Goal: Information Seeking & Learning: Understand process/instructions

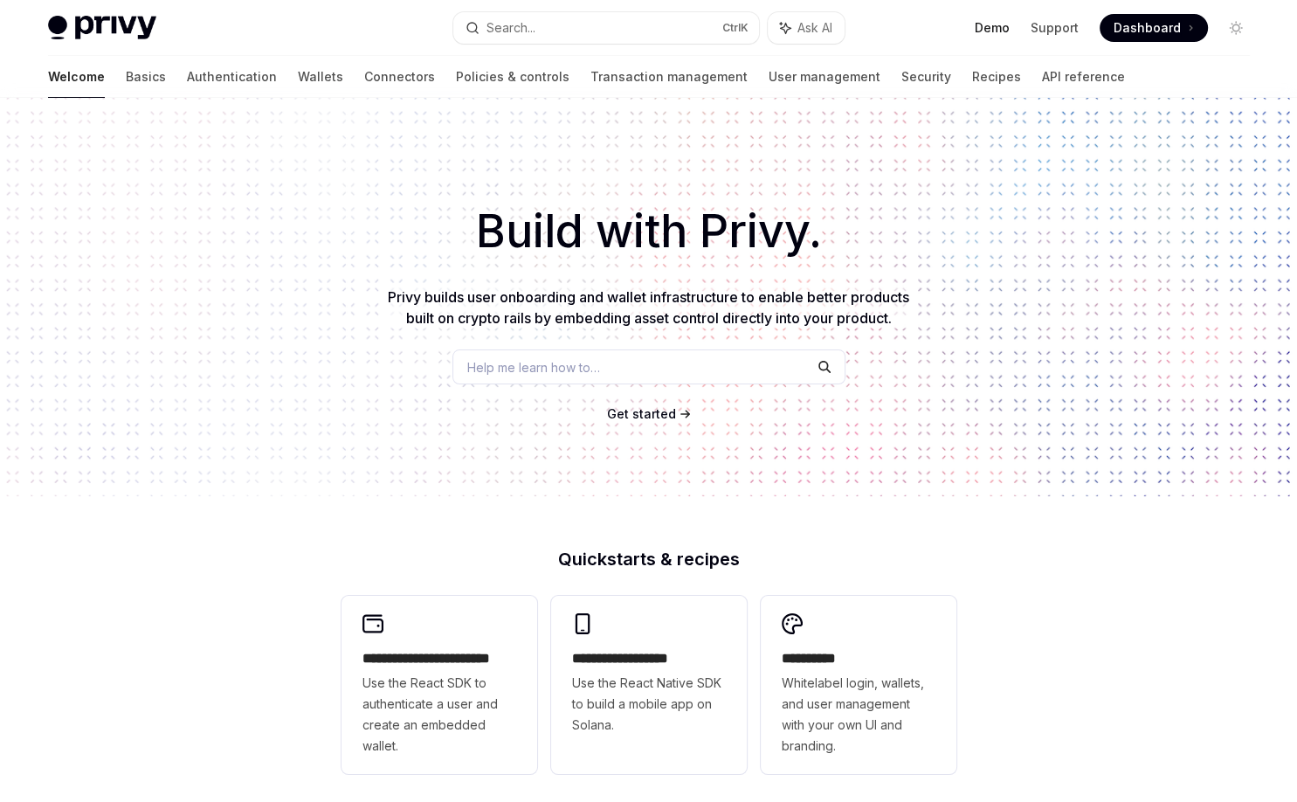
click at [1009, 26] on link "Demo" at bounding box center [992, 27] width 35 height 17
click at [456, 73] on link "Policies & controls" at bounding box center [513, 77] width 114 height 42
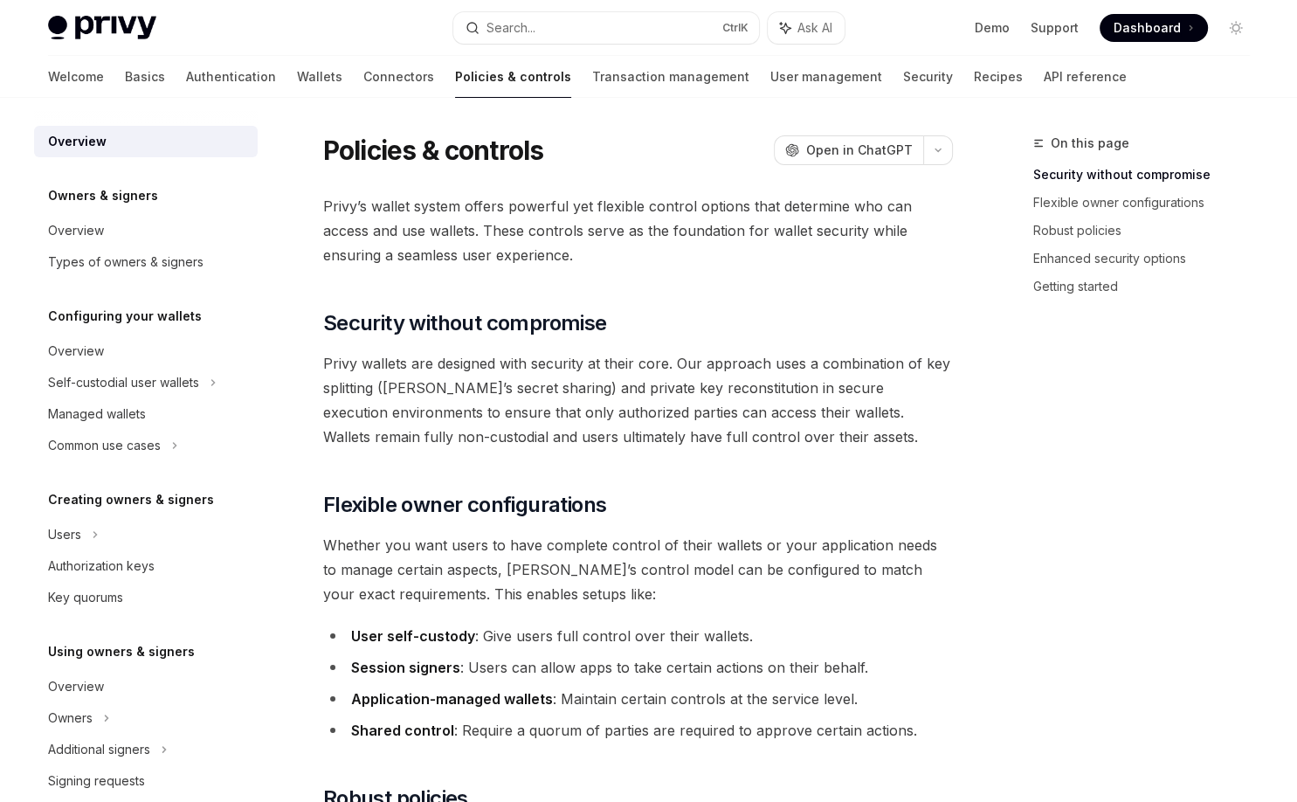
type textarea "*"
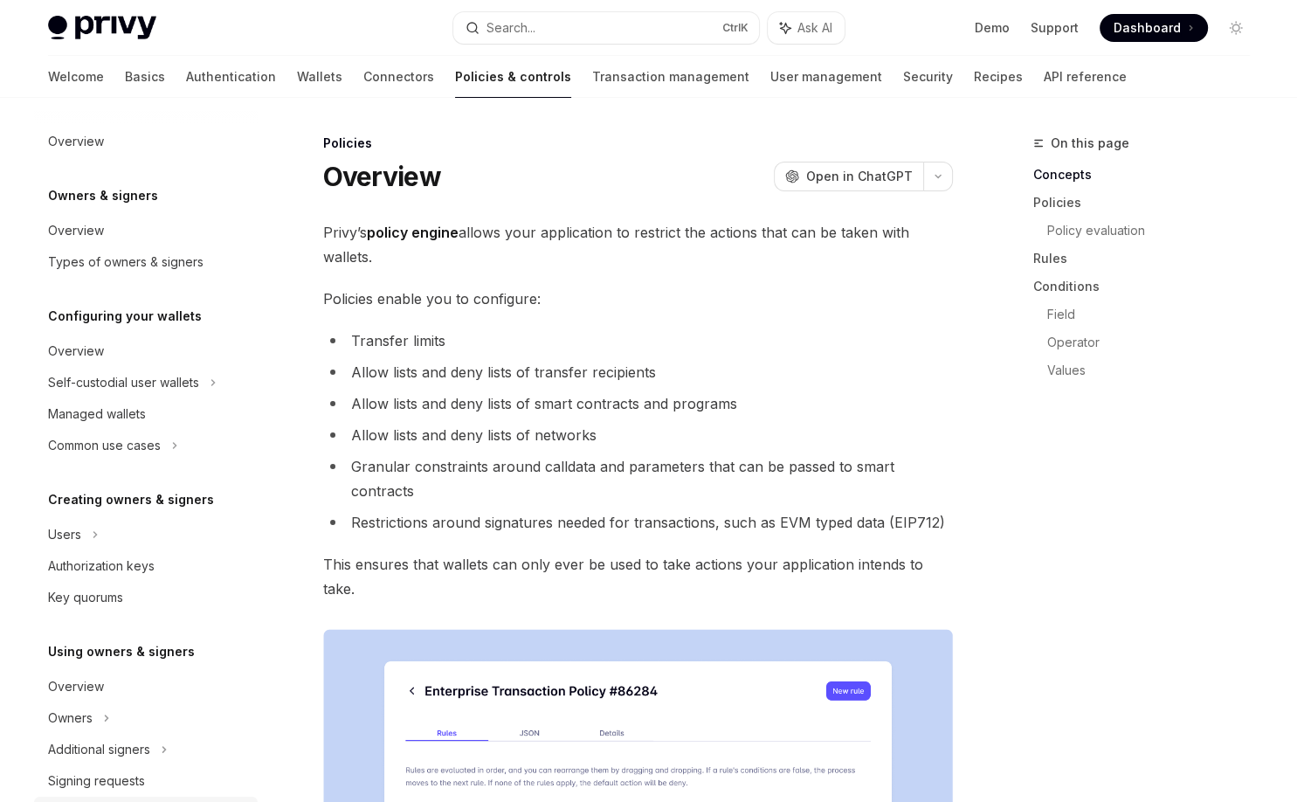
scroll to position [427, 0]
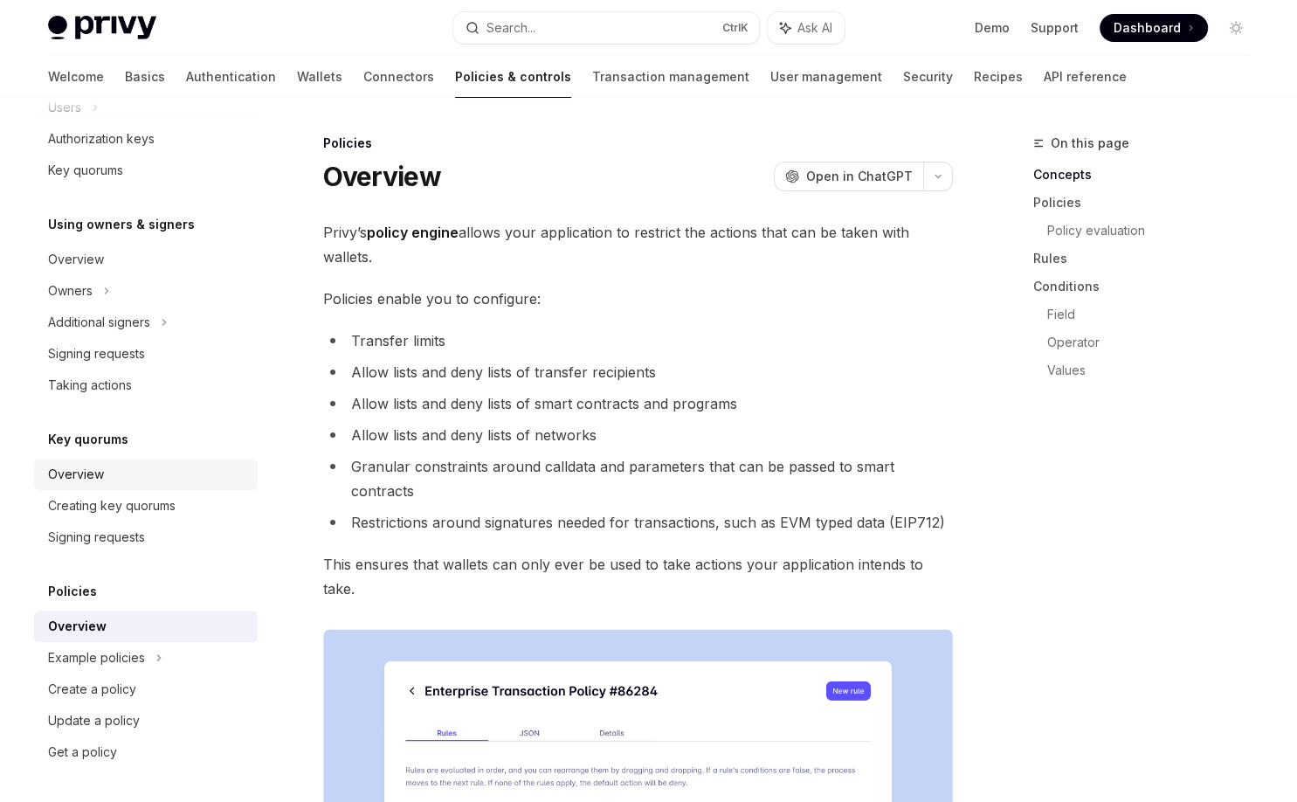
click at [119, 471] on div "Overview" at bounding box center [147, 474] width 199 height 21
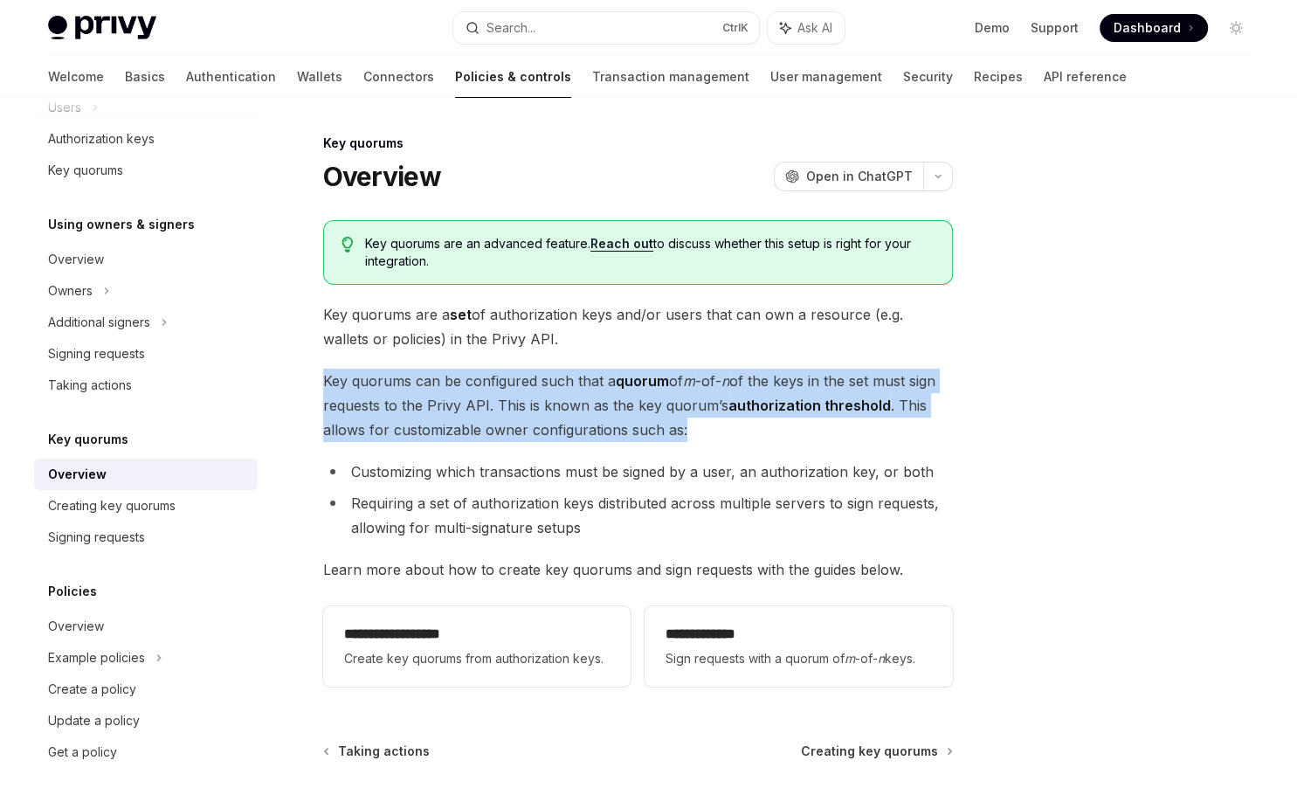
drag, startPoint x: 320, startPoint y: 370, endPoint x: 690, endPoint y: 427, distance: 373.7
click at [690, 427] on div "**********" at bounding box center [474, 543] width 964 height 820
click at [690, 430] on span "Key quorums can be configured such that a quorum of m -of- n of the keys in the…" at bounding box center [638, 405] width 630 height 73
click at [720, 435] on span "Key quorums can be configured such that a quorum of m -of- n of the keys in the…" at bounding box center [638, 405] width 630 height 73
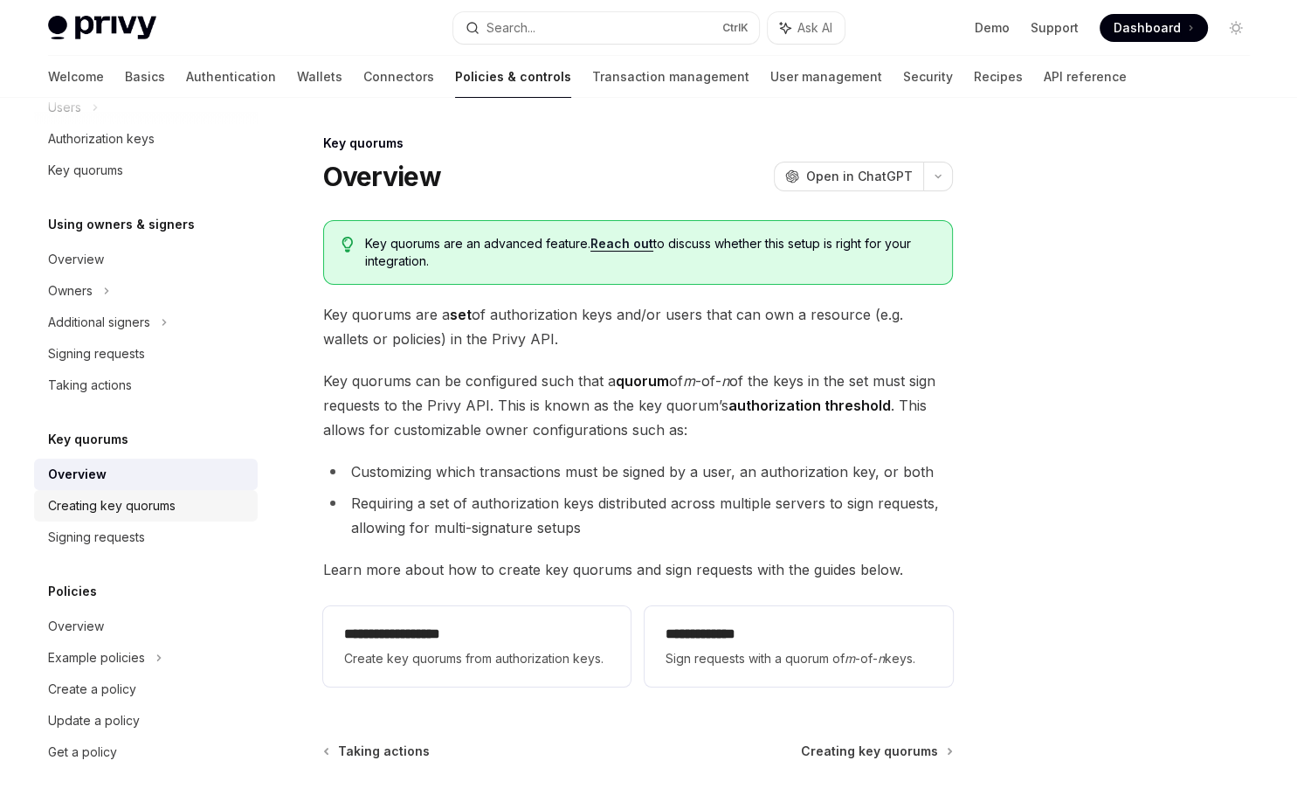
click at [111, 503] on div "Creating key quorums" at bounding box center [111, 505] width 127 height 21
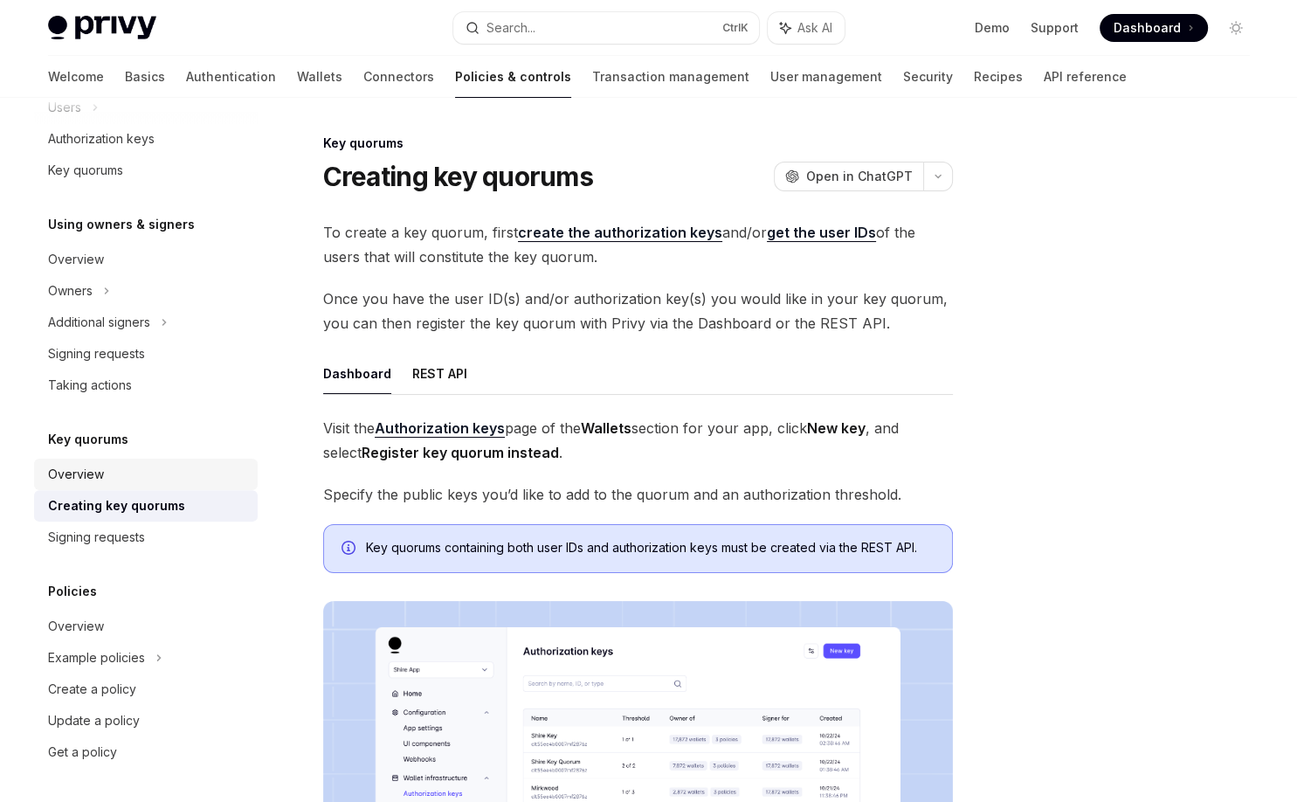
click at [104, 475] on div "Overview" at bounding box center [147, 474] width 199 height 21
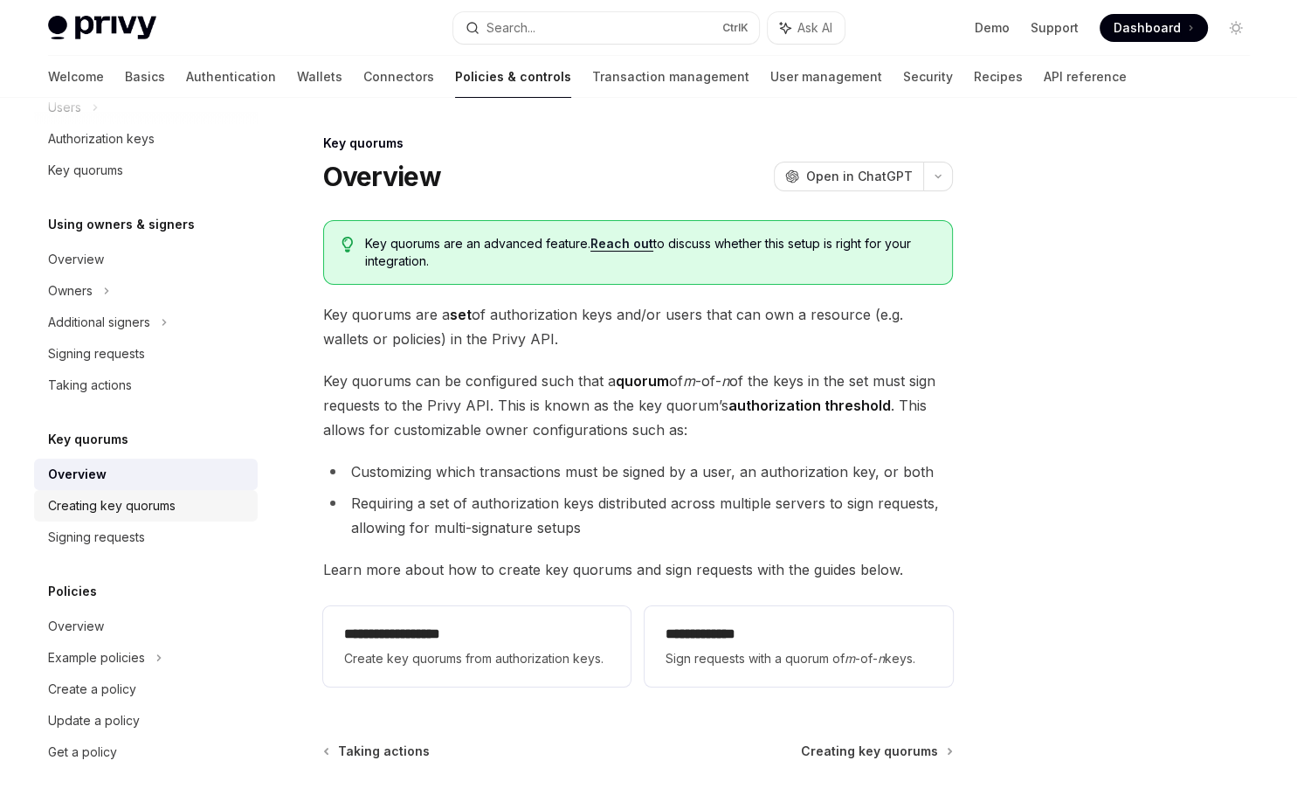
click at [146, 515] on link "Creating key quorums" at bounding box center [146, 505] width 224 height 31
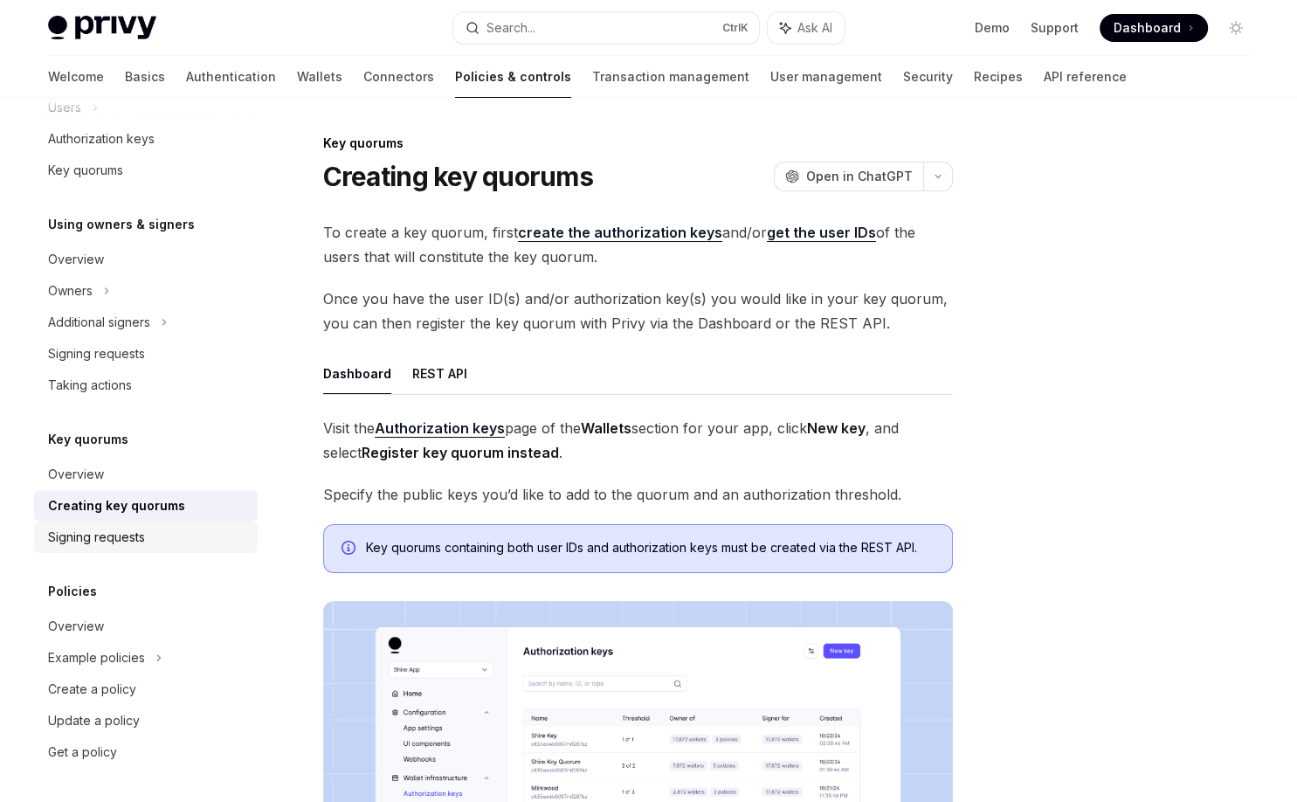
click at [150, 534] on div "Signing requests" at bounding box center [147, 537] width 199 height 21
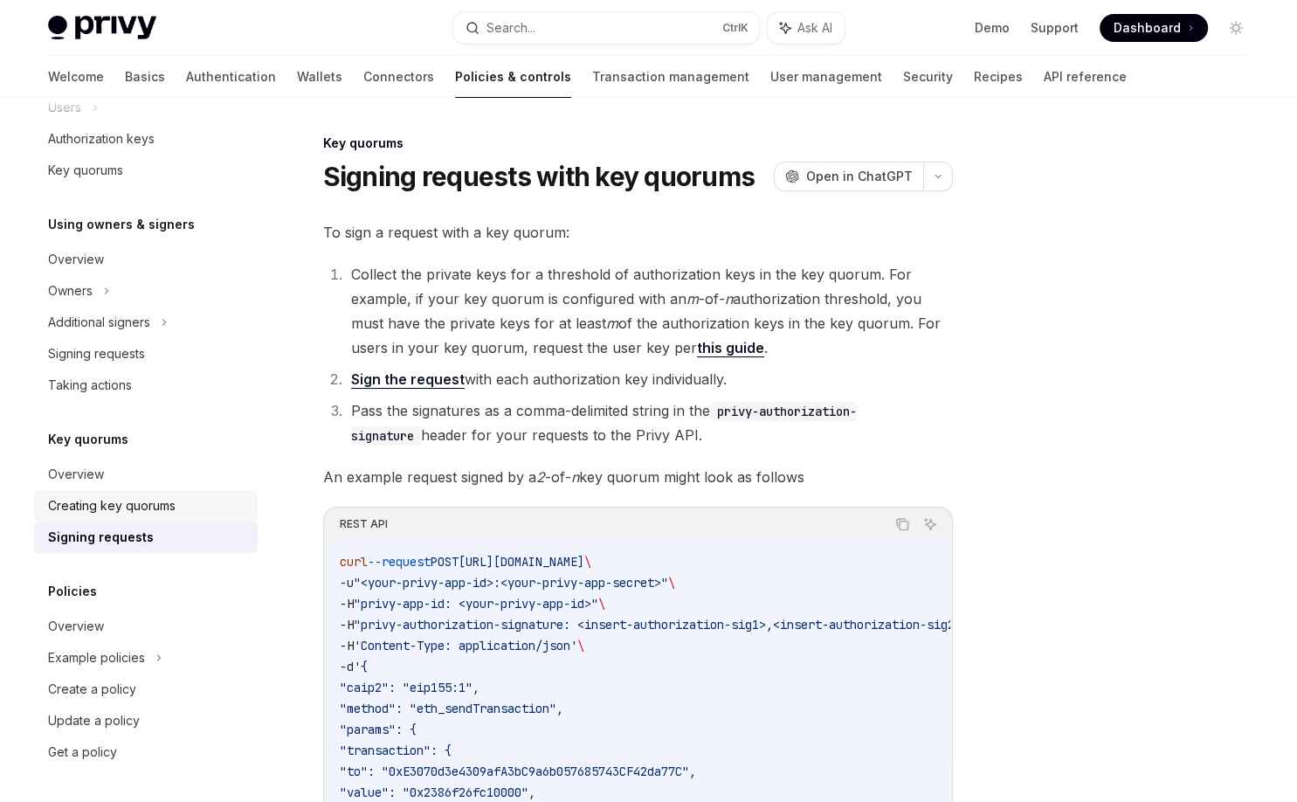
click at [152, 512] on div "Creating key quorums" at bounding box center [111, 505] width 127 height 21
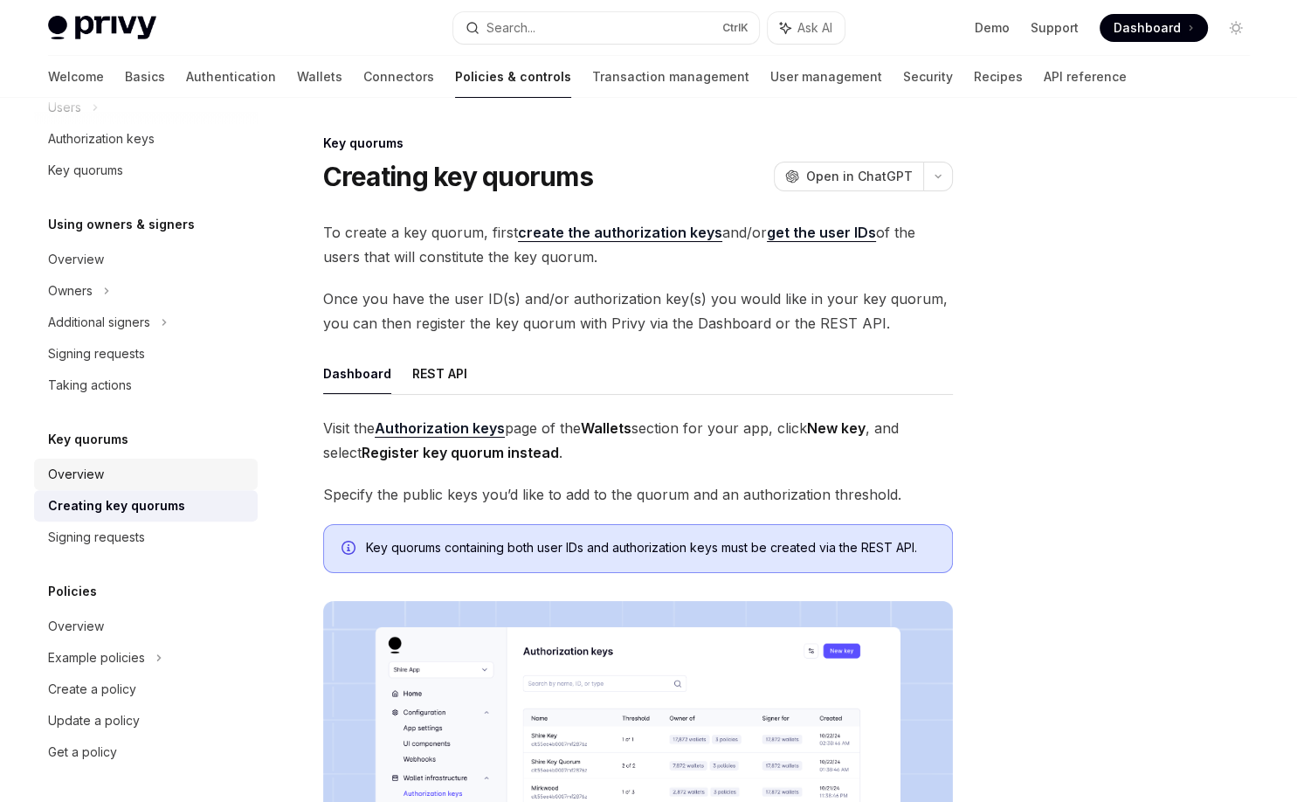
click at [143, 488] on link "Overview" at bounding box center [146, 473] width 224 height 31
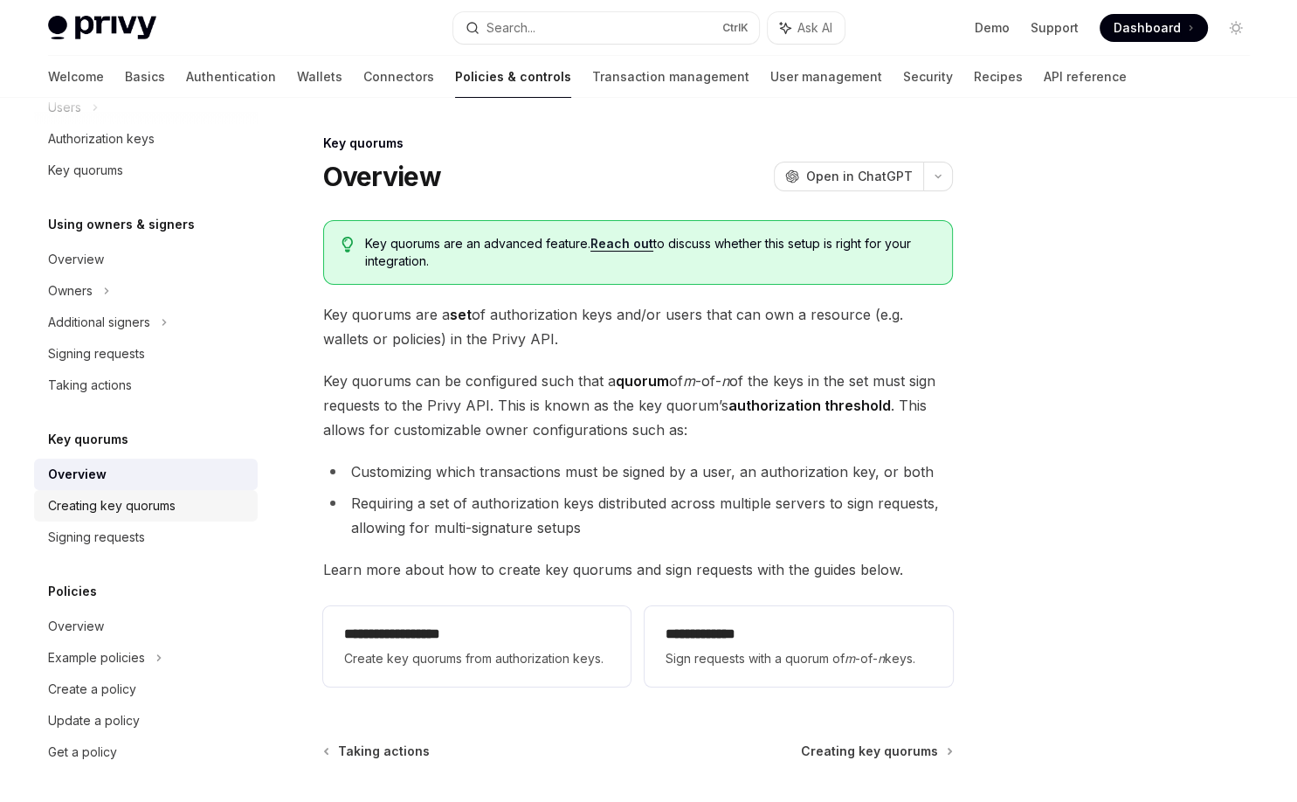
click at [141, 503] on div "Creating key quorums" at bounding box center [111, 505] width 127 height 21
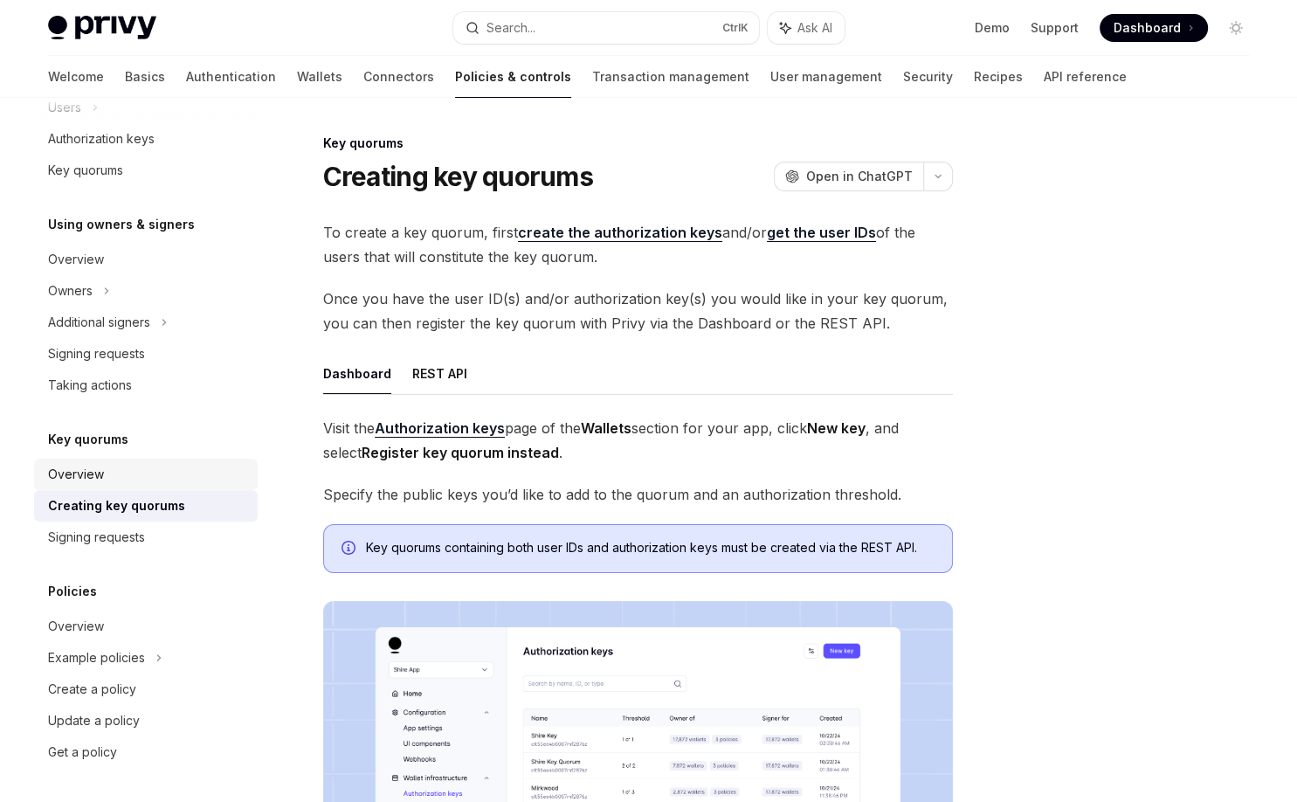
click at [140, 480] on div "Overview" at bounding box center [147, 474] width 199 height 21
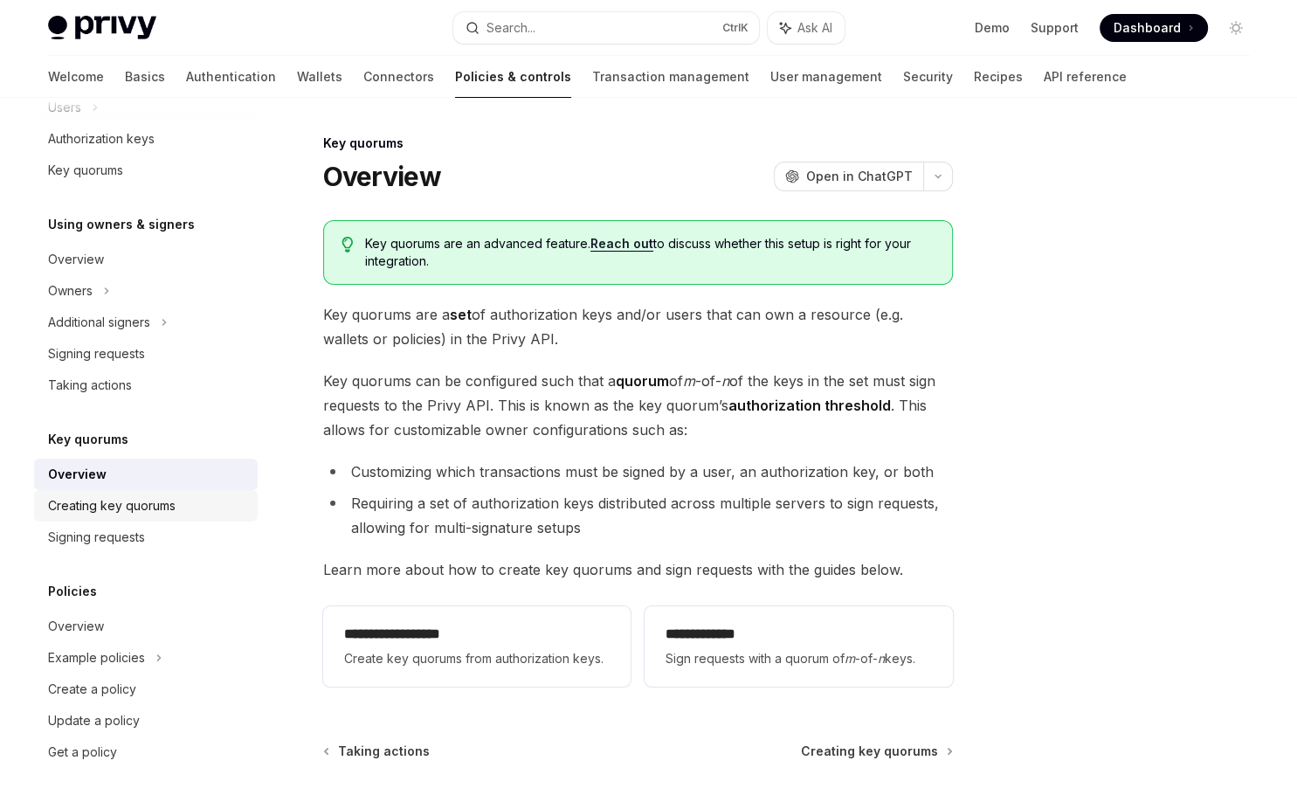
click at [148, 505] on div "Creating key quorums" at bounding box center [111, 505] width 127 height 21
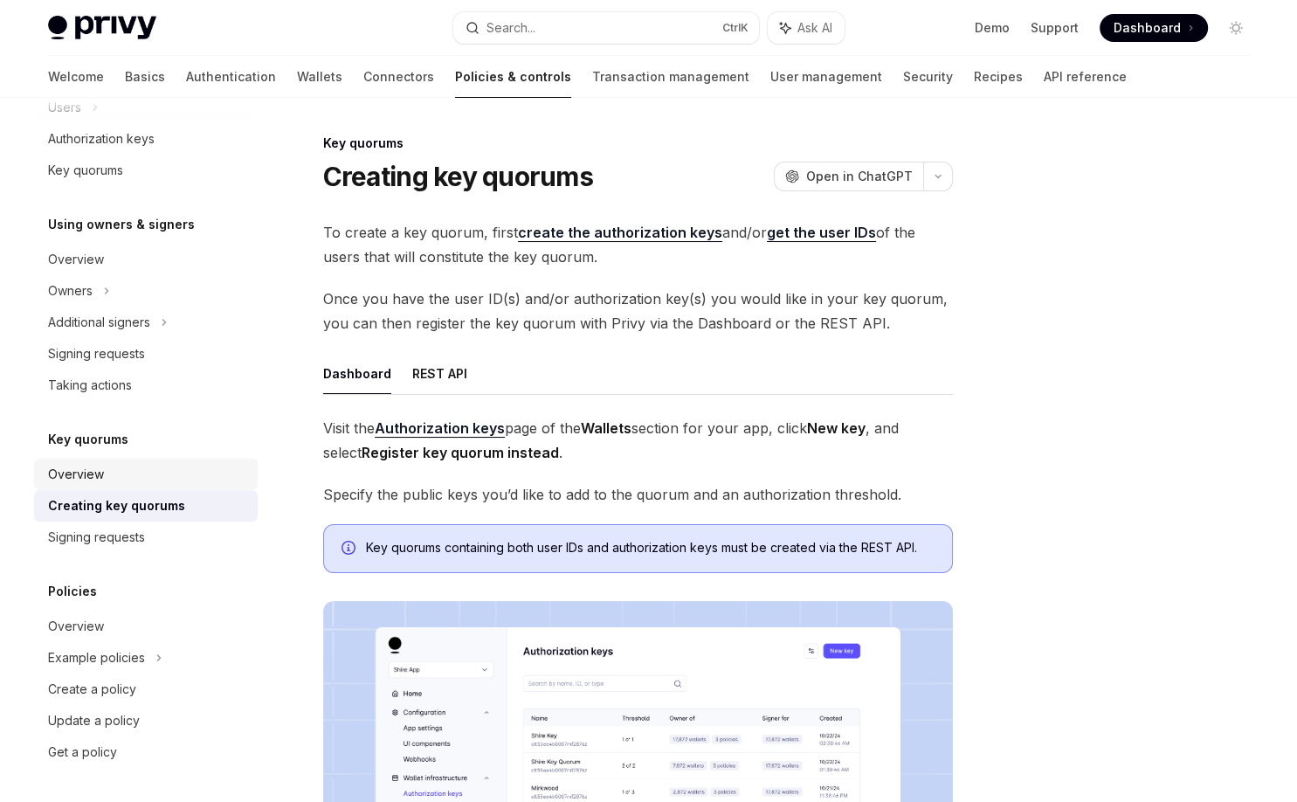
click at [126, 479] on div "Overview" at bounding box center [147, 474] width 199 height 21
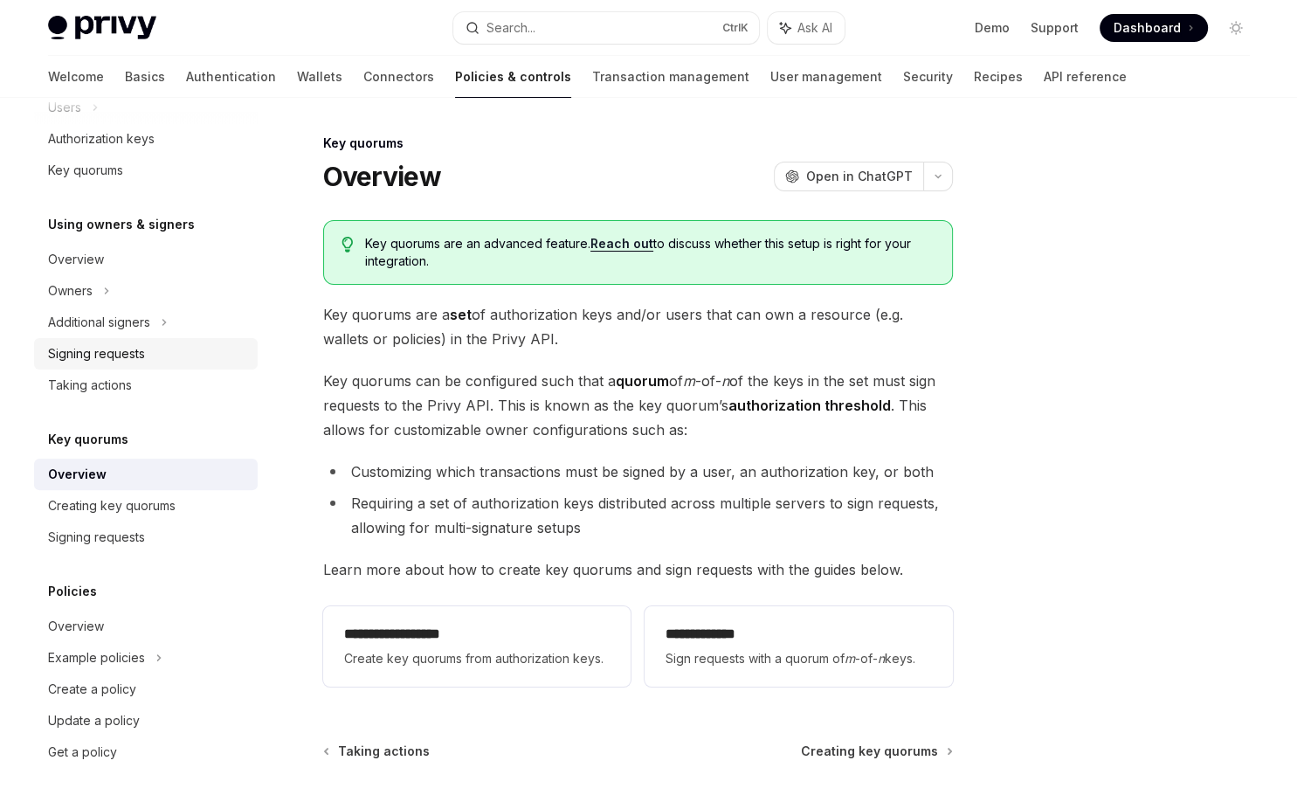
click at [106, 359] on div "Signing requests" at bounding box center [96, 353] width 97 height 21
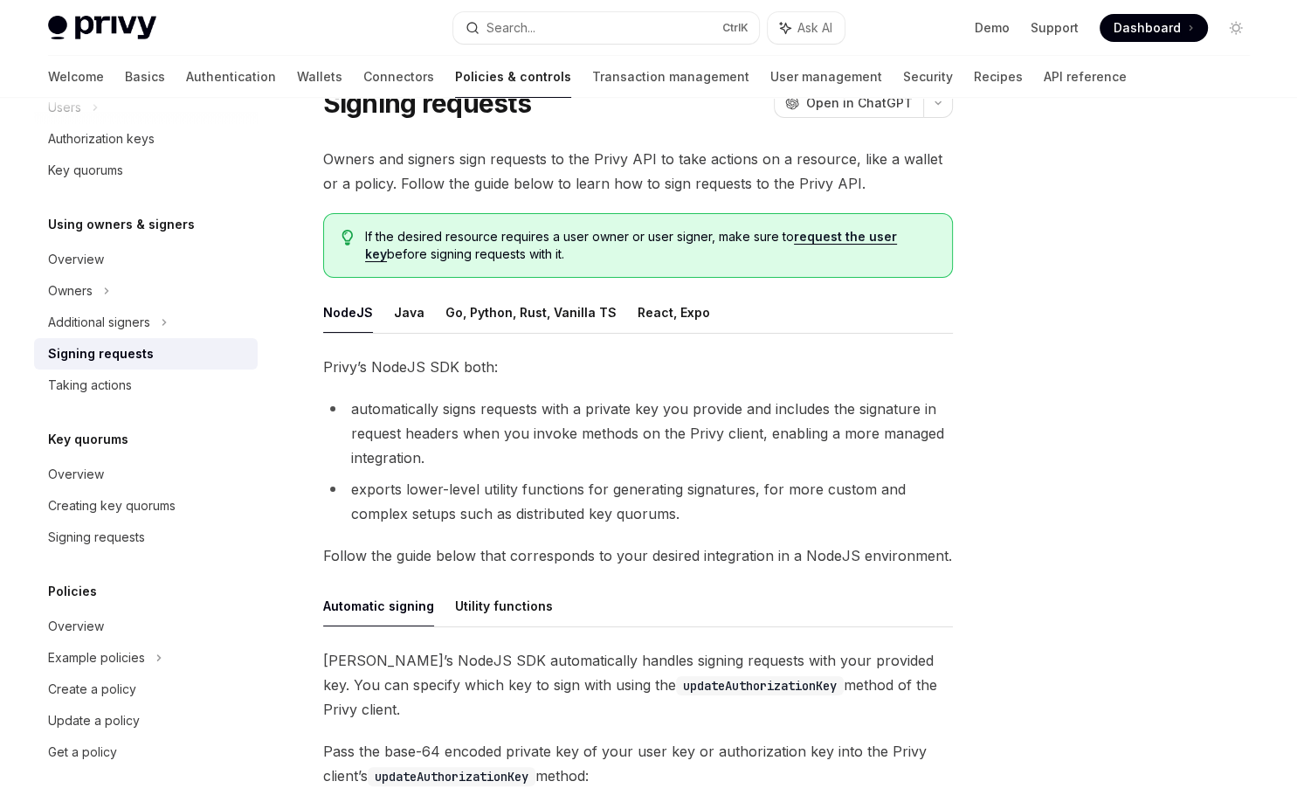
scroll to position [140, 0]
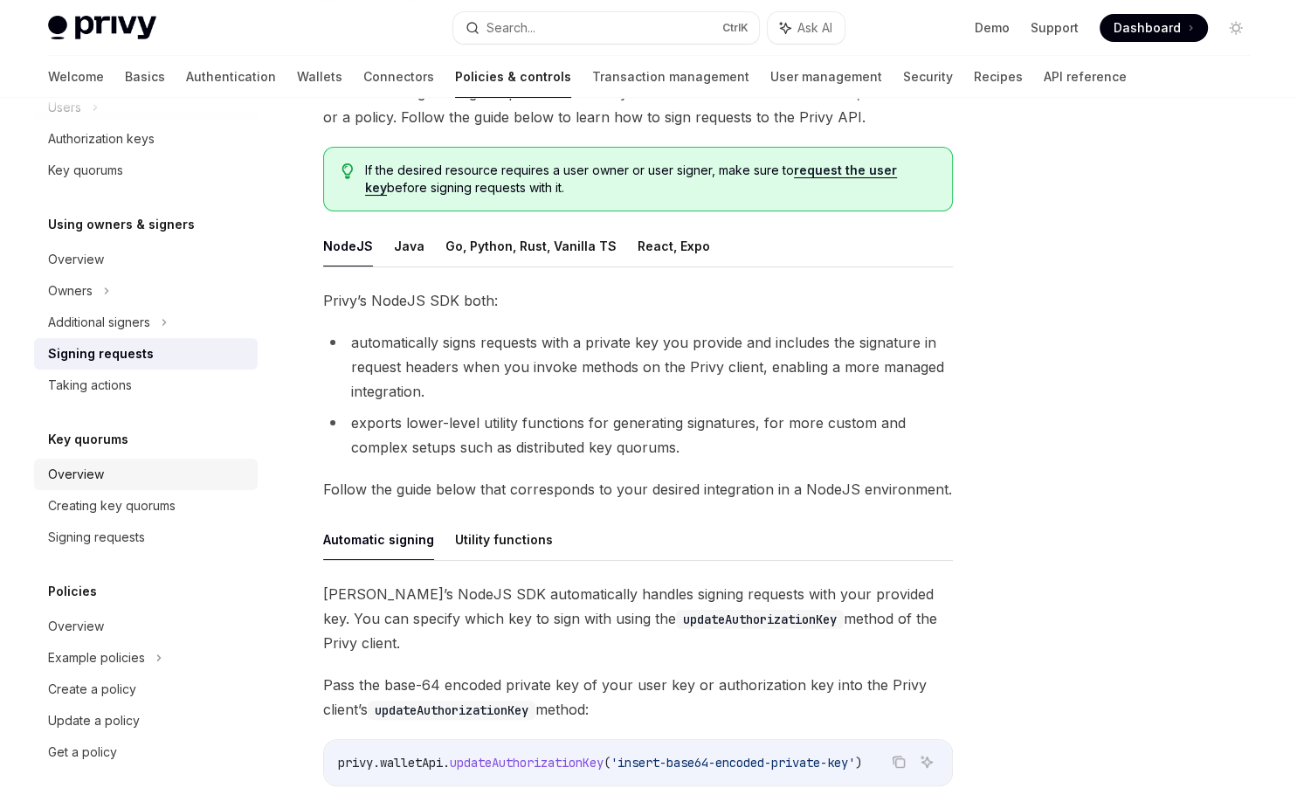
click at [154, 471] on div "Overview" at bounding box center [147, 474] width 199 height 21
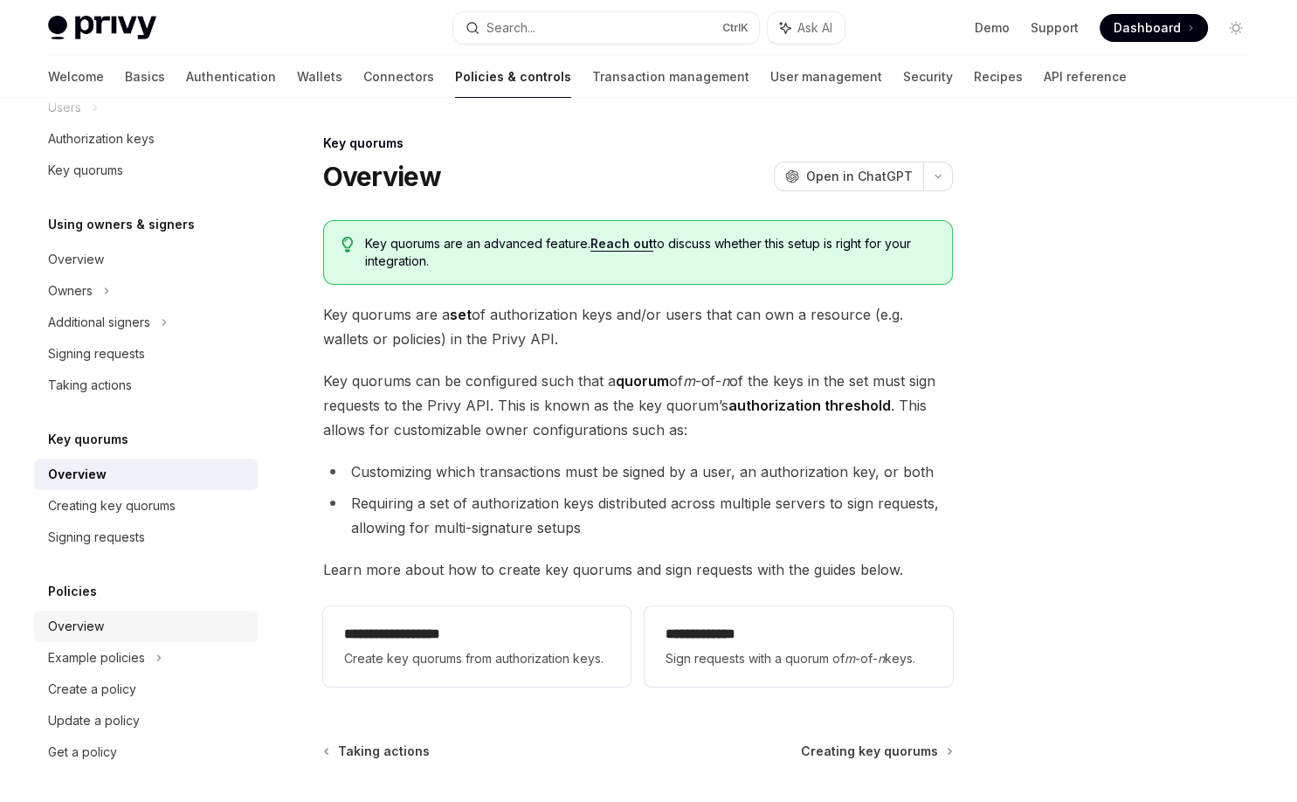
click at [96, 622] on div "Overview" at bounding box center [76, 626] width 56 height 21
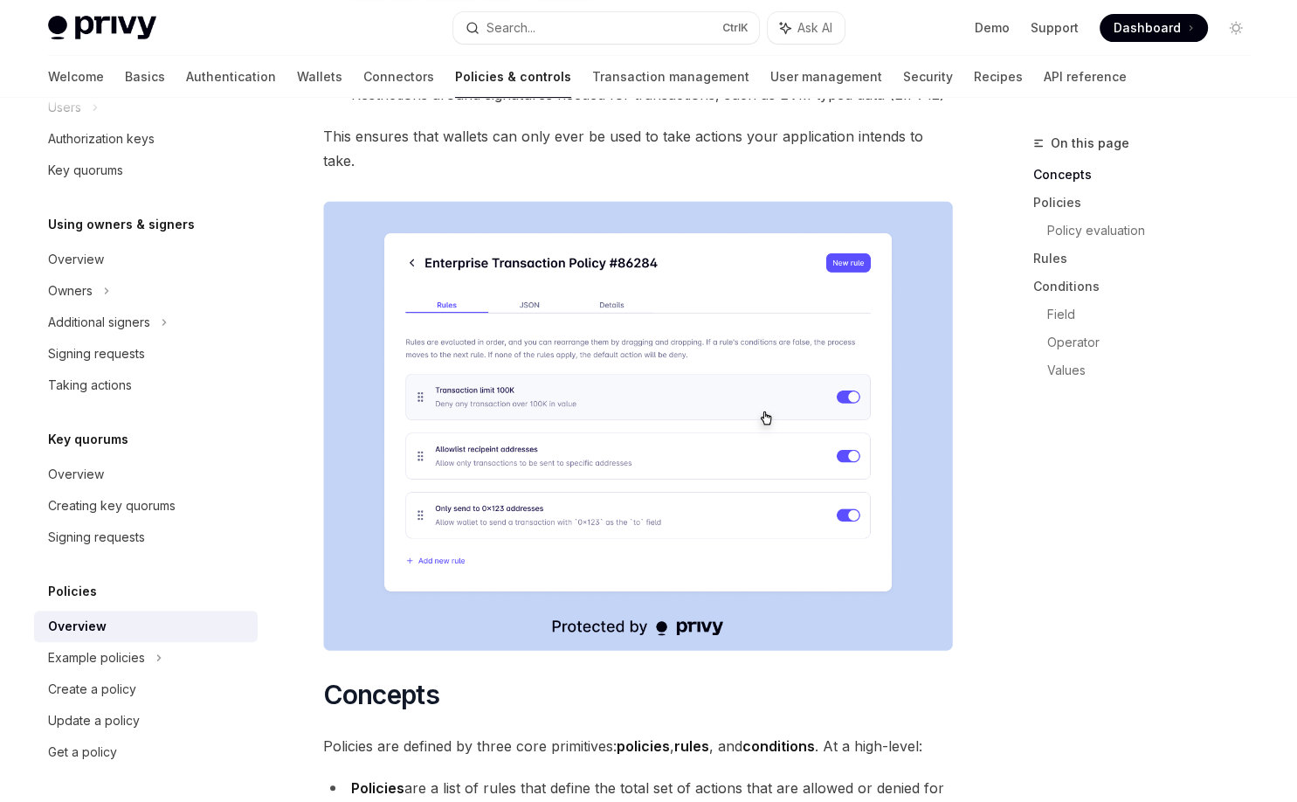
scroll to position [699, 0]
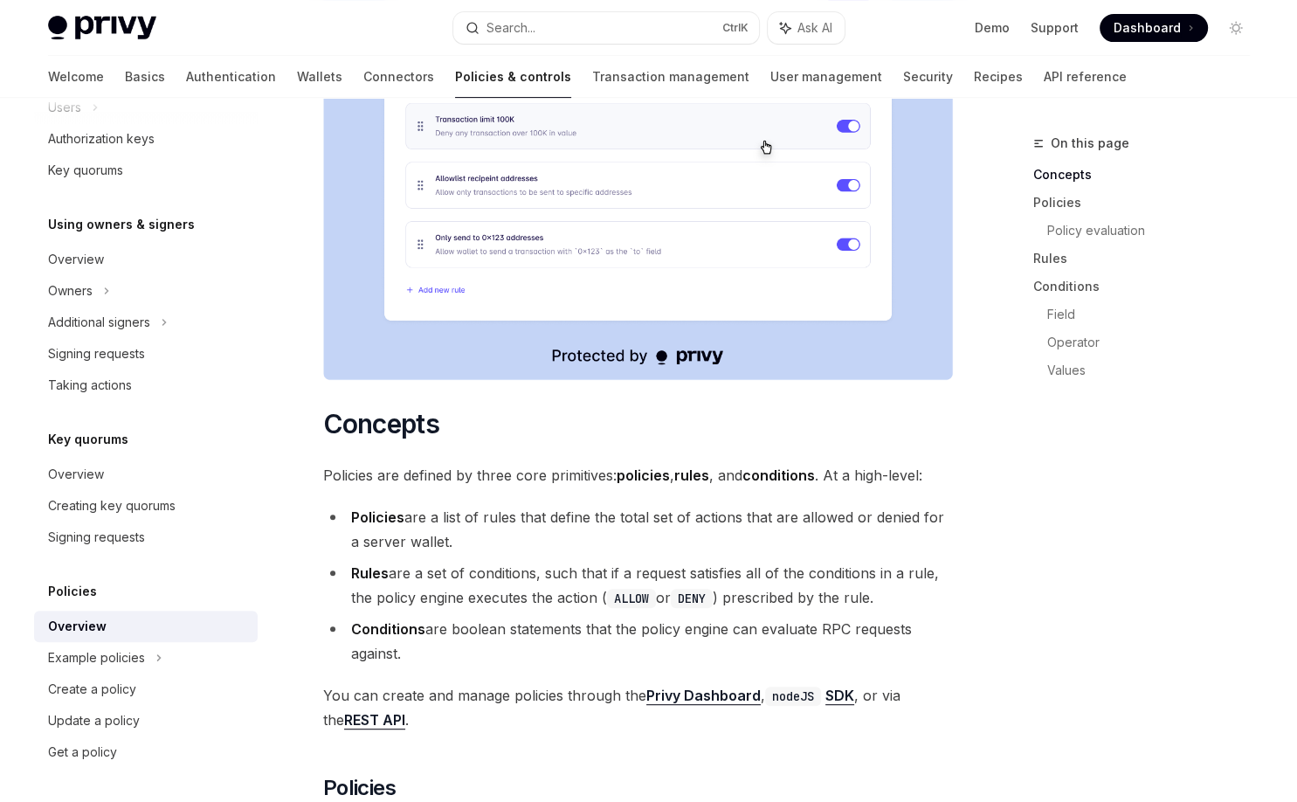
drag, startPoint x: 346, startPoint y: 470, endPoint x: 458, endPoint y: 499, distance: 116.3
click at [458, 505] on li "Policies are a list of rules that define the total set of actions that are allo…" at bounding box center [638, 529] width 630 height 49
click at [104, 477] on div "Overview" at bounding box center [147, 474] width 199 height 21
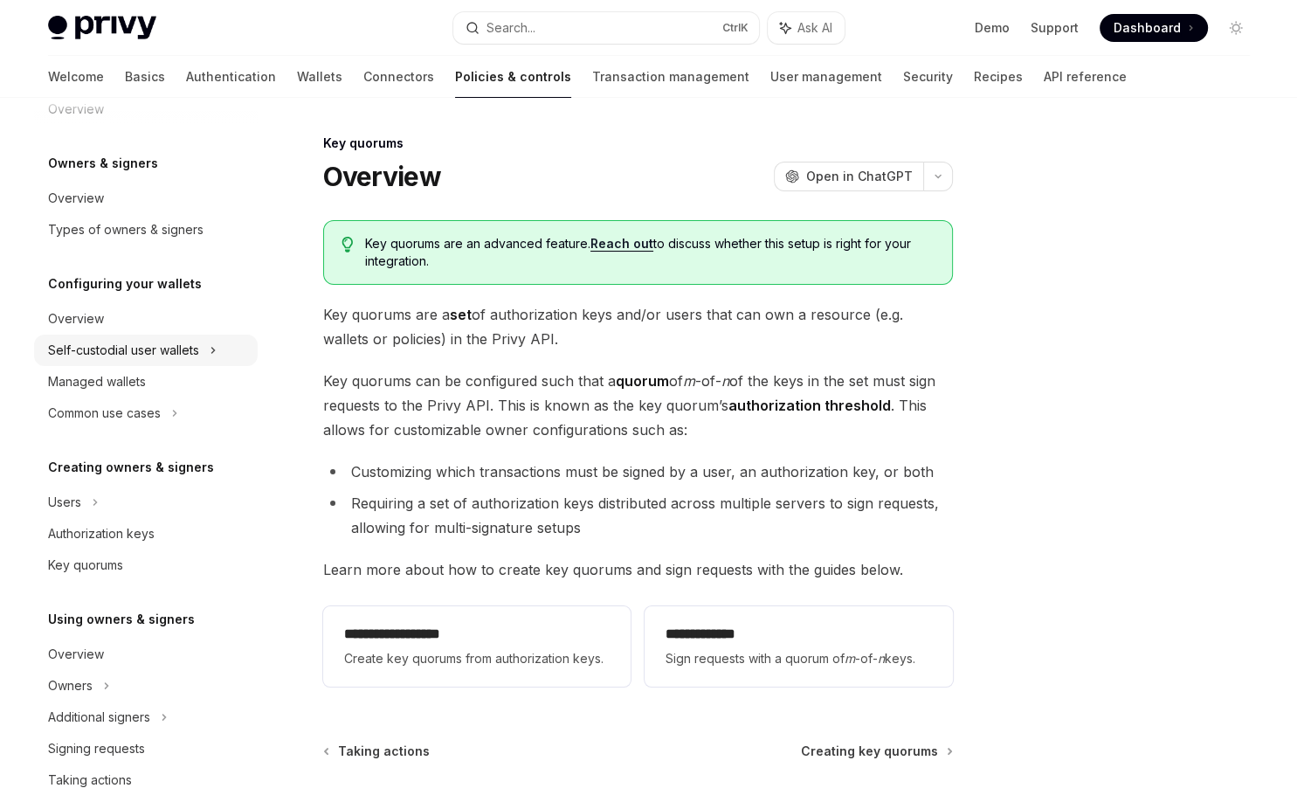
scroll to position [8, 0]
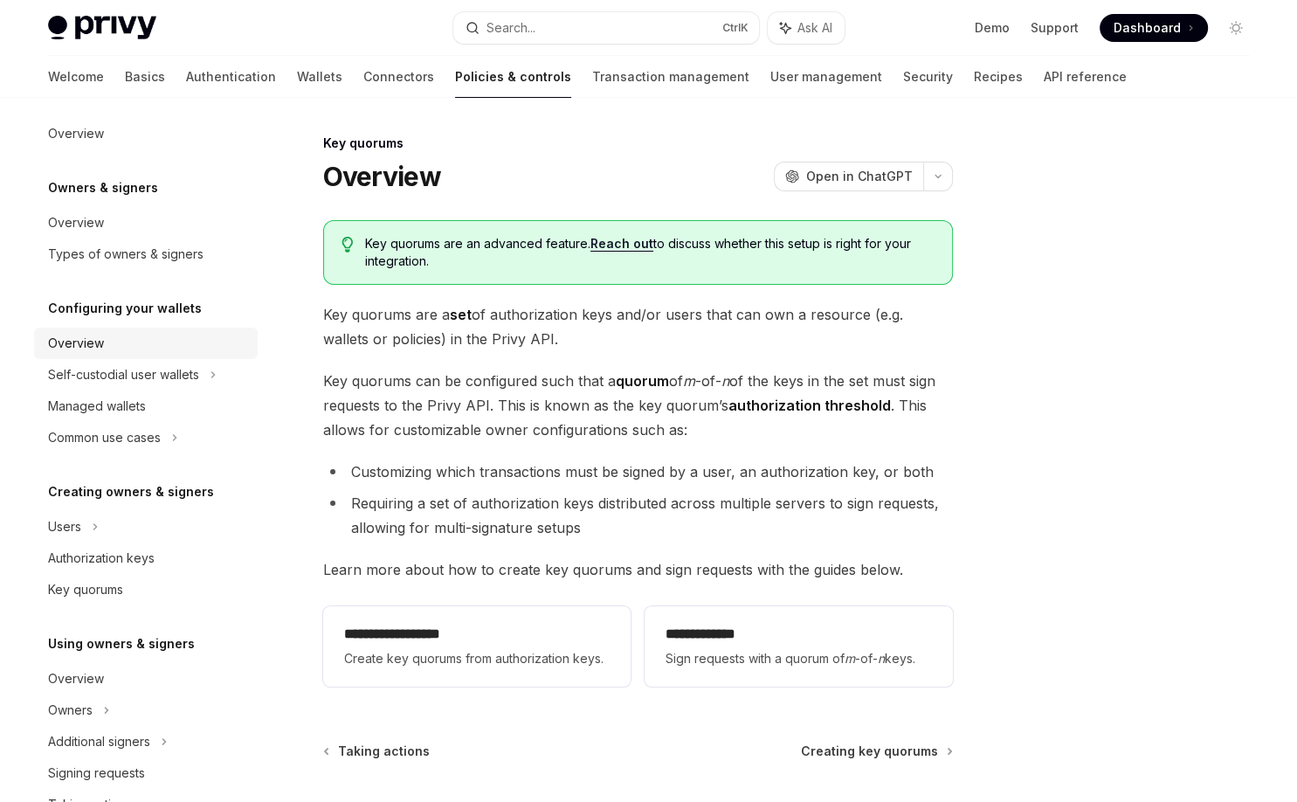
click at [107, 339] on div "Overview" at bounding box center [147, 343] width 199 height 21
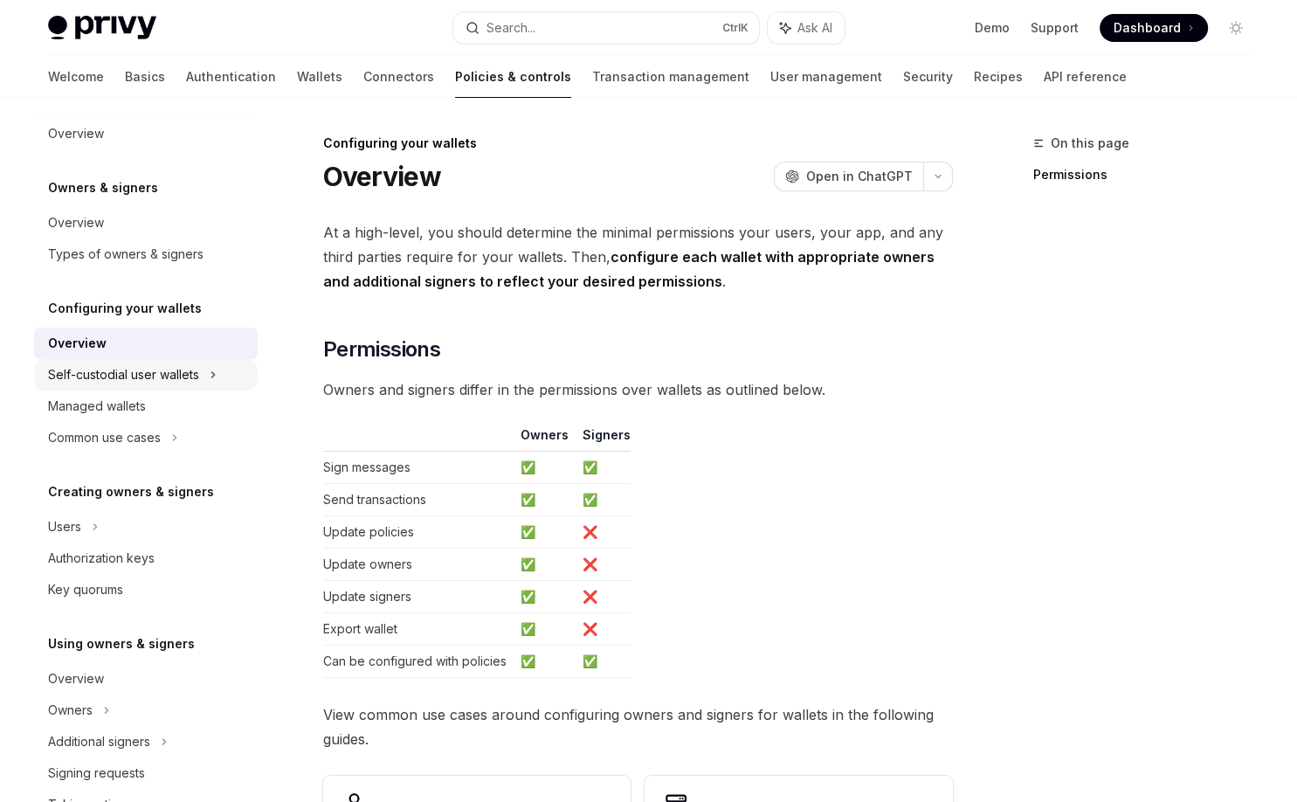
click at [115, 374] on div "Self-custodial user wallets" at bounding box center [123, 374] width 151 height 21
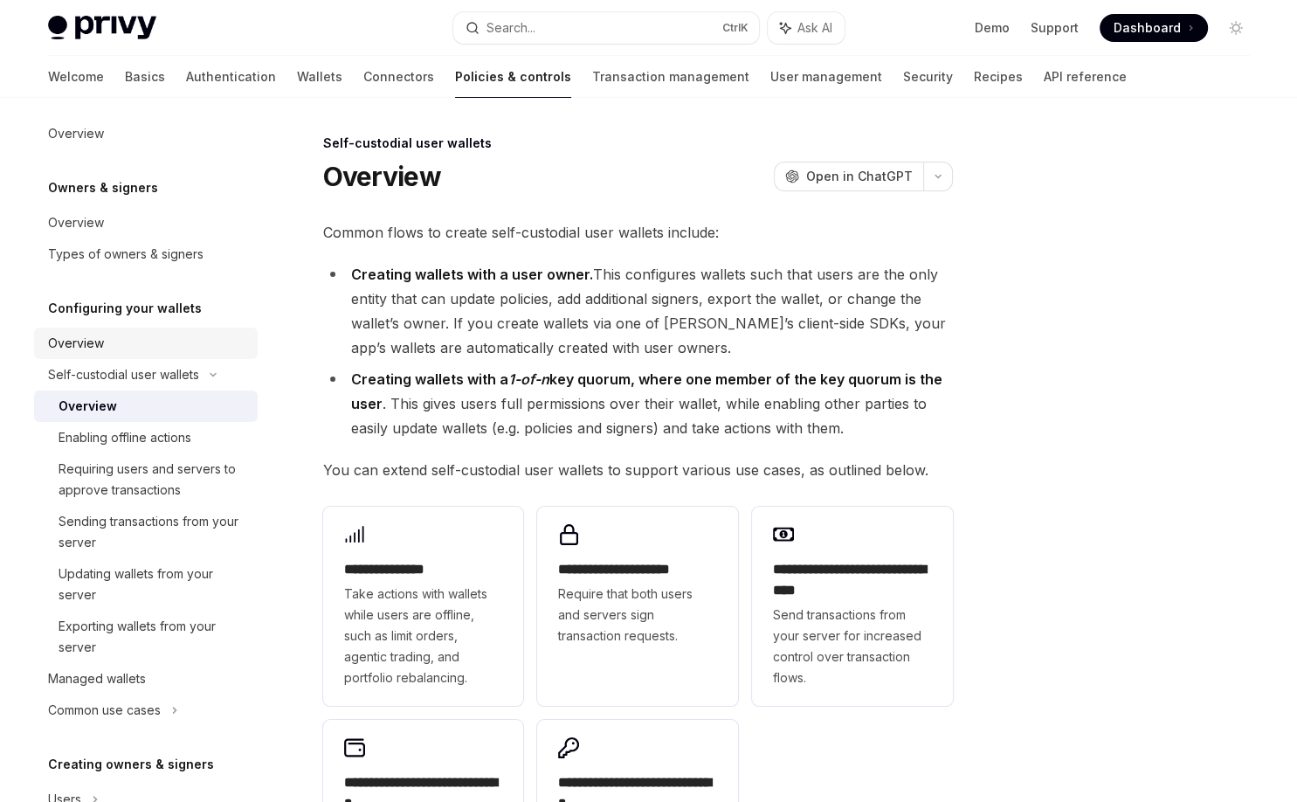
click at [107, 338] on div "Overview" at bounding box center [147, 343] width 199 height 21
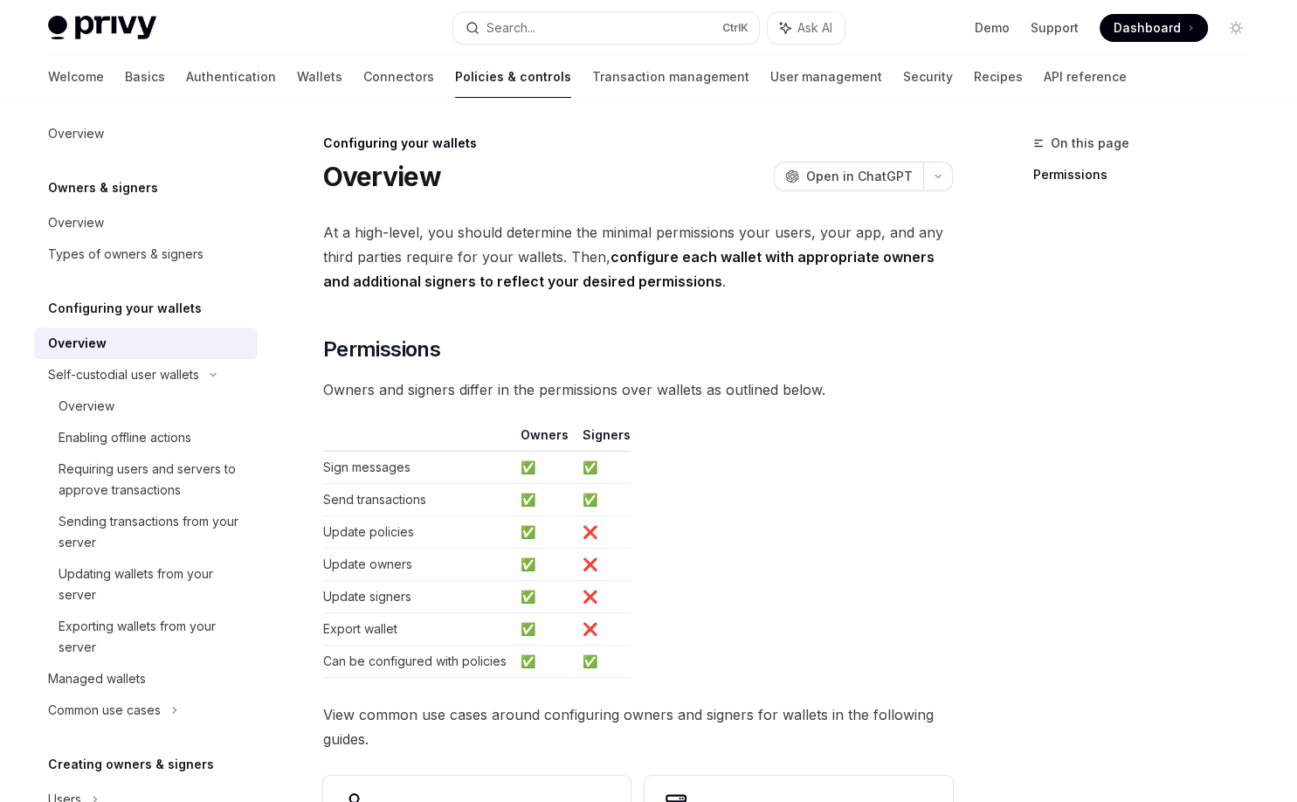
click at [103, 343] on div "Overview" at bounding box center [77, 343] width 59 height 21
click at [217, 377] on icon at bounding box center [213, 374] width 21 height 7
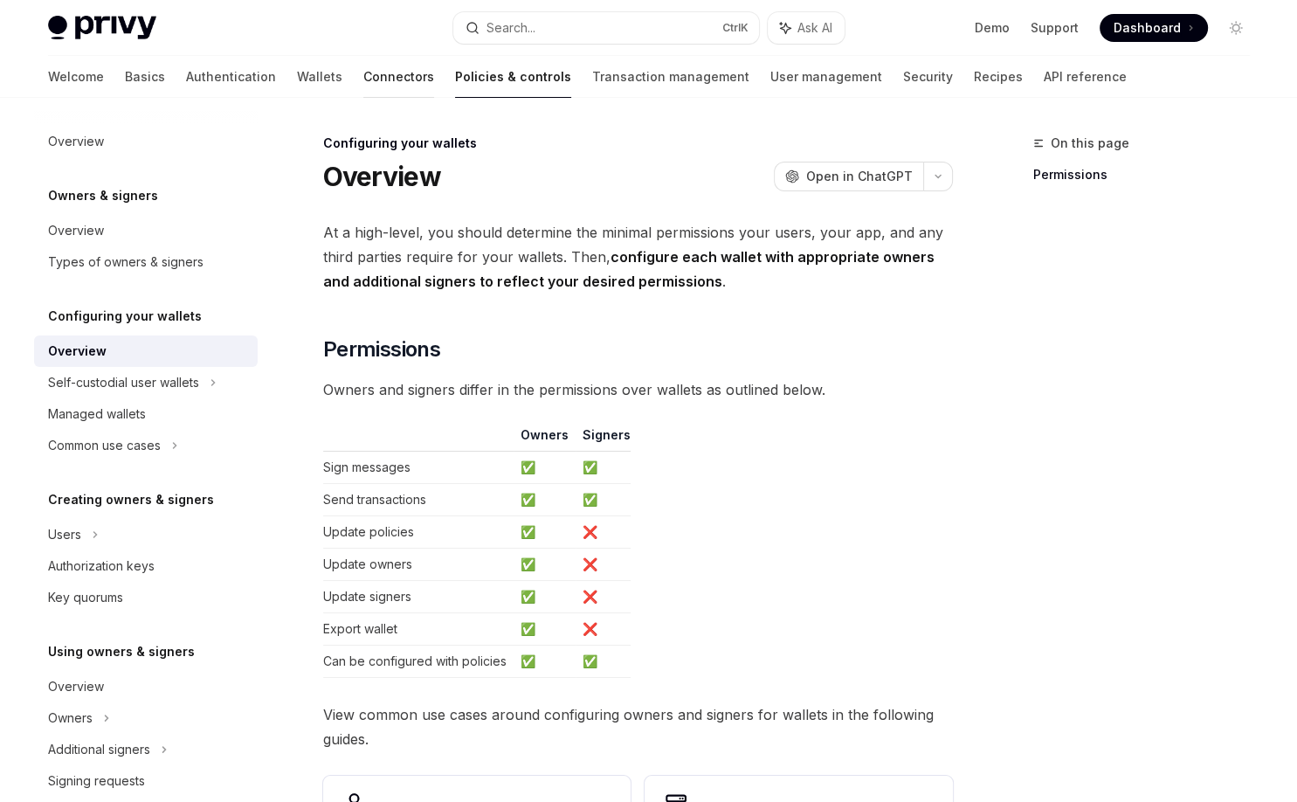
click at [363, 77] on link "Connectors" at bounding box center [398, 77] width 71 height 42
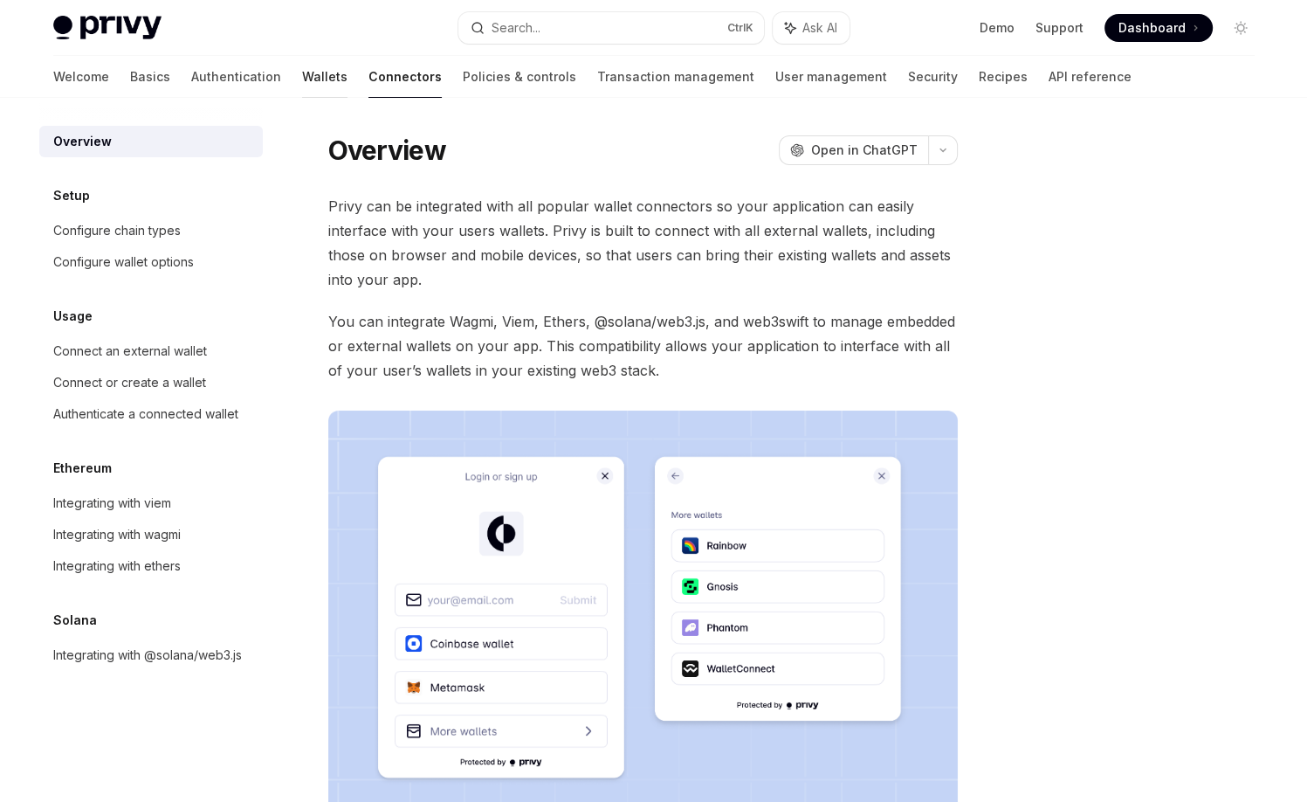
click at [302, 77] on link "Wallets" at bounding box center [324, 77] width 45 height 42
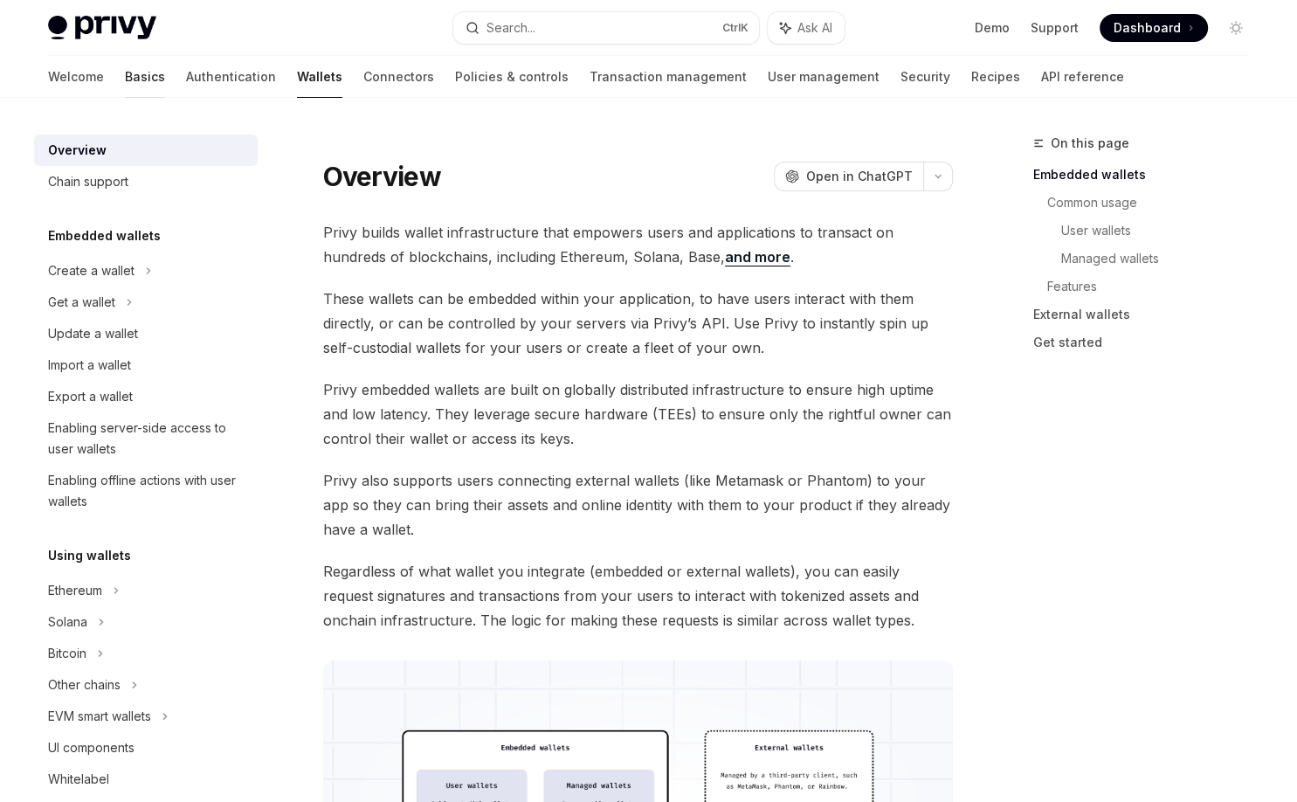
click at [125, 65] on link "Basics" at bounding box center [145, 77] width 40 height 42
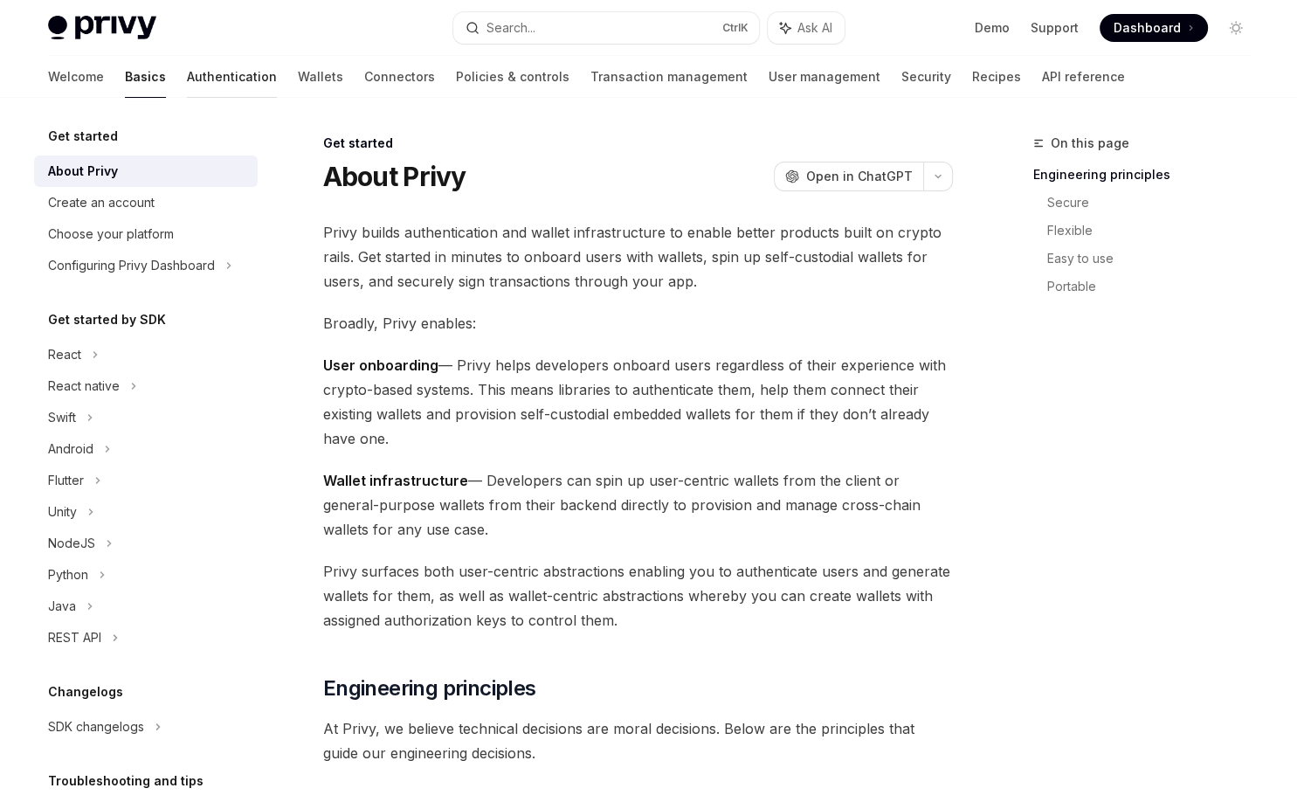
click at [187, 83] on link "Authentication" at bounding box center [232, 77] width 90 height 42
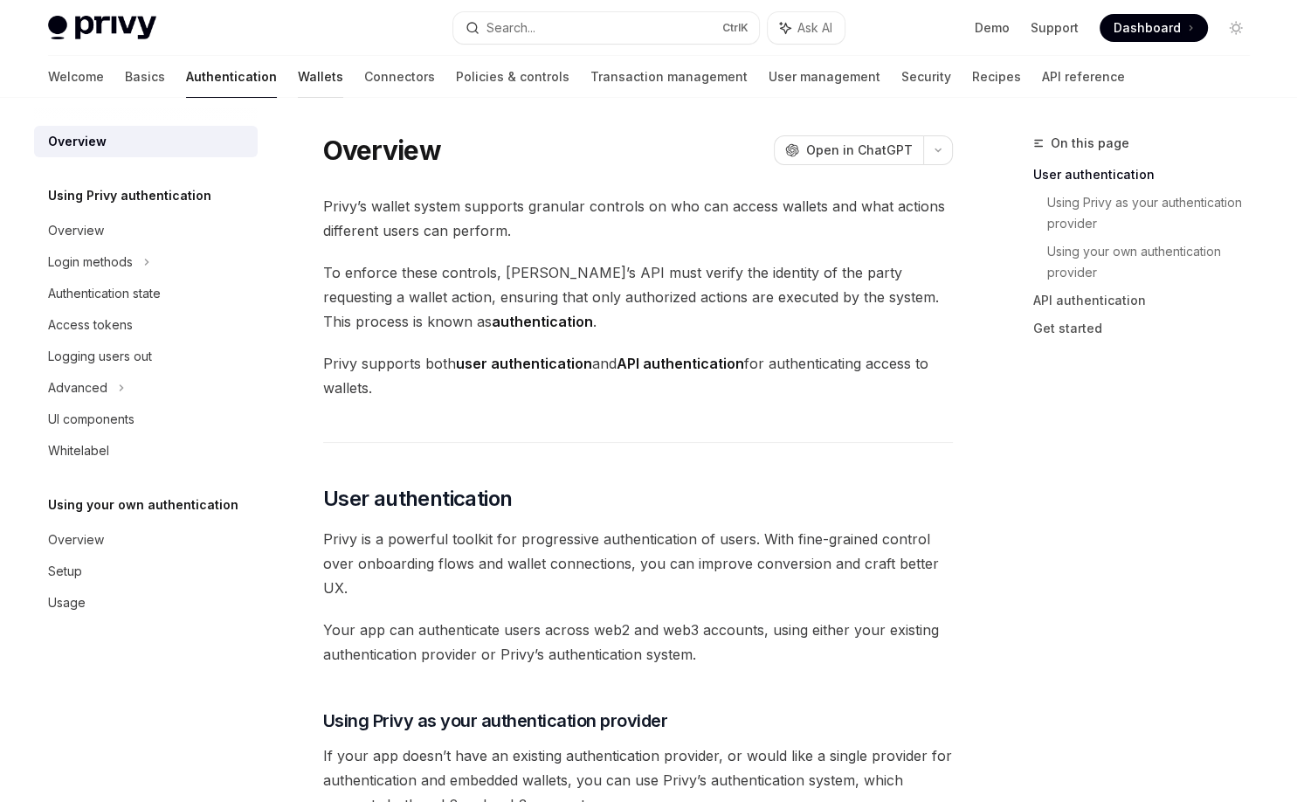
click at [298, 77] on link "Wallets" at bounding box center [320, 77] width 45 height 42
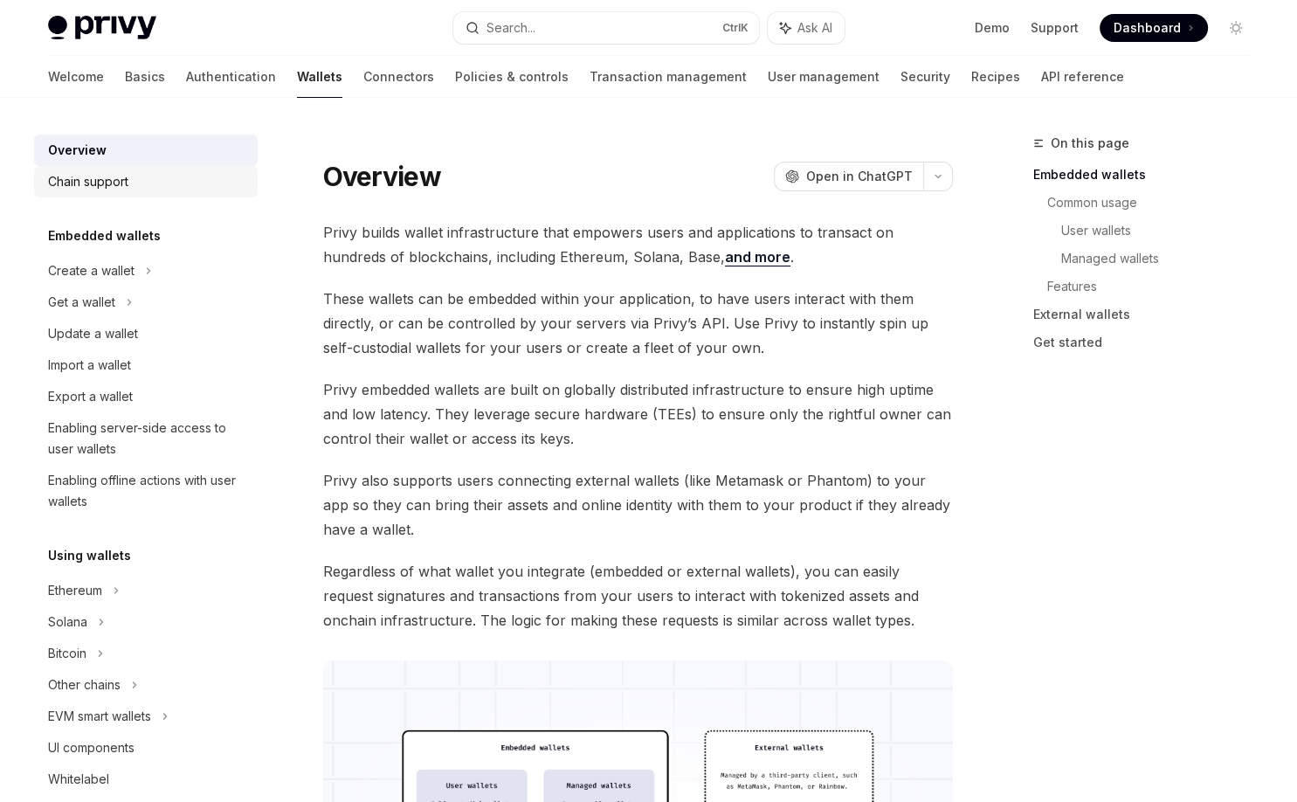
click at [140, 167] on link "Chain support" at bounding box center [146, 181] width 224 height 31
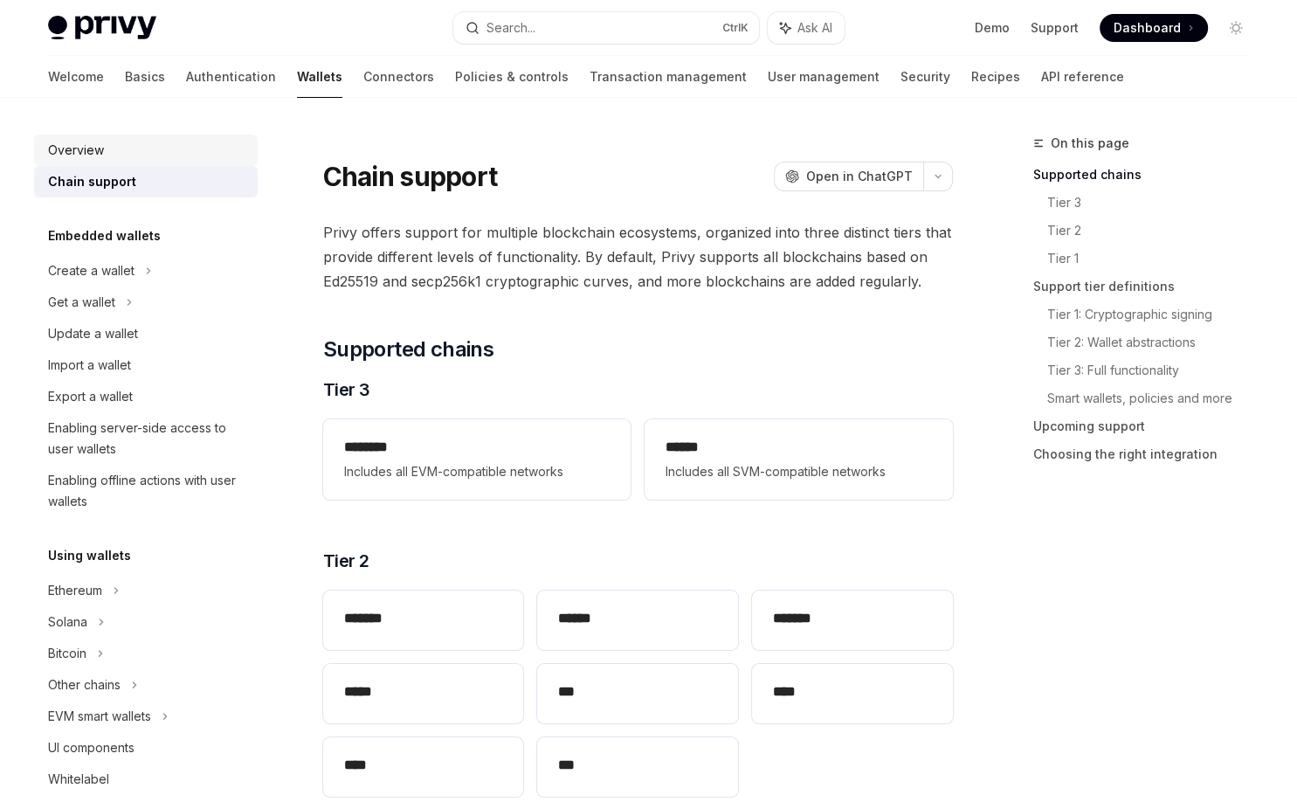
click at [112, 152] on div "Overview" at bounding box center [147, 150] width 199 height 21
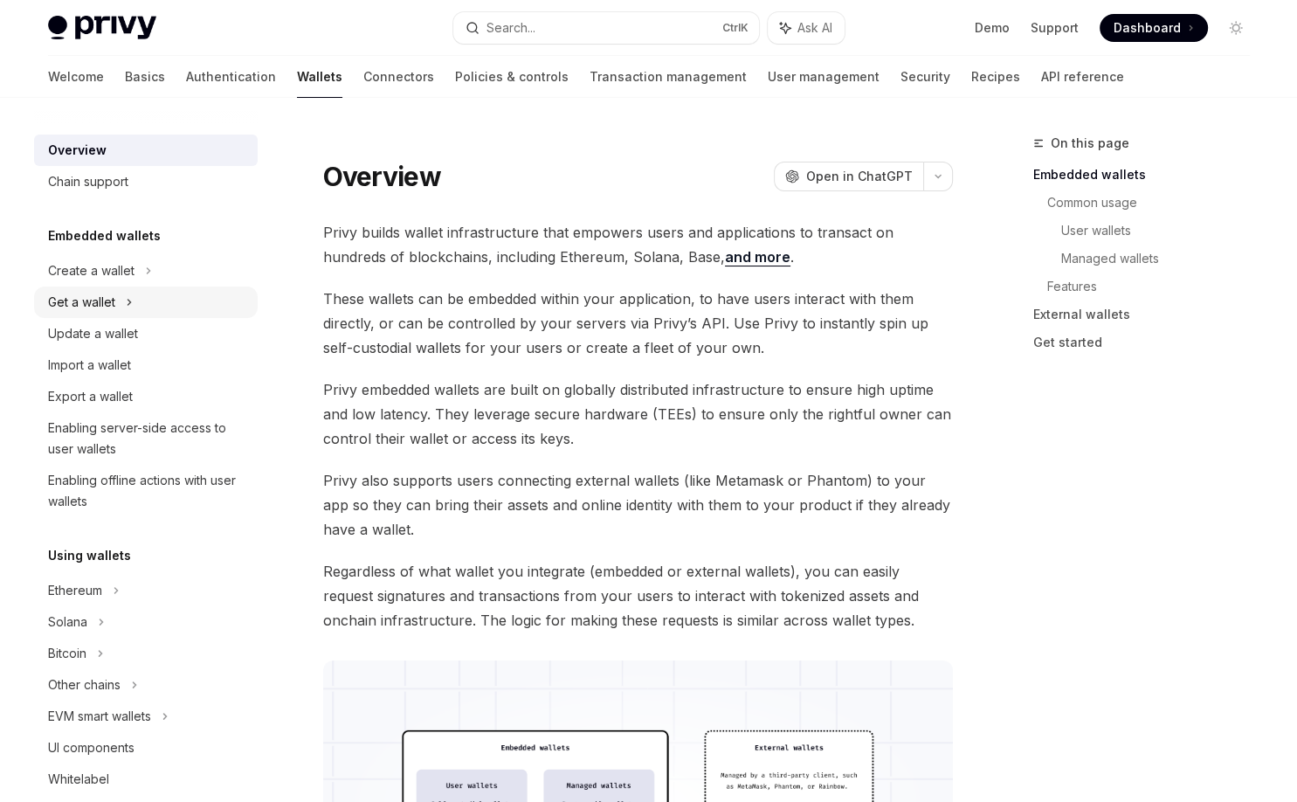
click at [117, 288] on div "Get a wallet" at bounding box center [146, 301] width 224 height 31
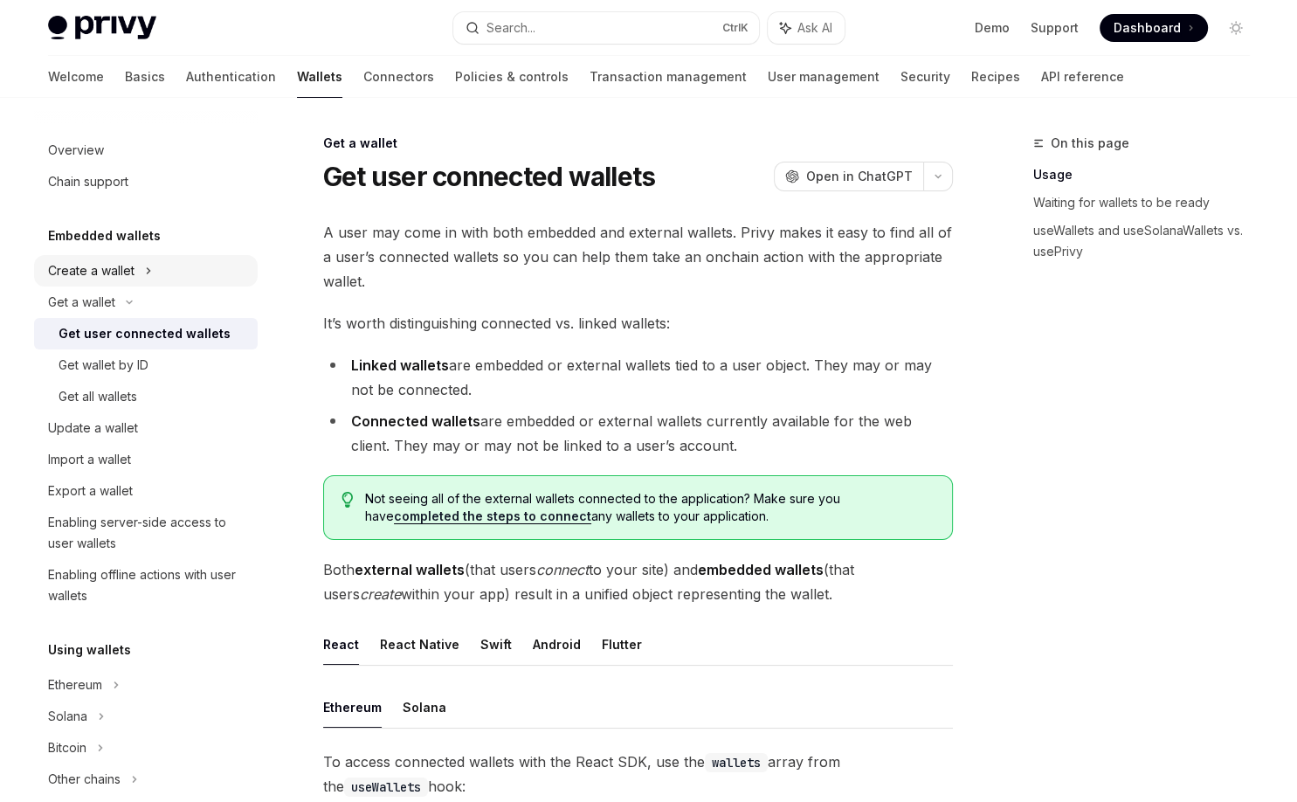
click at [115, 265] on div "Create a wallet" at bounding box center [91, 270] width 86 height 21
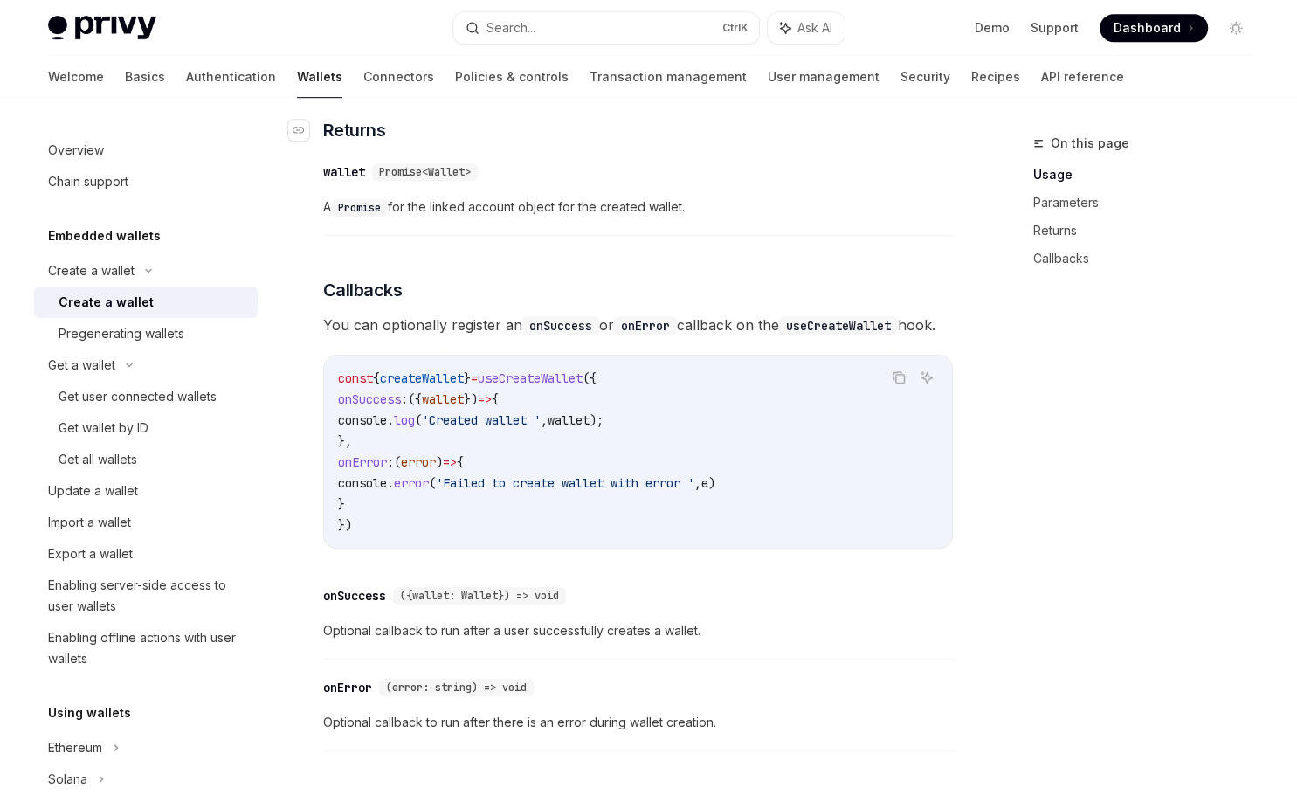
scroll to position [1285, 0]
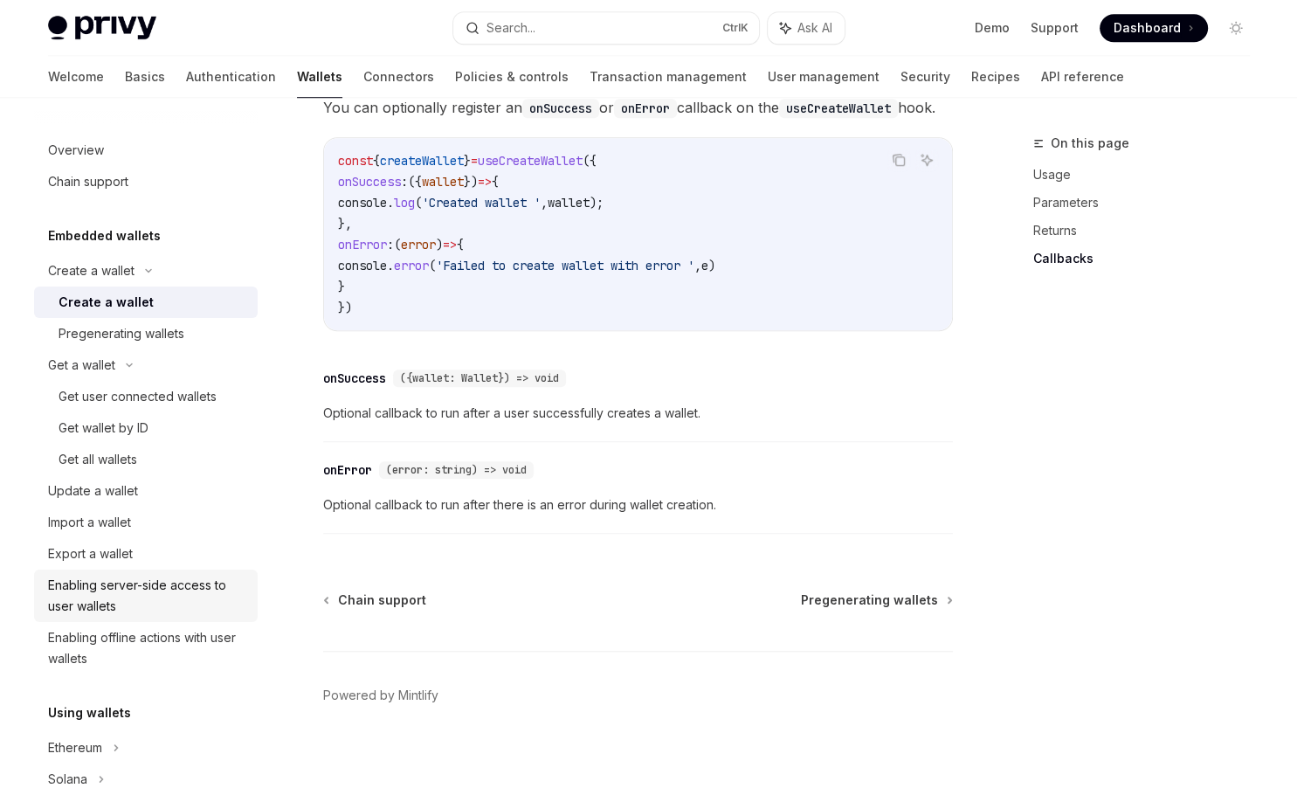
click at [175, 597] on div "Enabling server-side access to user wallets" at bounding box center [147, 596] width 199 height 42
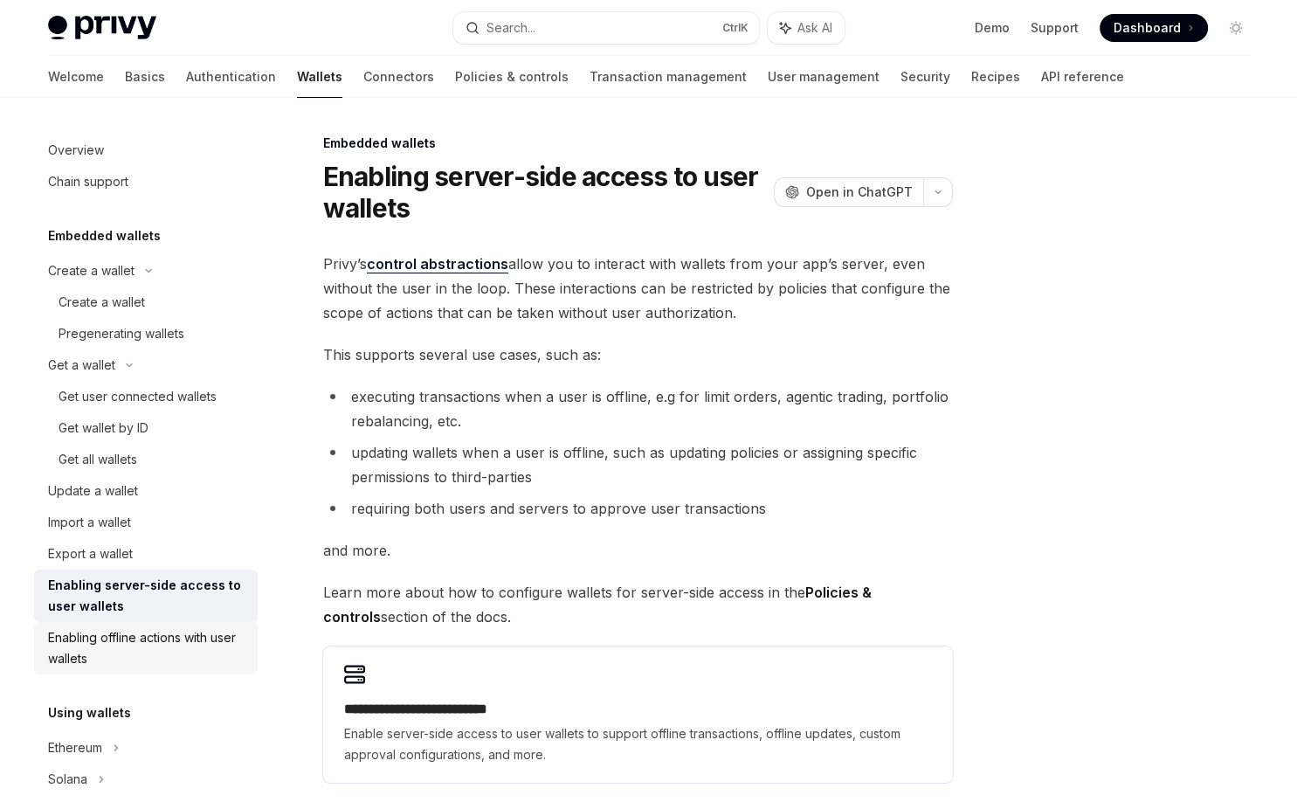
click at [162, 644] on div "Enabling offline actions with user wallets" at bounding box center [147, 648] width 199 height 42
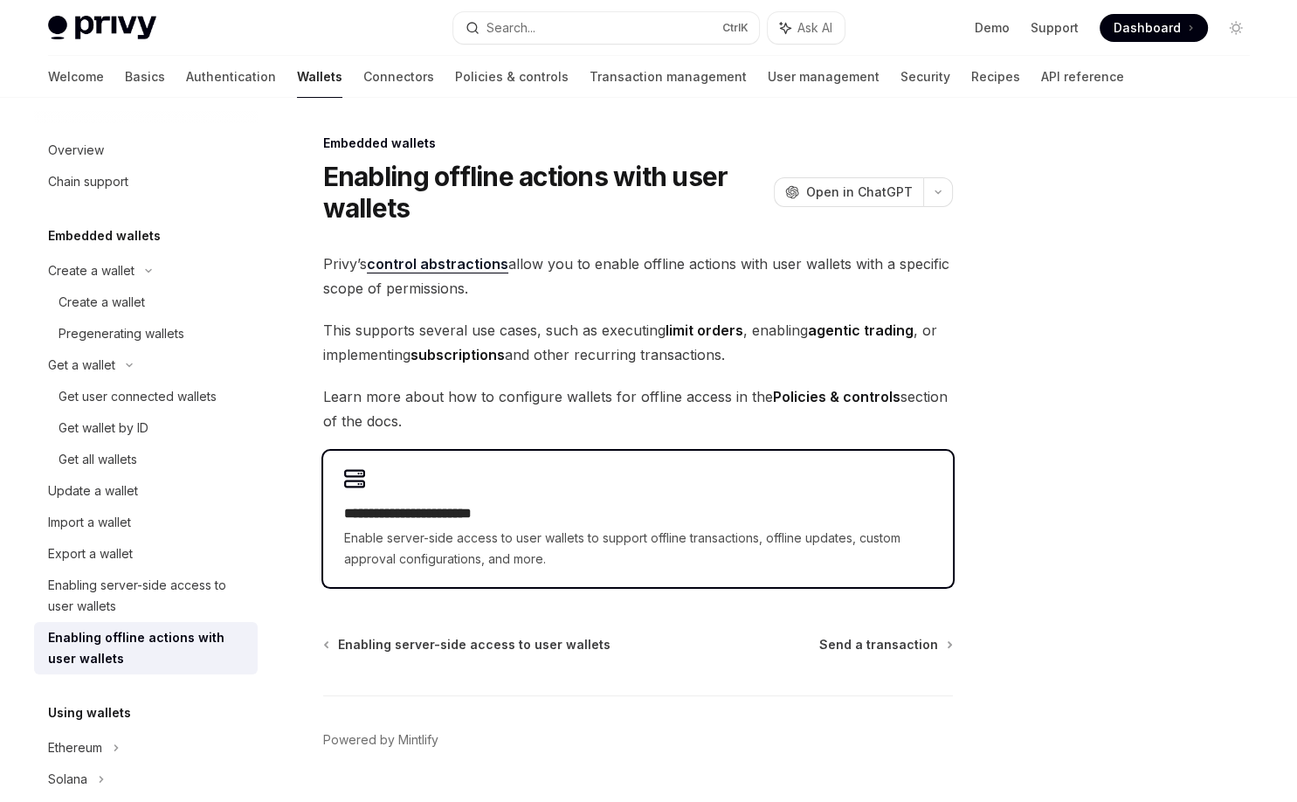
click at [555, 530] on span "Enable server-side access to user wallets to support offline transactions, offl…" at bounding box center [638, 548] width 588 height 42
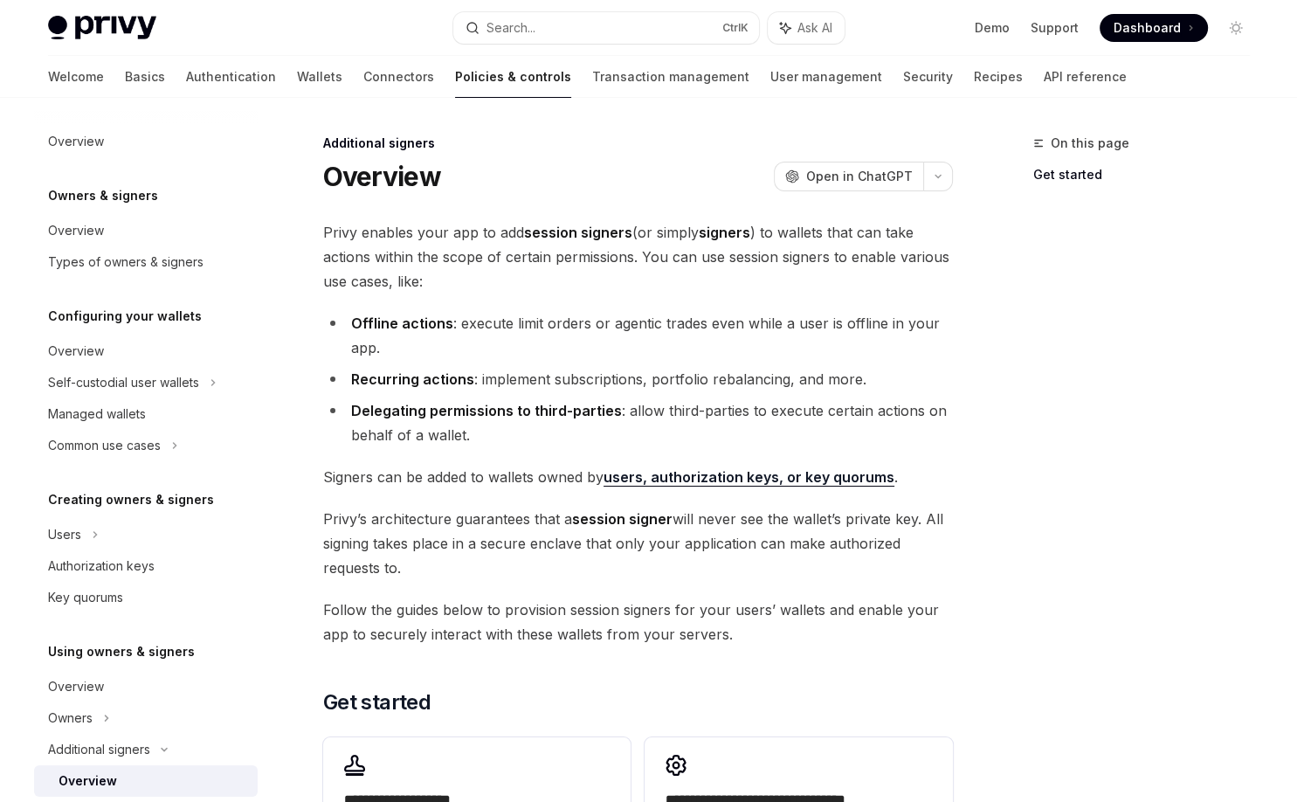
drag, startPoint x: 558, startPoint y: 517, endPoint x: 755, endPoint y: 568, distance: 203.7
click at [755, 568] on span "[PERSON_NAME]’s architecture guarantees that a session signer will never see th…" at bounding box center [638, 542] width 630 height 73
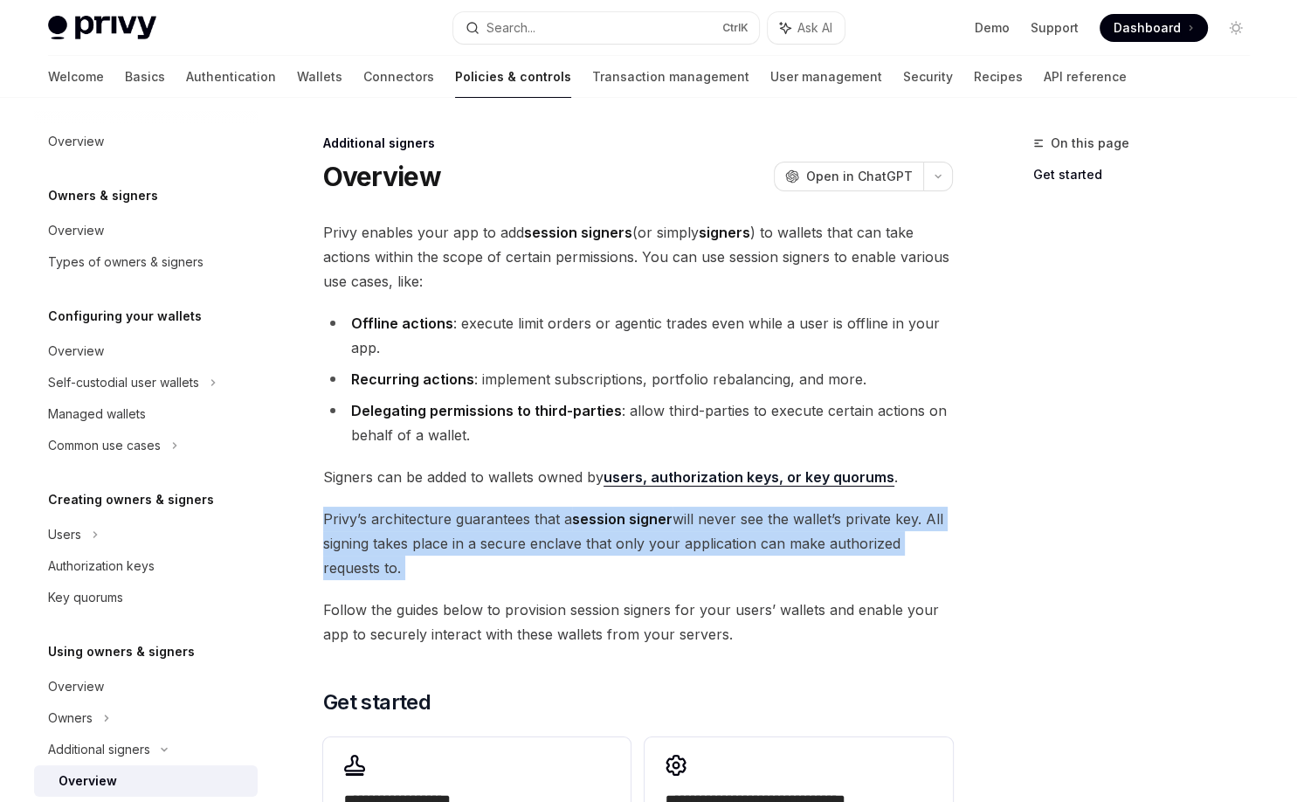
drag, startPoint x: 755, startPoint y: 568, endPoint x: 343, endPoint y: 519, distance: 415.1
click at [343, 519] on span "[PERSON_NAME]’s architecture guarantees that a session signer will never see th…" at bounding box center [638, 542] width 630 height 73
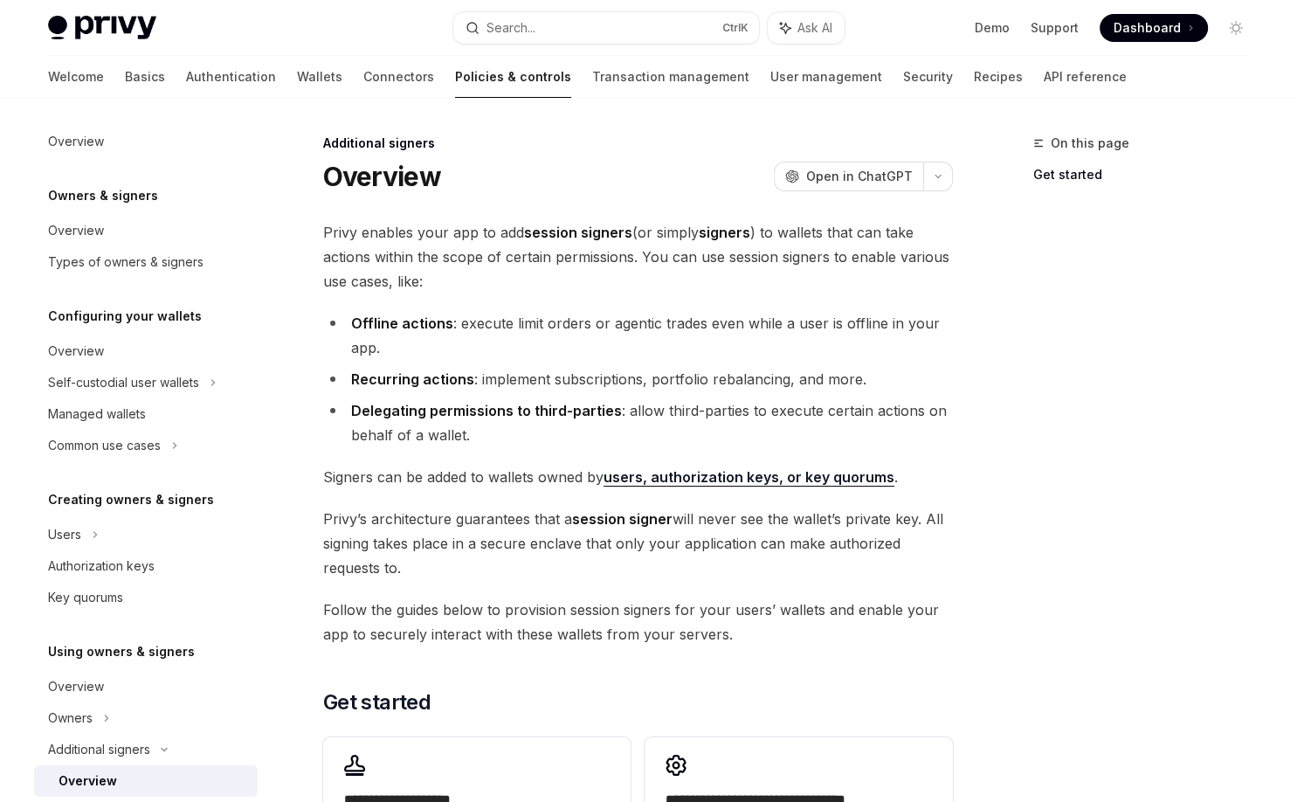
click at [500, 328] on li "Offline actions : execute limit orders or agentic trades even while a user is o…" at bounding box center [638, 335] width 630 height 49
click at [768, 473] on link "users, authorization keys, or key quorums" at bounding box center [748, 477] width 291 height 18
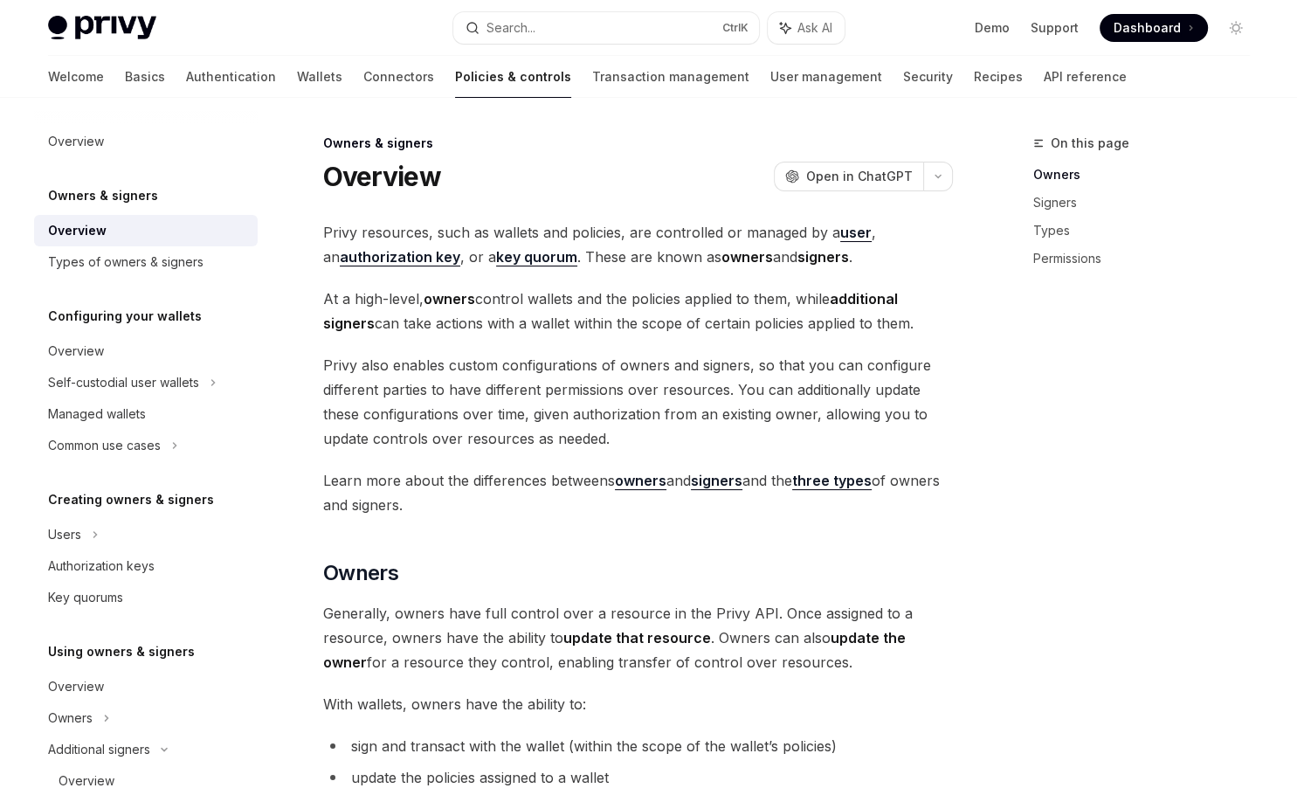
click at [842, 482] on strong "three types" at bounding box center [831, 480] width 79 height 17
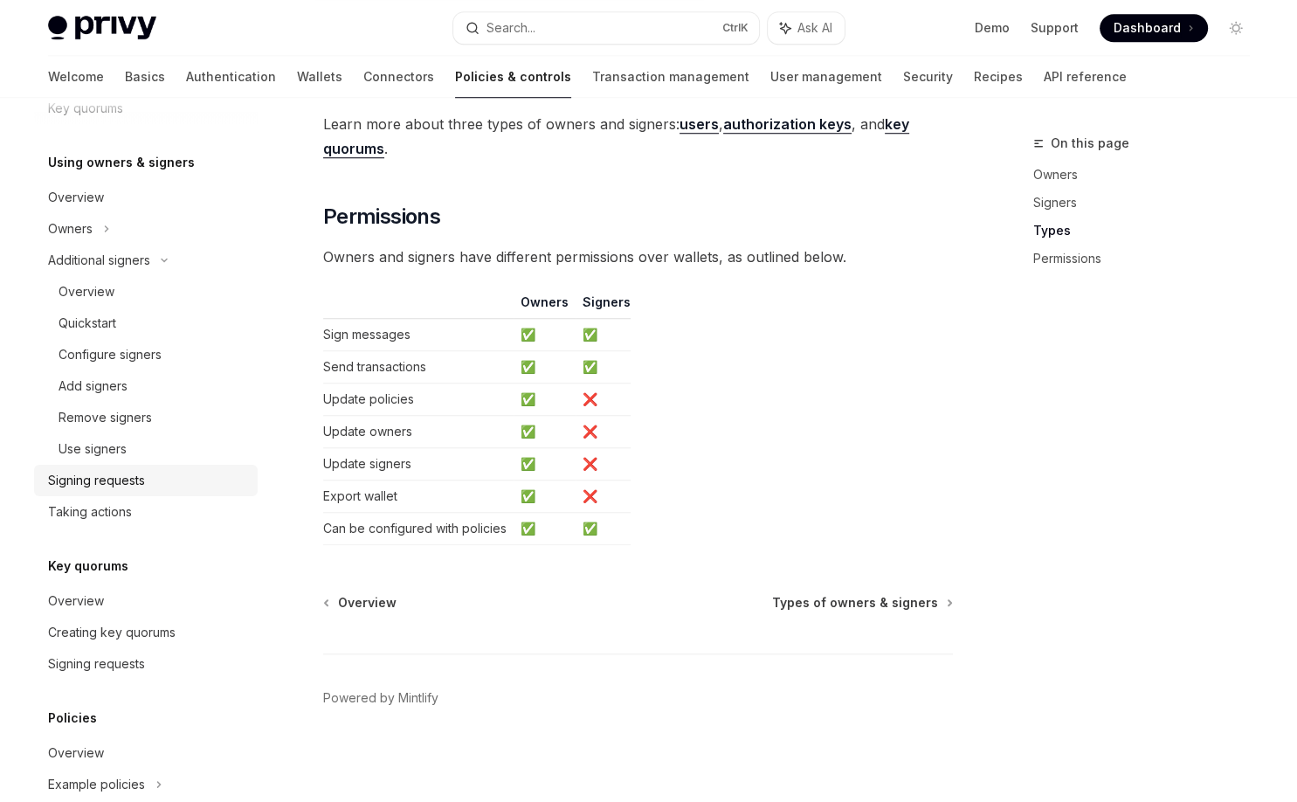
scroll to position [616, 0]
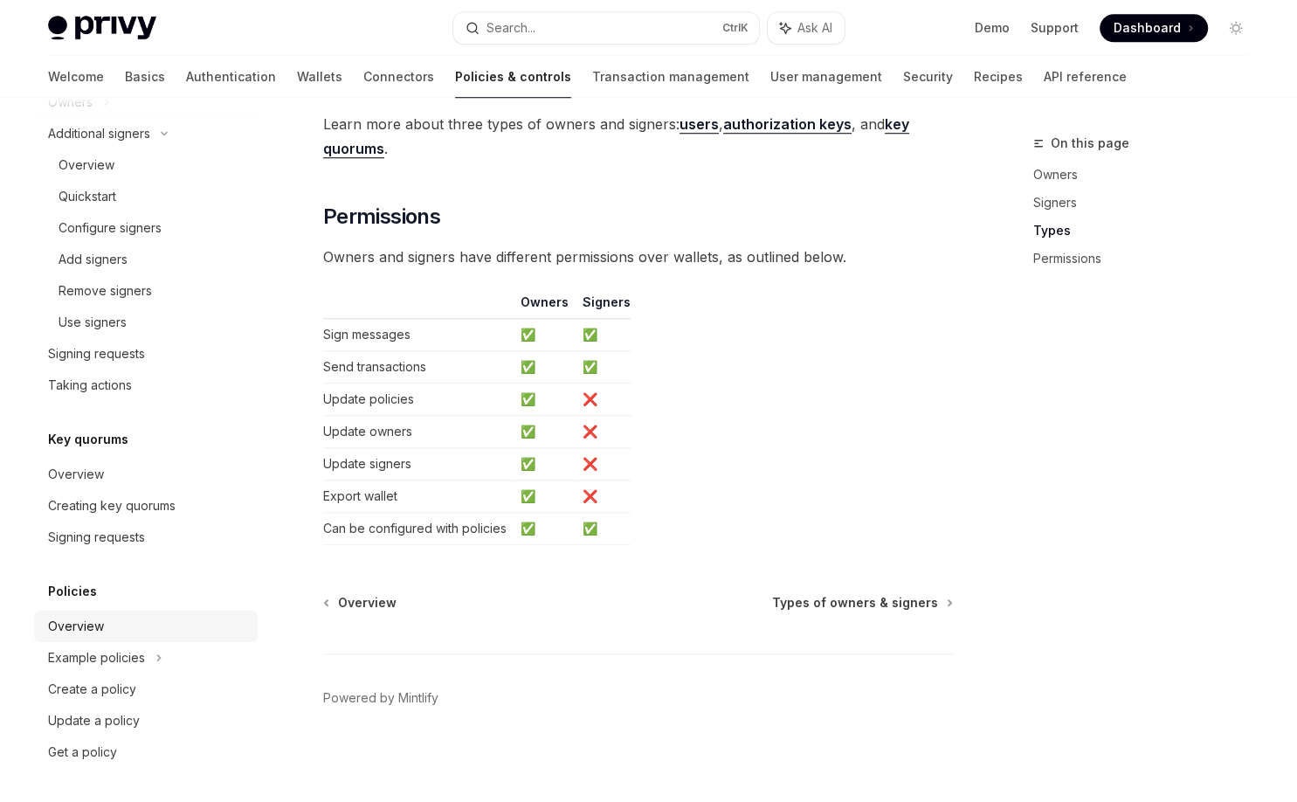
click at [81, 619] on div "Overview" at bounding box center [76, 626] width 56 height 21
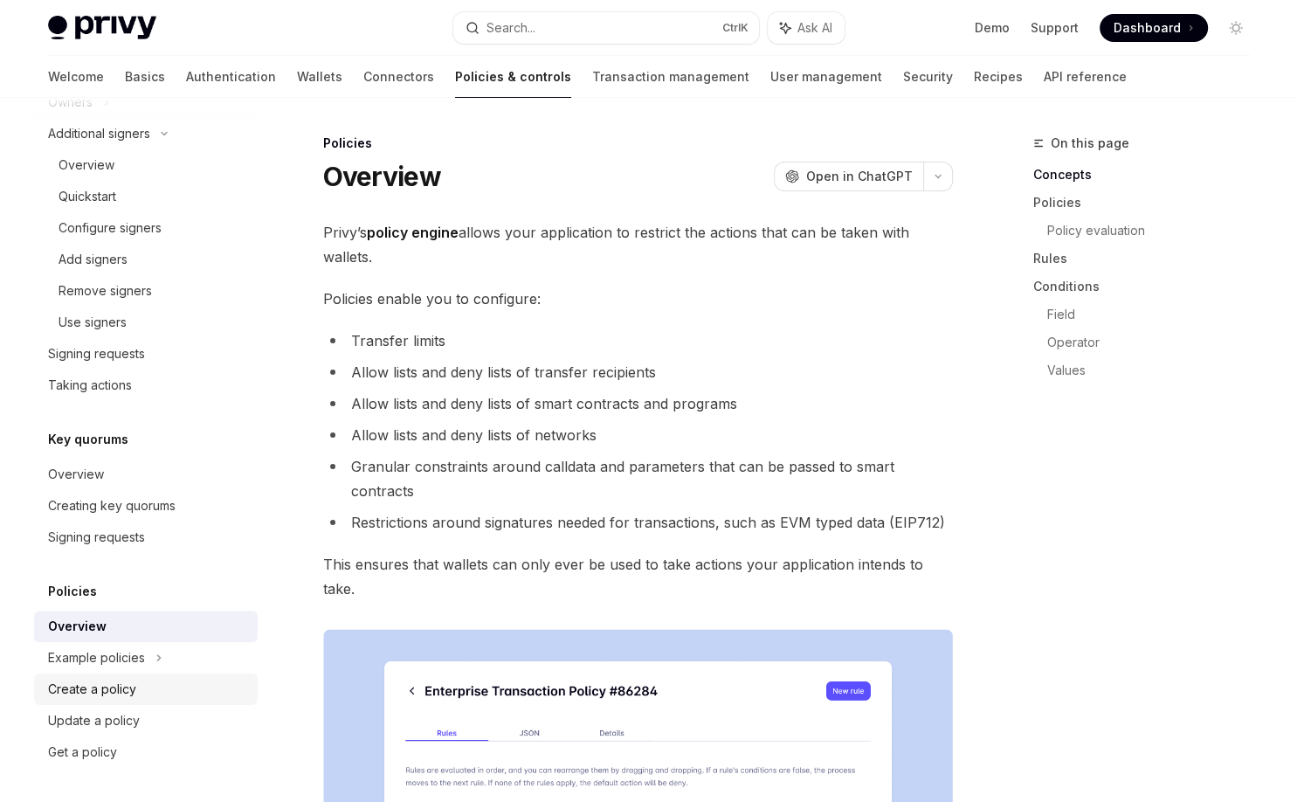
click at [118, 685] on div "Create a policy" at bounding box center [92, 688] width 88 height 21
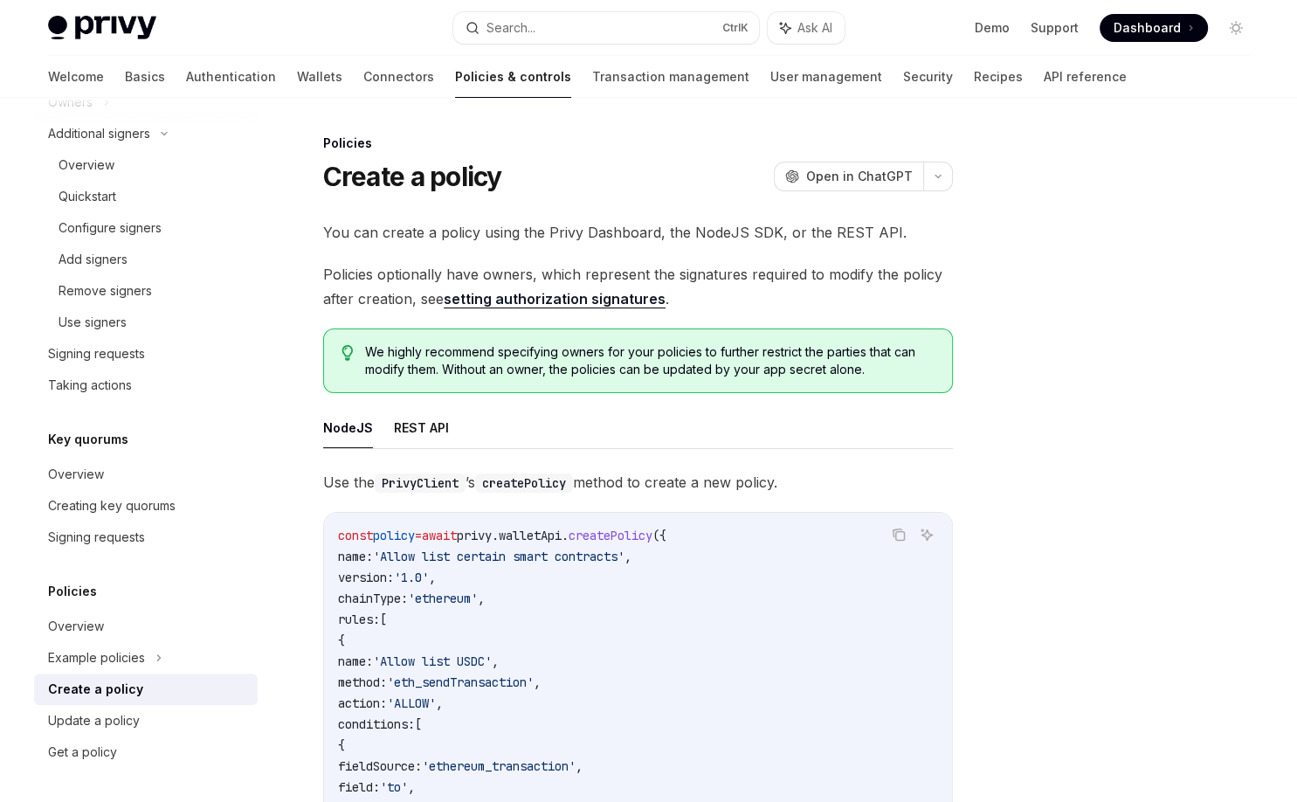
click at [513, 295] on link "setting authorization signatures" at bounding box center [555, 299] width 222 height 18
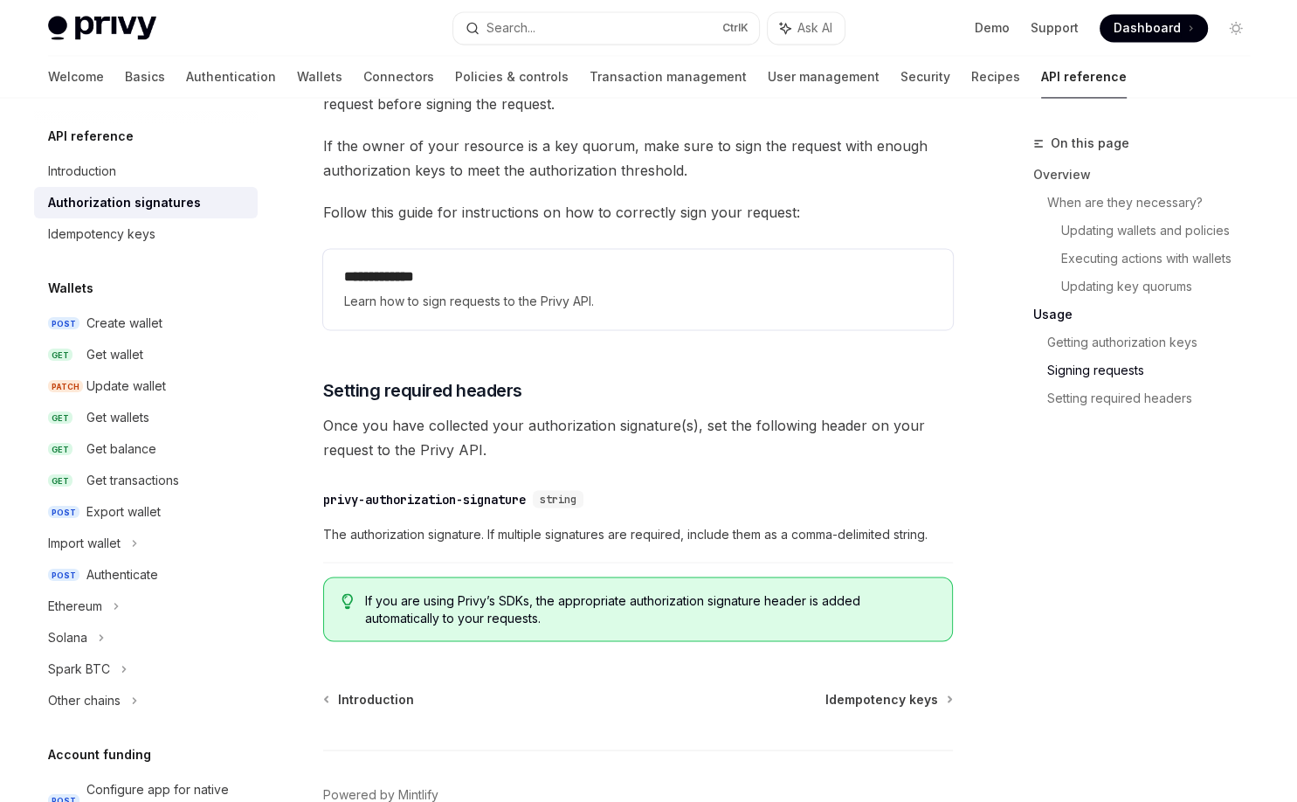
scroll to position [2854, 0]
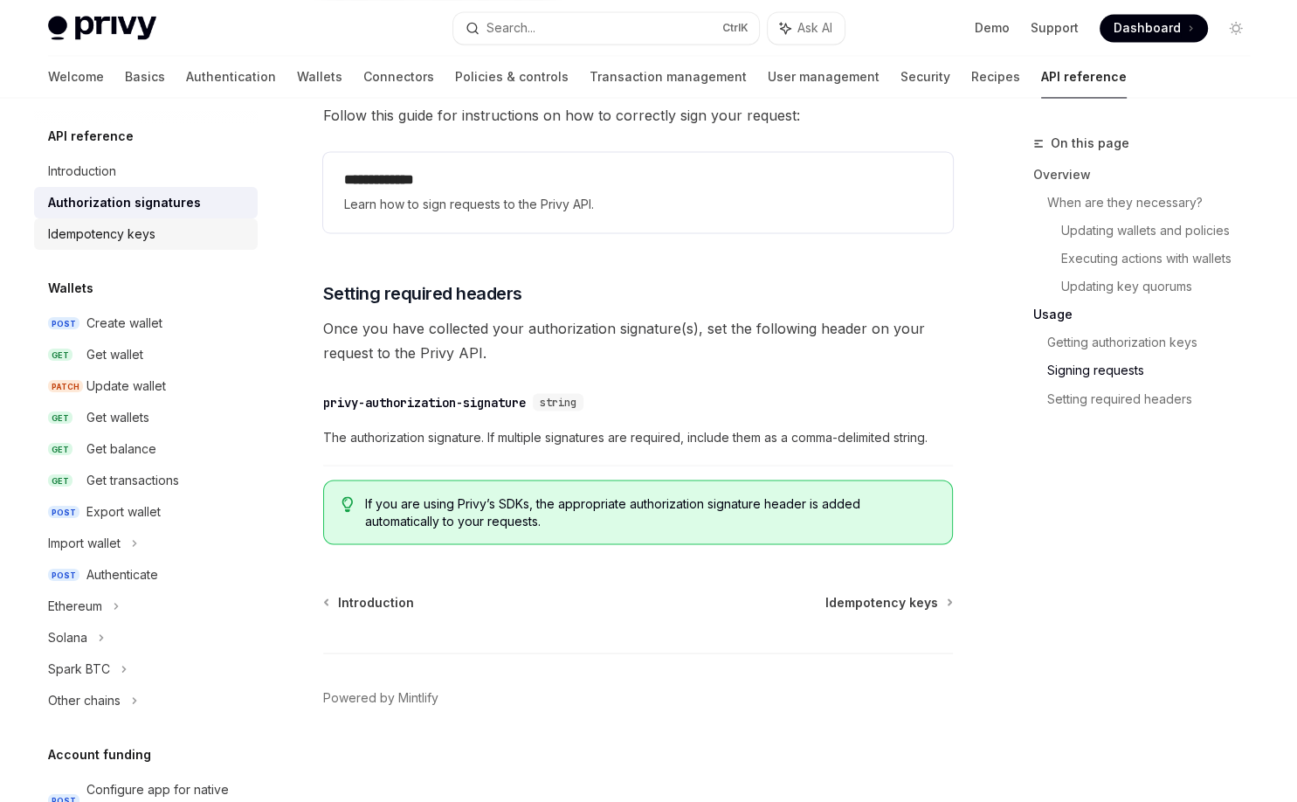
click at [203, 228] on div "Idempotency keys" at bounding box center [147, 234] width 199 height 21
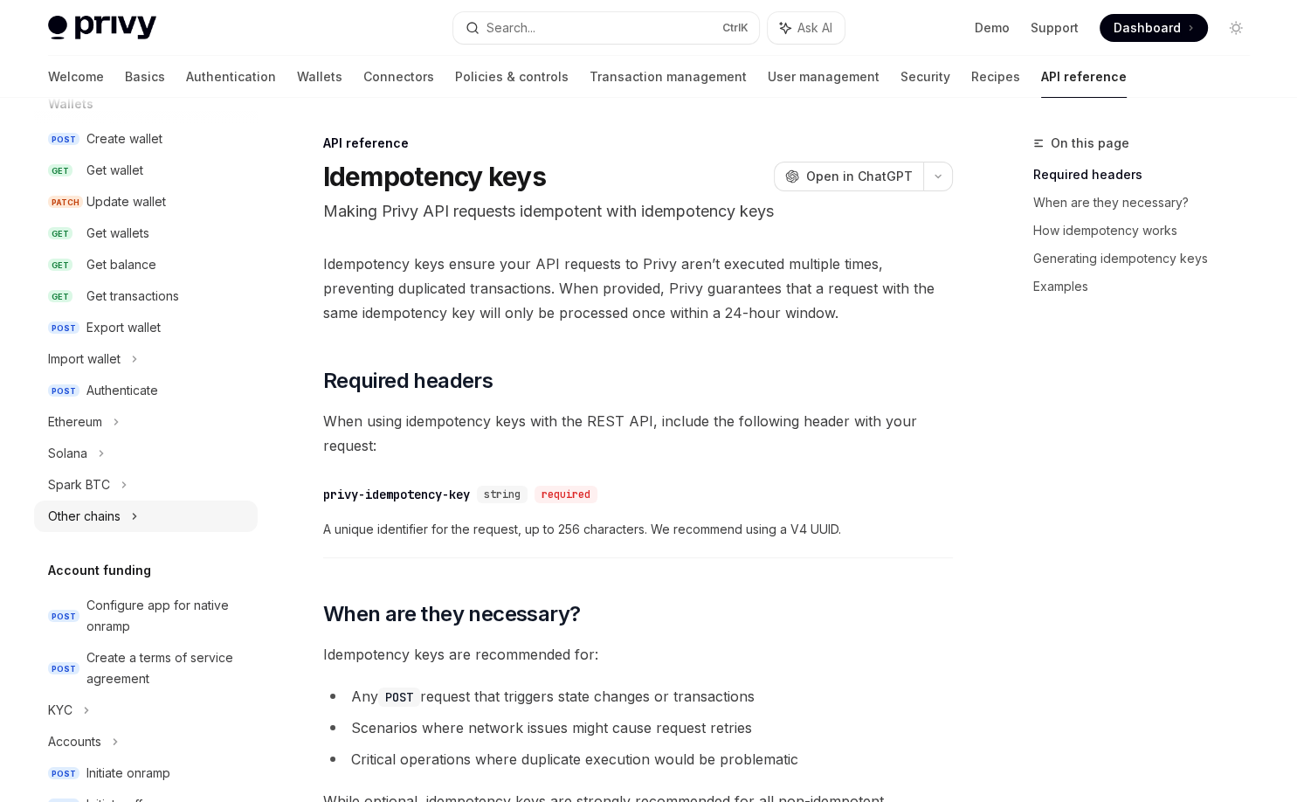
scroll to position [279, 0]
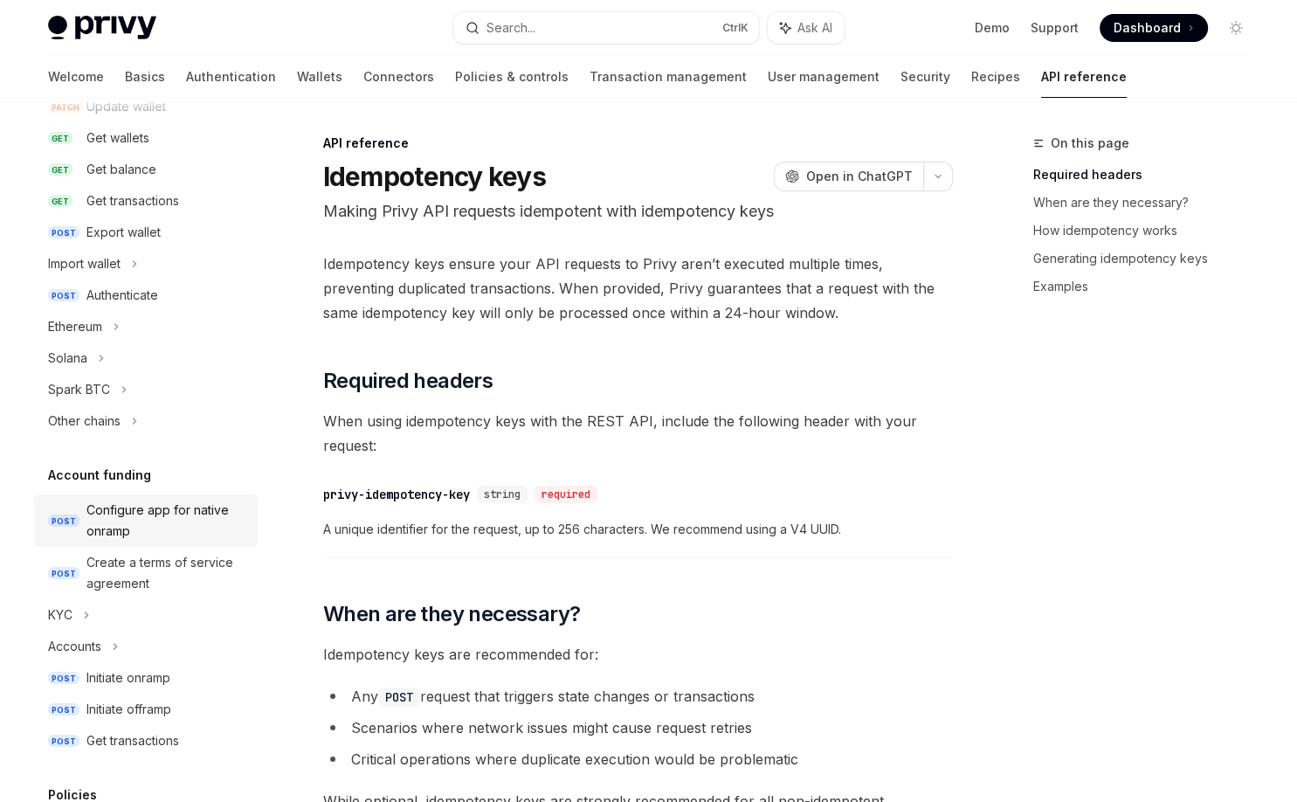
click at [185, 527] on div "Configure app for native onramp" at bounding box center [166, 520] width 161 height 42
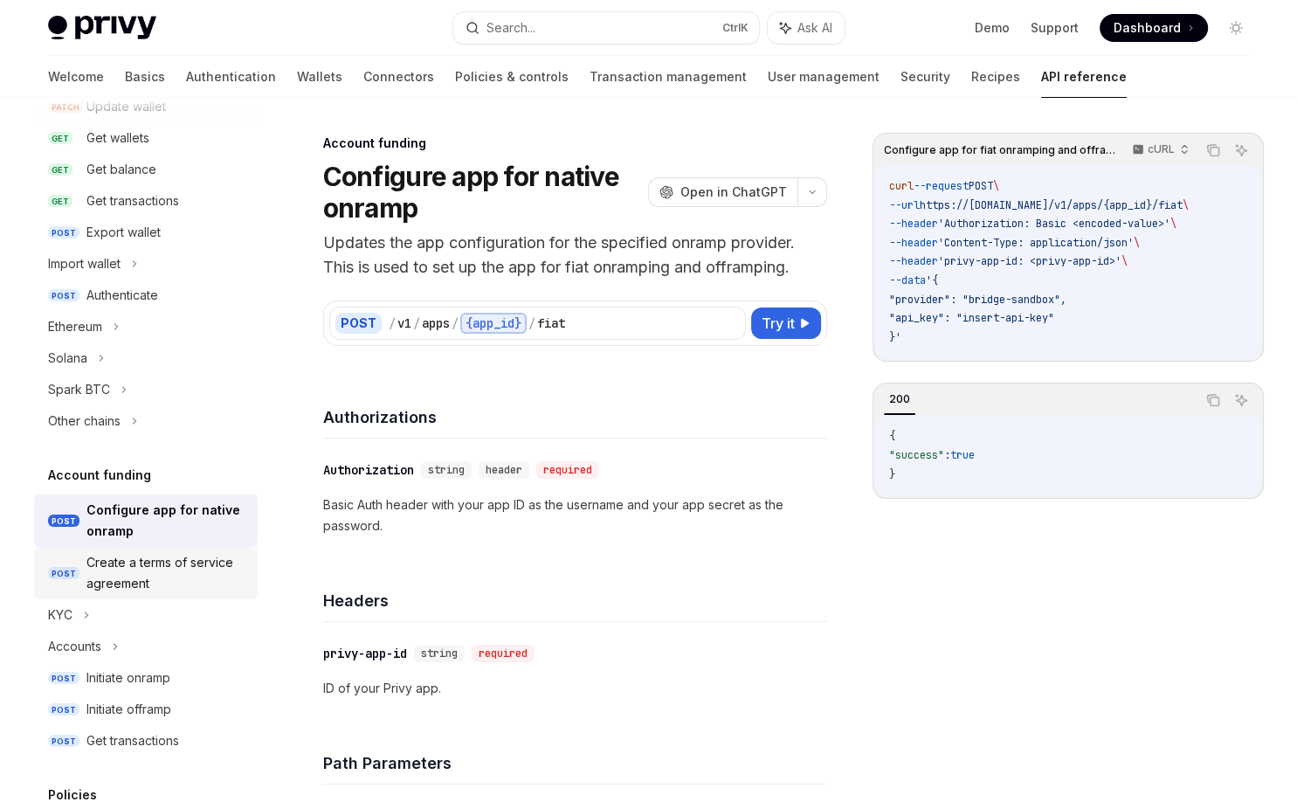
click at [140, 582] on div "Create a terms of service agreement" at bounding box center [166, 573] width 161 height 42
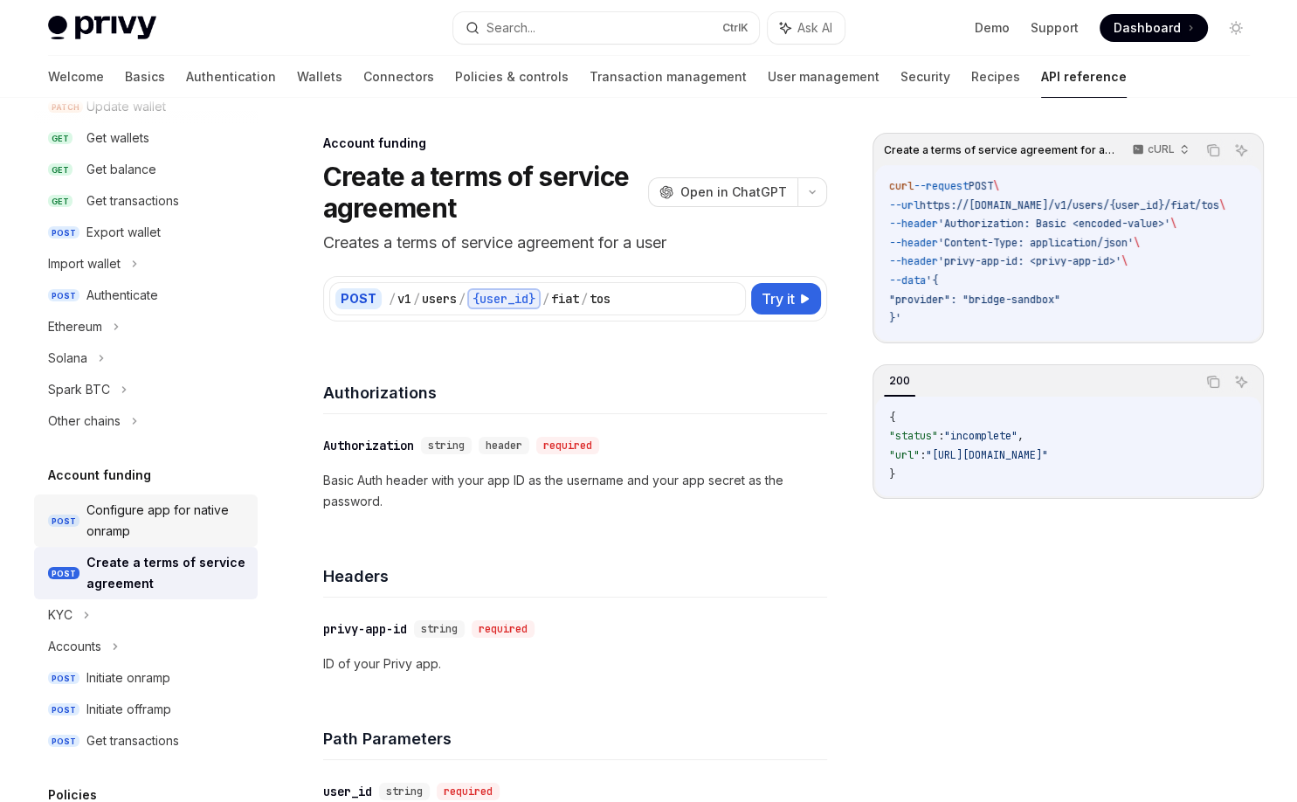
click at [171, 538] on div "Configure app for native onramp" at bounding box center [166, 520] width 161 height 42
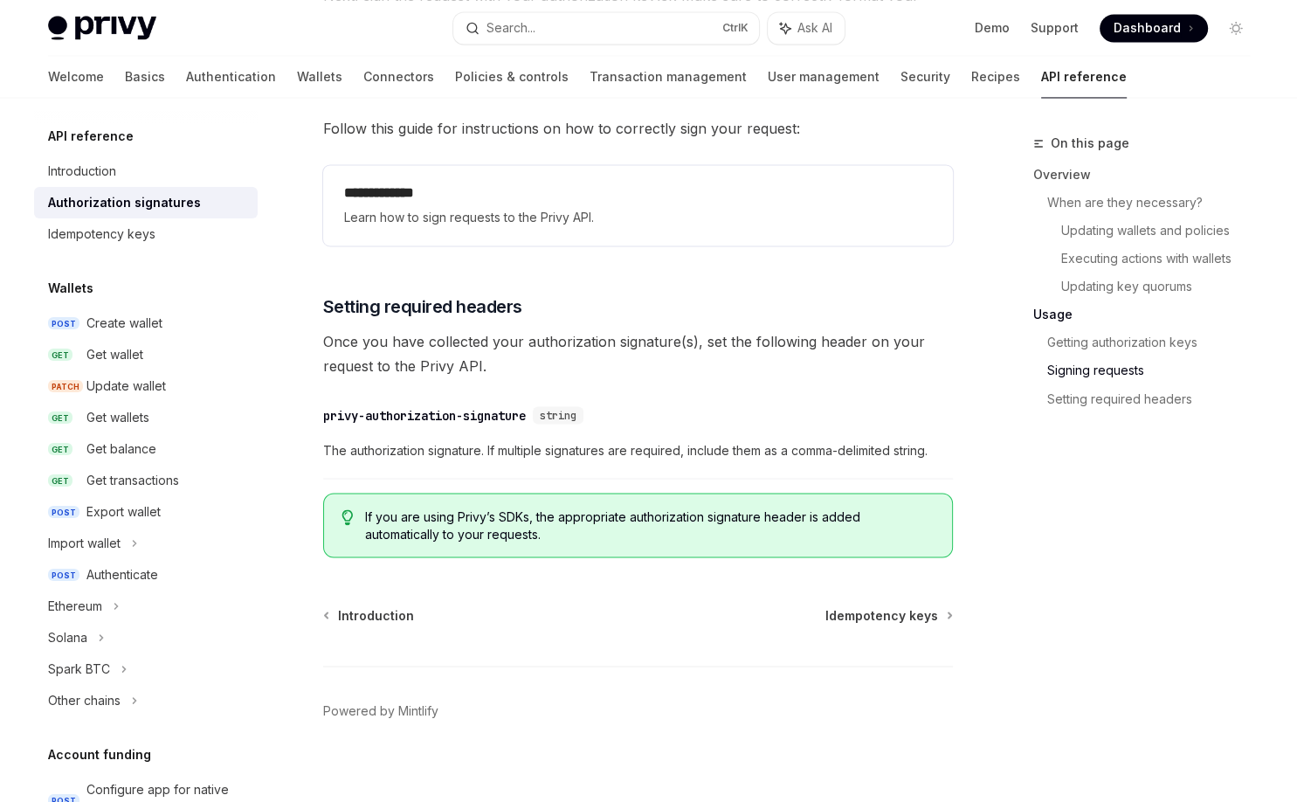
scroll to position [2854, 0]
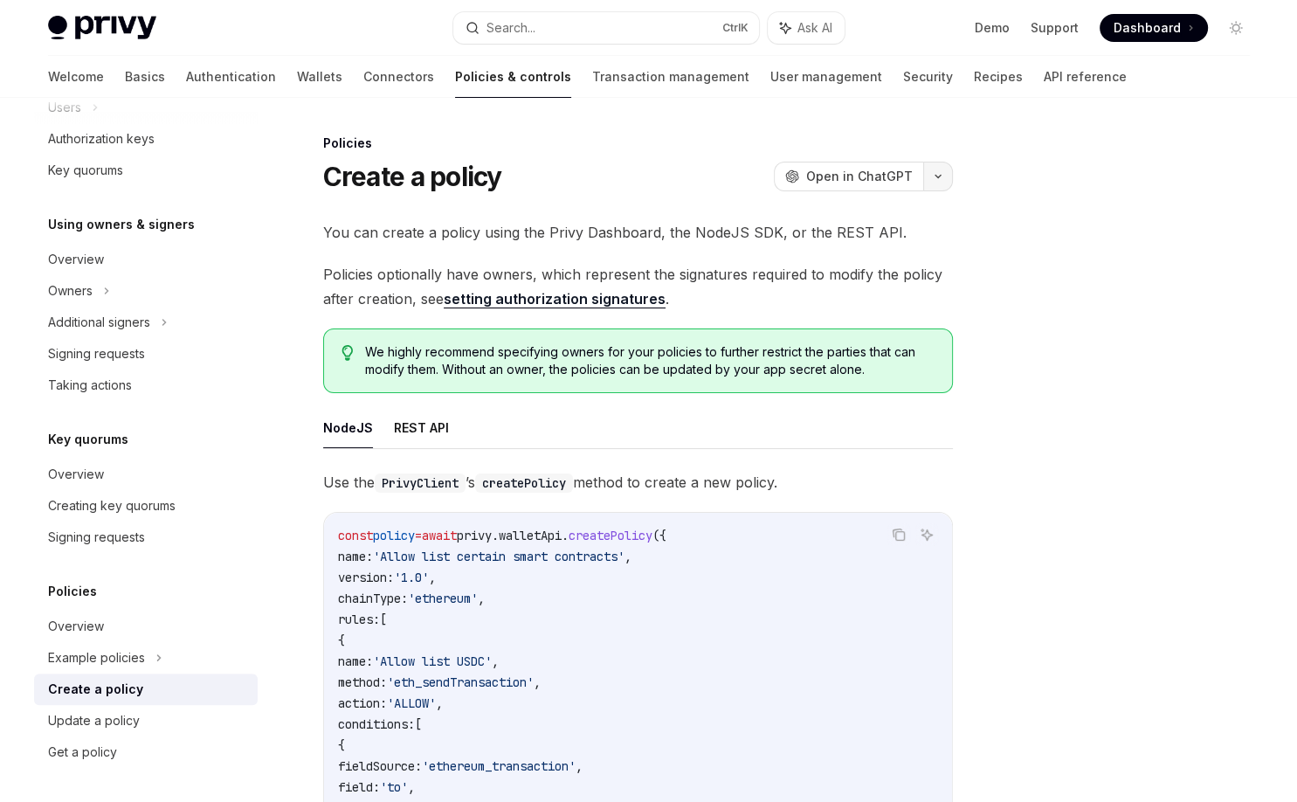
click at [933, 172] on button "button" at bounding box center [938, 177] width 30 height 30
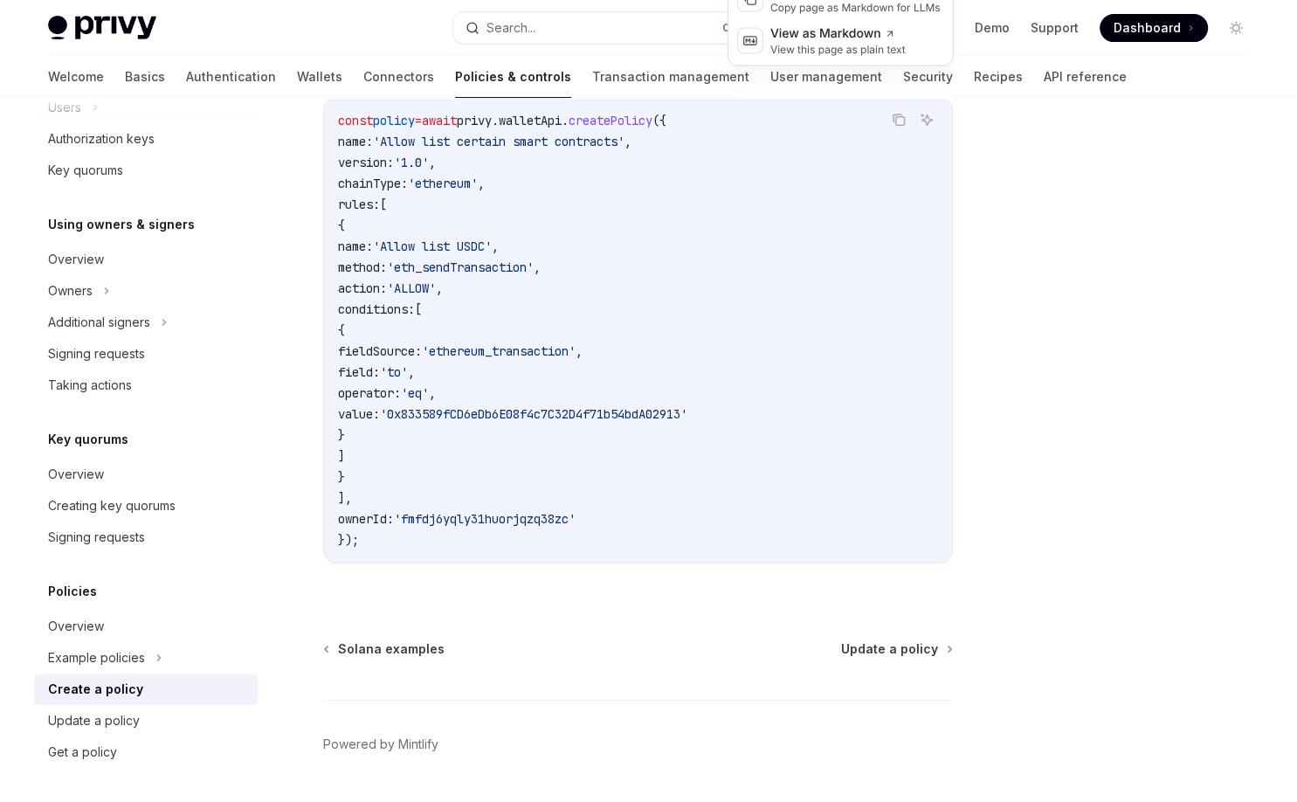
scroll to position [462, 0]
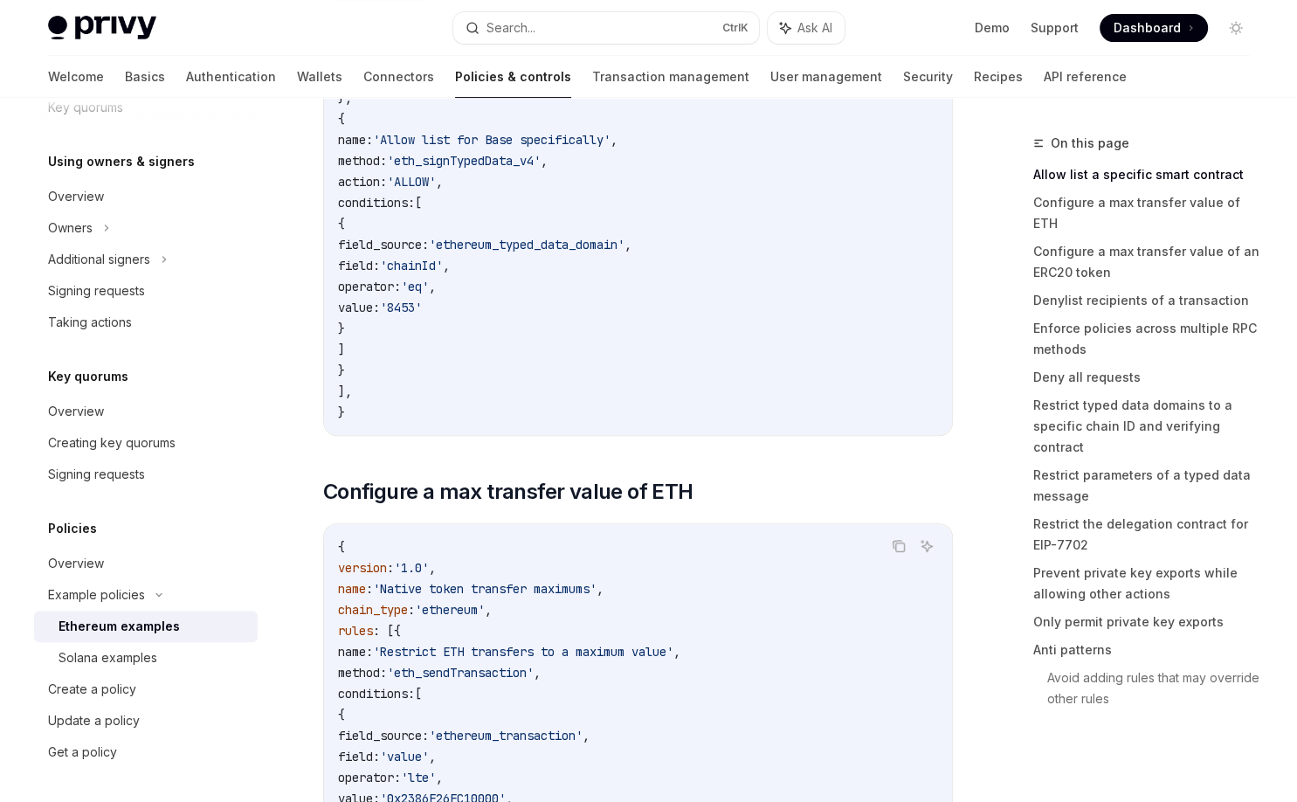
scroll to position [699, 0]
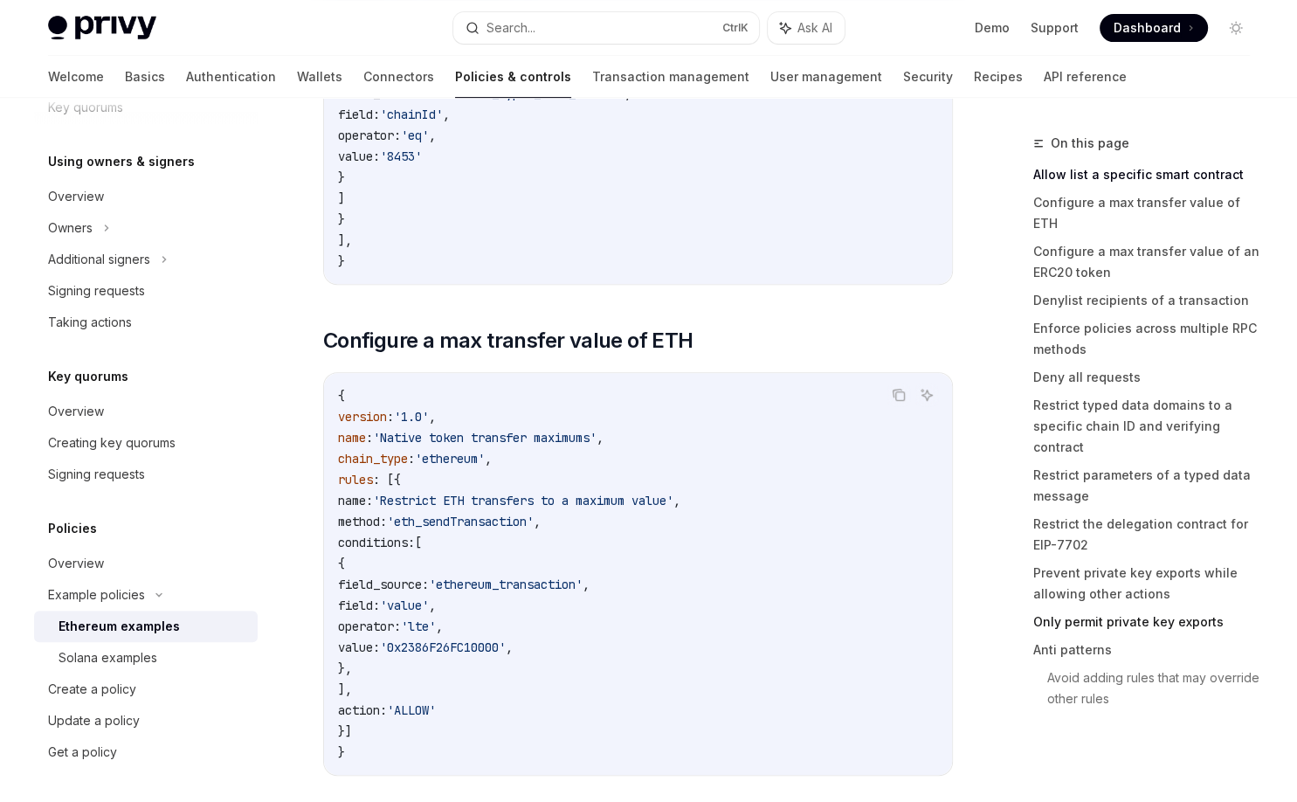
click at [1141, 608] on link "Only permit private key exports" at bounding box center [1148, 622] width 231 height 28
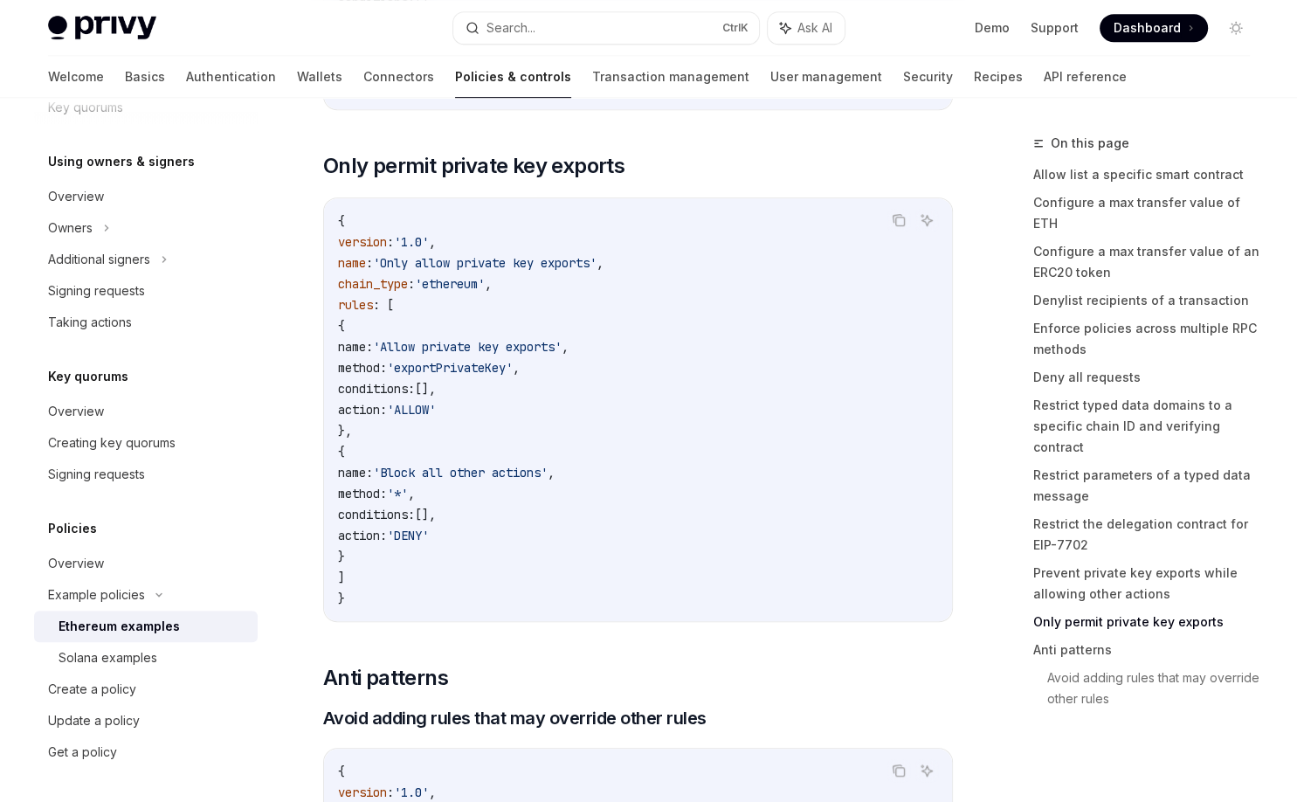
scroll to position [7401, 0]
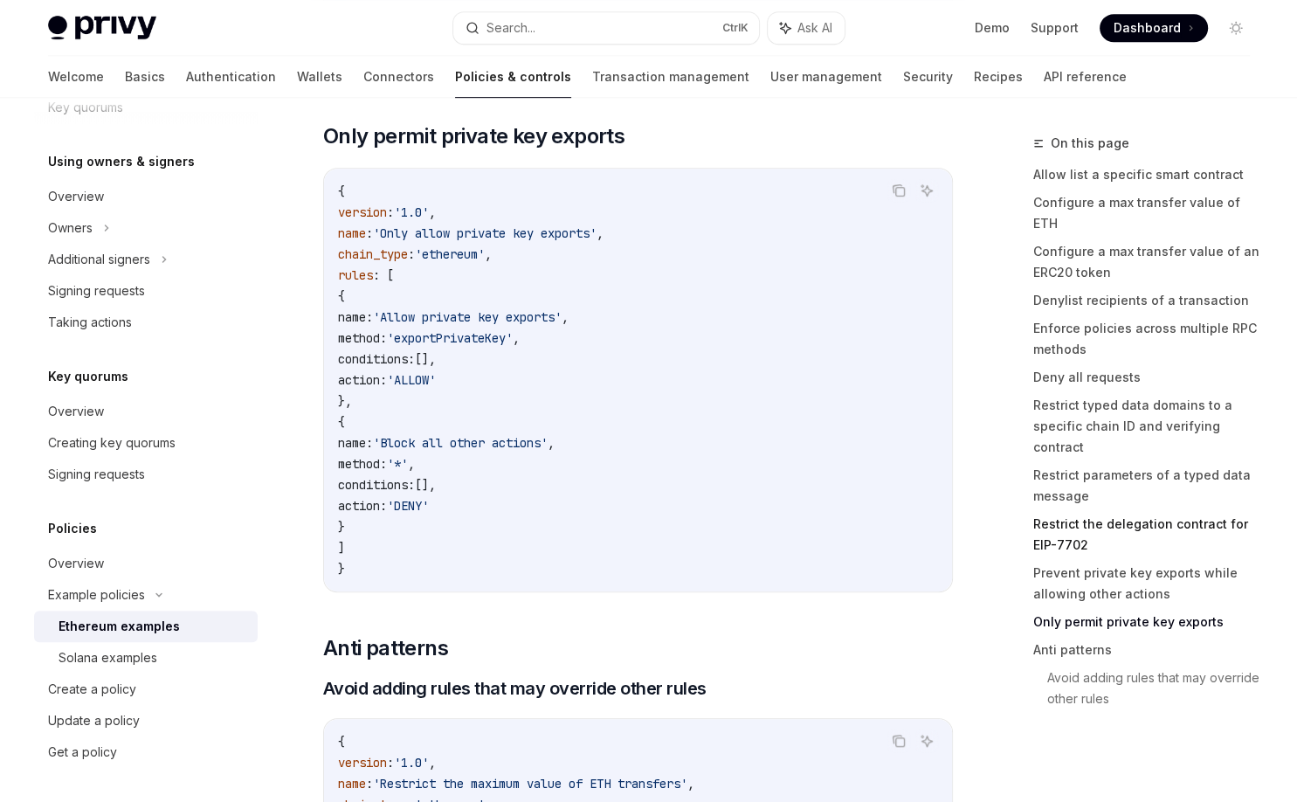
click at [1072, 510] on link "Restrict the delegation contract for EIP-7702" at bounding box center [1148, 534] width 231 height 49
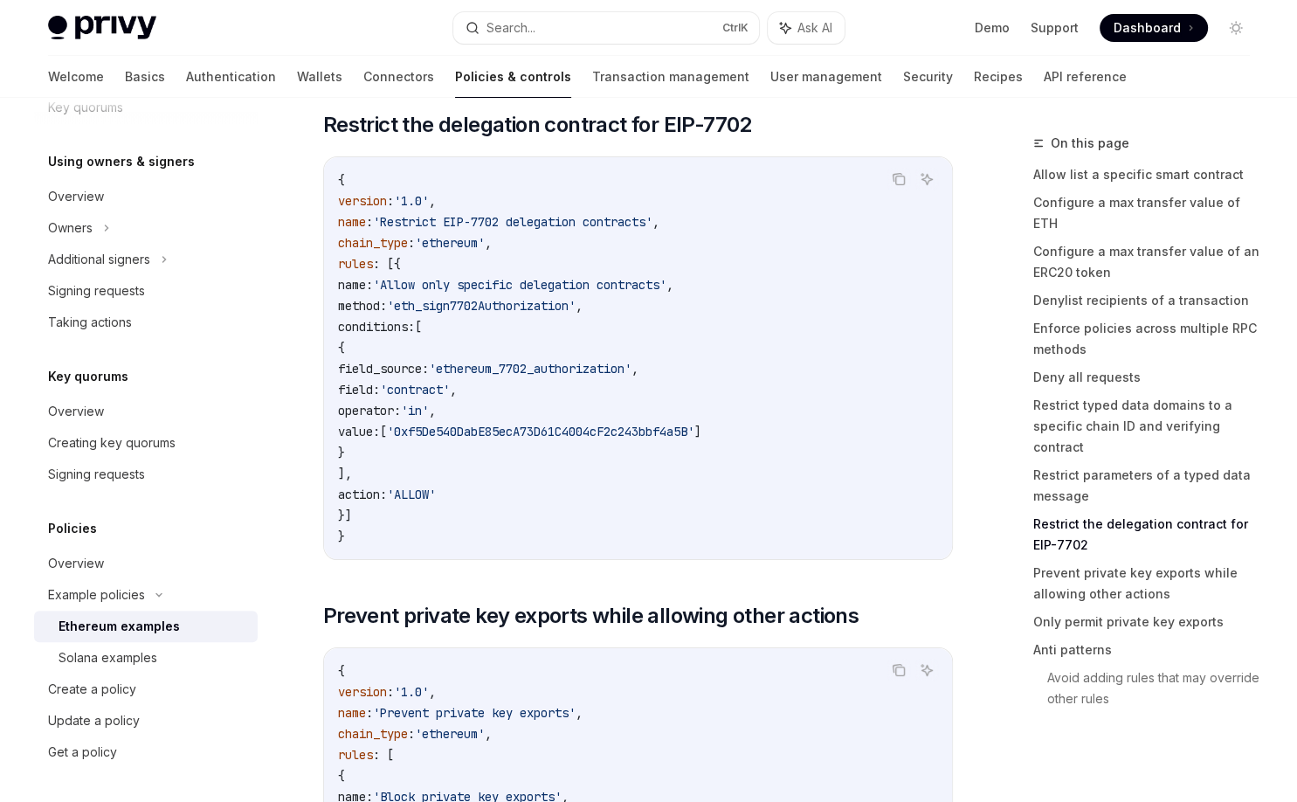
scroll to position [6399, 0]
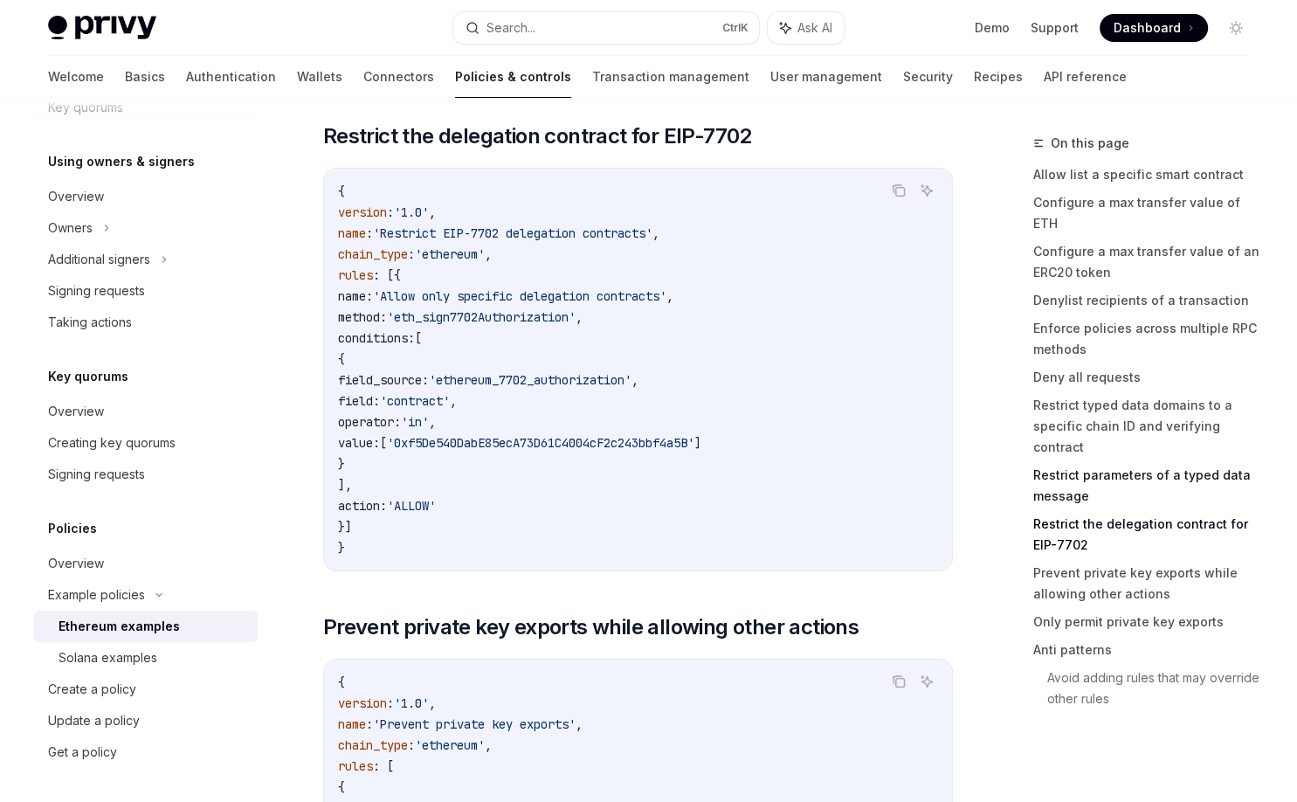
click at [1051, 461] on link "Restrict parameters of a typed data message" at bounding box center [1148, 485] width 231 height 49
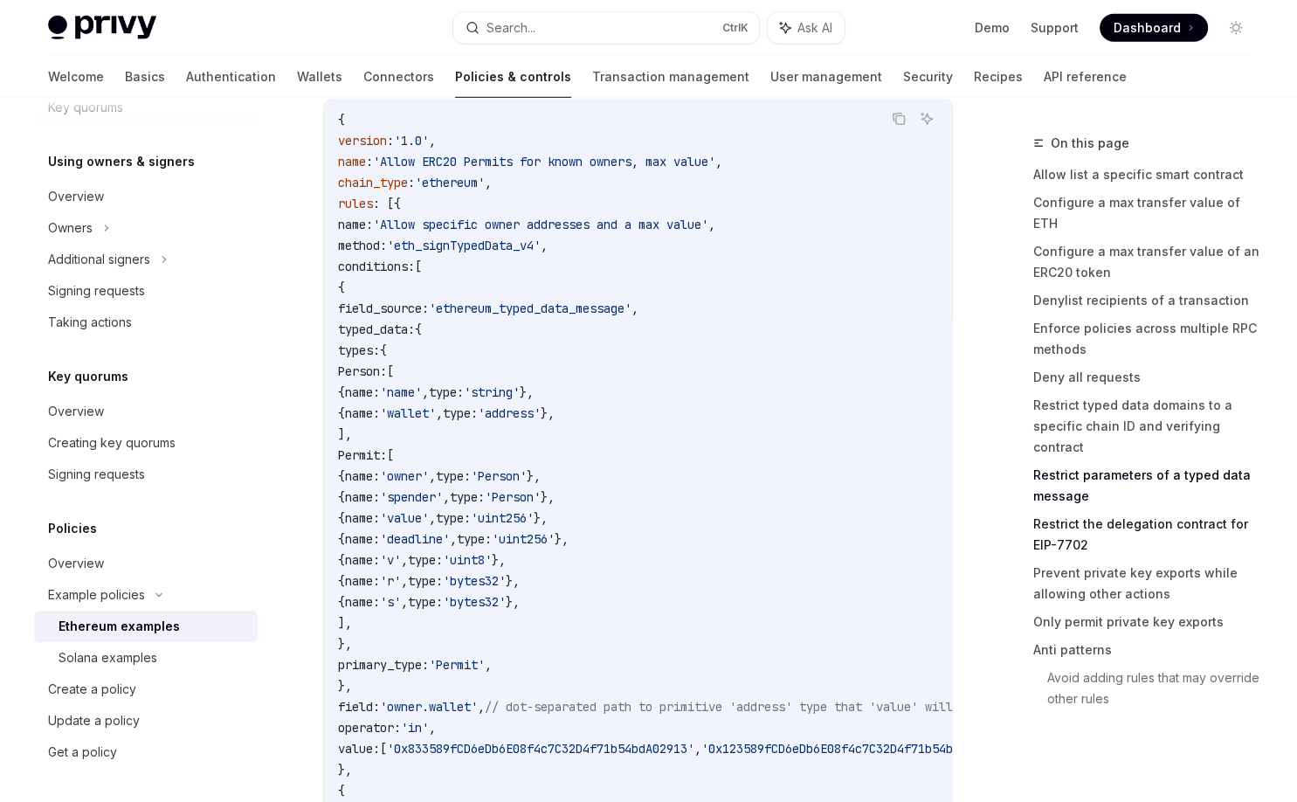
scroll to position [5022, 0]
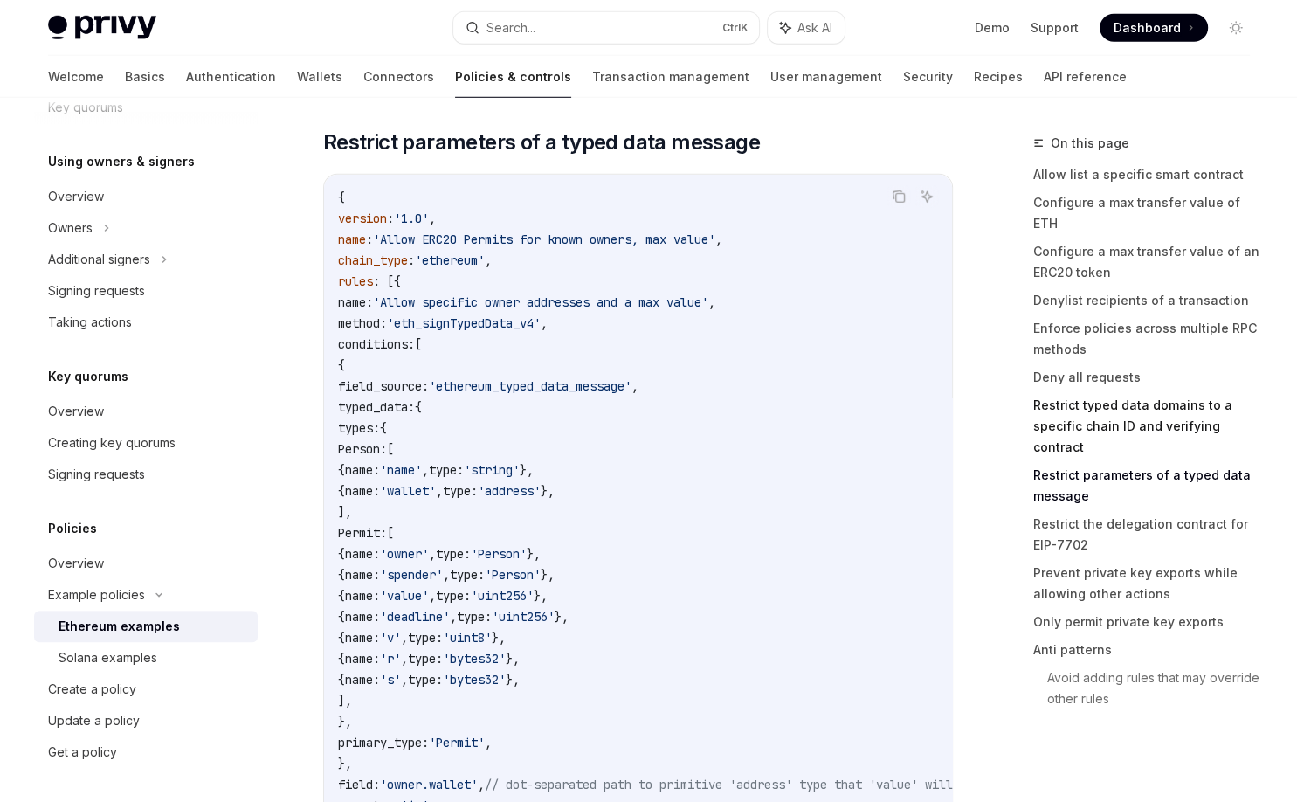
click at [1085, 402] on link "Restrict typed data domains to a specific chain ID and verifying contract" at bounding box center [1148, 426] width 231 height 70
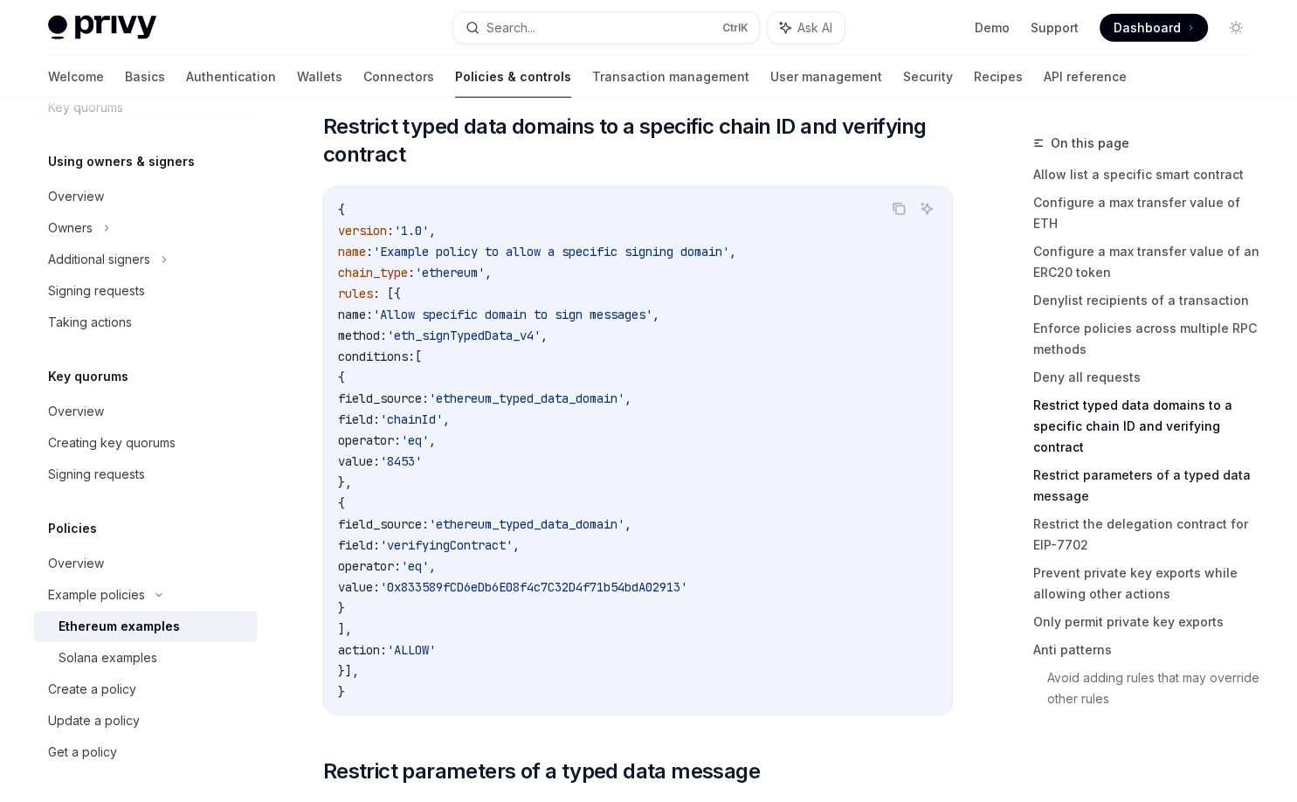
scroll to position [4377, 0]
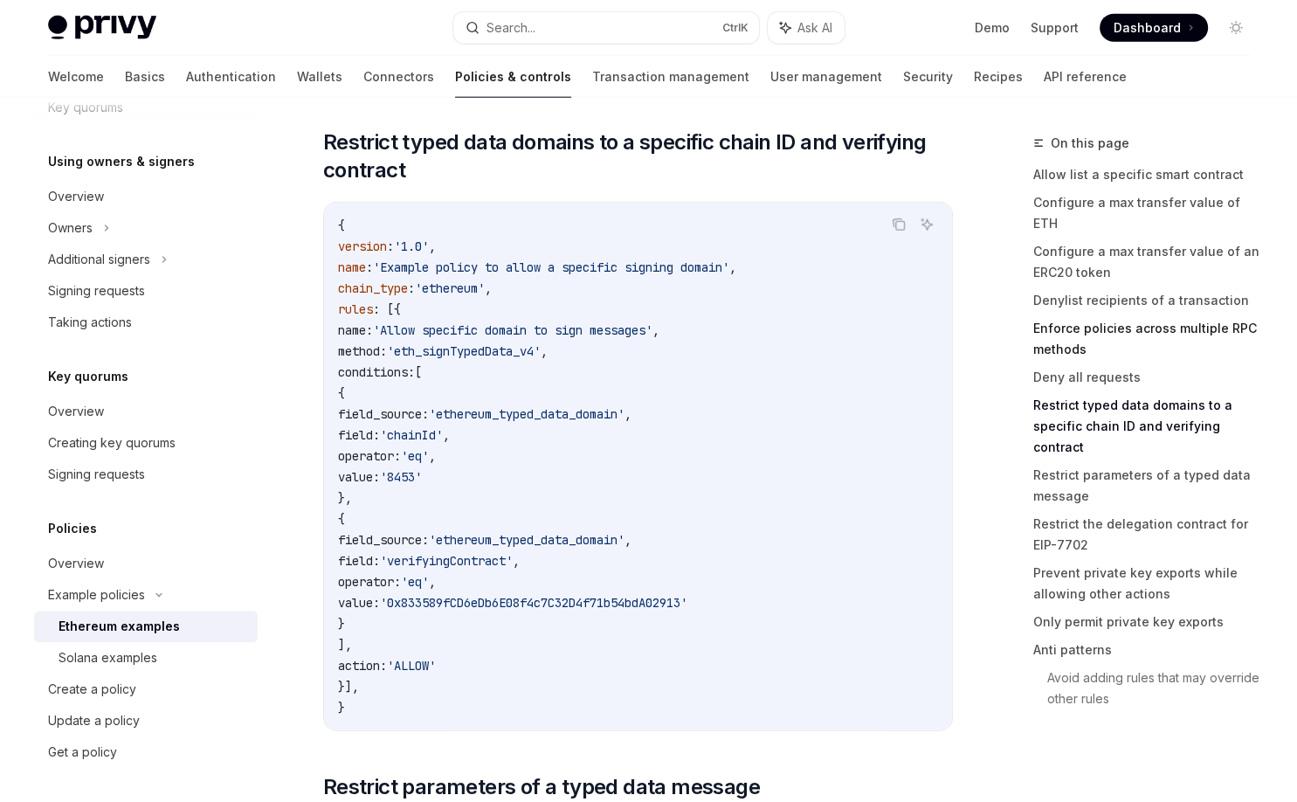
click at [1090, 316] on link "Enforce policies across multiple RPC methods" at bounding box center [1148, 338] width 231 height 49
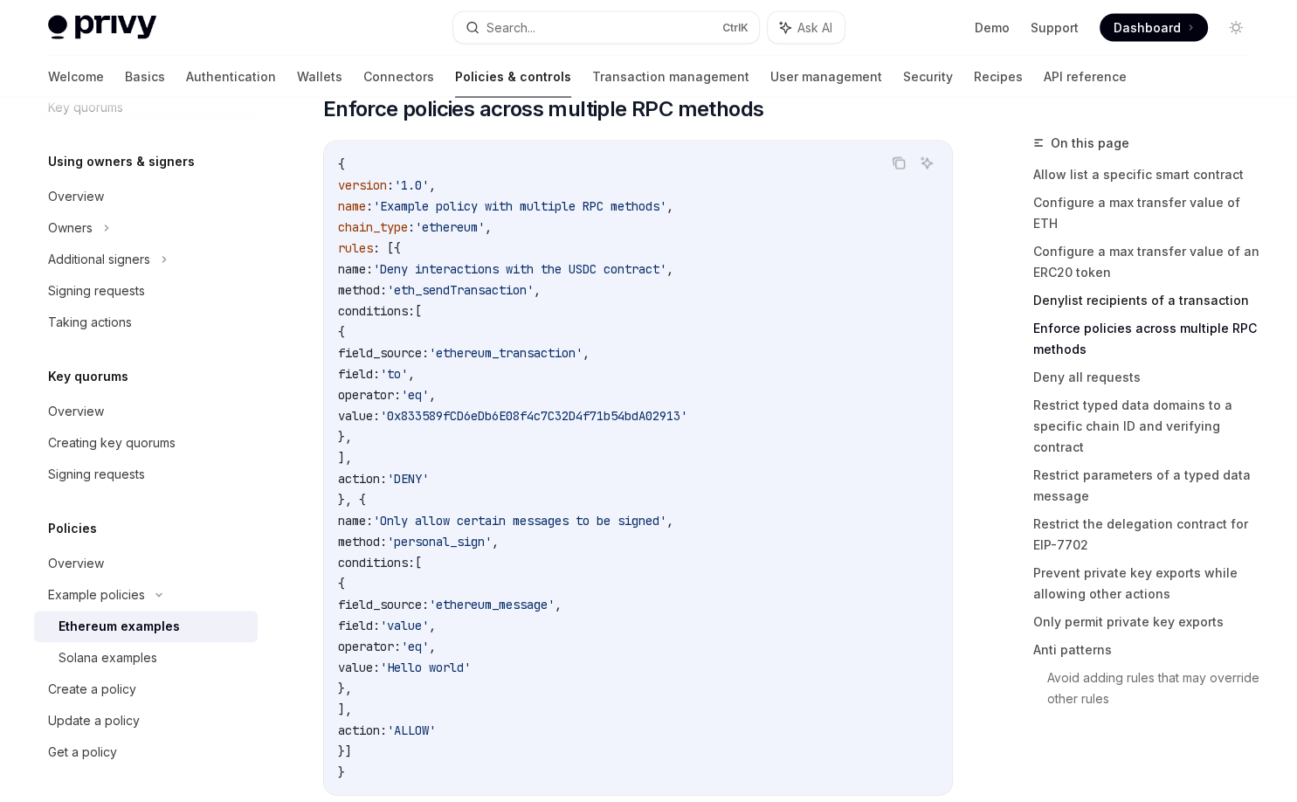
click at [1112, 286] on link "Denylist recipients of a transaction" at bounding box center [1148, 300] width 231 height 28
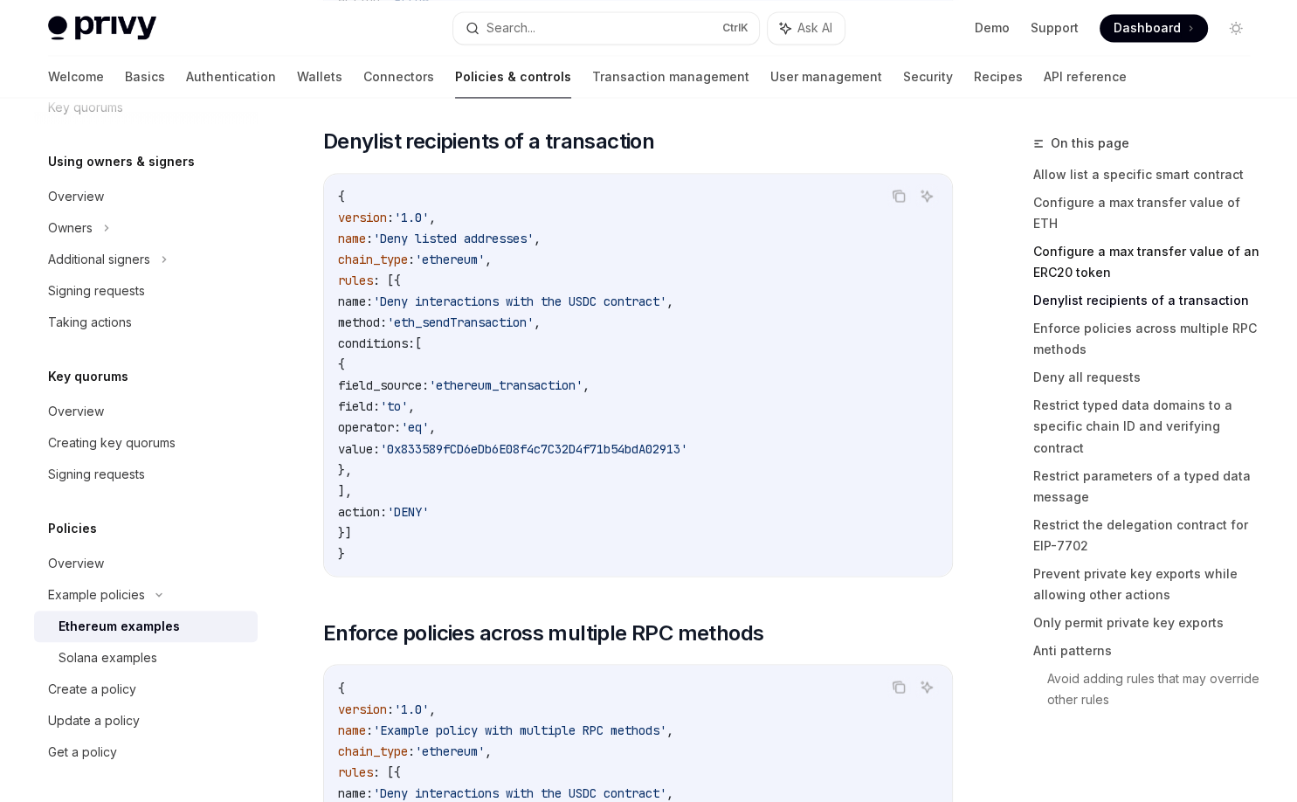
click at [1121, 242] on link "Configure a max transfer value of an ERC20 token" at bounding box center [1148, 262] width 231 height 49
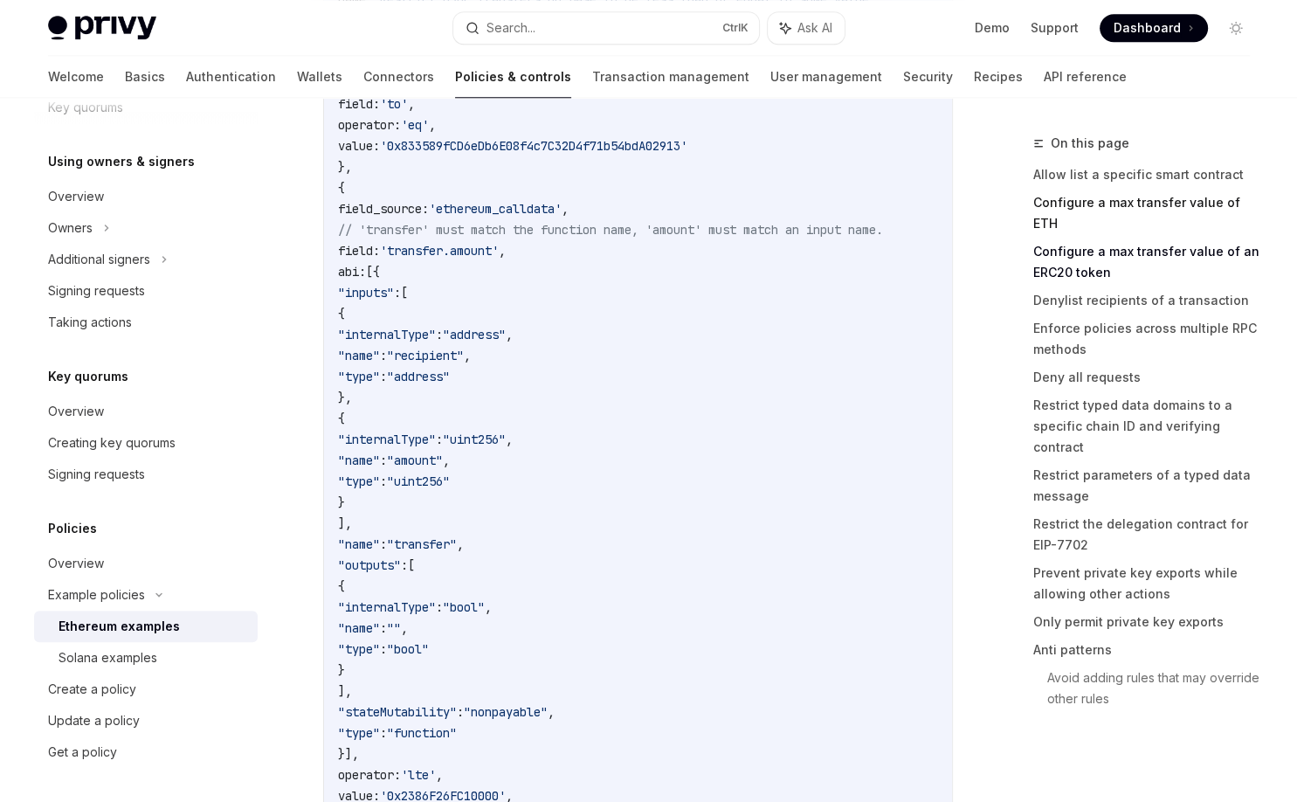
click at [1126, 208] on link "Configure a max transfer value of ETH" at bounding box center [1148, 213] width 231 height 49
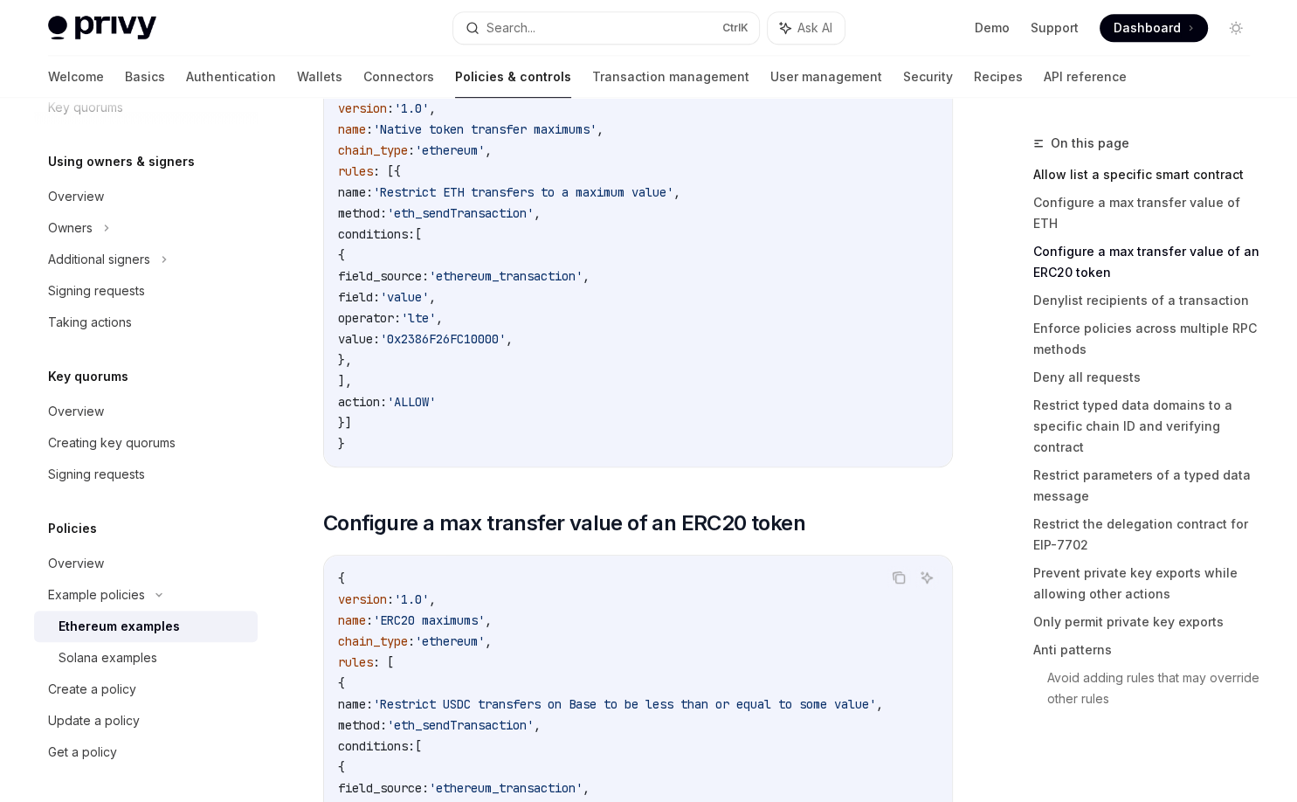
click at [1133, 182] on link "Allow list a specific smart contract" at bounding box center [1148, 175] width 231 height 28
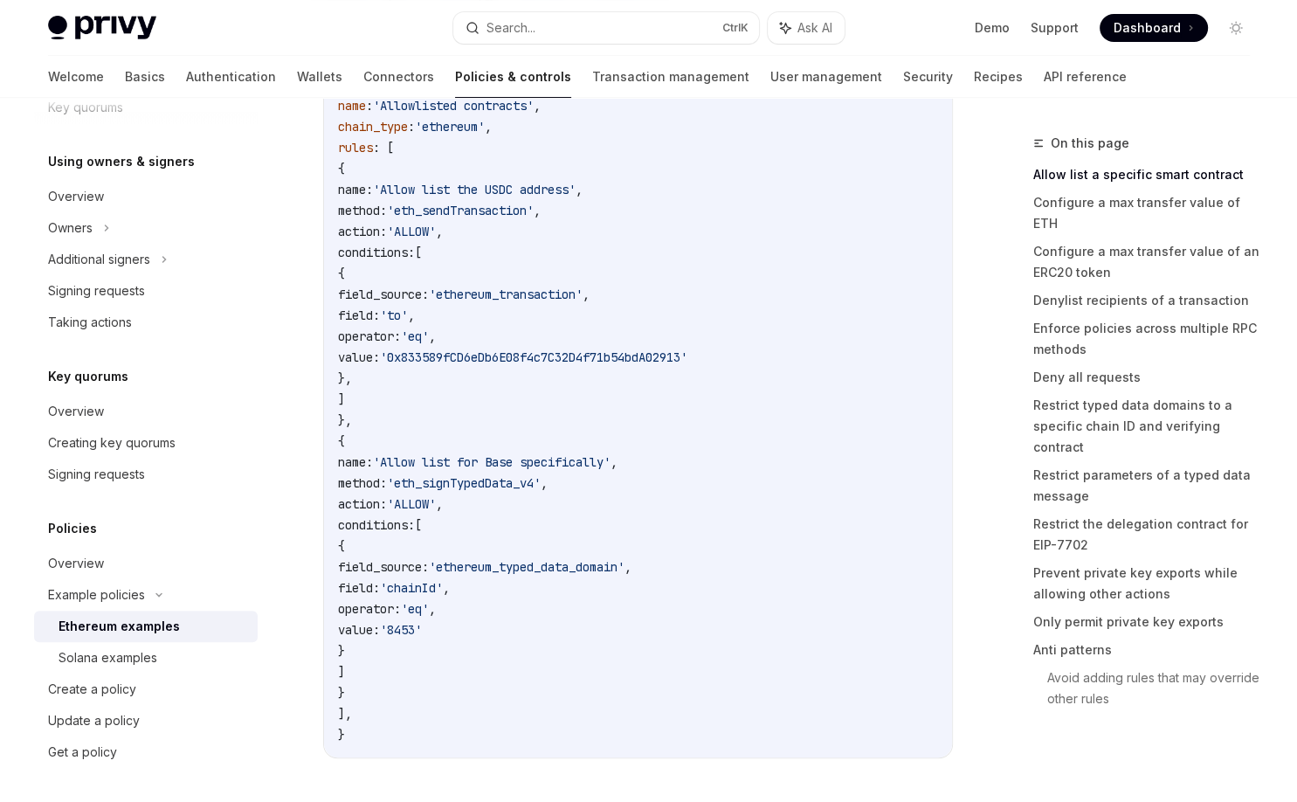
scroll to position [227, 0]
click at [120, 685] on div "Create a policy" at bounding box center [92, 688] width 88 height 21
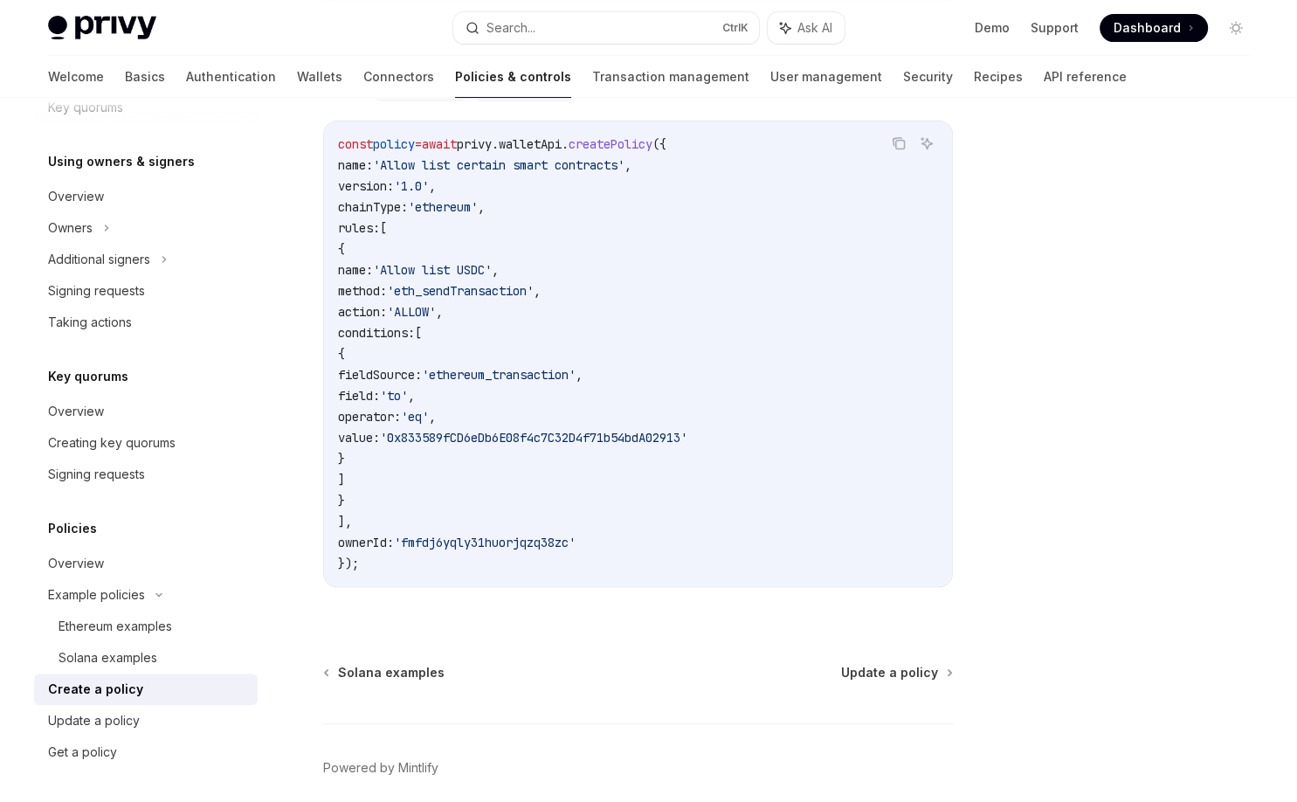
scroll to position [419, 0]
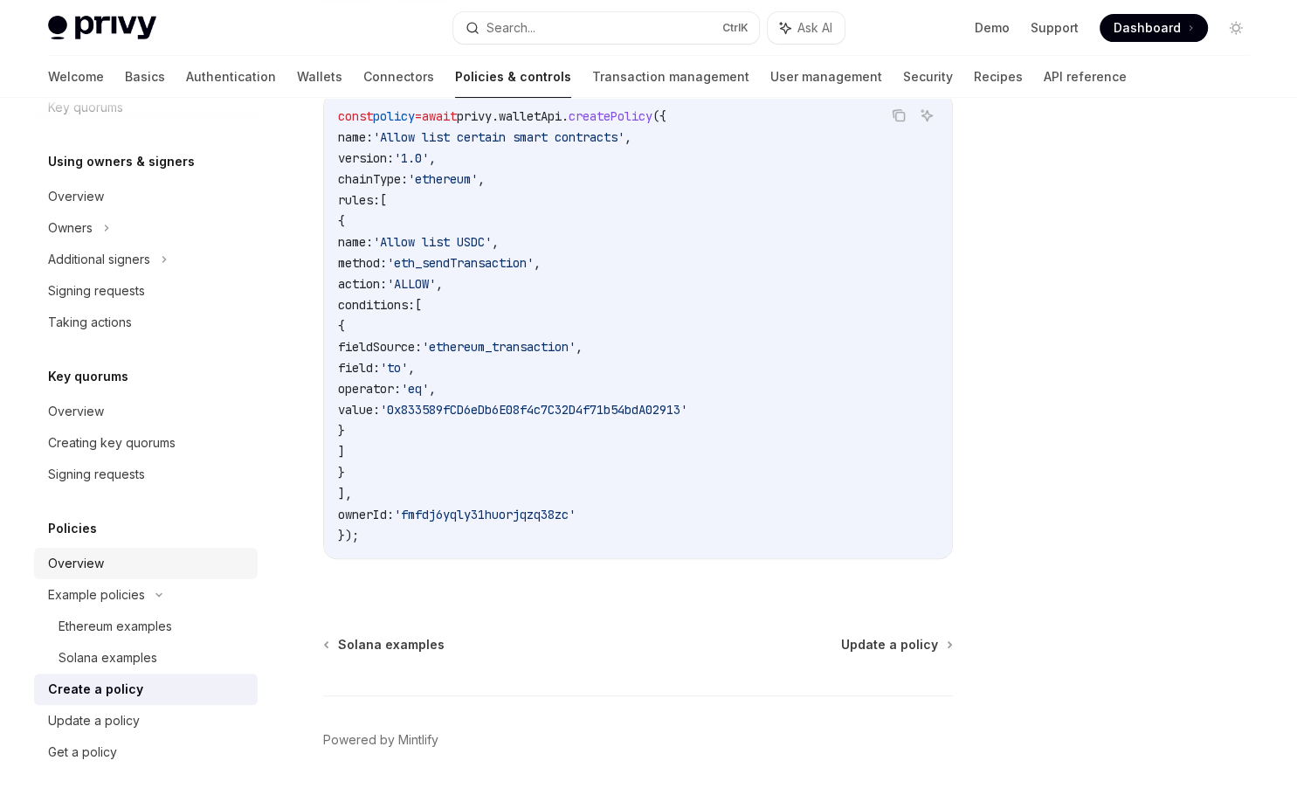
click at [83, 561] on div "Overview" at bounding box center [76, 563] width 56 height 21
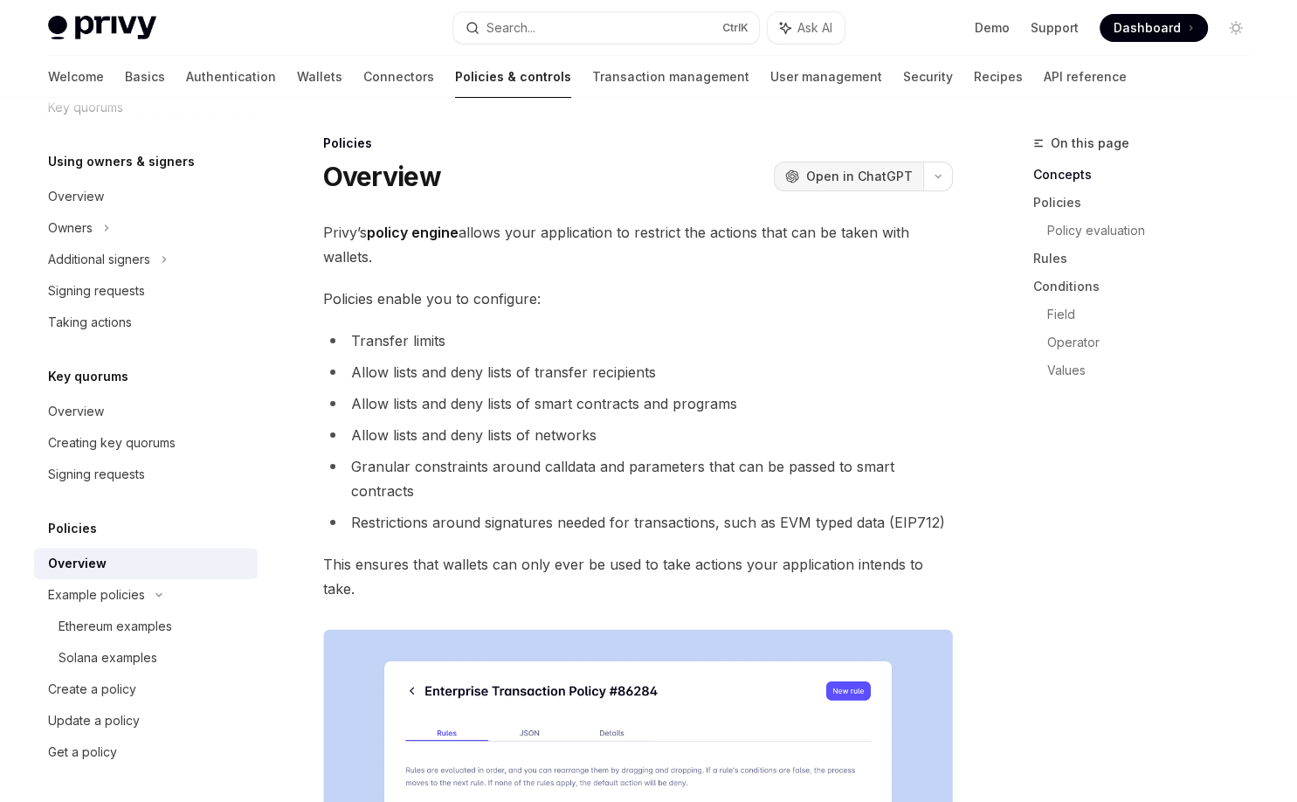
click at [857, 178] on span "Open in ChatGPT" at bounding box center [859, 176] width 107 height 17
click at [90, 410] on div "Overview" at bounding box center [76, 411] width 56 height 21
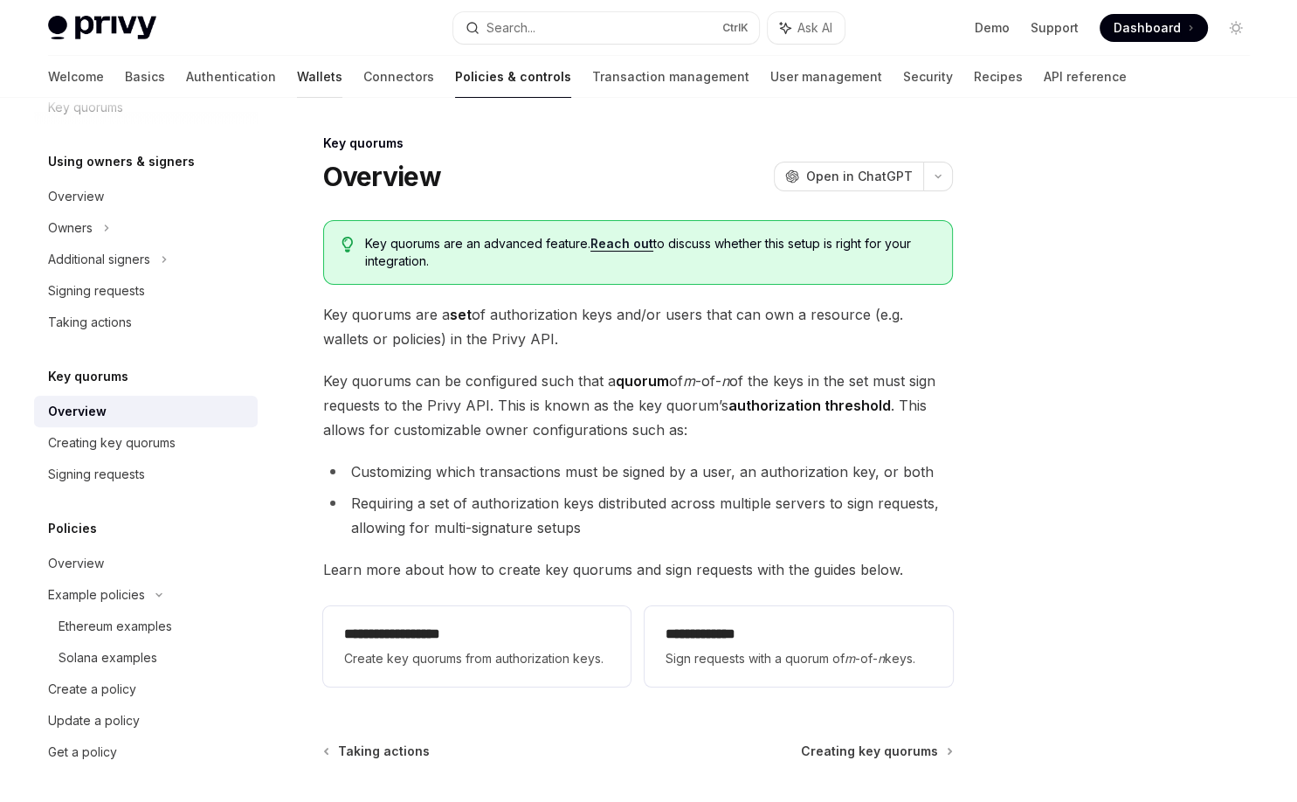
click at [297, 89] on link "Wallets" at bounding box center [319, 77] width 45 height 42
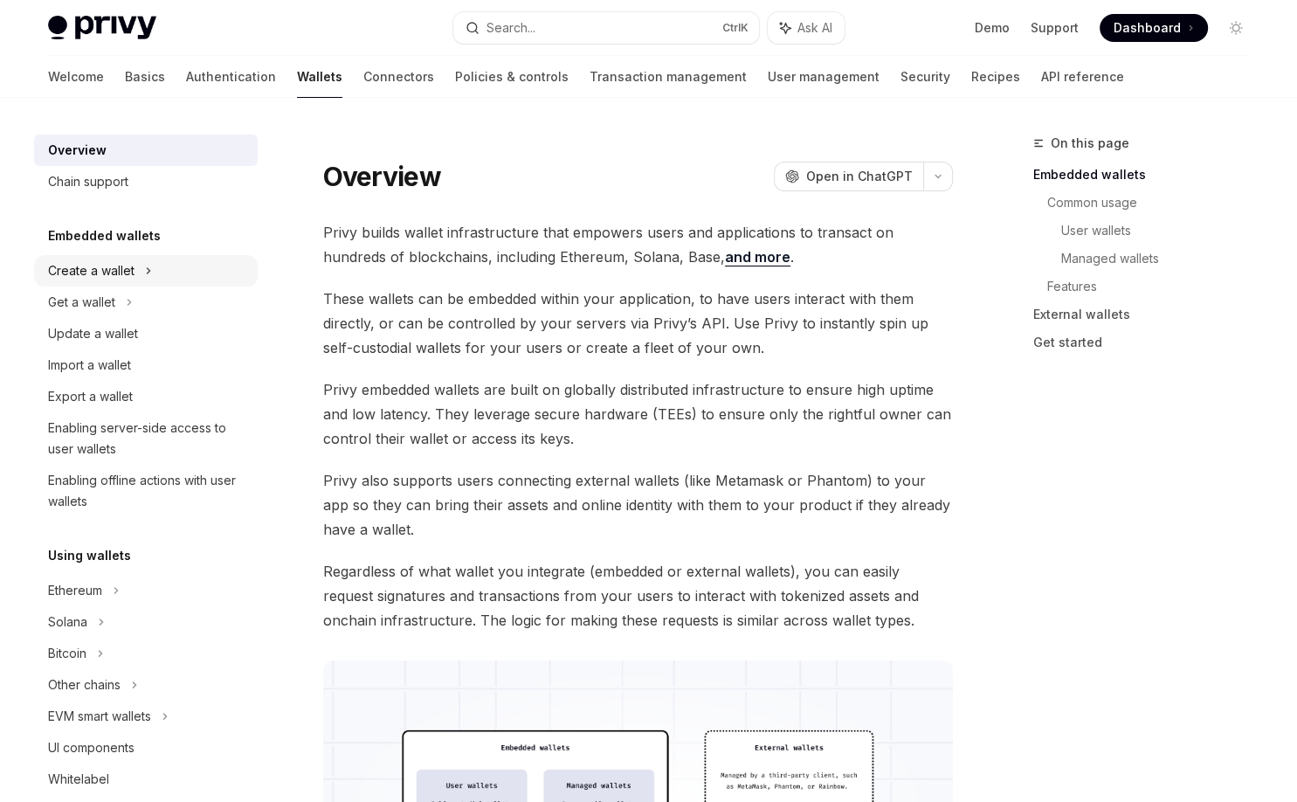
click at [106, 280] on div "Create a wallet" at bounding box center [91, 270] width 86 height 21
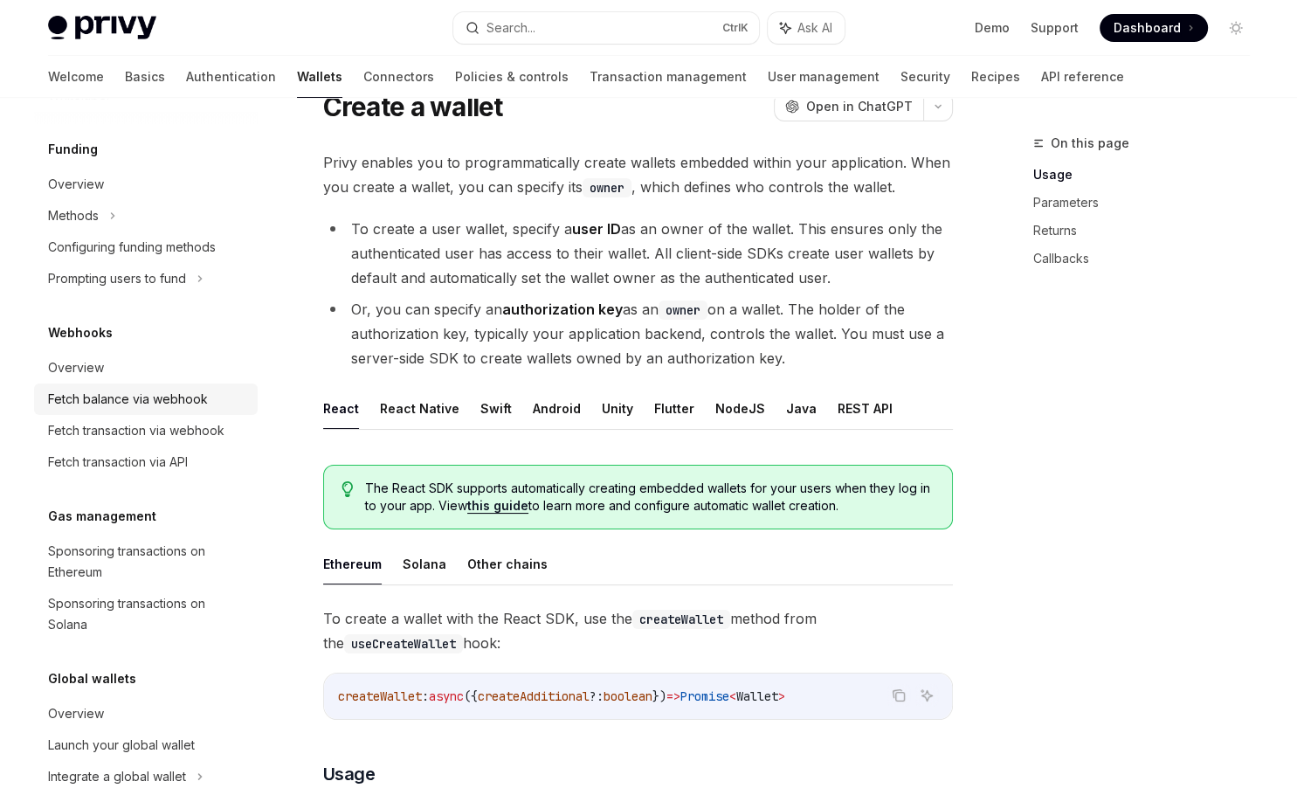
scroll to position [772, 0]
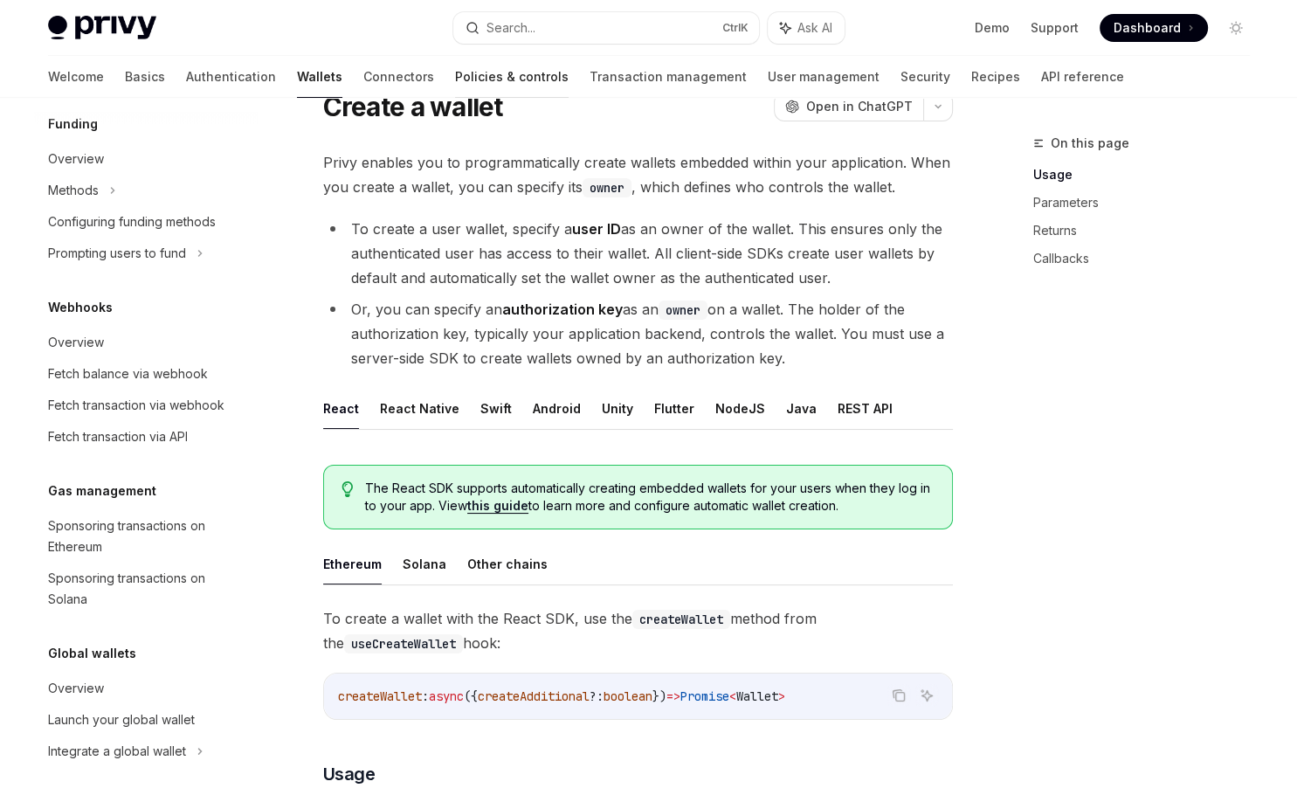
click at [455, 79] on link "Policies & controls" at bounding box center [512, 77] width 114 height 42
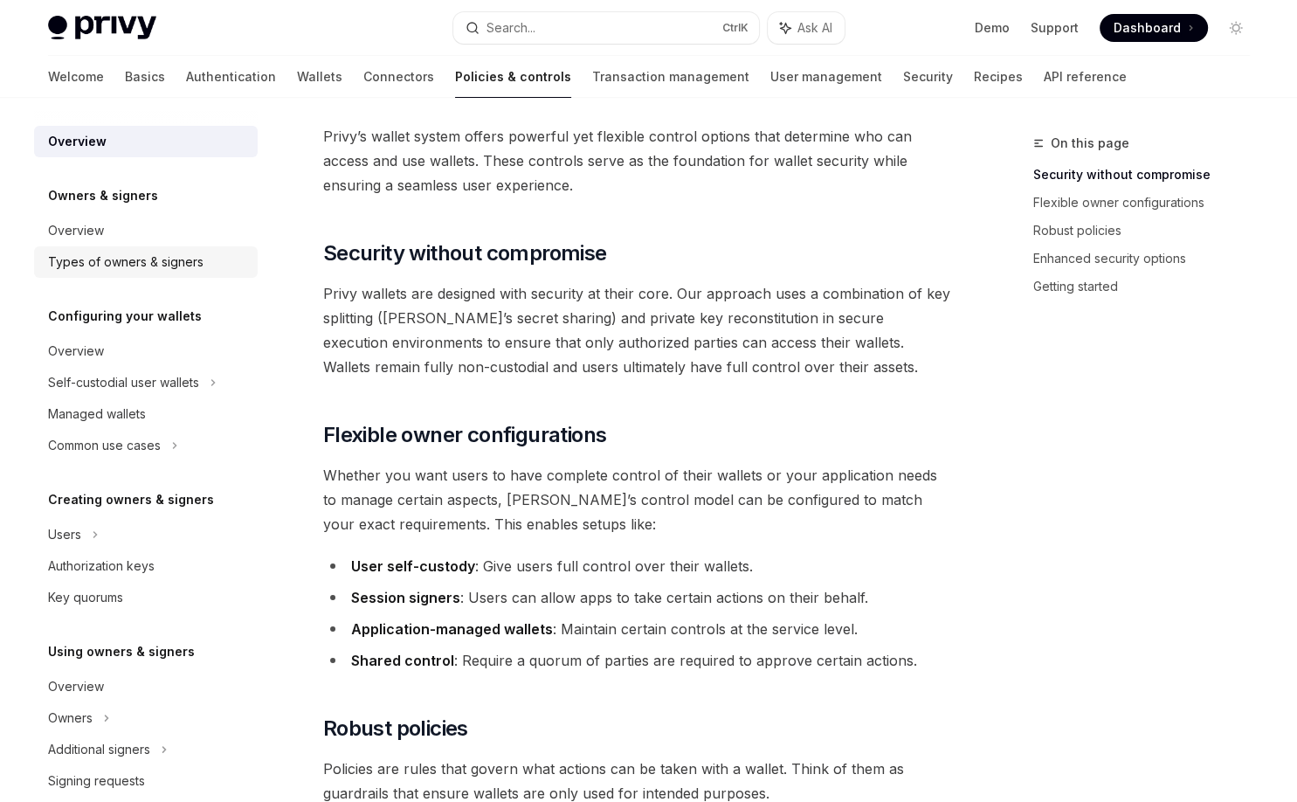
click at [167, 265] on div "Types of owners & signers" at bounding box center [125, 261] width 155 height 21
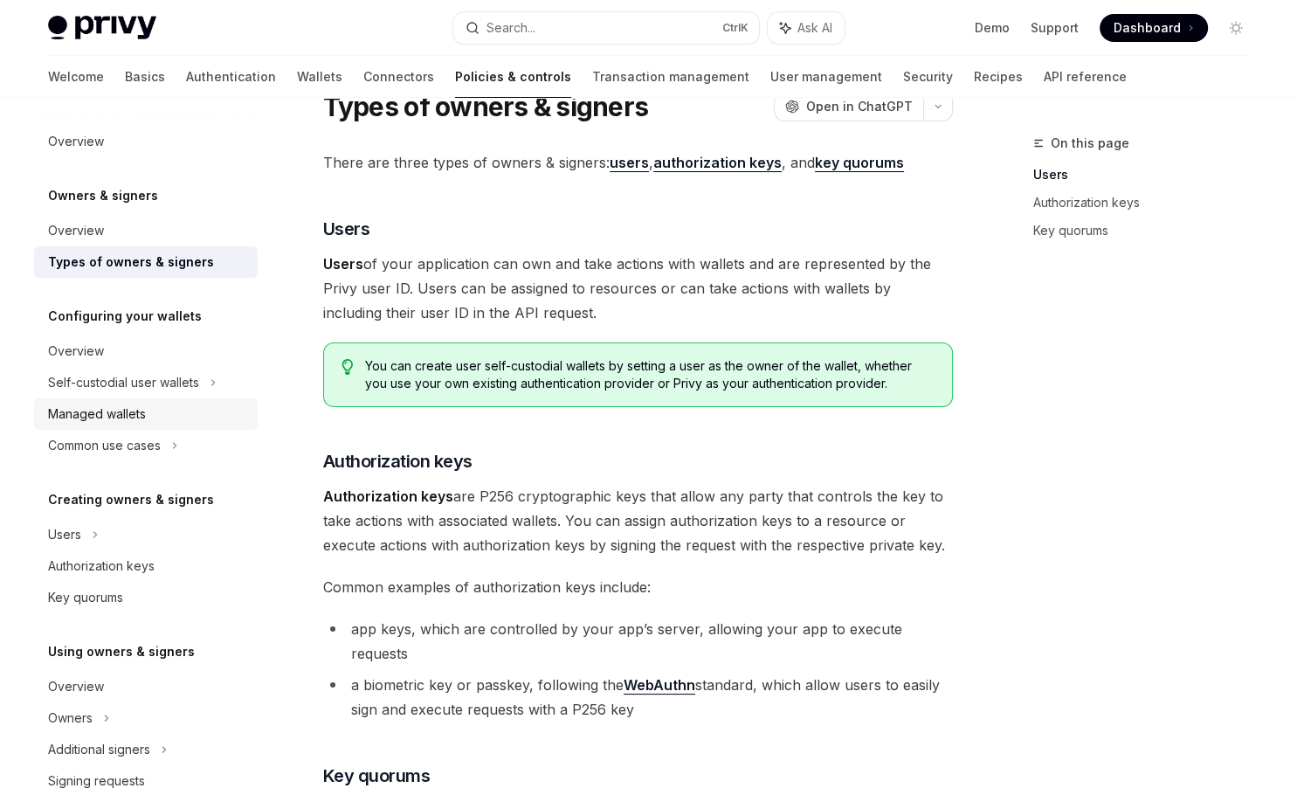
click at [156, 408] on div "Managed wallets" at bounding box center [147, 413] width 199 height 21
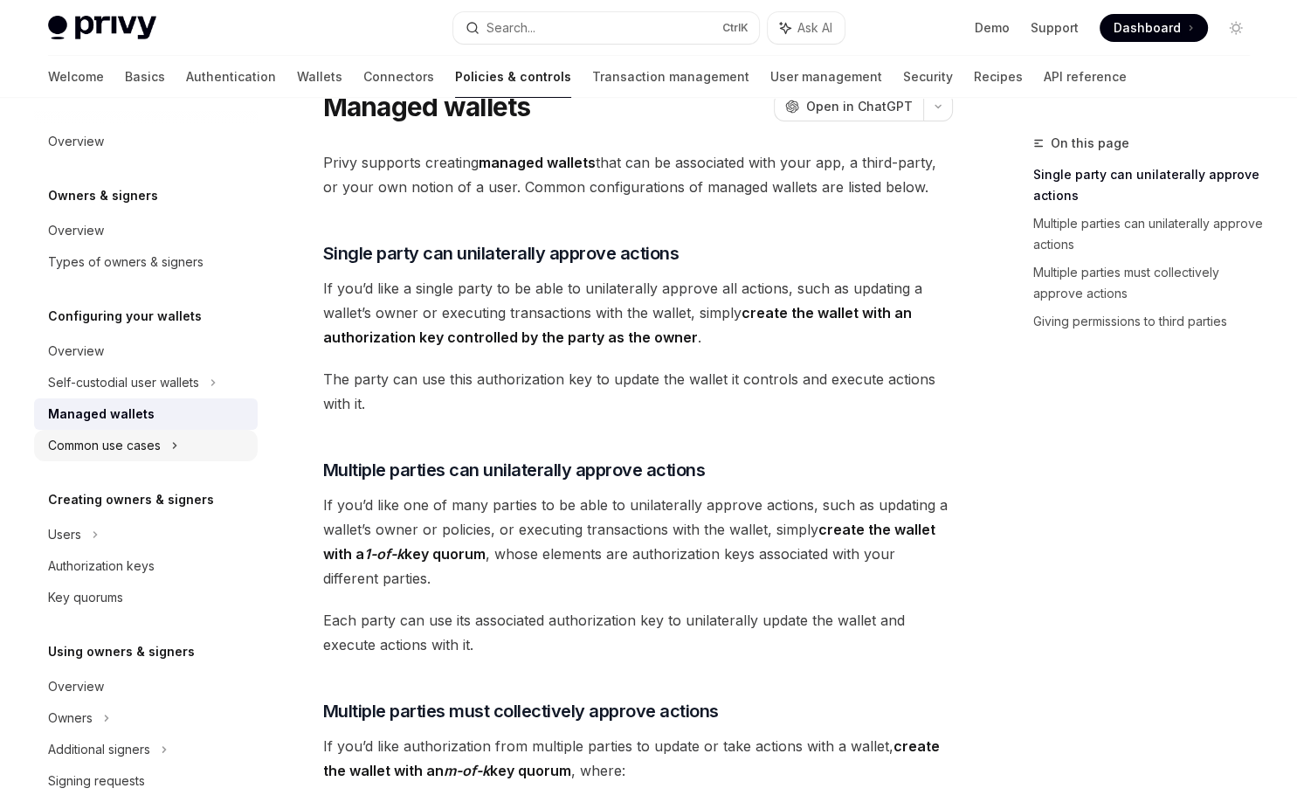
click at [155, 448] on div "Common use cases" at bounding box center [104, 445] width 113 height 21
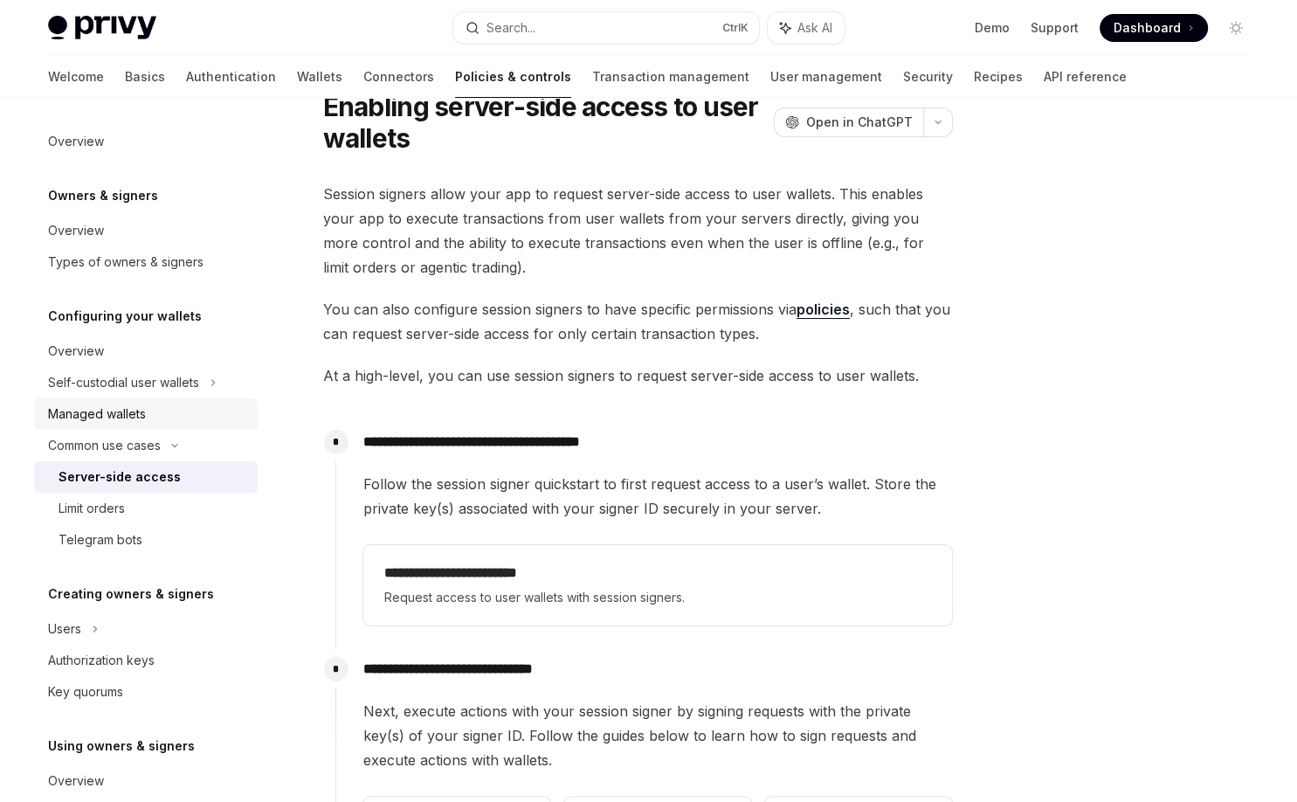
click at [128, 413] on div "Managed wallets" at bounding box center [97, 413] width 98 height 21
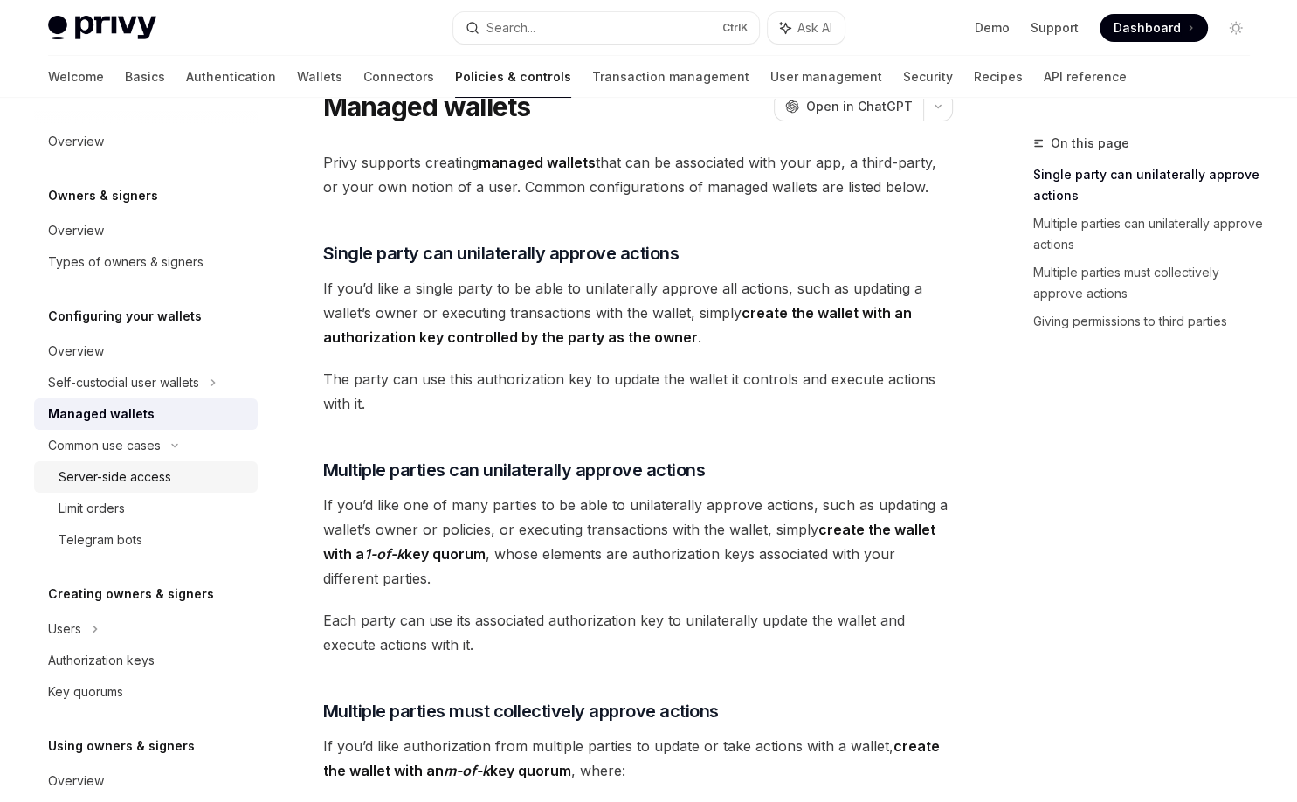
click at [146, 473] on div "Server-side access" at bounding box center [115, 476] width 113 height 21
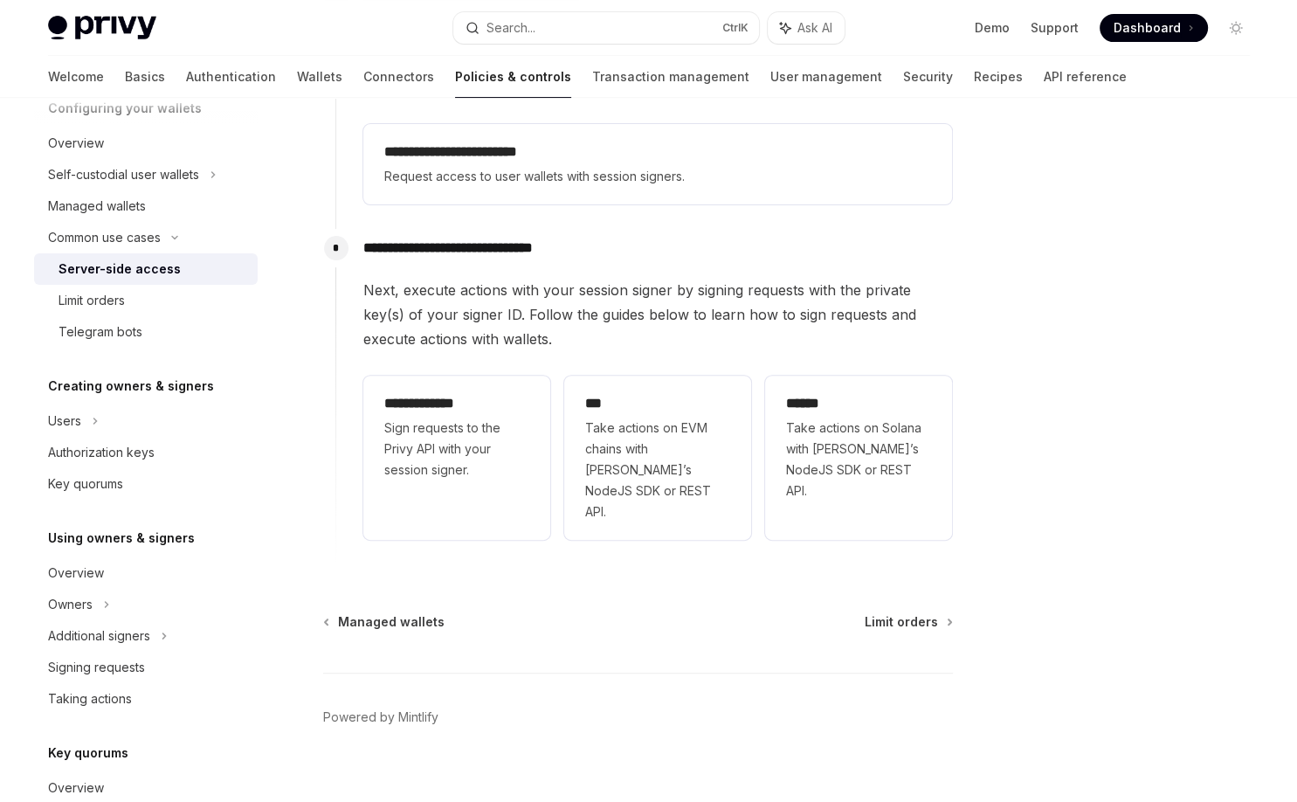
scroll to position [210, 0]
click at [76, 431] on div "Users" at bounding box center [146, 418] width 224 height 31
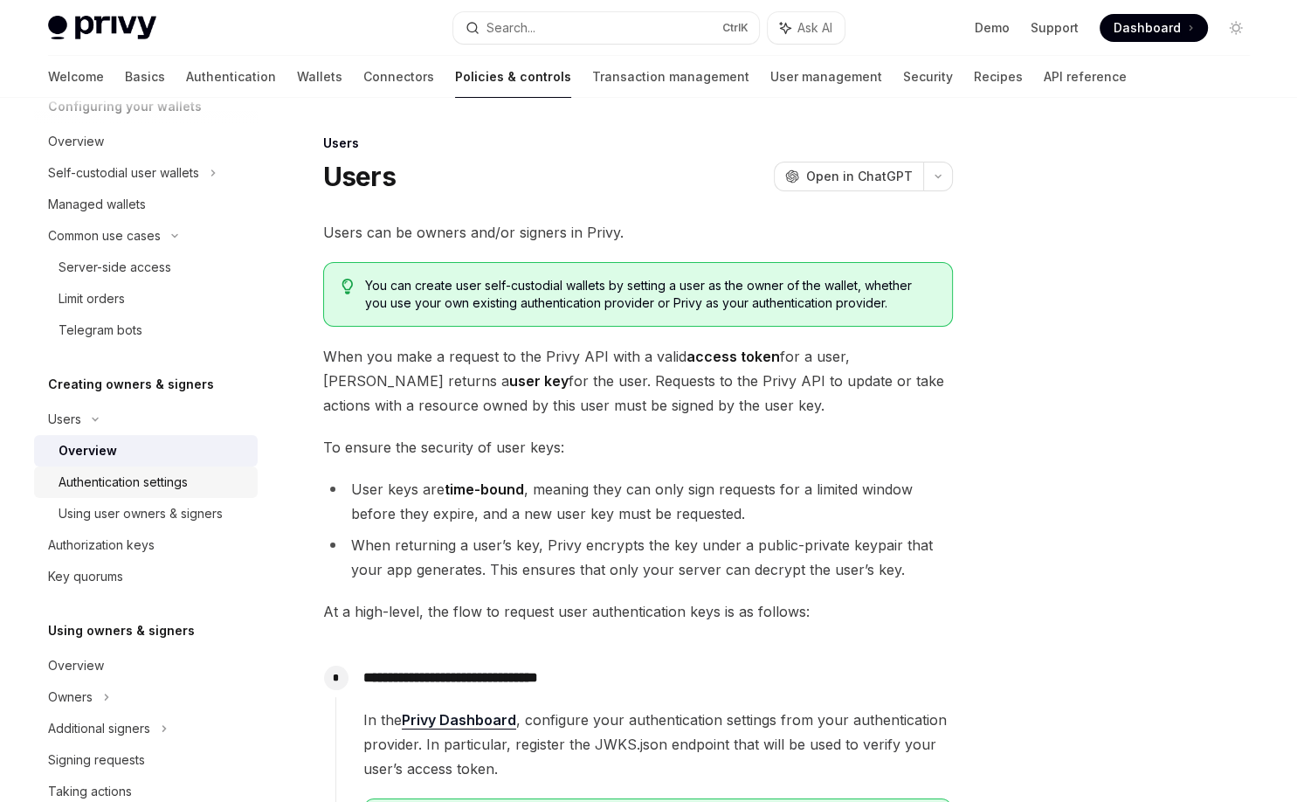
click at [116, 485] on div "Authentication settings" at bounding box center [123, 482] width 129 height 21
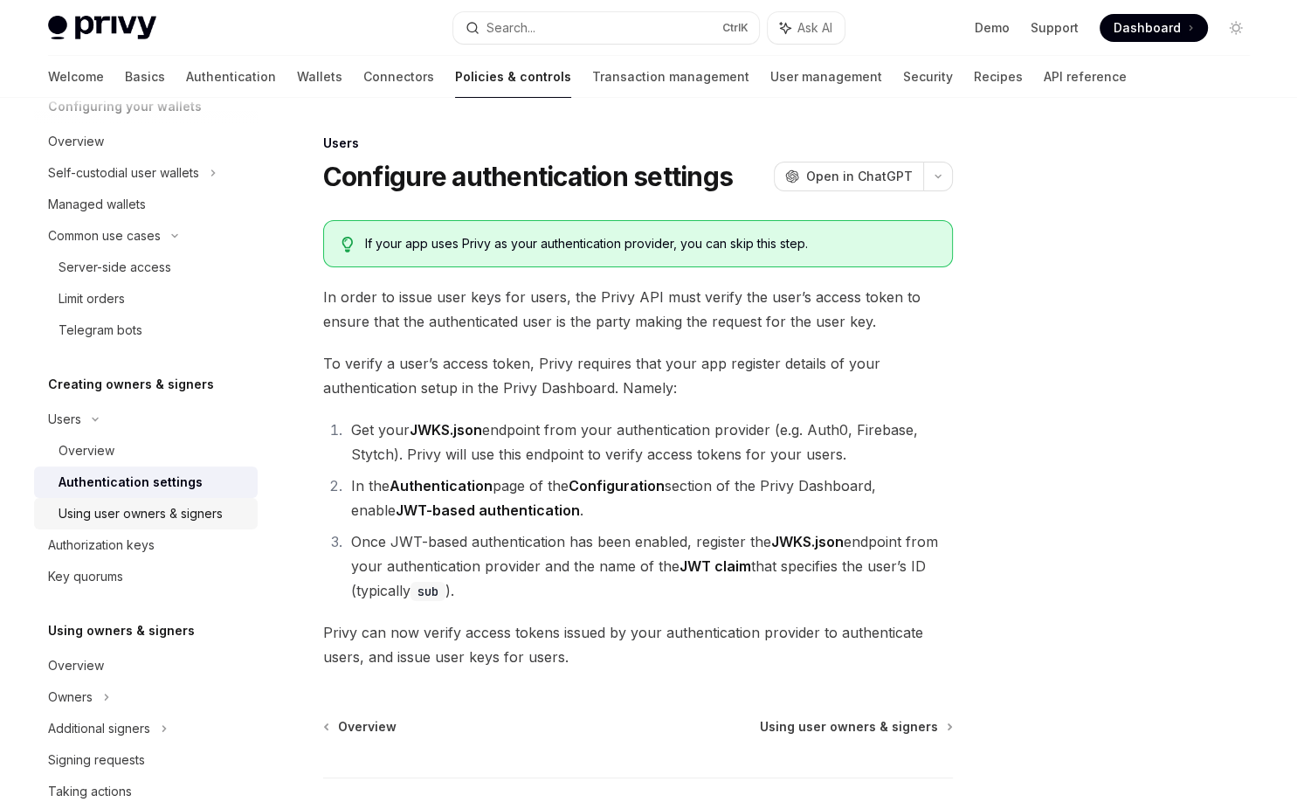
click at [136, 518] on div "Using user owners & signers" at bounding box center [141, 513] width 164 height 21
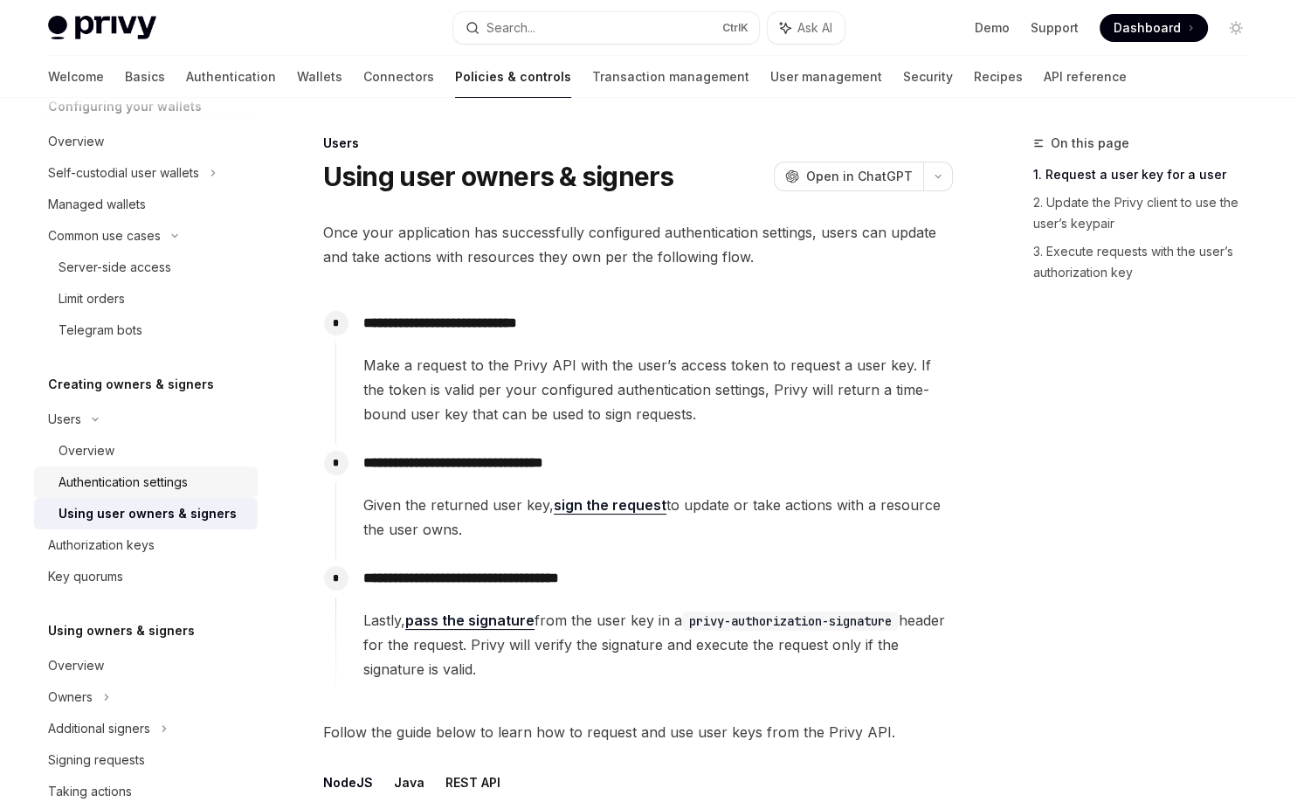
click at [127, 472] on div "Authentication settings" at bounding box center [123, 482] width 129 height 21
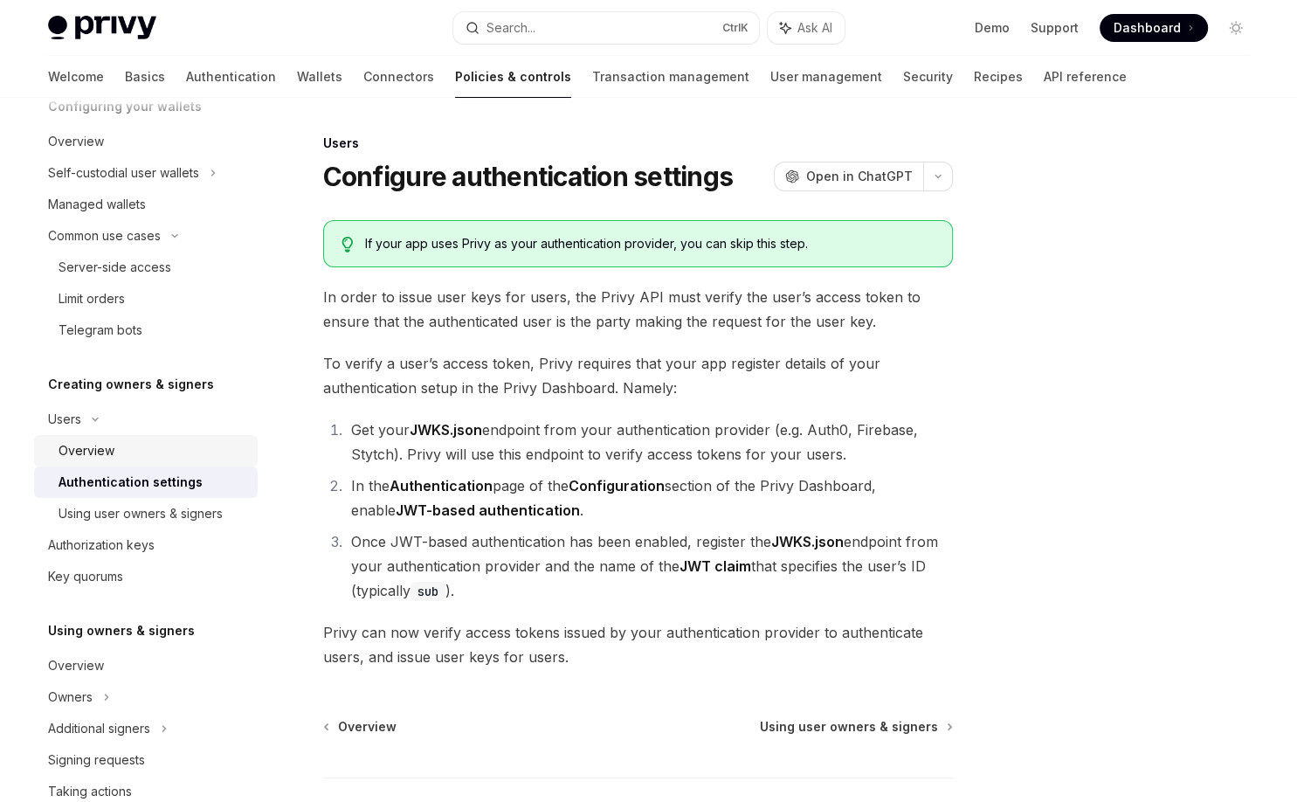
click at [120, 447] on div "Overview" at bounding box center [153, 450] width 189 height 21
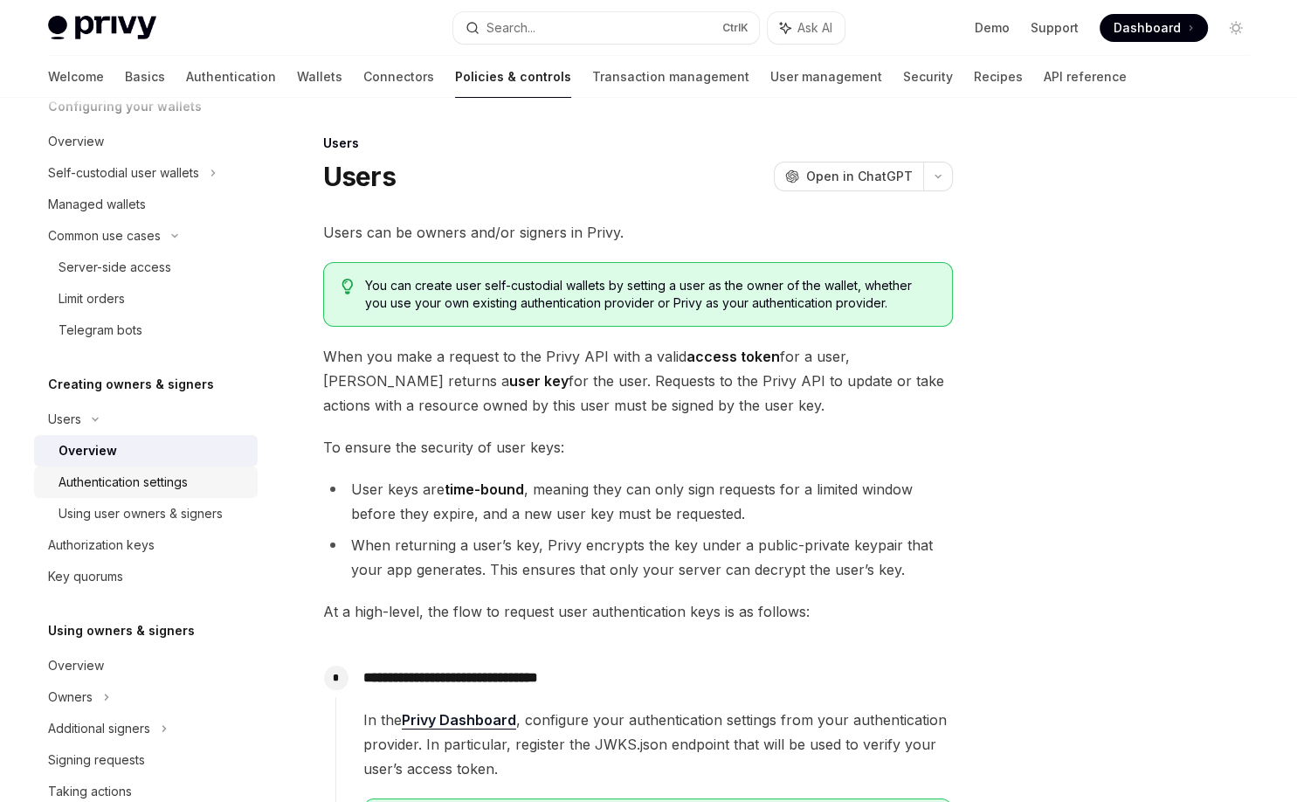
click at [193, 489] on div "Authentication settings" at bounding box center [153, 482] width 189 height 21
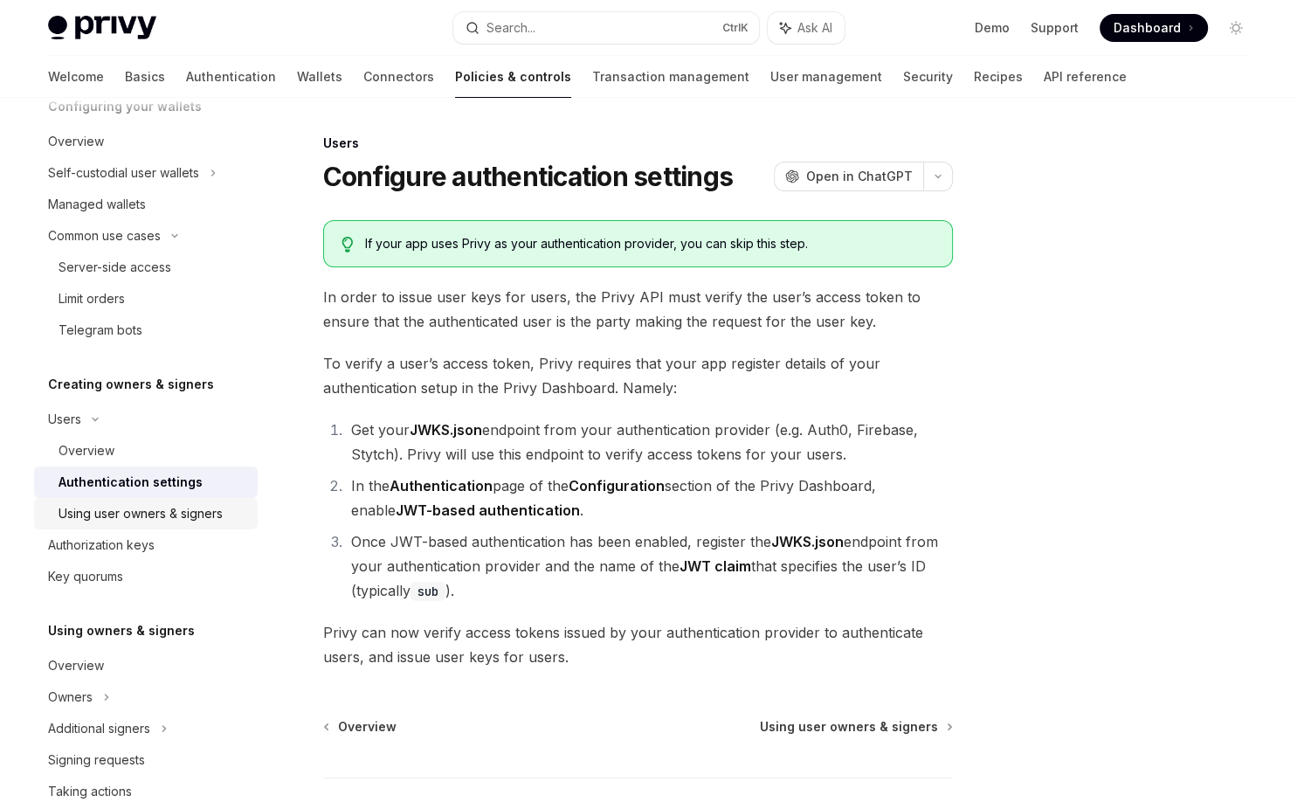
click at [181, 508] on div "Using user owners & signers" at bounding box center [141, 513] width 164 height 21
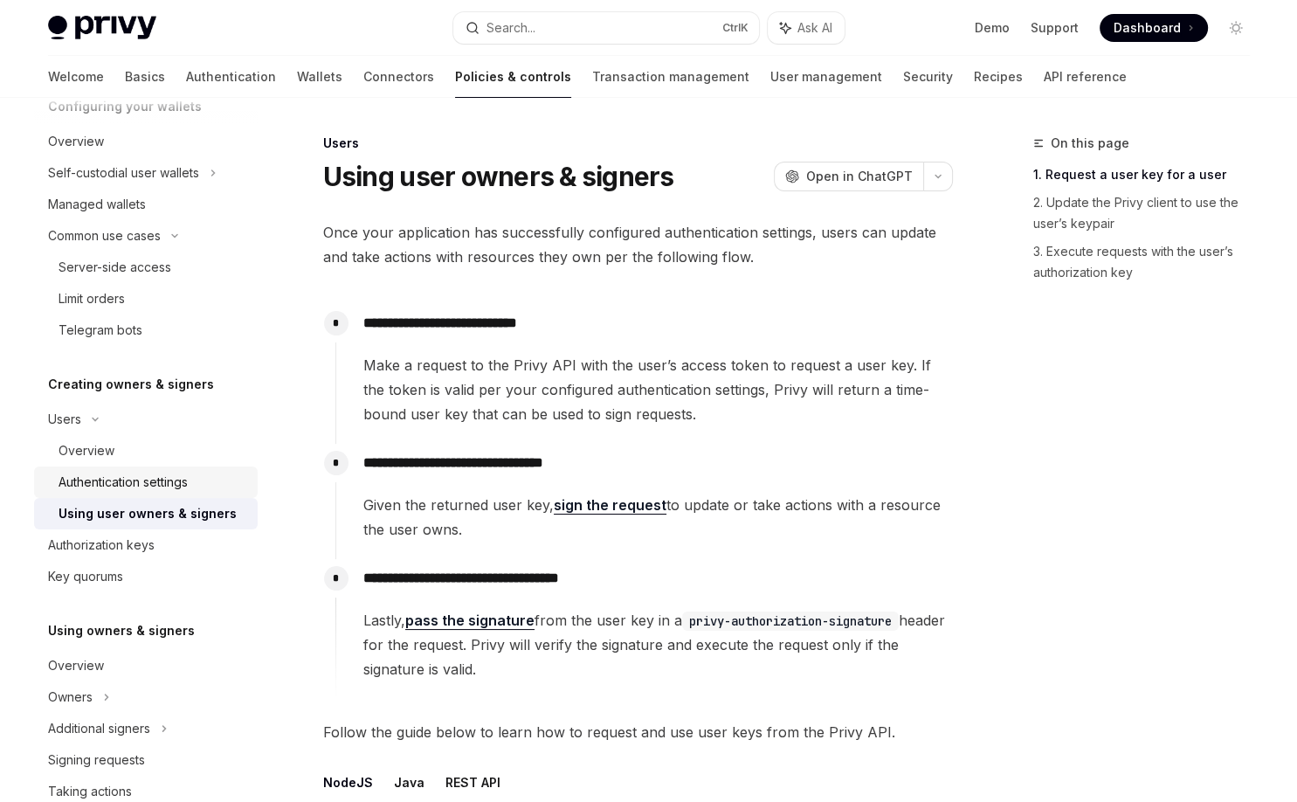
click at [149, 482] on div "Authentication settings" at bounding box center [123, 482] width 129 height 21
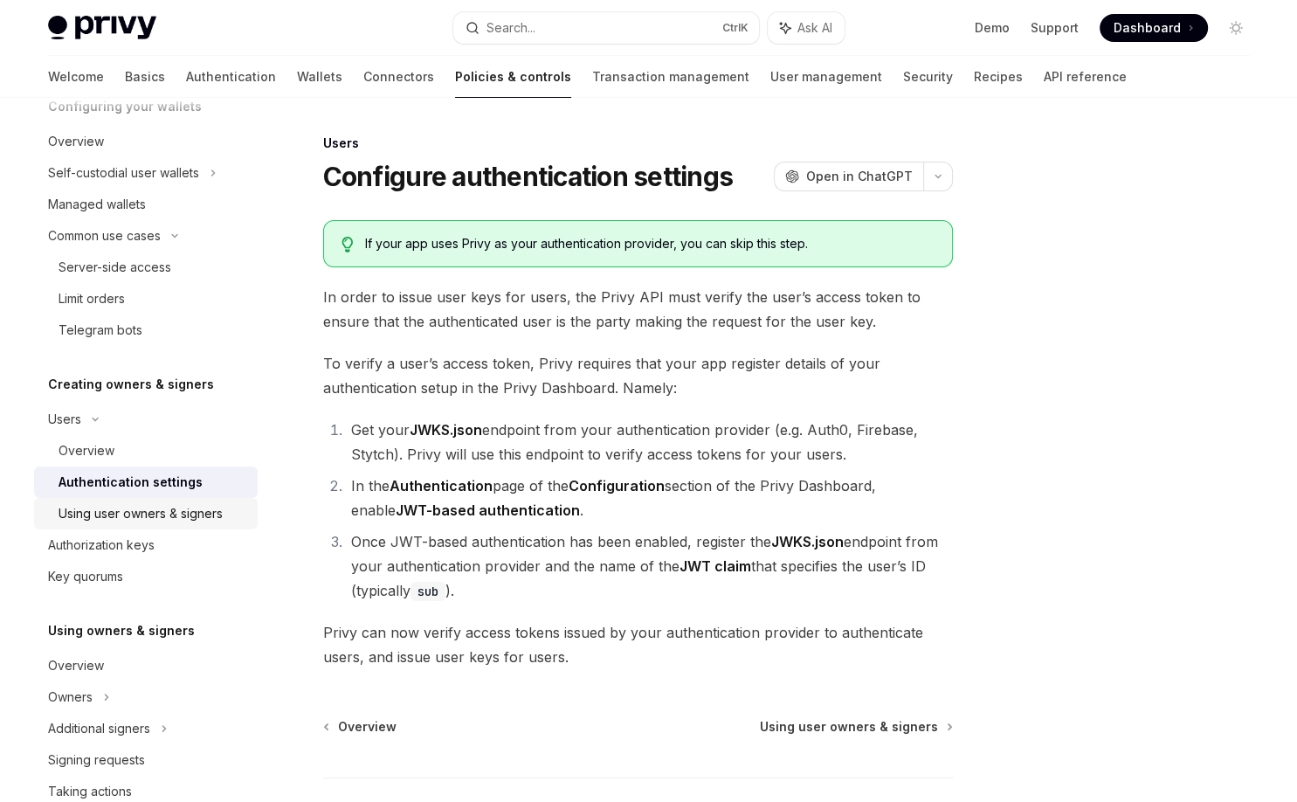
click at [189, 520] on div "Using user owners & signers" at bounding box center [141, 513] width 164 height 21
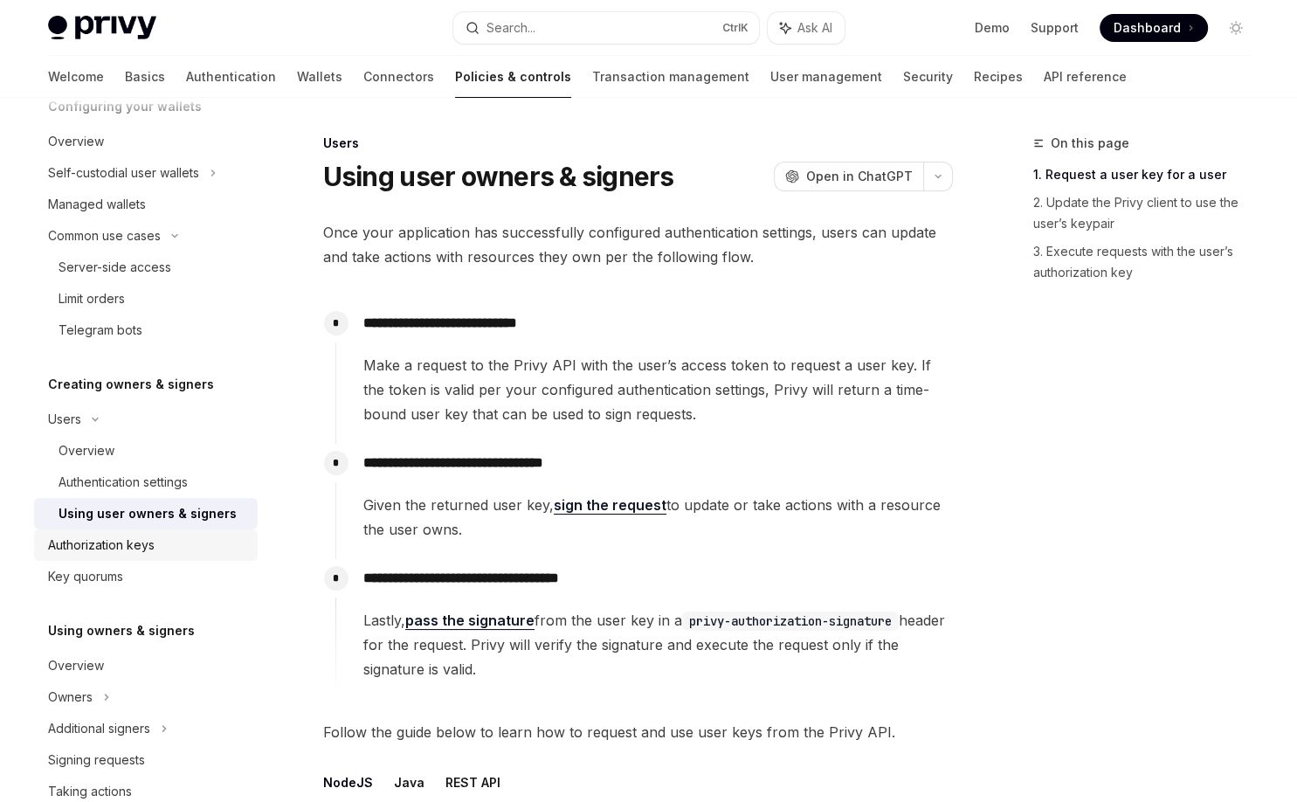
click at [129, 544] on div "Authorization keys" at bounding box center [101, 544] width 107 height 21
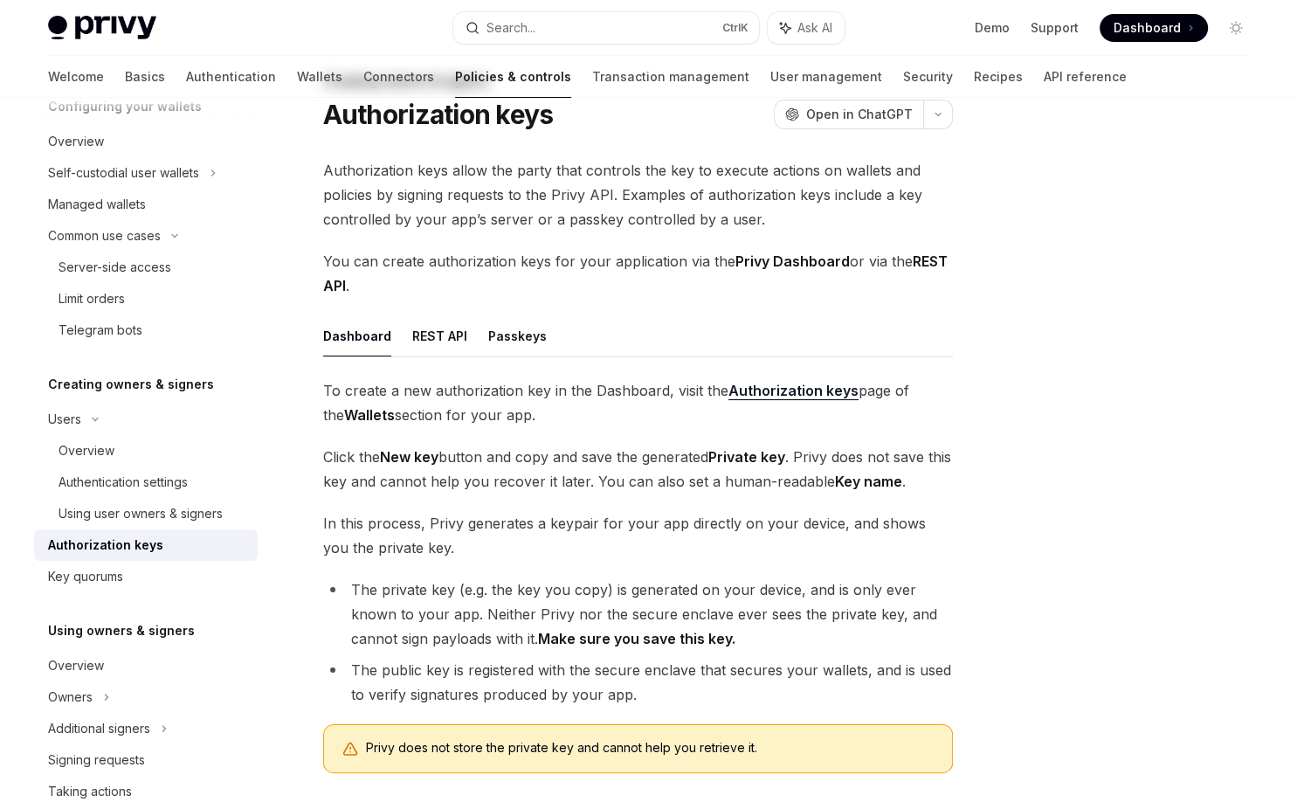
scroll to position [140, 0]
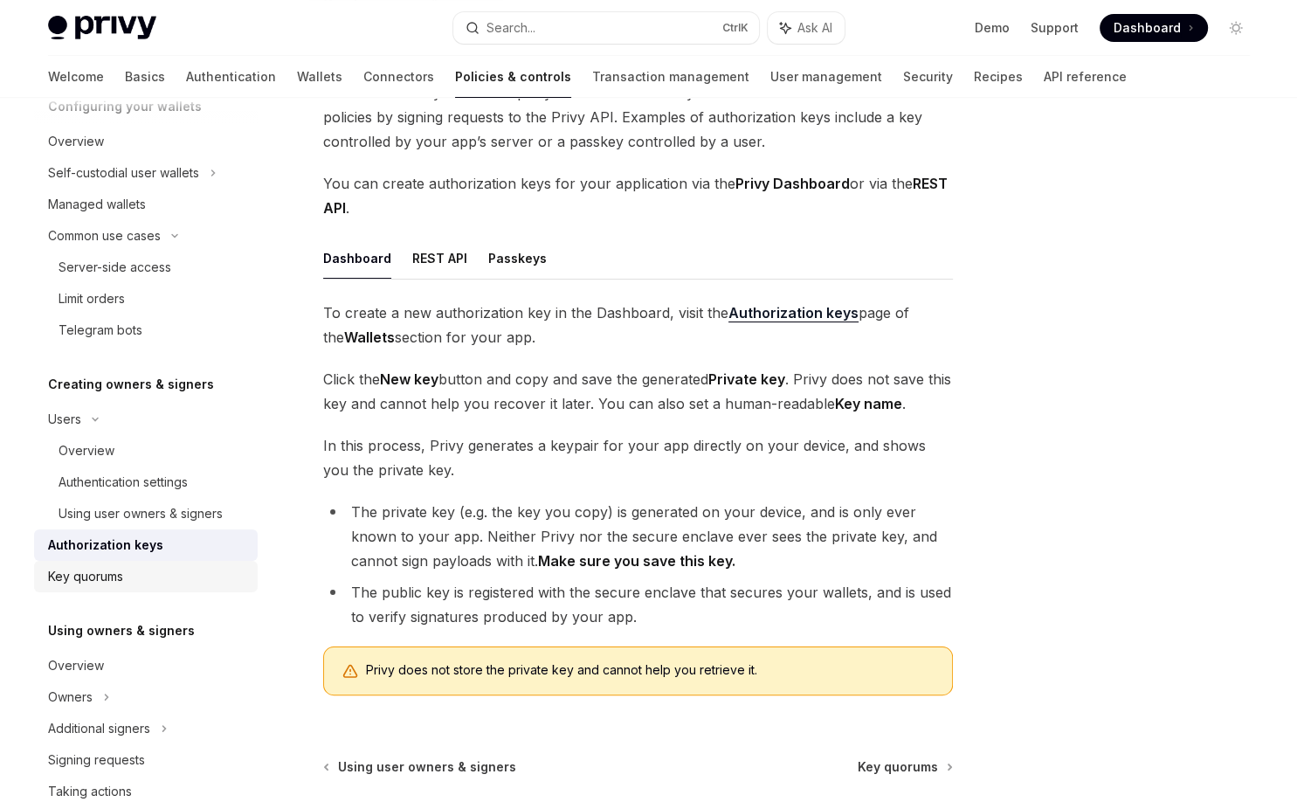
click at [164, 568] on div "Key quorums" at bounding box center [147, 576] width 199 height 21
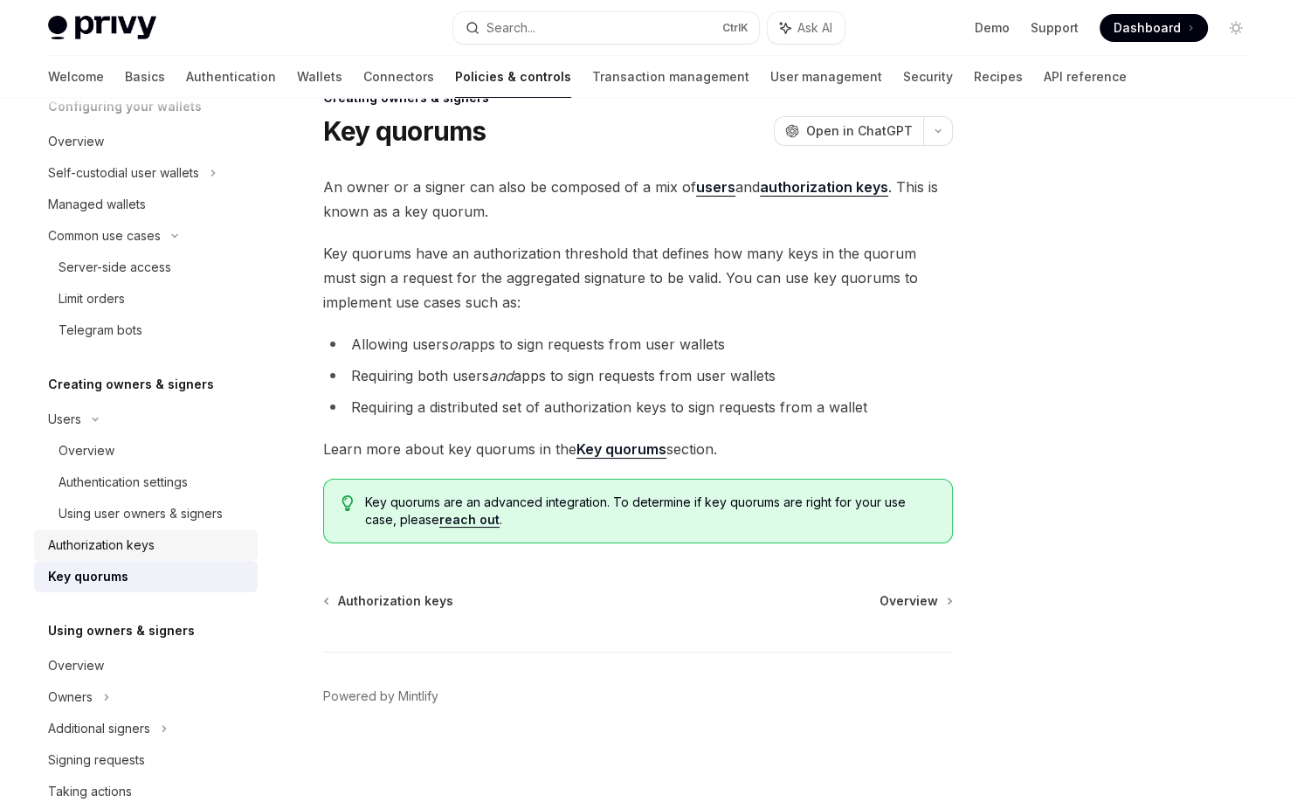
click at [154, 553] on div "Authorization keys" at bounding box center [101, 544] width 107 height 21
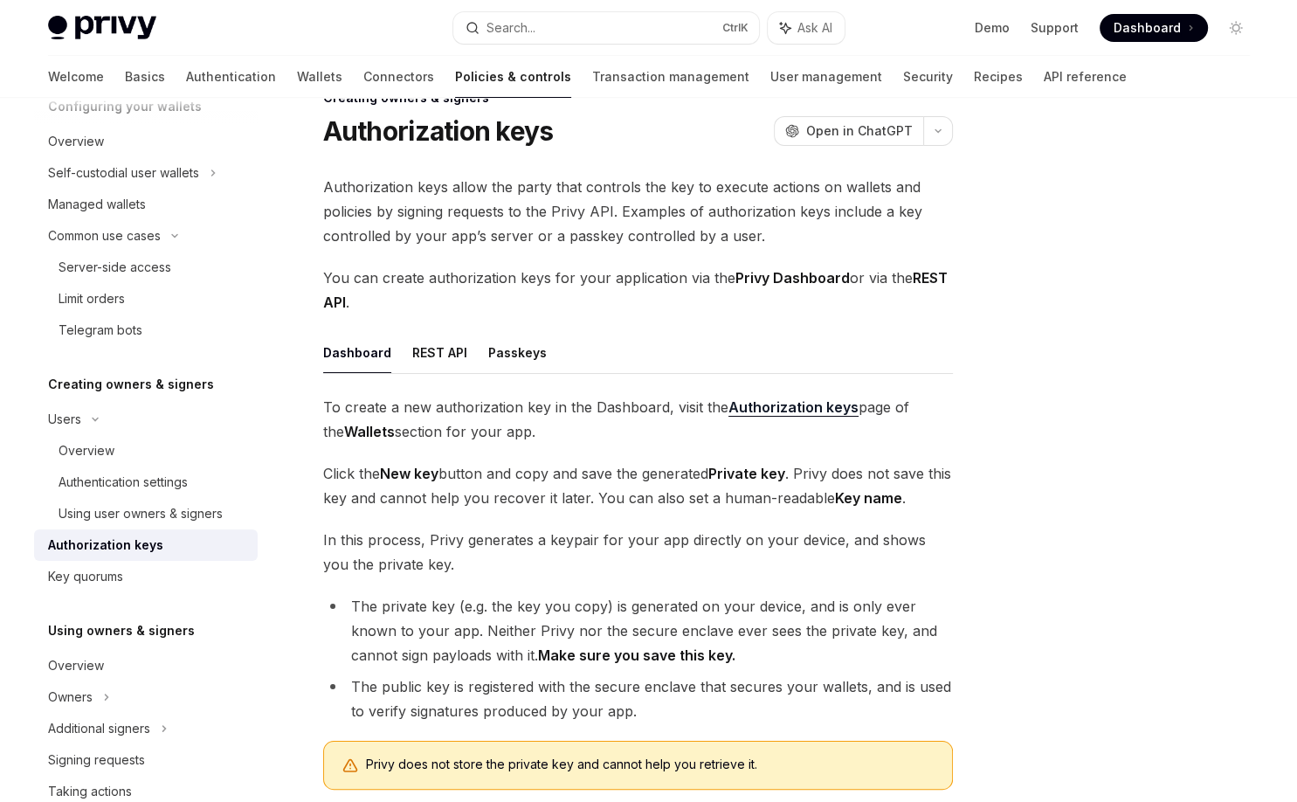
click at [406, 362] on ul "Dashboard REST API Passkeys" at bounding box center [638, 353] width 630 height 42
click at [440, 358] on button "REST API" at bounding box center [439, 352] width 55 height 41
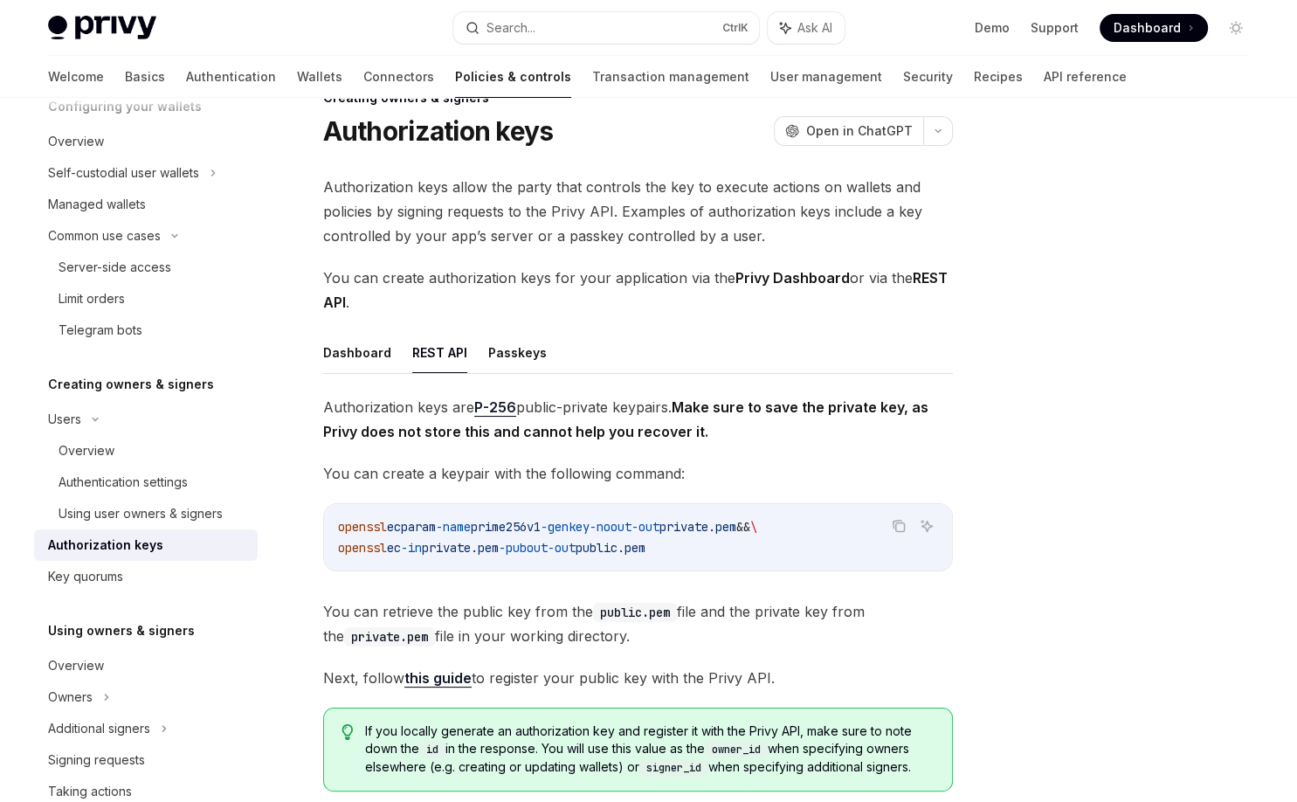
scroll to position [115, 0]
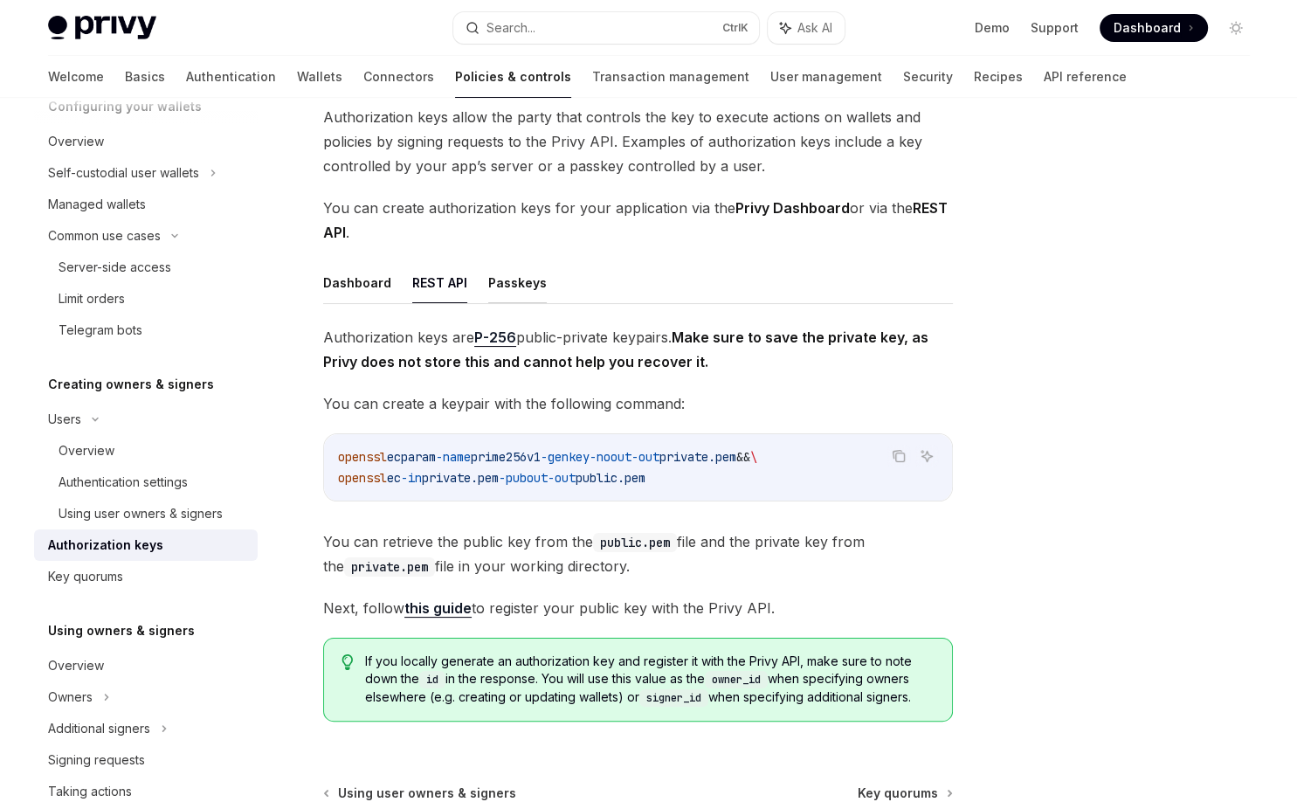
click at [531, 284] on button "Passkeys" at bounding box center [517, 282] width 59 height 41
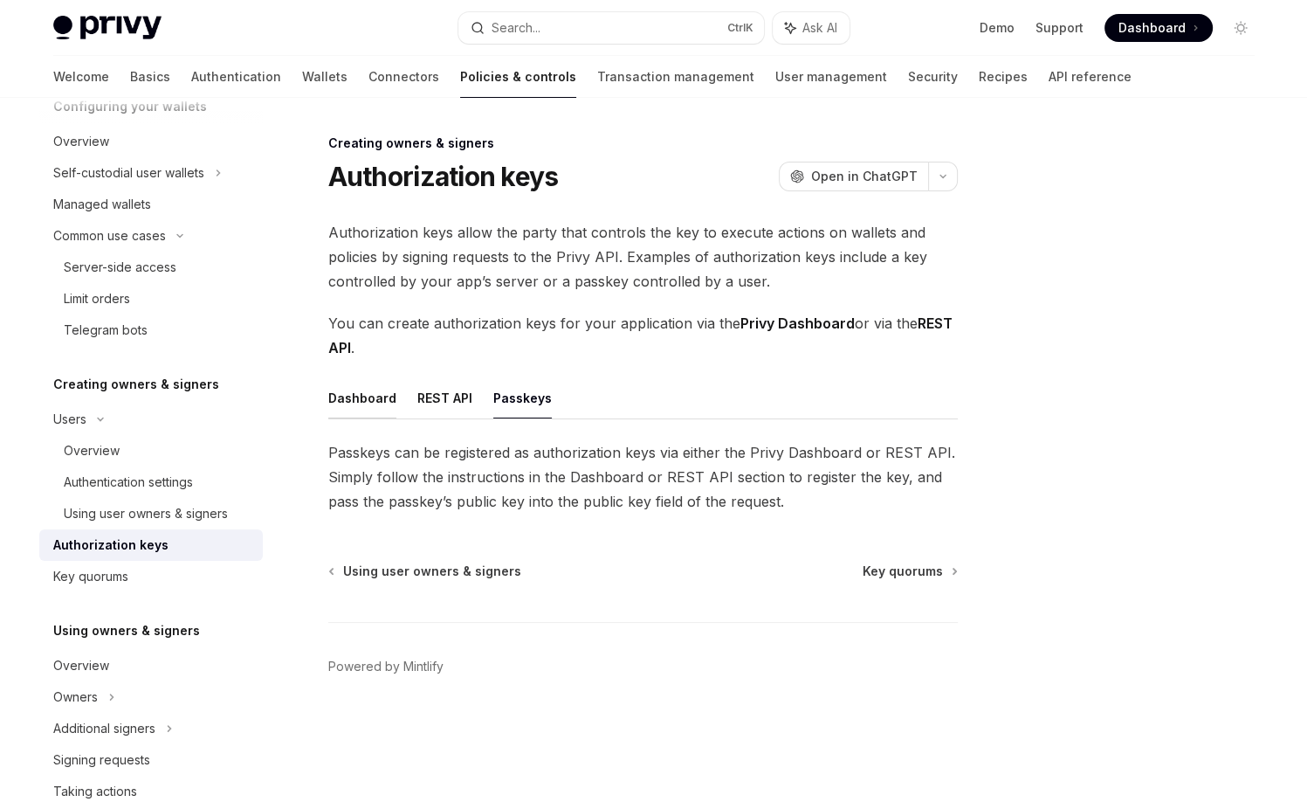
click at [374, 410] on button "Dashboard" at bounding box center [362, 397] width 68 height 41
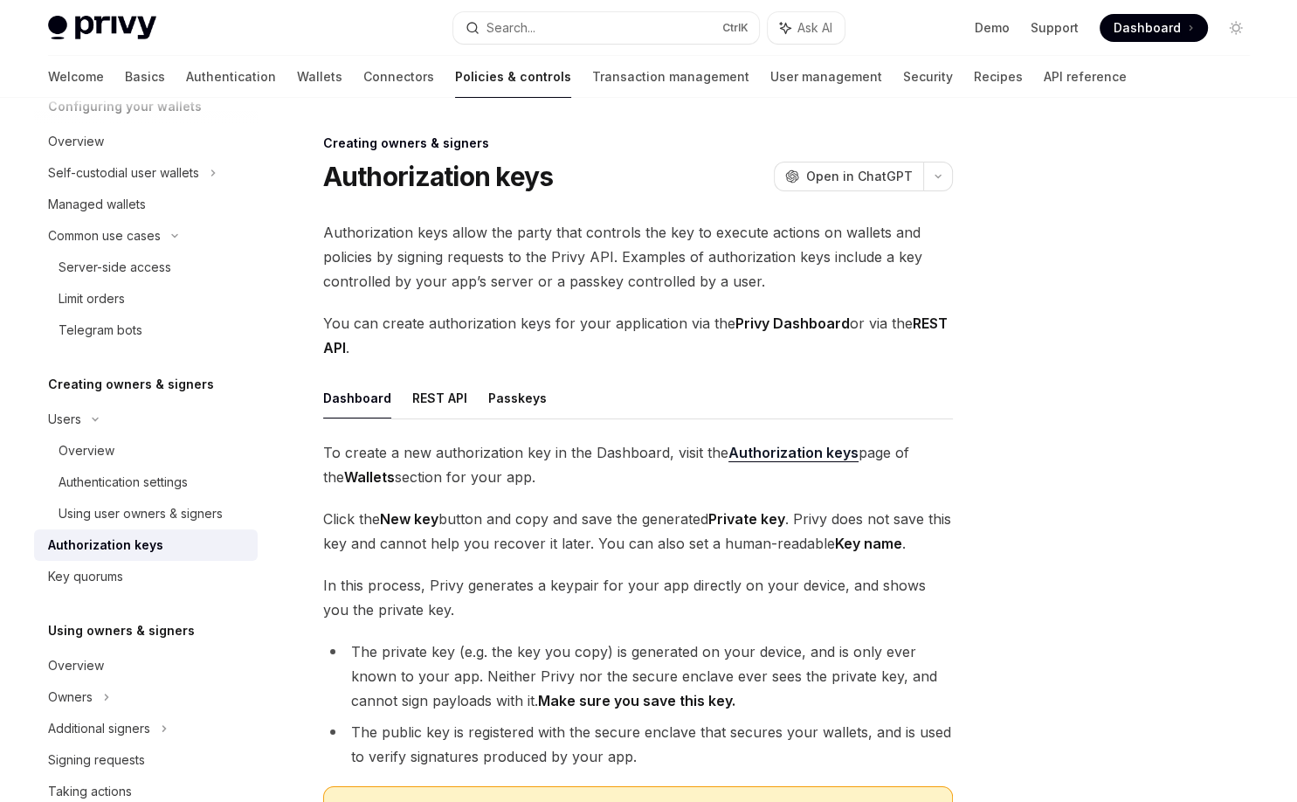
click at [517, 538] on span "Click the New key button and copy and save the generated Private key . Privy do…" at bounding box center [638, 530] width 630 height 49
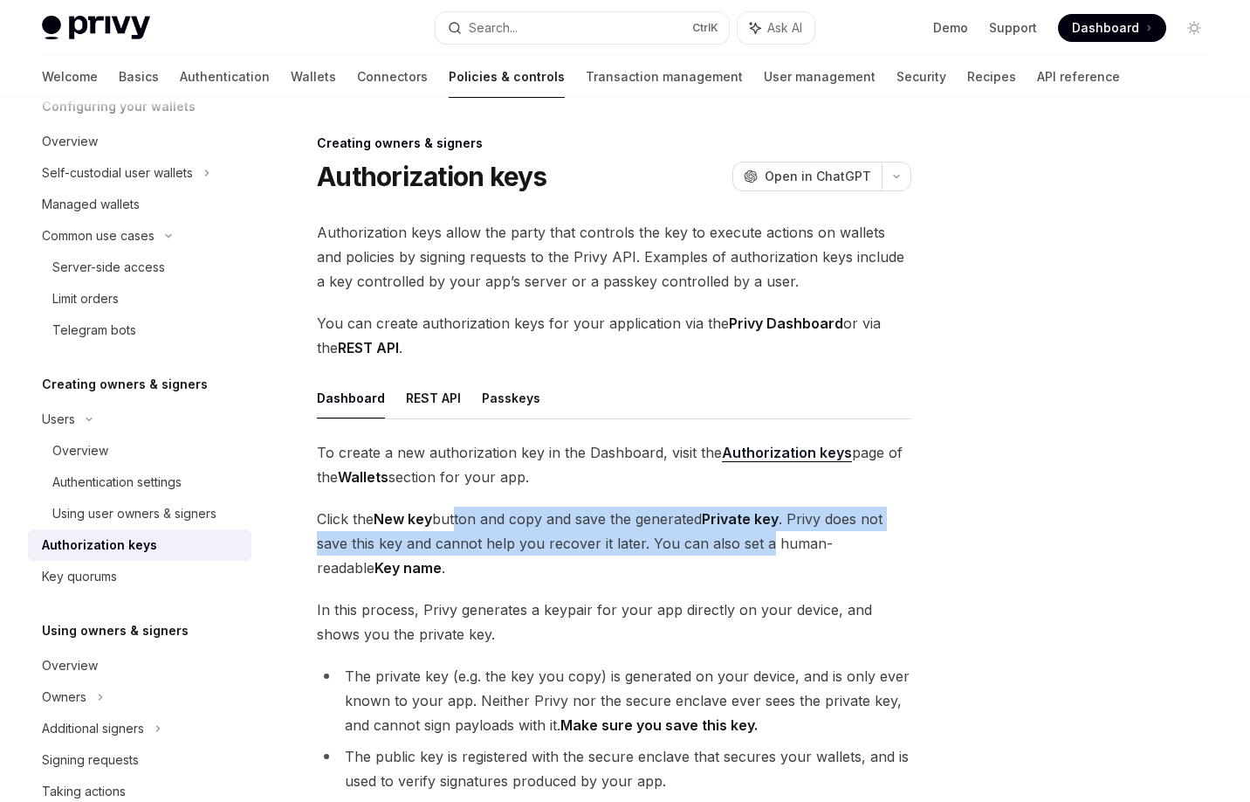
drag, startPoint x: 454, startPoint y: 517, endPoint x: 765, endPoint y: 548, distance: 312.5
click at [765, 548] on span "Click the New key button and copy and save the generated Private key . Privy do…" at bounding box center [614, 542] width 595 height 73
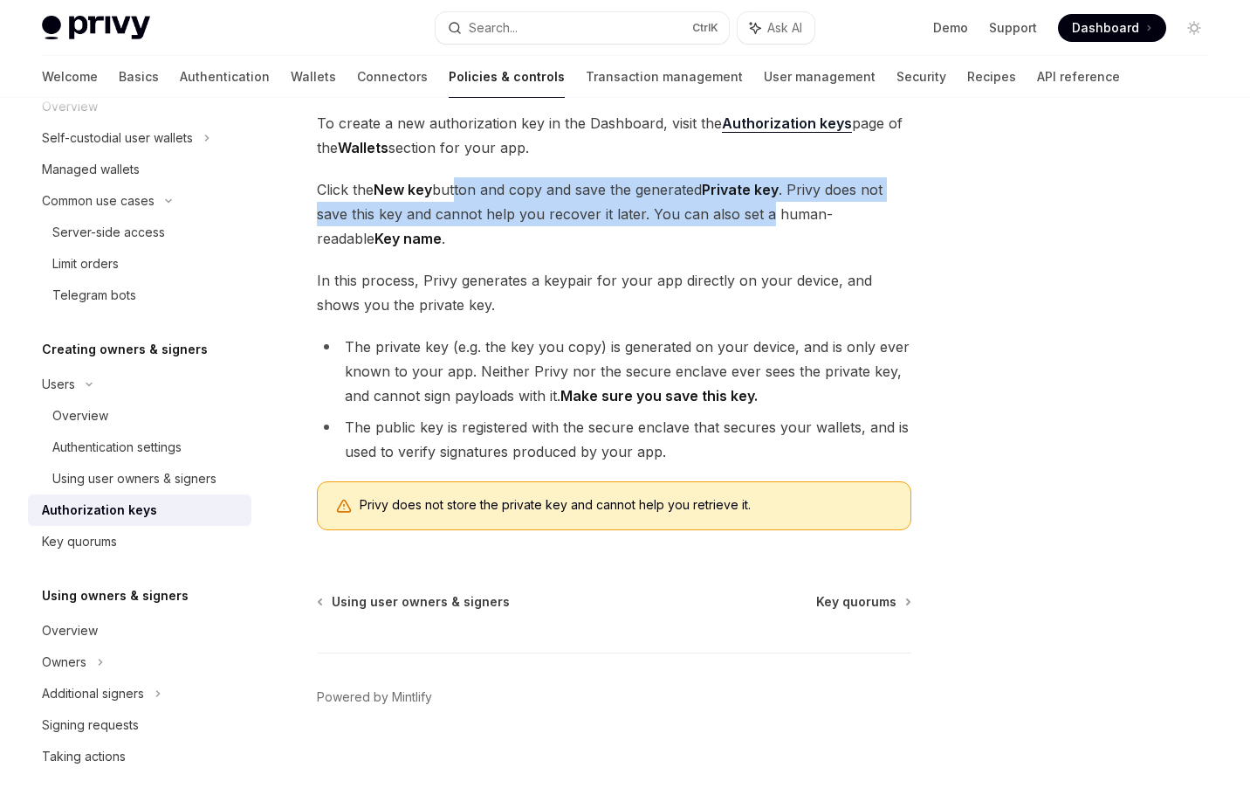
scroll to position [210, 0]
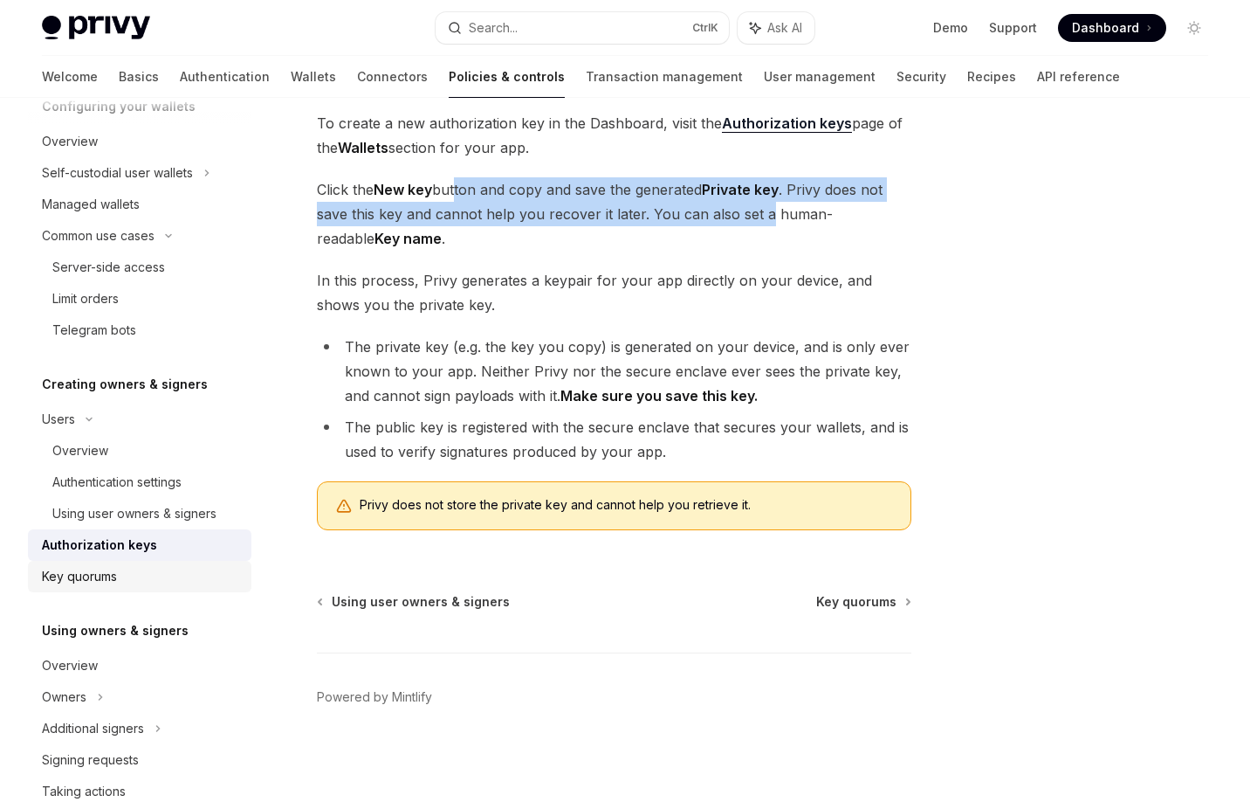
click at [117, 569] on div "Key quorums" at bounding box center [79, 576] width 75 height 21
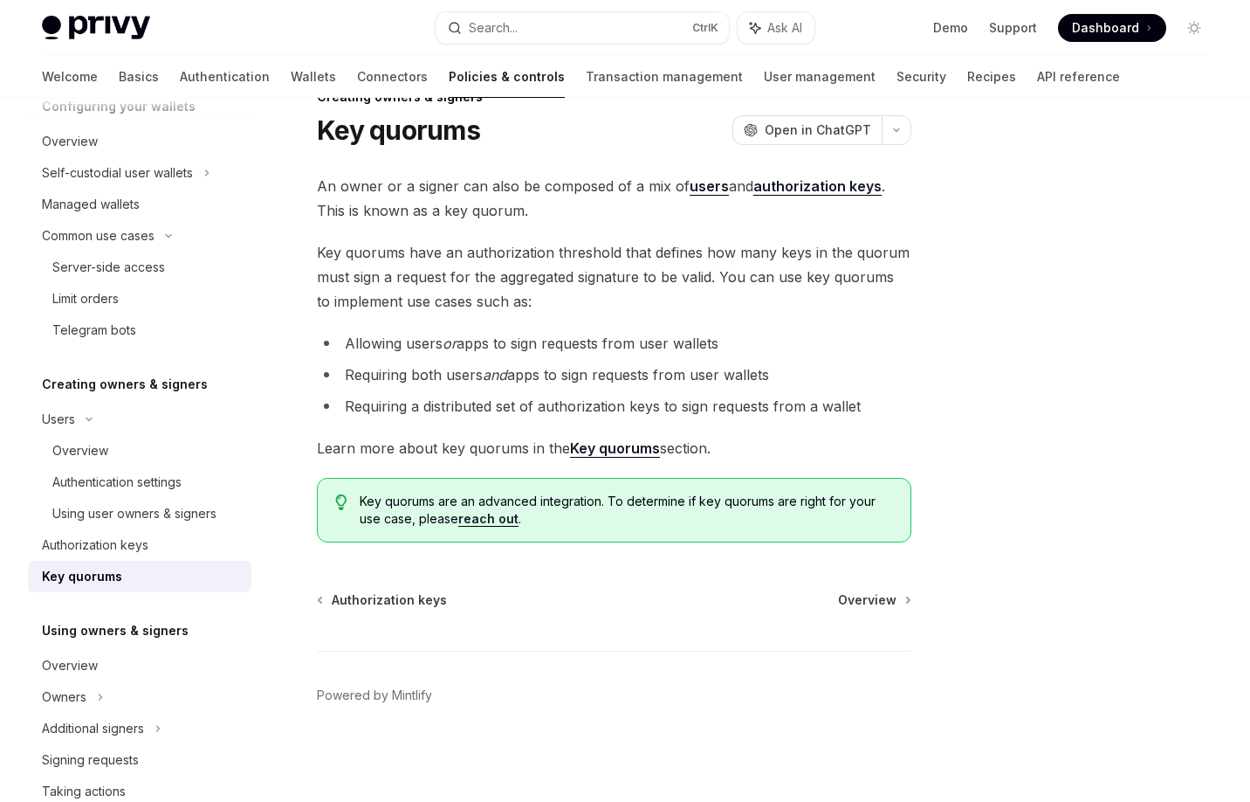
scroll to position [45, 0]
click at [706, 190] on link "users" at bounding box center [709, 187] width 39 height 18
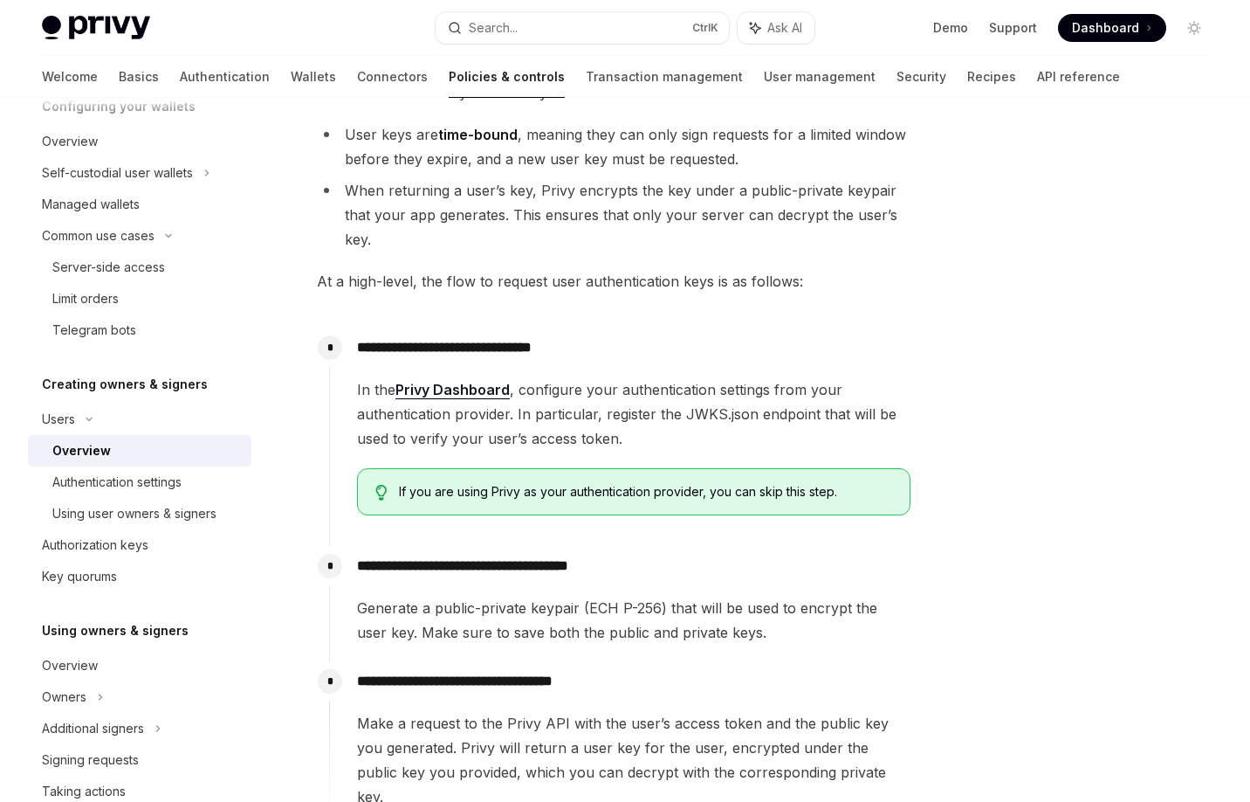
scroll to position [395, 0]
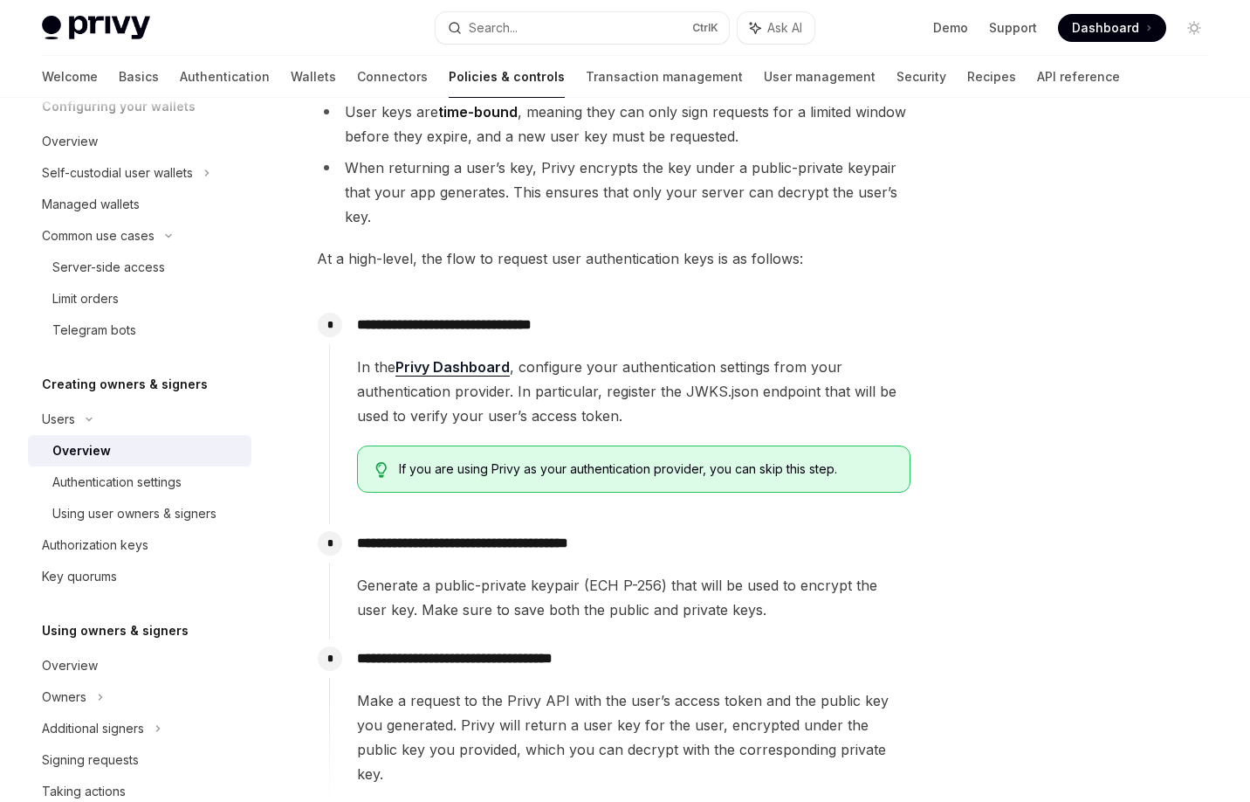
click at [506, 600] on span "Generate a public-private keypair (ECH P-256) that will be used to encrypt the …" at bounding box center [634, 597] width 554 height 49
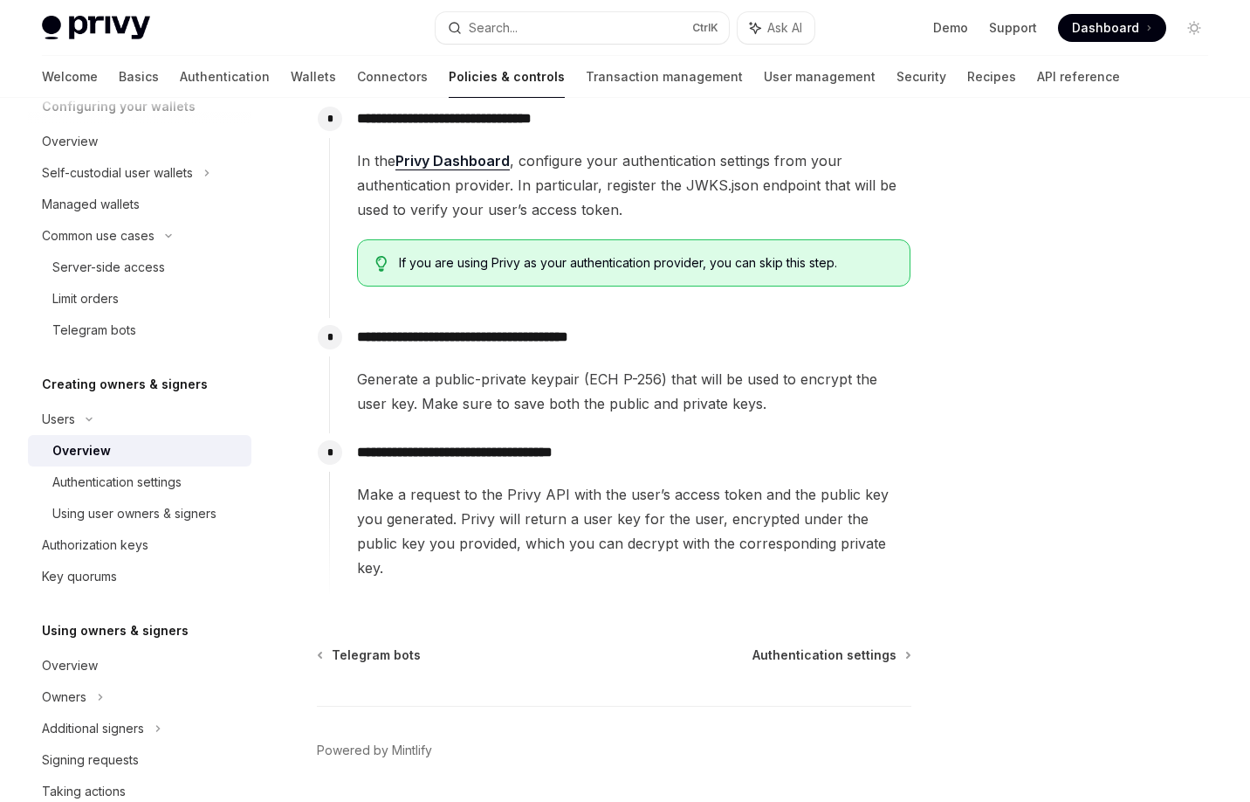
scroll to position [630, 0]
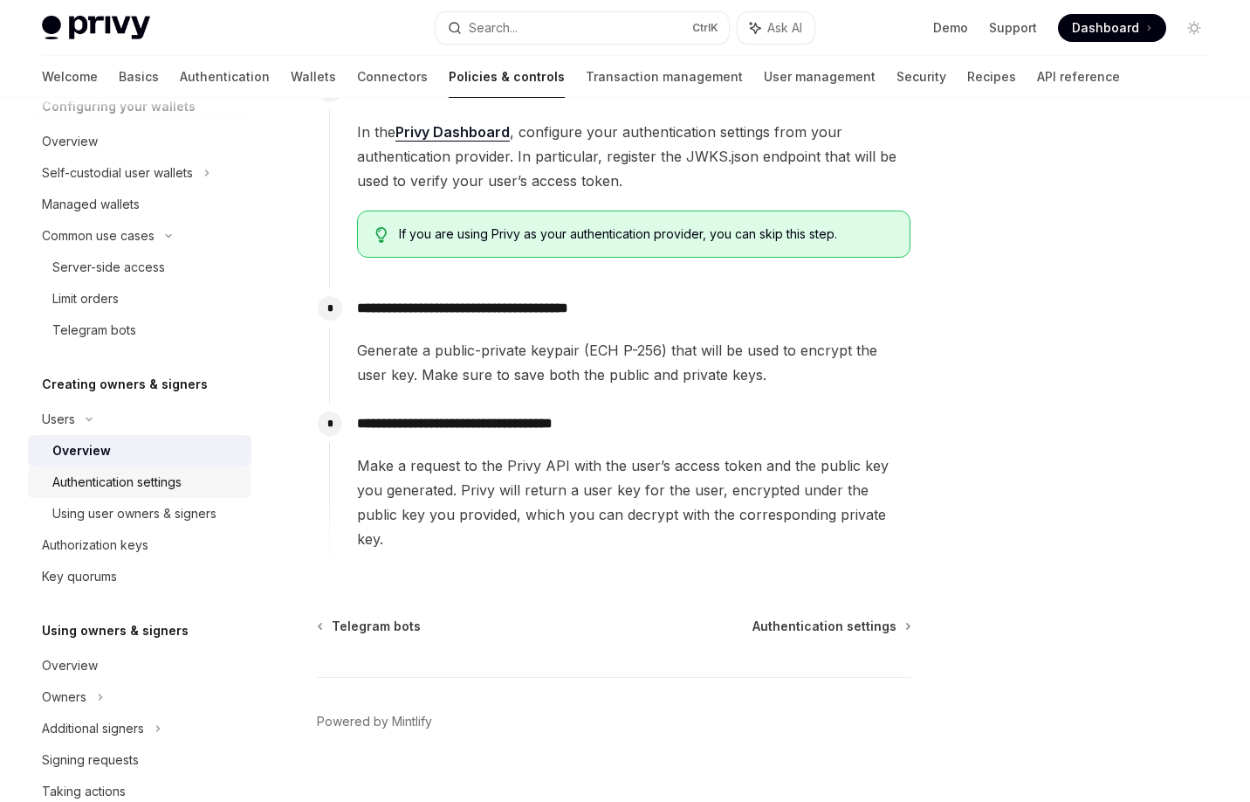
click at [108, 489] on div "Authentication settings" at bounding box center [116, 482] width 129 height 21
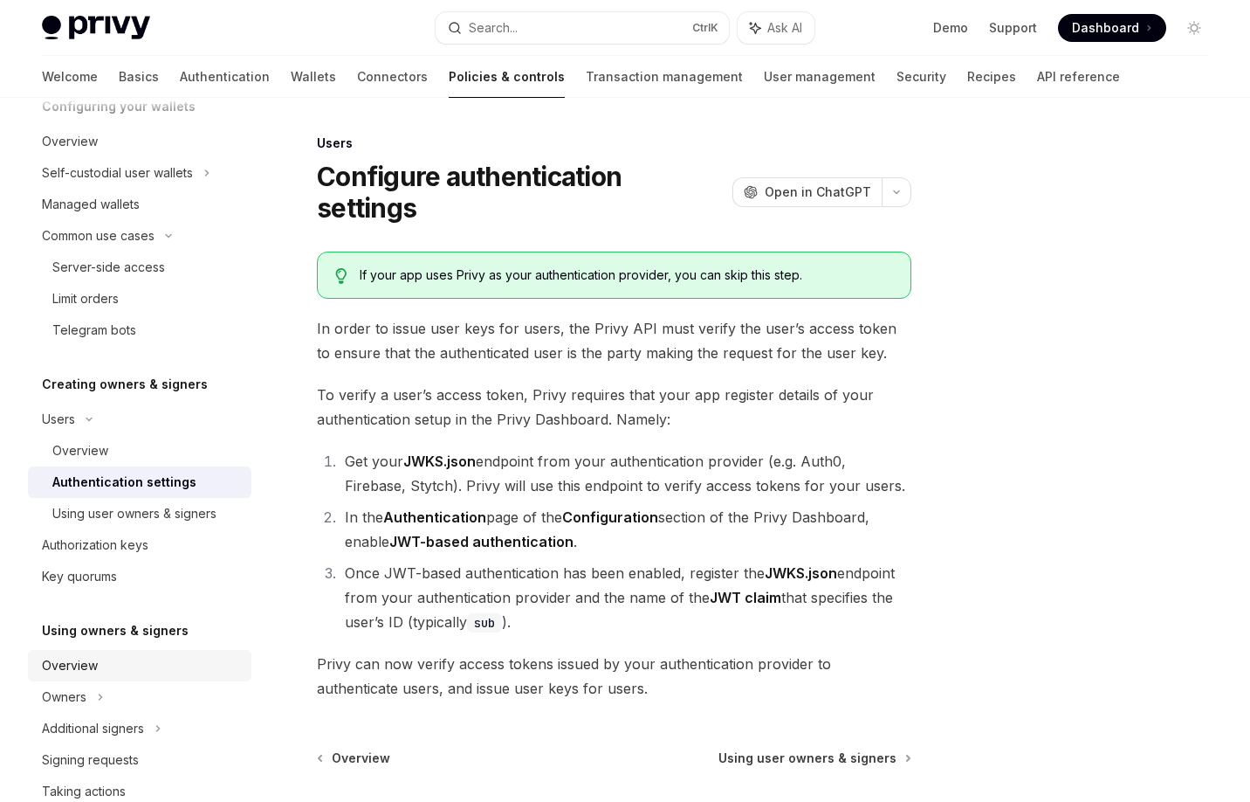
click at [143, 651] on link "Overview" at bounding box center [140, 665] width 224 height 31
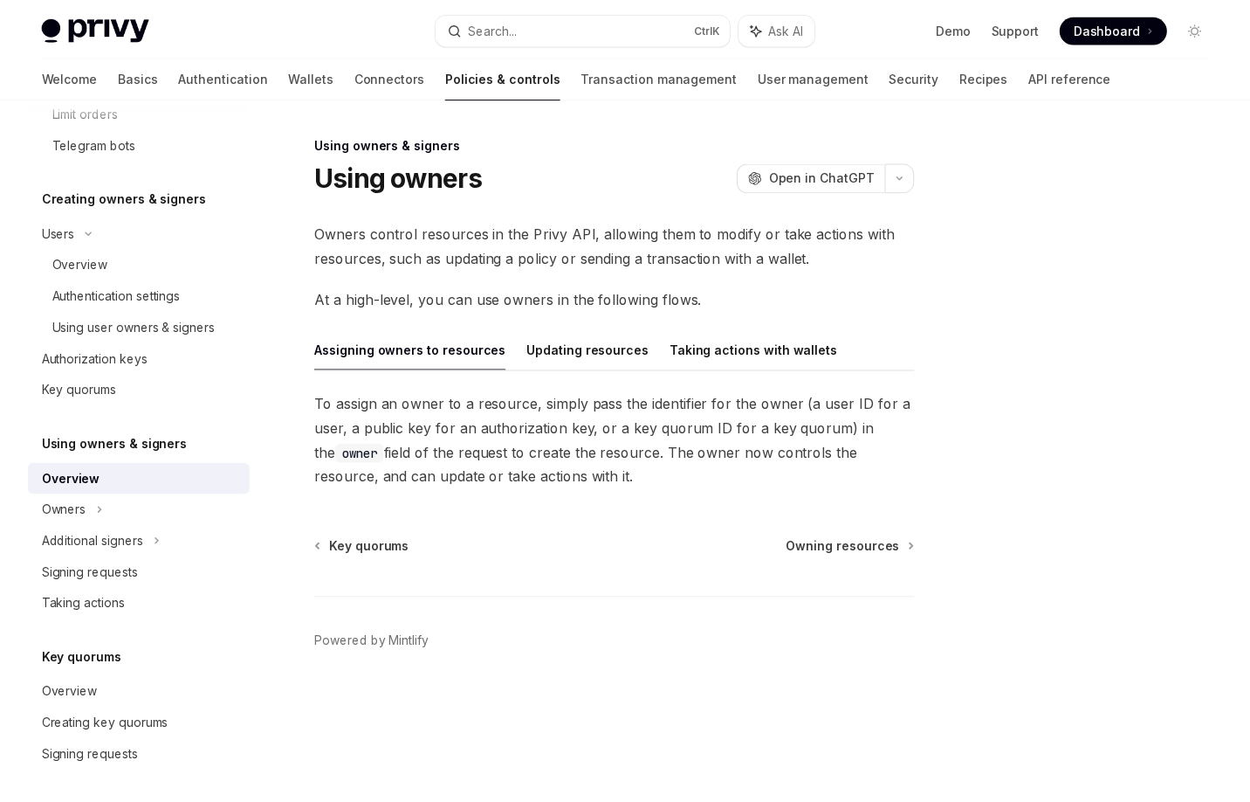
scroll to position [419, 0]
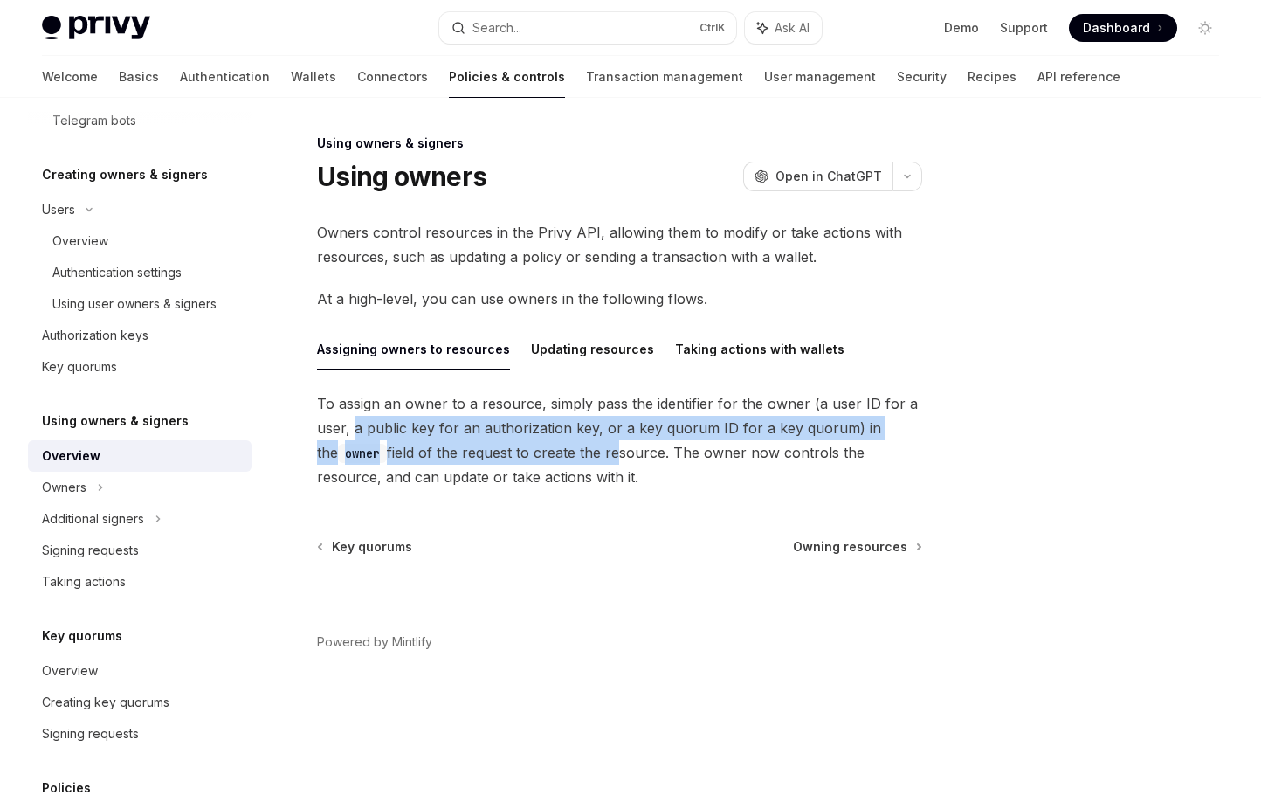
drag, startPoint x: 352, startPoint y: 429, endPoint x: 603, endPoint y: 478, distance: 255.3
click at [600, 473] on span "To assign an owner to a resource, simply pass the identifier for the owner (a u…" at bounding box center [619, 440] width 605 height 98
click at [603, 479] on span "To assign an owner to a resource, simply pass the identifier for the owner (a u…" at bounding box center [619, 440] width 605 height 98
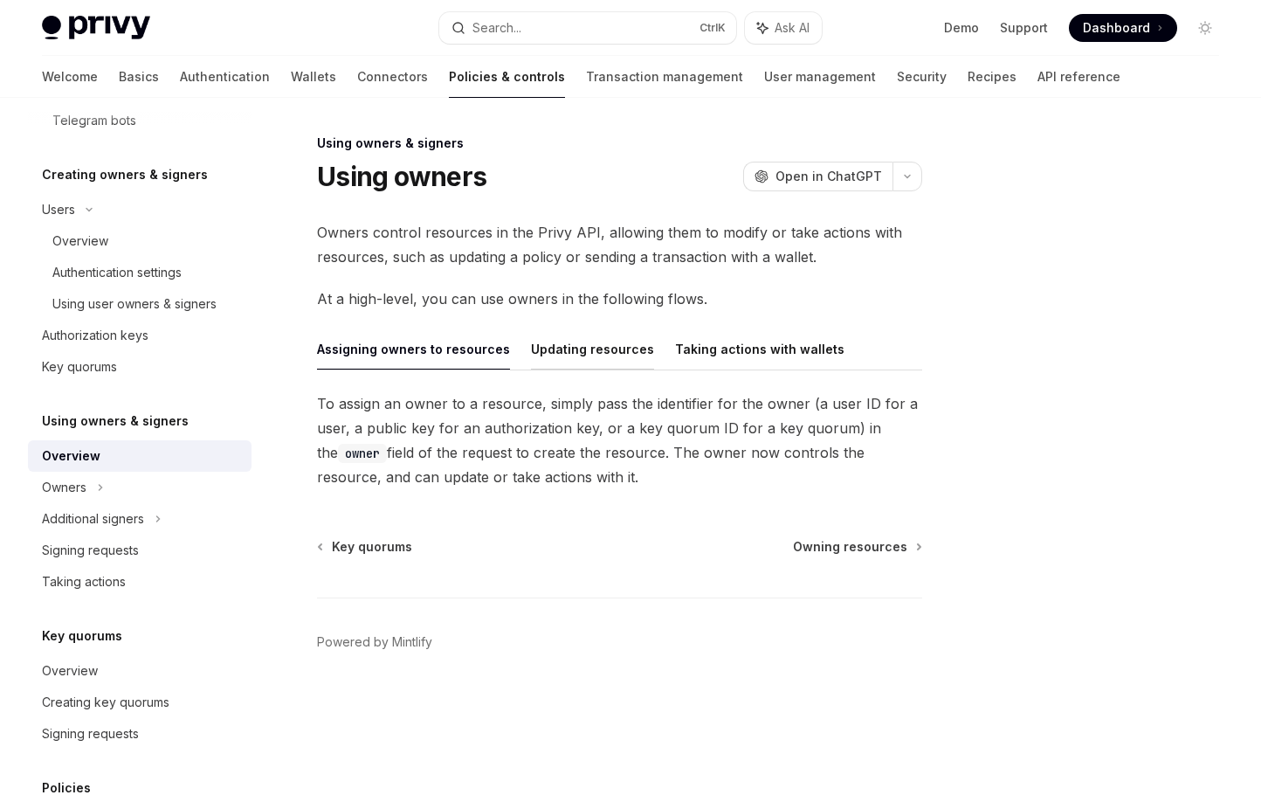
click at [538, 350] on button "Updating resources" at bounding box center [592, 348] width 123 height 41
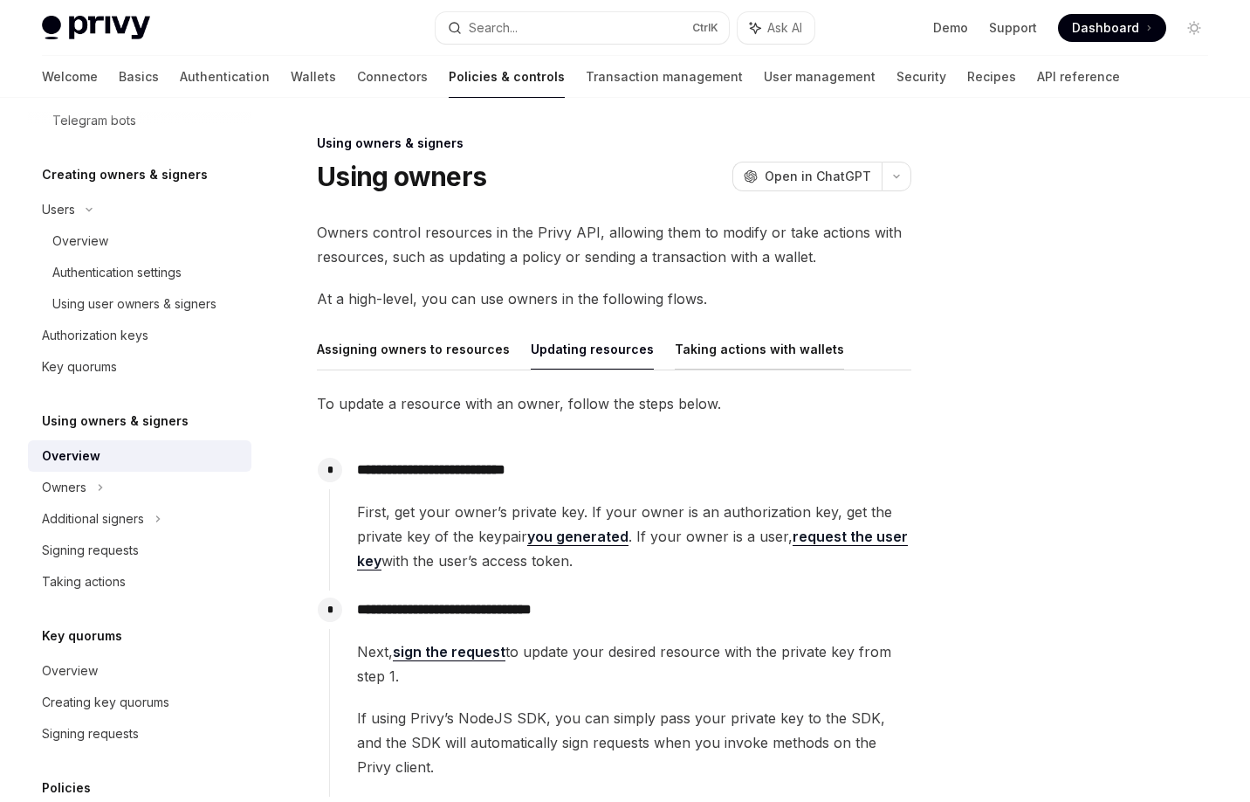
click at [717, 354] on button "Taking actions with wallets" at bounding box center [759, 348] width 169 height 41
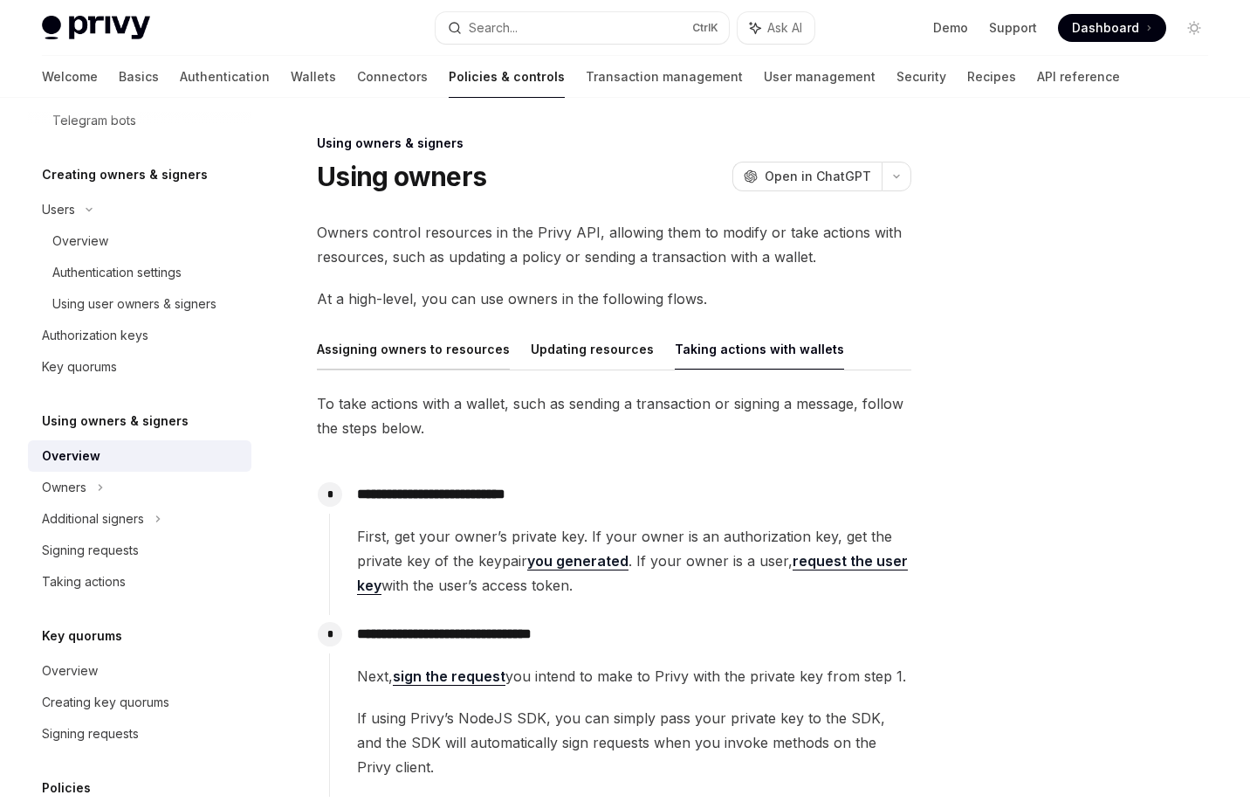
click at [389, 341] on button "Assigning owners to resources" at bounding box center [413, 348] width 193 height 41
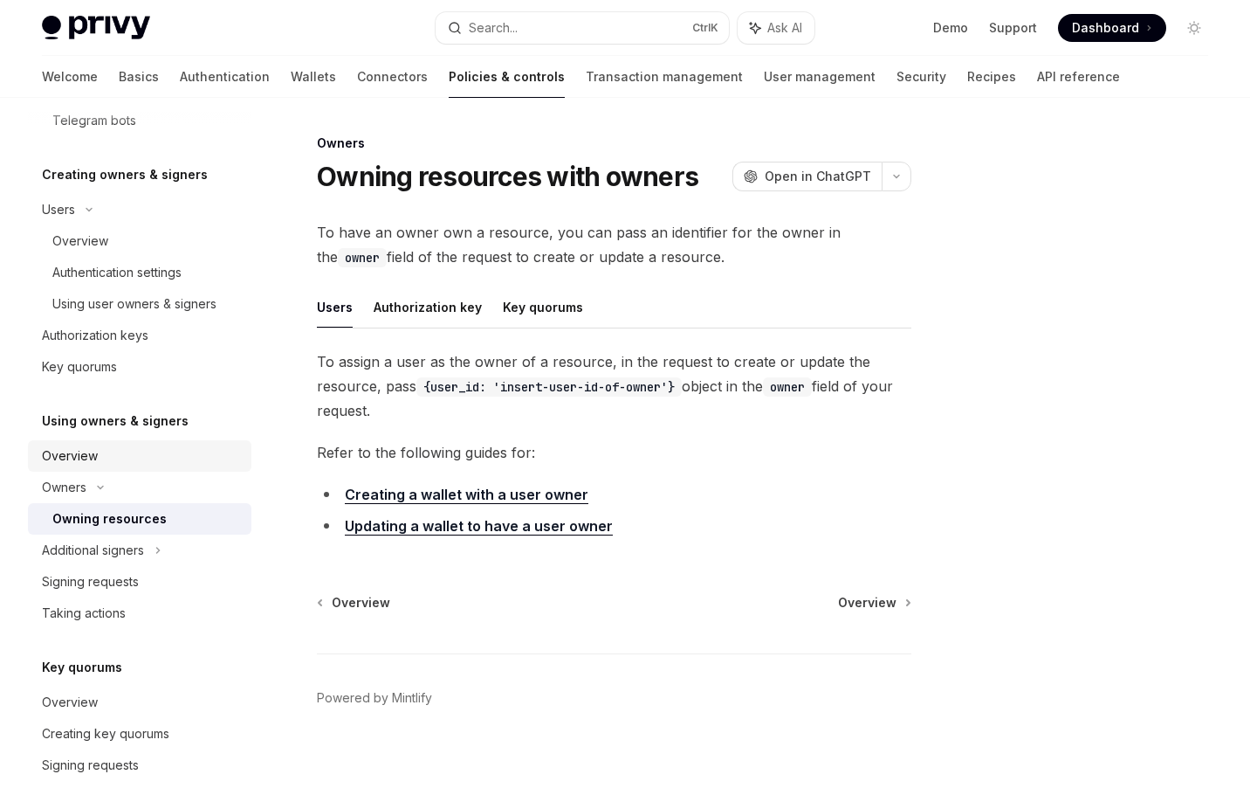
click at [115, 461] on div "Overview" at bounding box center [141, 455] width 199 height 21
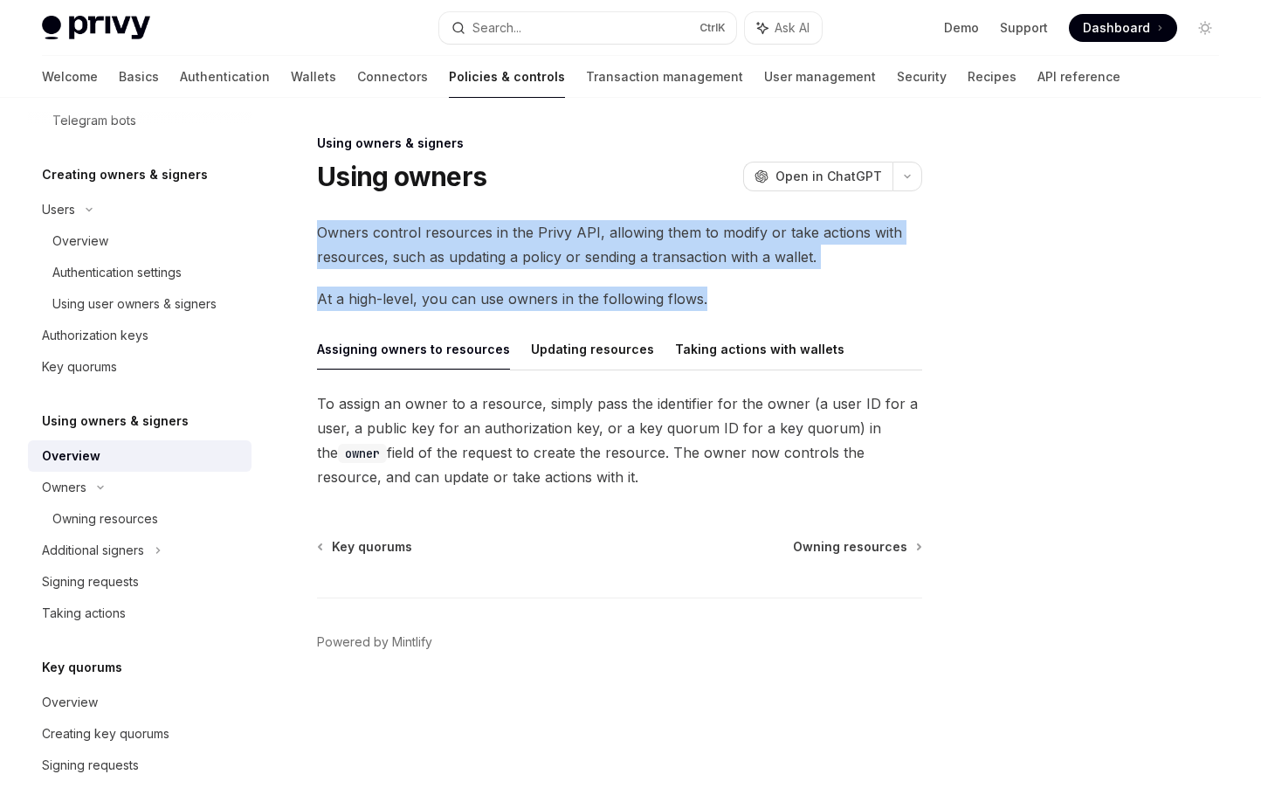
drag, startPoint x: 298, startPoint y: 228, endPoint x: 829, endPoint y: 308, distance: 537.0
click at [830, 308] on div "Using owners & signers Using owners OpenAI Open in ChatGPT OpenAI Open in ChatG…" at bounding box center [456, 467] width 940 height 669
click at [824, 308] on span "At a high-level, you can use owners in the following flows." at bounding box center [619, 298] width 605 height 24
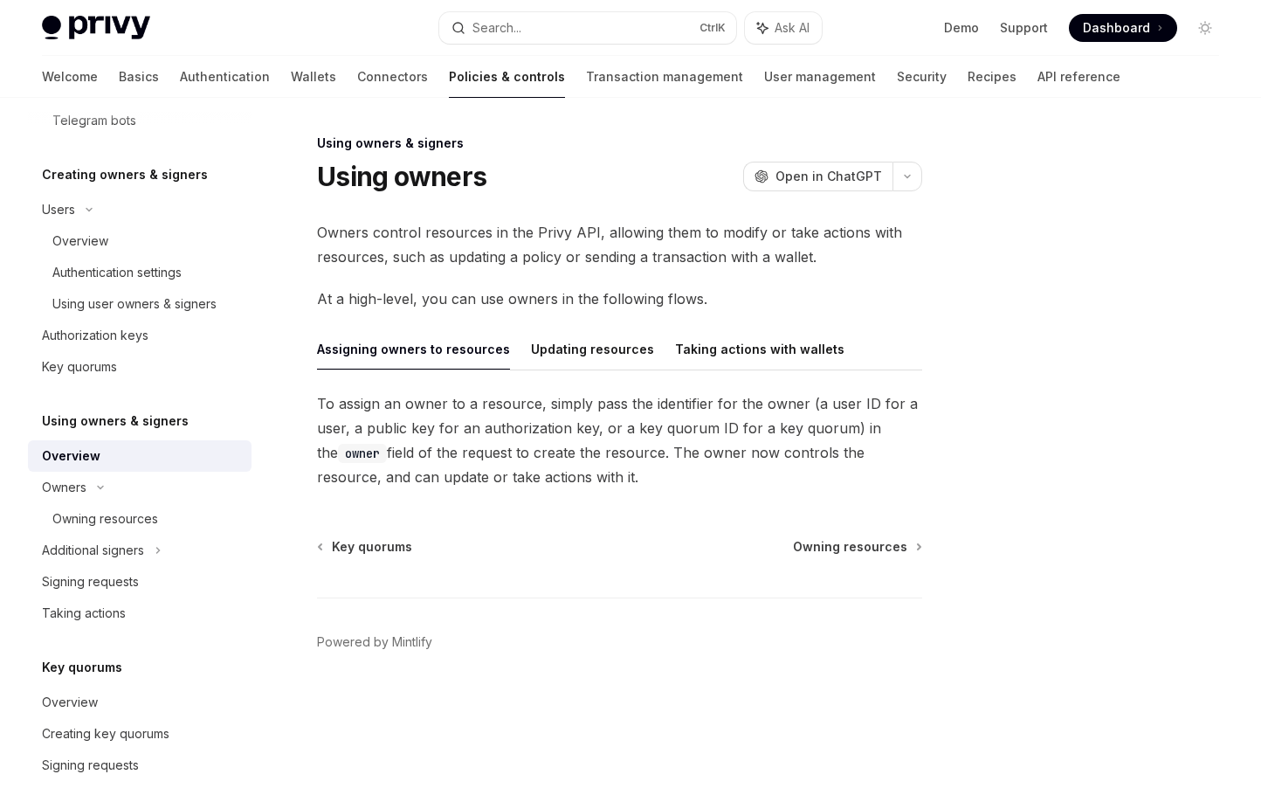
click at [469, 348] on button "Assigning owners to resources" at bounding box center [413, 348] width 193 height 41
click at [101, 521] on div "Additional signers" at bounding box center [93, 518] width 102 height 21
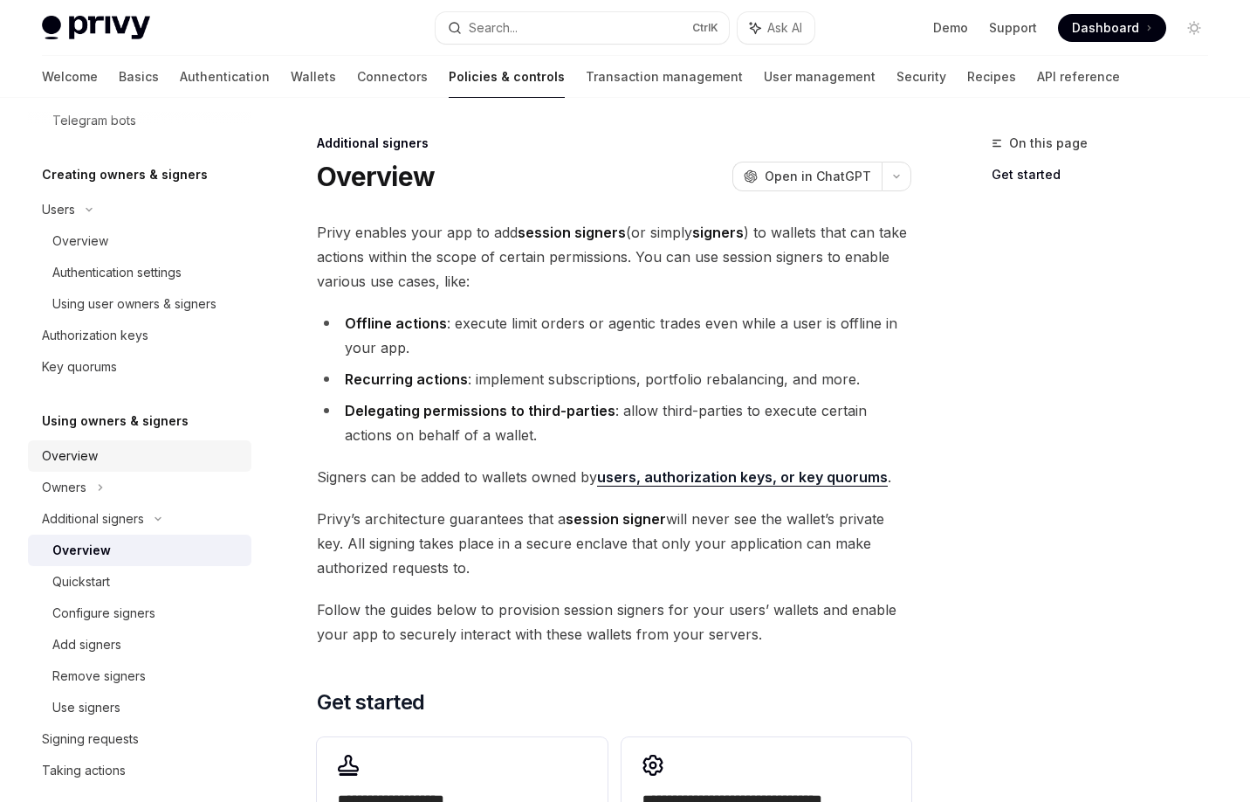
click at [62, 462] on div "Overview" at bounding box center [70, 455] width 56 height 21
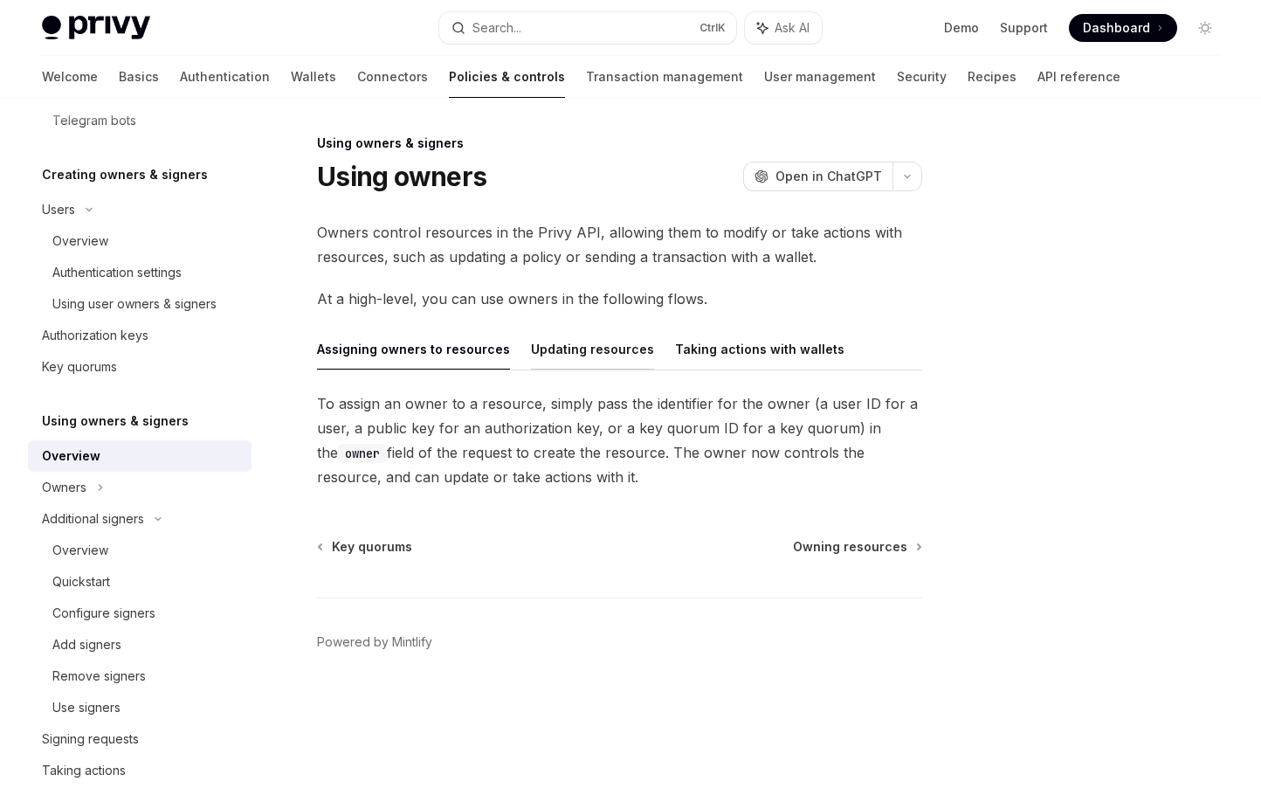
click at [555, 347] on button "Updating resources" at bounding box center [592, 348] width 123 height 41
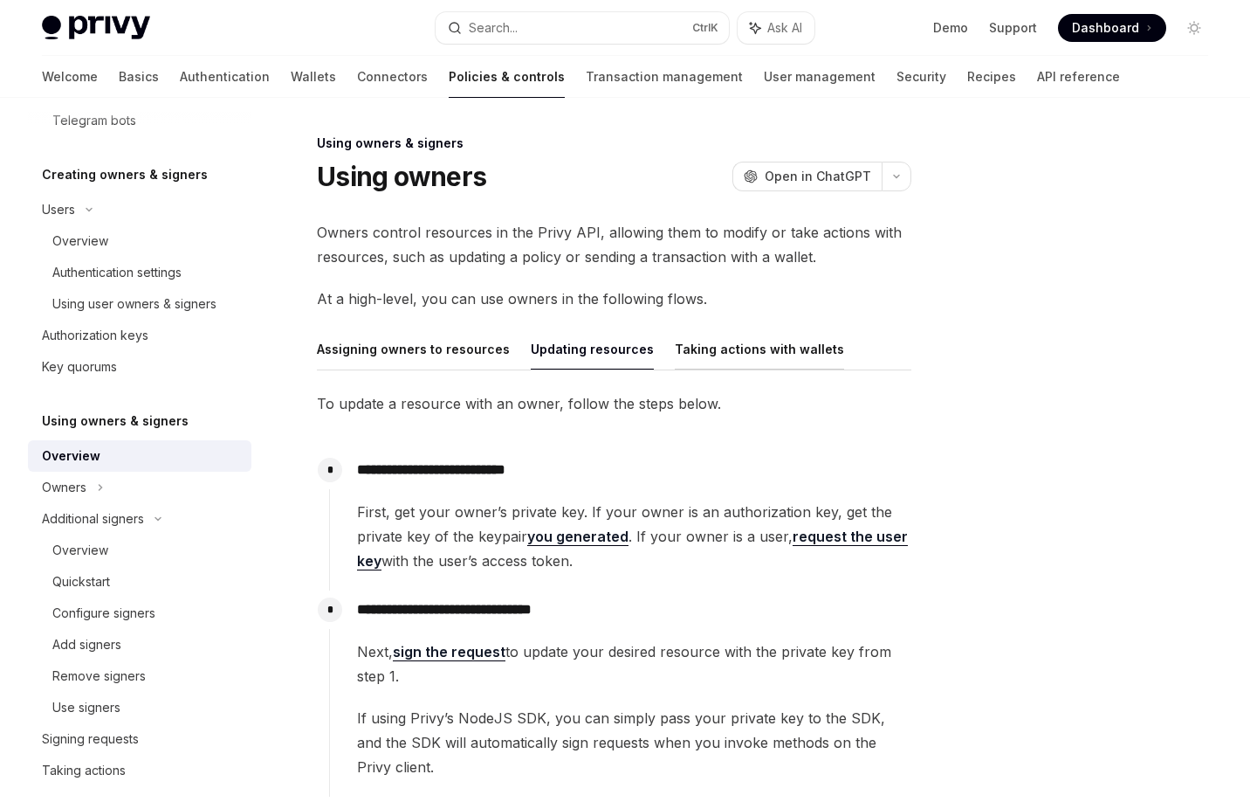
click at [716, 358] on button "Taking actions with wallets" at bounding box center [759, 348] width 169 height 41
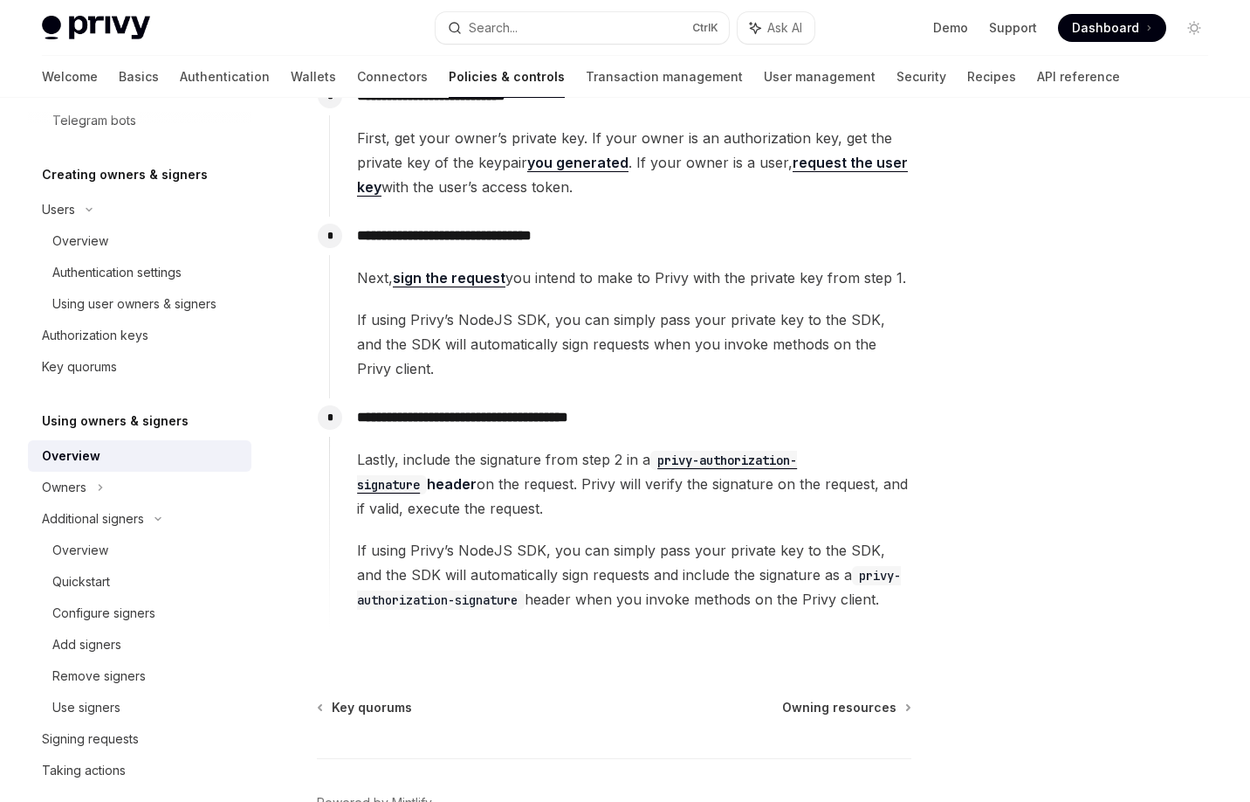
scroll to position [419, 0]
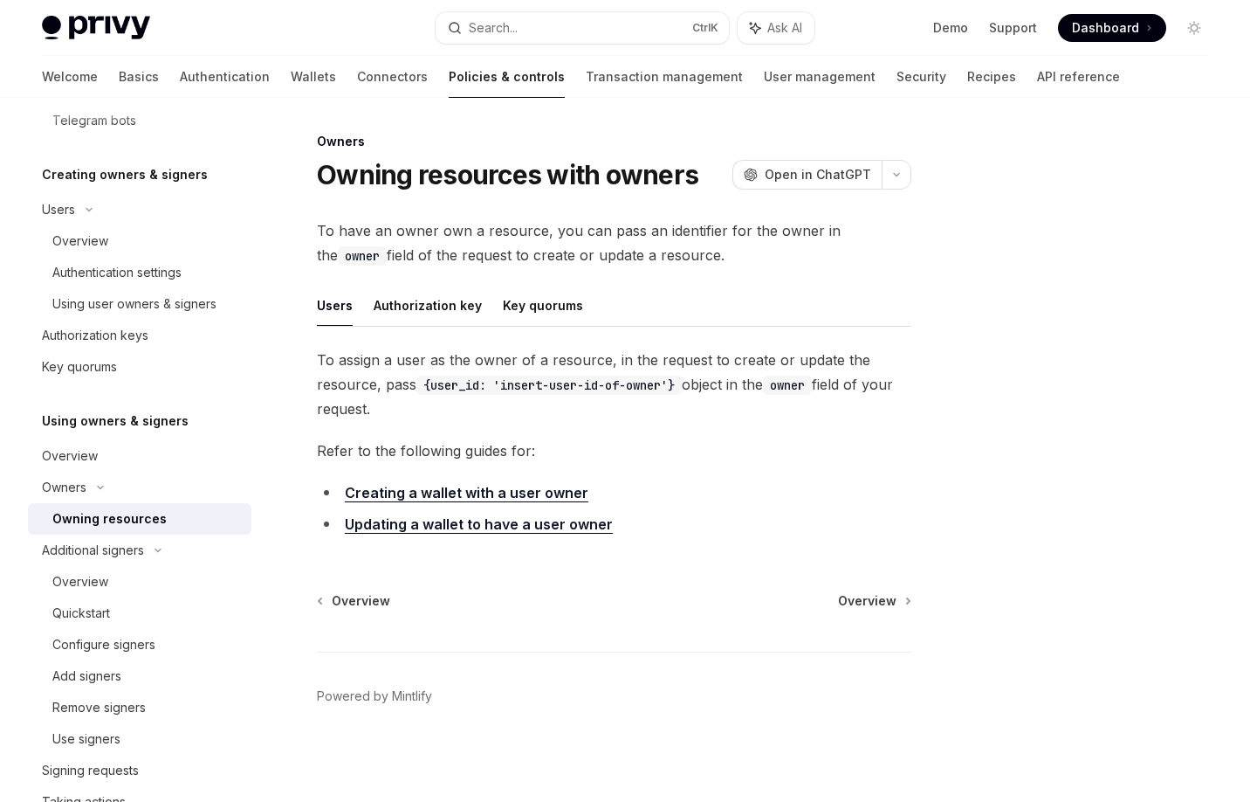
click at [112, 519] on div "Owning resources" at bounding box center [109, 518] width 114 height 21
click at [113, 531] on link "Owning resources" at bounding box center [140, 518] width 224 height 31
click at [115, 546] on div "Additional signers" at bounding box center [93, 550] width 102 height 21
click at [115, 581] on div "Signing requests" at bounding box center [90, 581] width 97 height 21
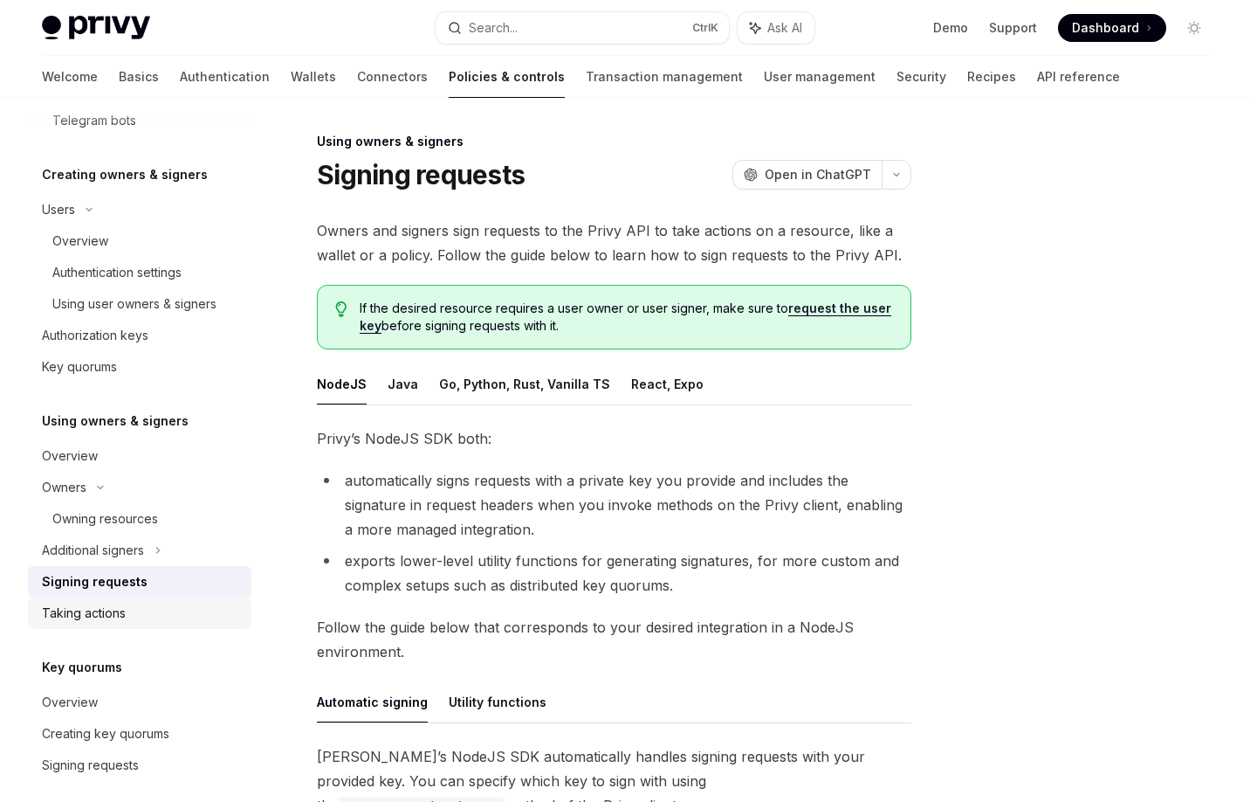
click at [116, 610] on div "Taking actions" at bounding box center [84, 613] width 84 height 21
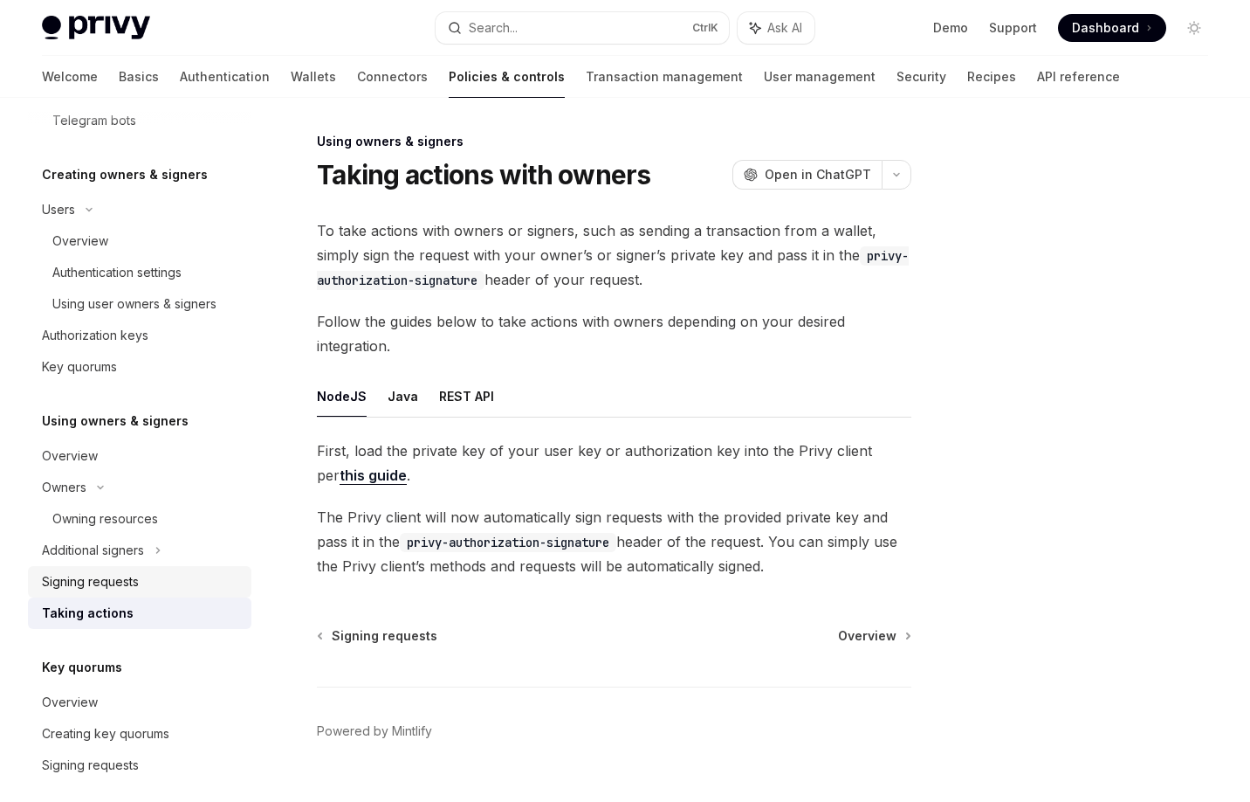
click at [129, 581] on div "Signing requests" at bounding box center [90, 581] width 97 height 21
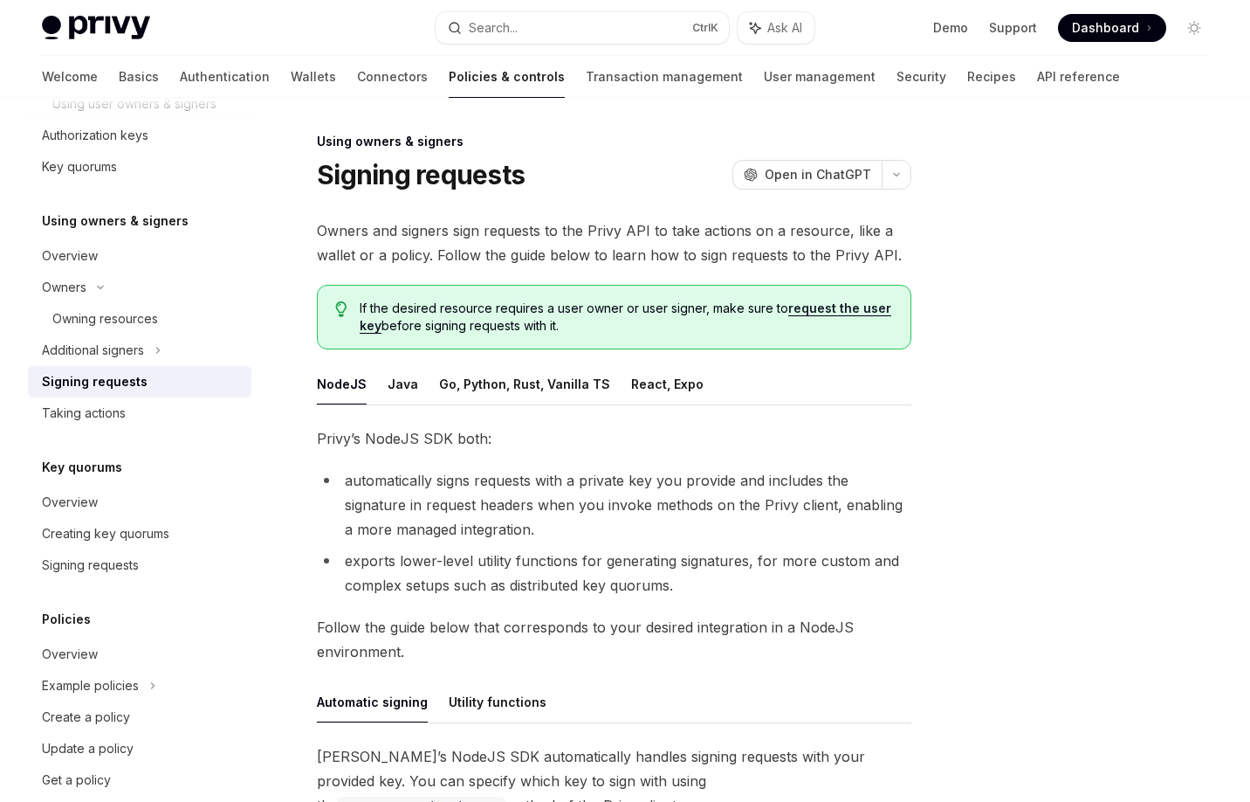
scroll to position [629, 0]
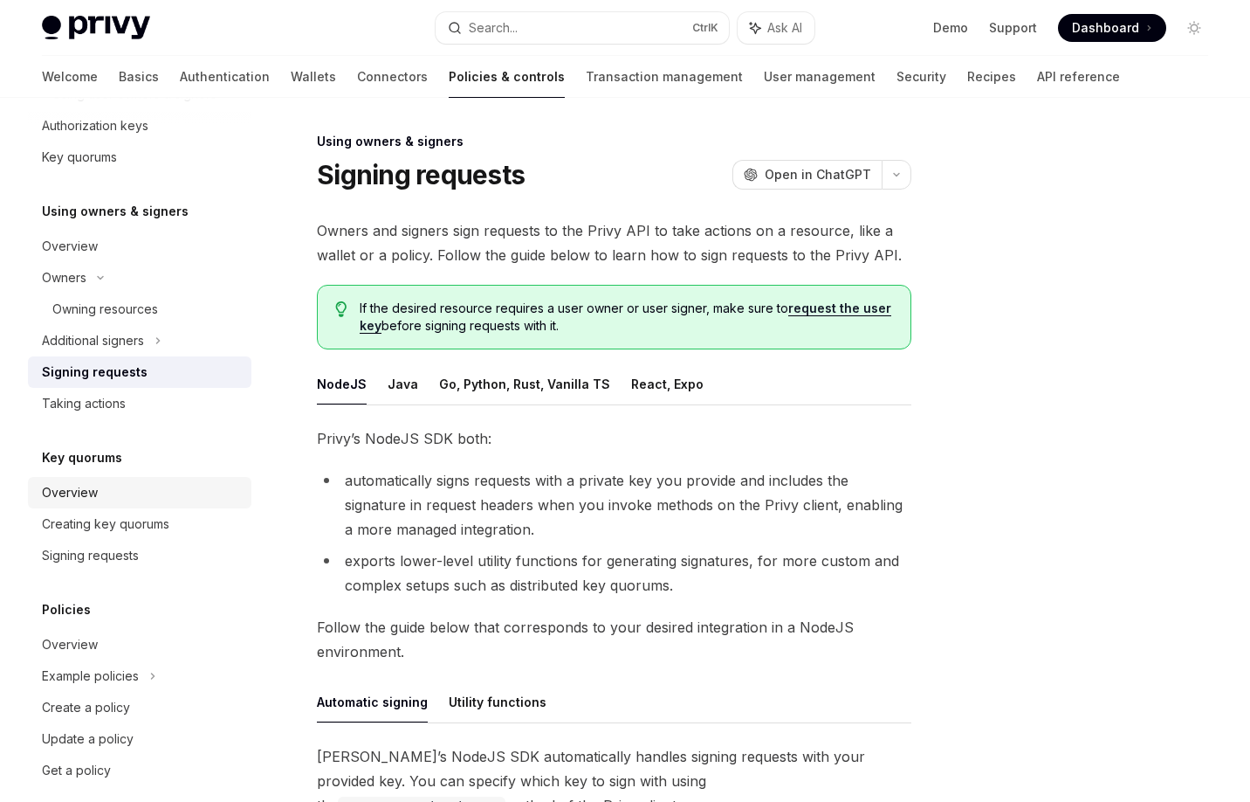
click at [140, 493] on div "Overview" at bounding box center [141, 492] width 199 height 21
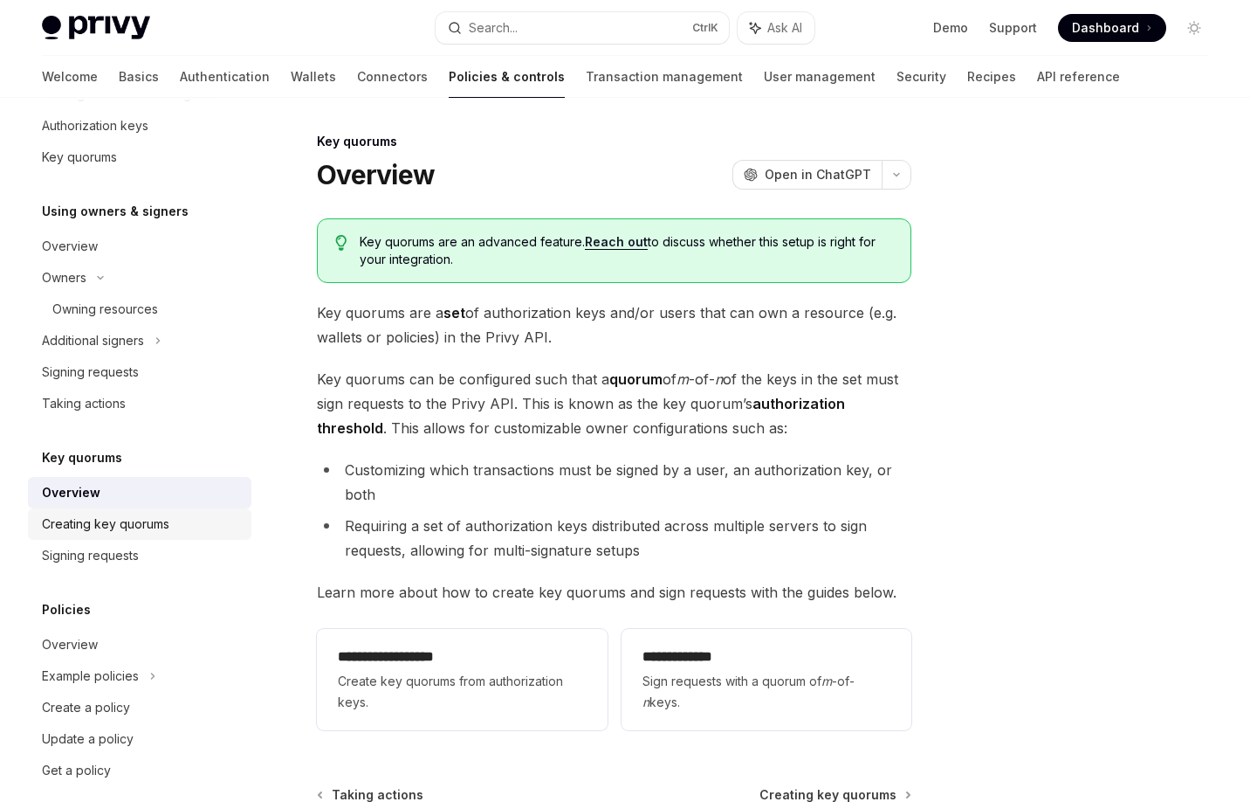
click at [148, 528] on div "Creating key quorums" at bounding box center [105, 523] width 127 height 21
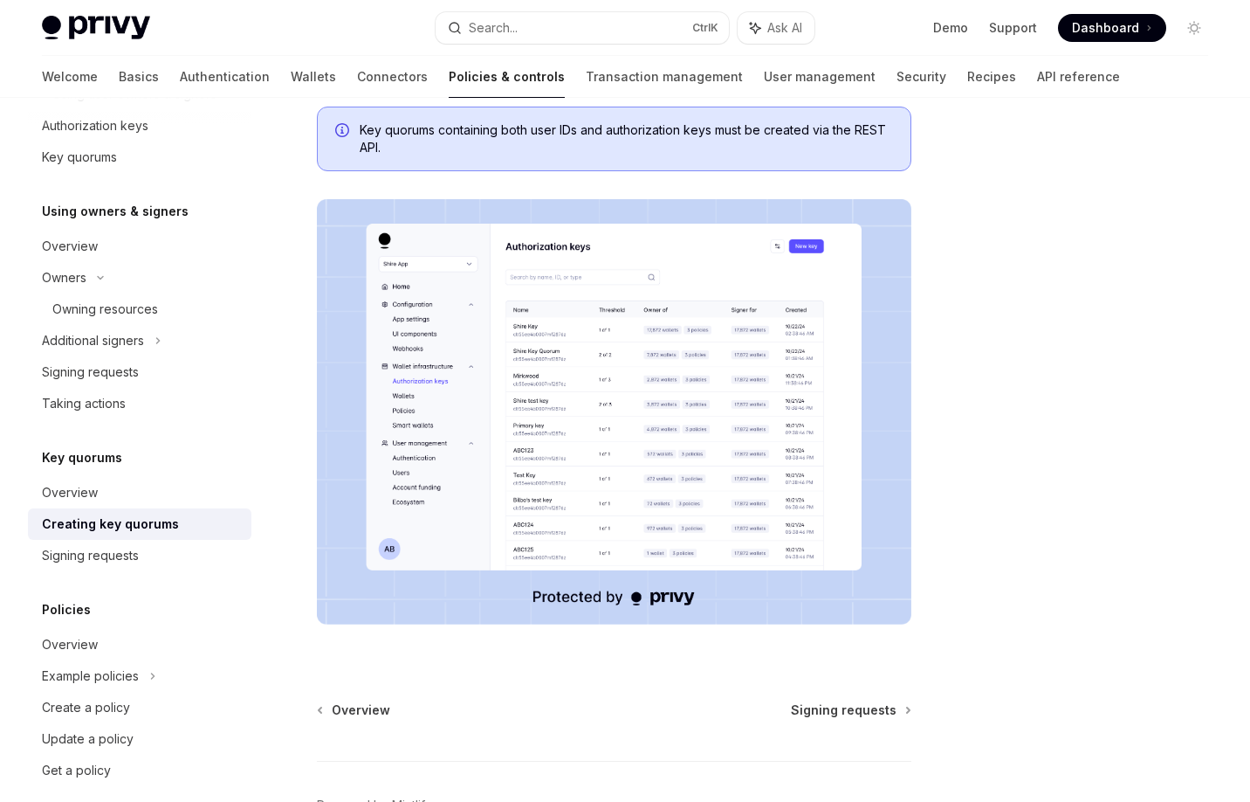
scroll to position [131, 0]
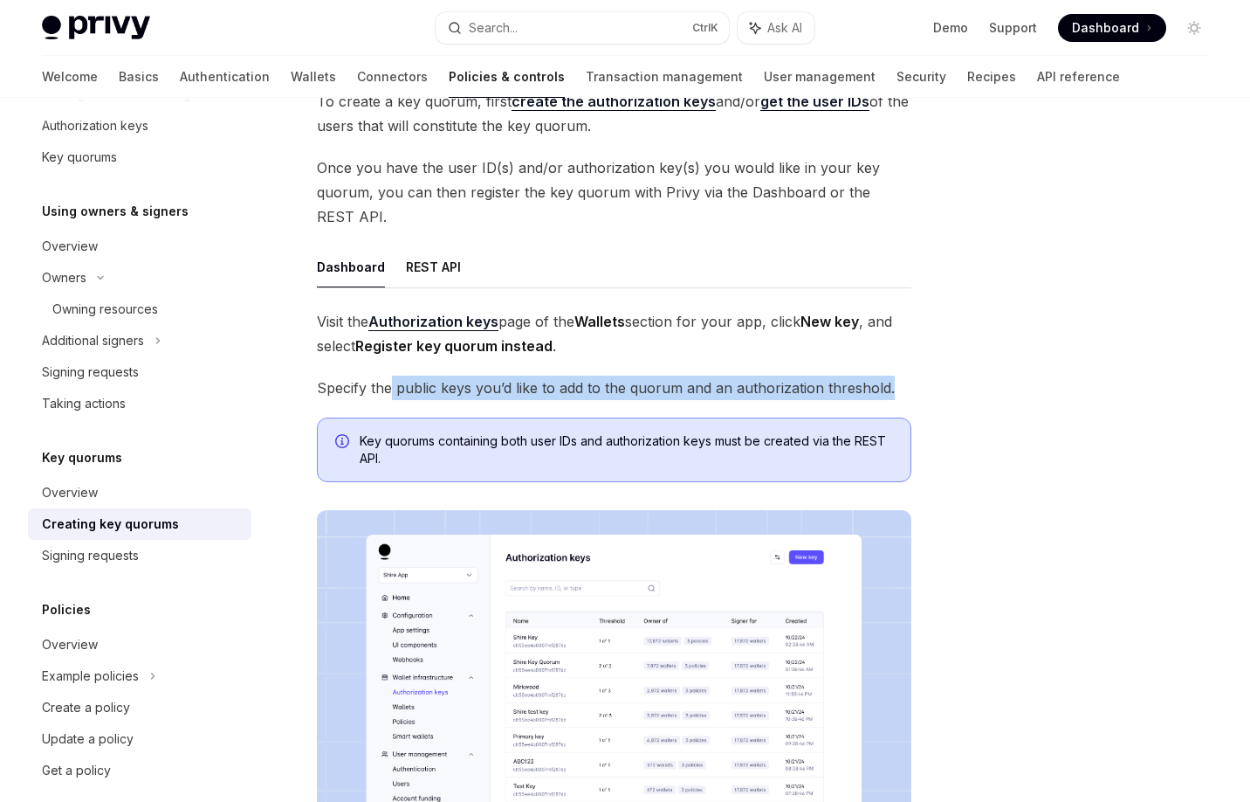
drag, startPoint x: 389, startPoint y: 386, endPoint x: 908, endPoint y: 384, distance: 518.7
click at [908, 384] on span "Specify the public keys you’d like to add to the quorum and an authorization th…" at bounding box center [614, 387] width 595 height 24
click at [439, 265] on button "REST API" at bounding box center [433, 266] width 55 height 41
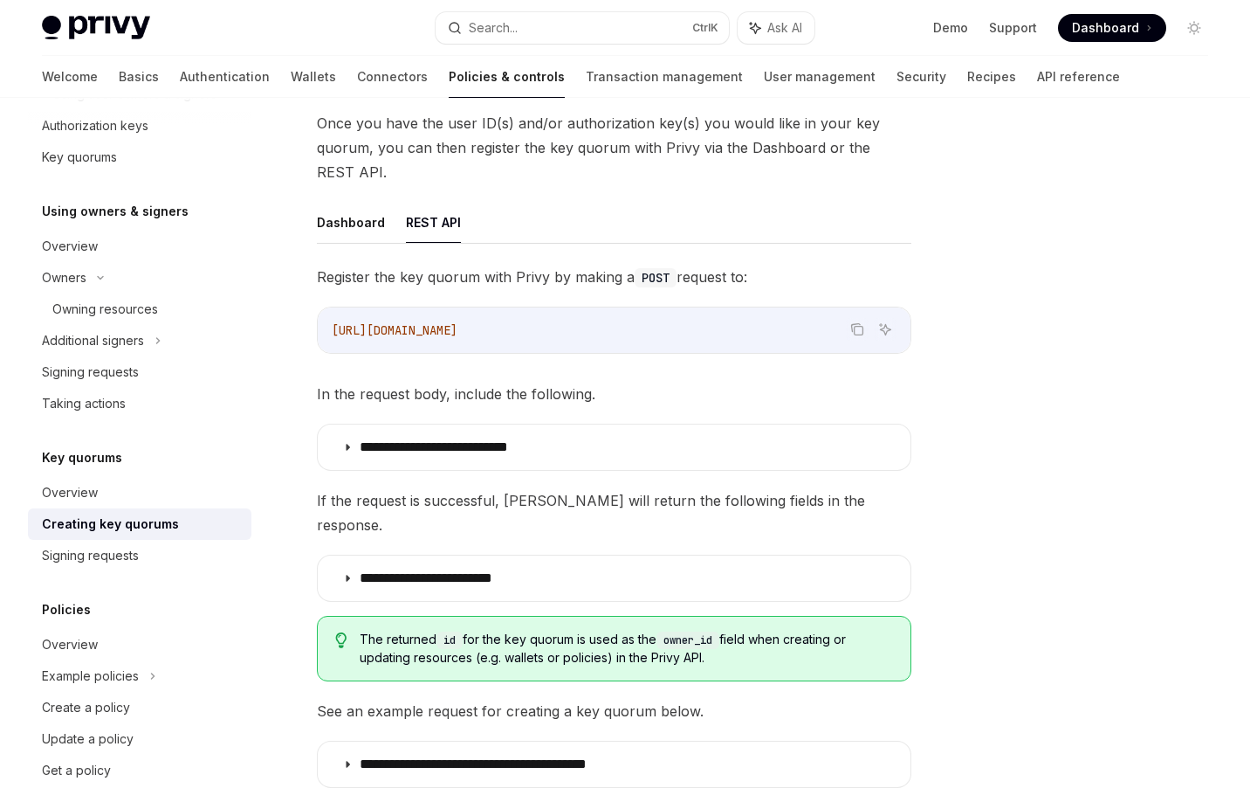
scroll to position [201, 0]
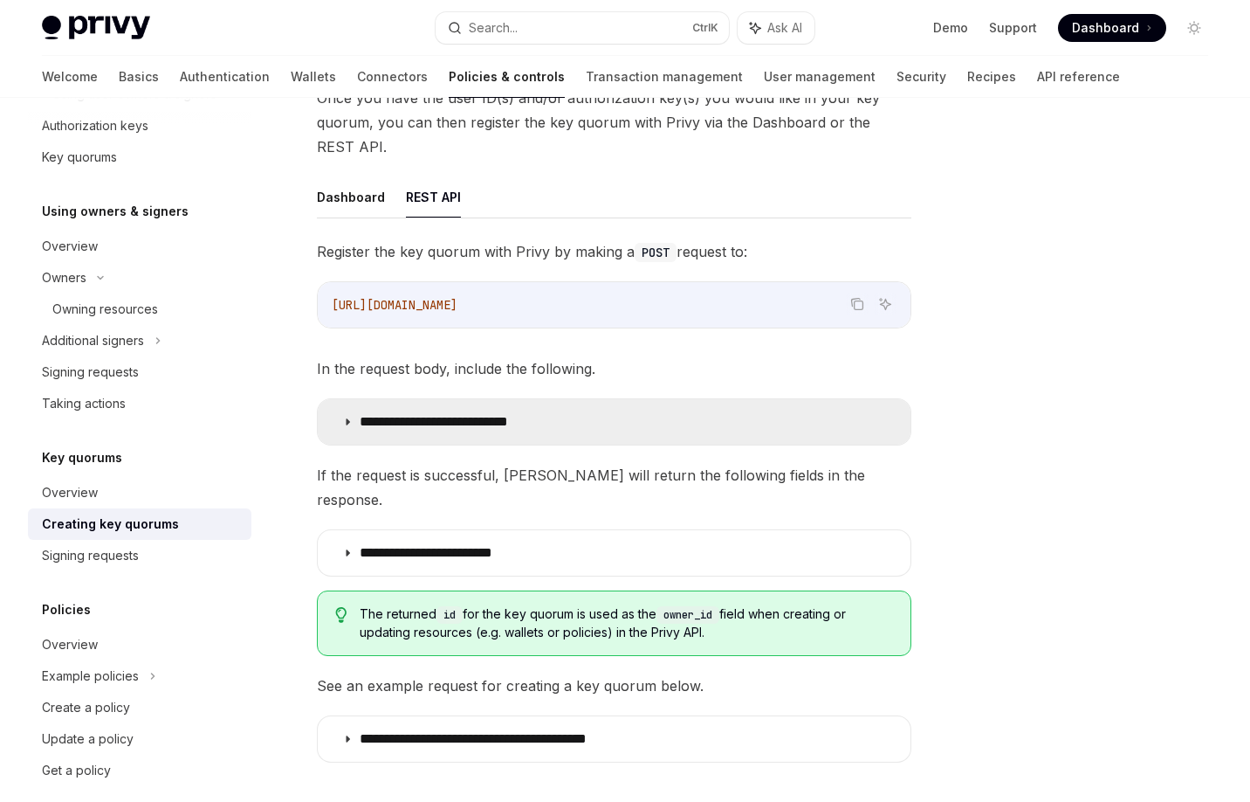
click at [479, 418] on p "**********" at bounding box center [465, 421] width 210 height 17
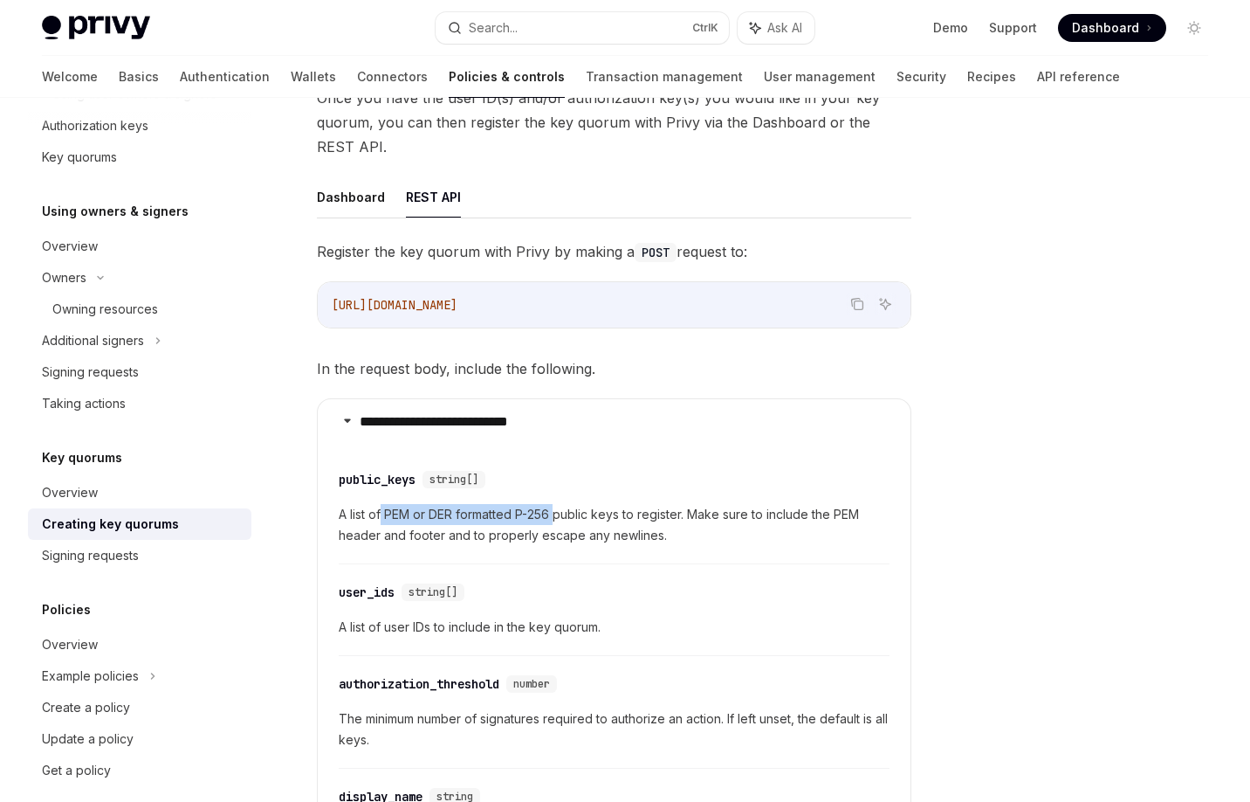
drag, startPoint x: 386, startPoint y: 510, endPoint x: 555, endPoint y: 519, distance: 169.6
click at [555, 519] on span "A list of PEM or DER formatted P-256 public keys to register. Make sure to incl…" at bounding box center [614, 525] width 551 height 42
drag, startPoint x: 430, startPoint y: 512, endPoint x: 549, endPoint y: 514, distance: 119.7
click at [549, 514] on span "A list of PEM or DER formatted P-256 public keys to register. Make sure to incl…" at bounding box center [614, 525] width 551 height 42
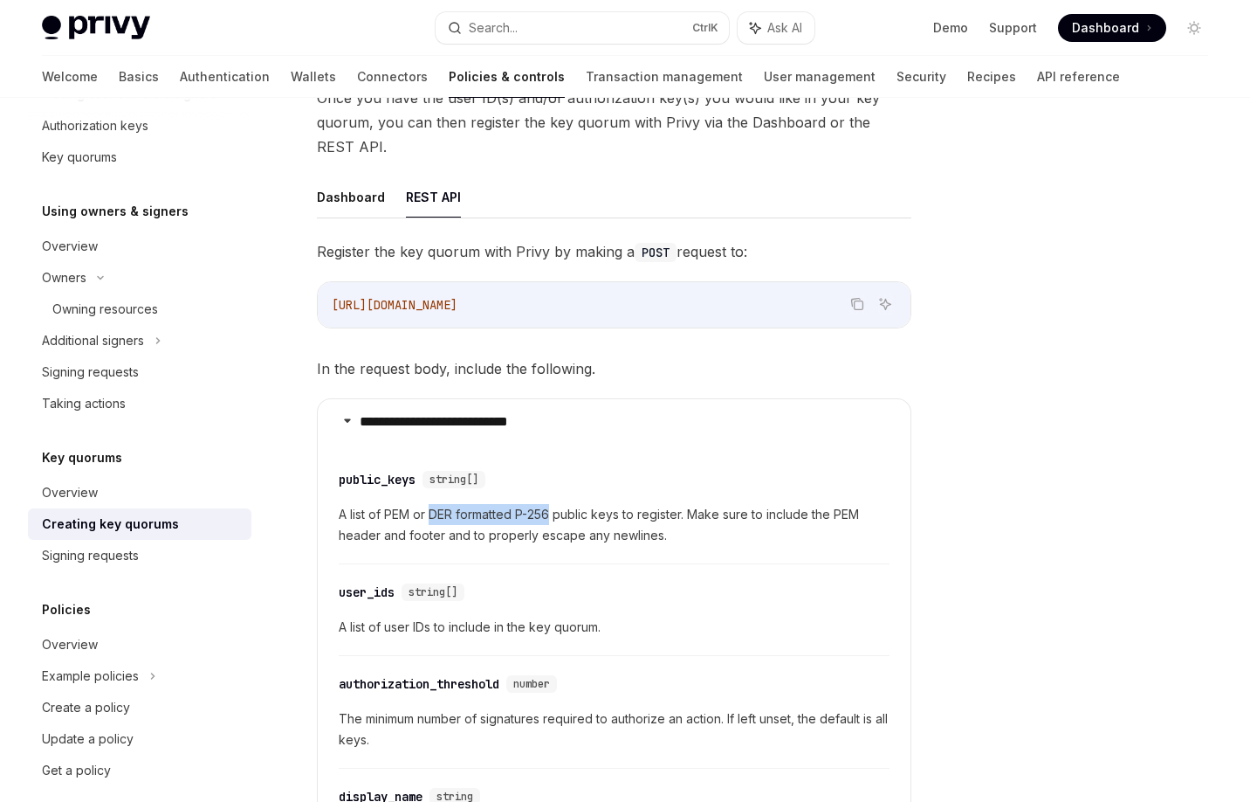
copy span "DER formatted P-256"
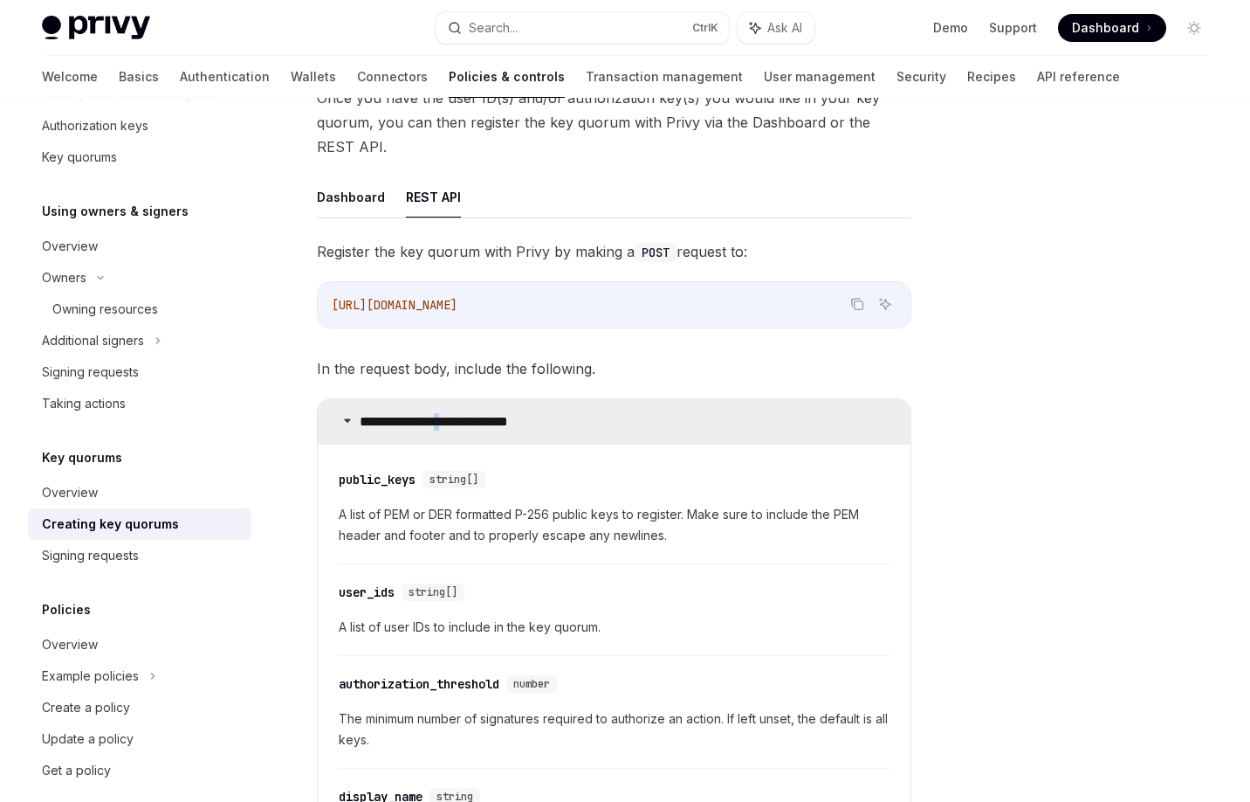
click at [468, 407] on summary "**********" at bounding box center [614, 421] width 593 height 45
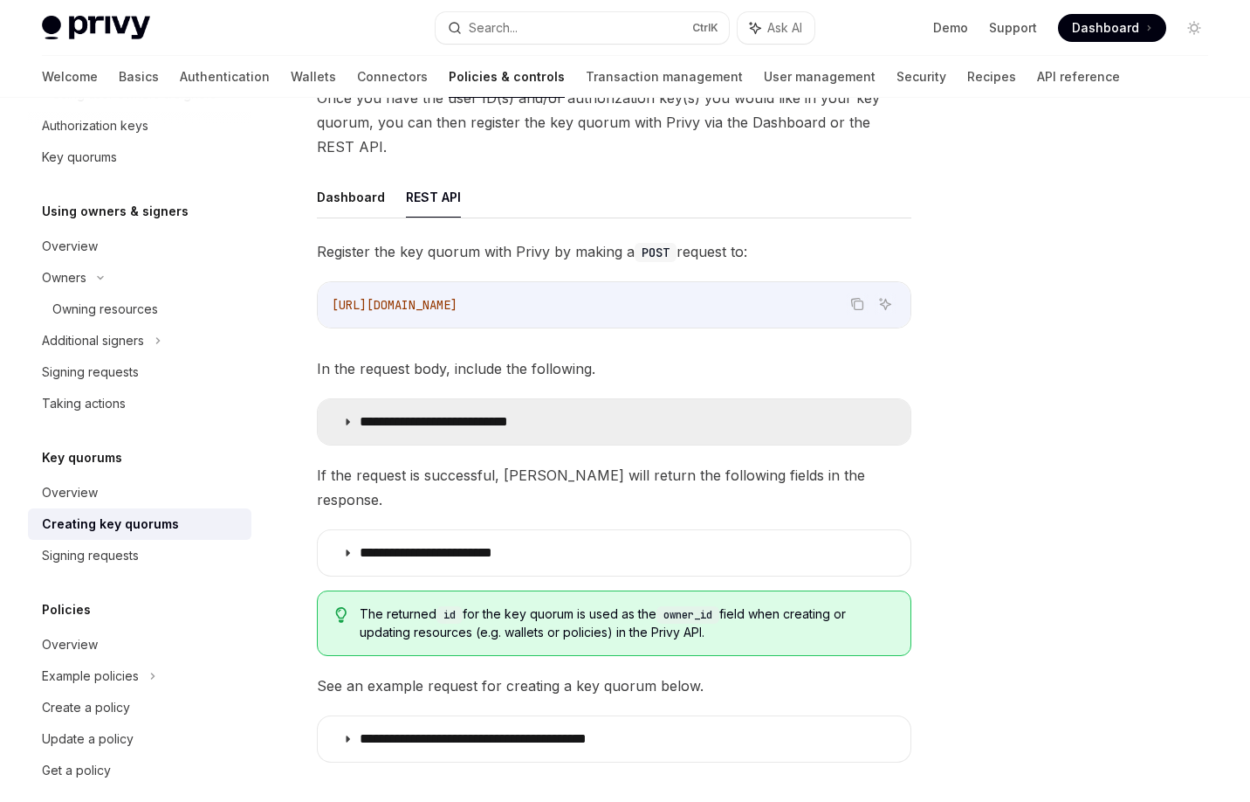
click at [482, 419] on p "**********" at bounding box center [465, 421] width 210 height 17
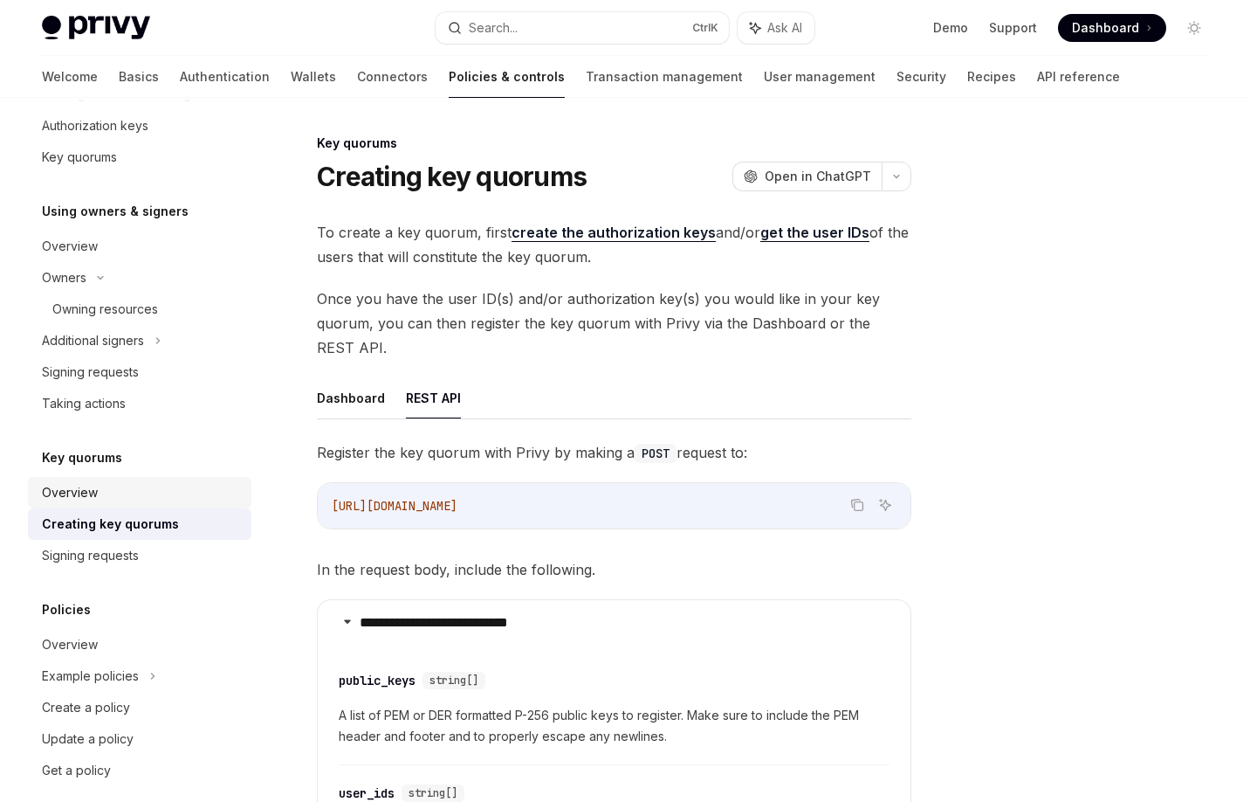
click at [92, 496] on div "Overview" at bounding box center [70, 492] width 56 height 21
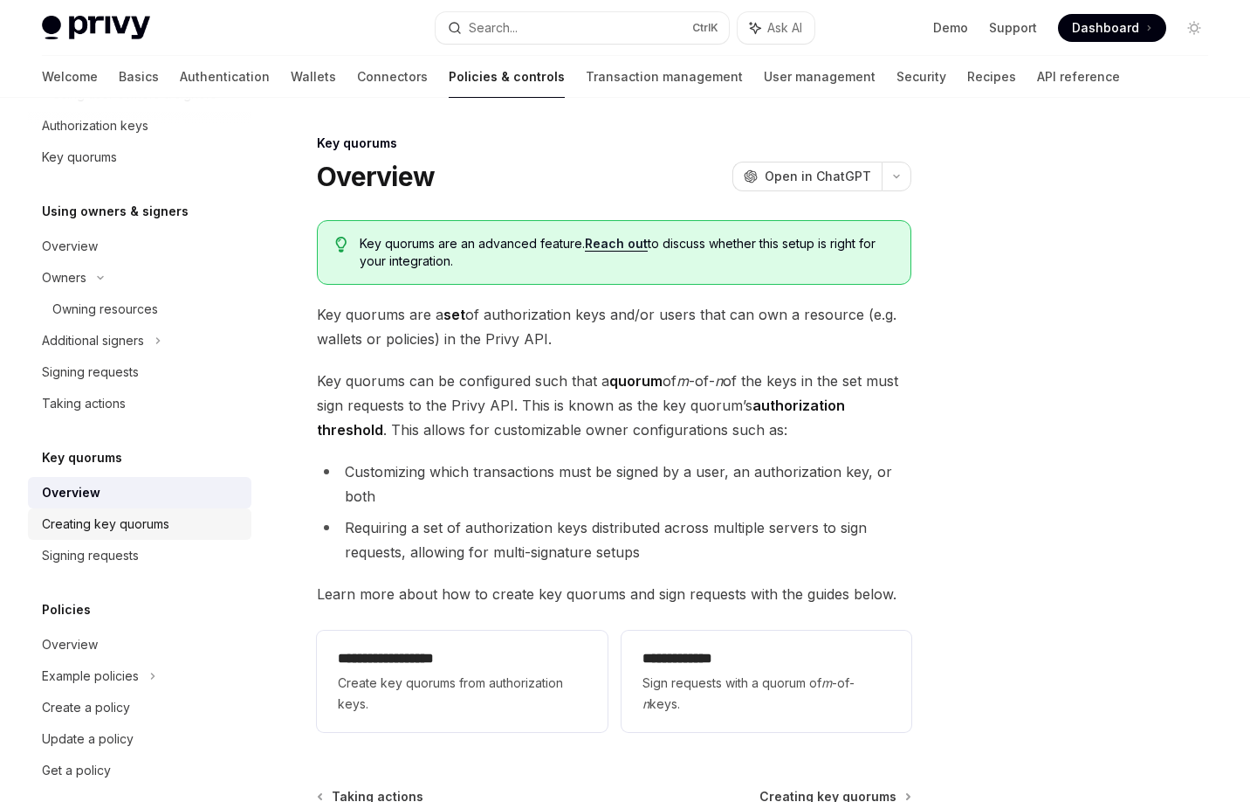
click at [110, 527] on div "Creating key quorums" at bounding box center [105, 523] width 127 height 21
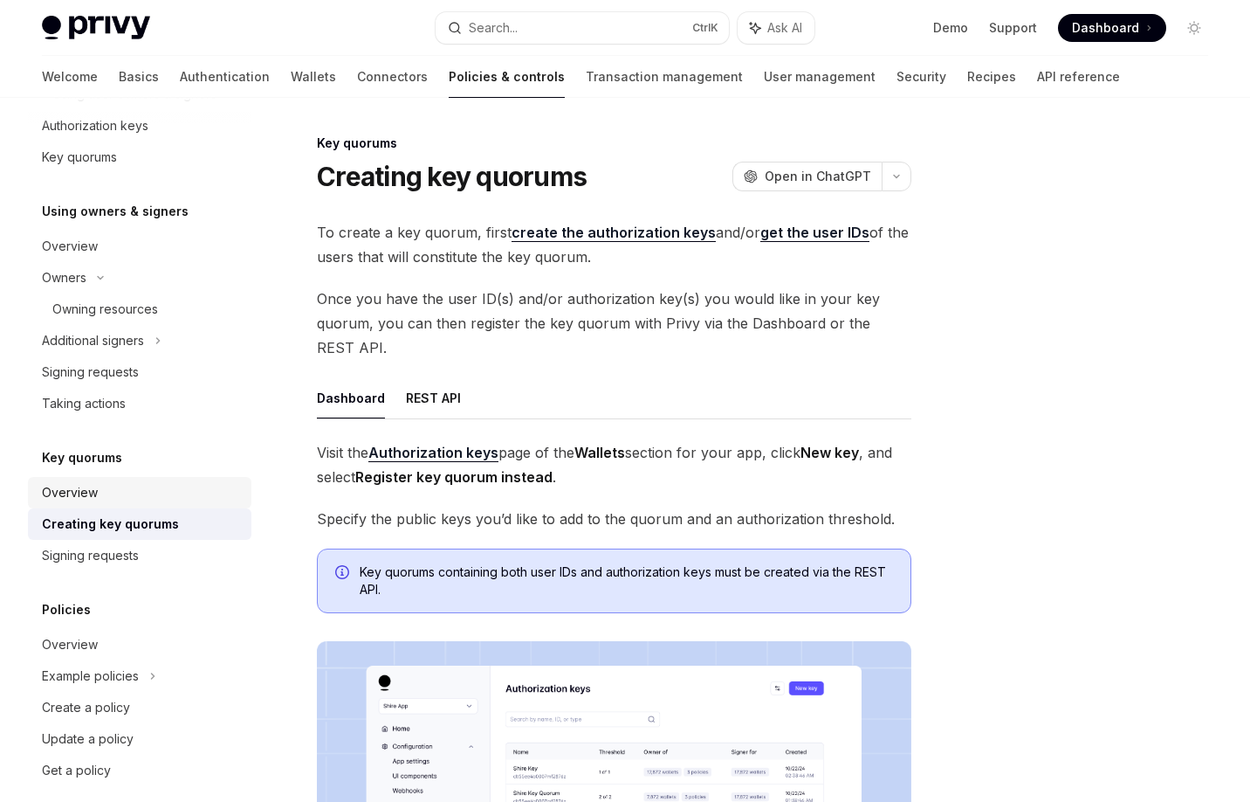
click at [113, 499] on div "Overview" at bounding box center [141, 492] width 199 height 21
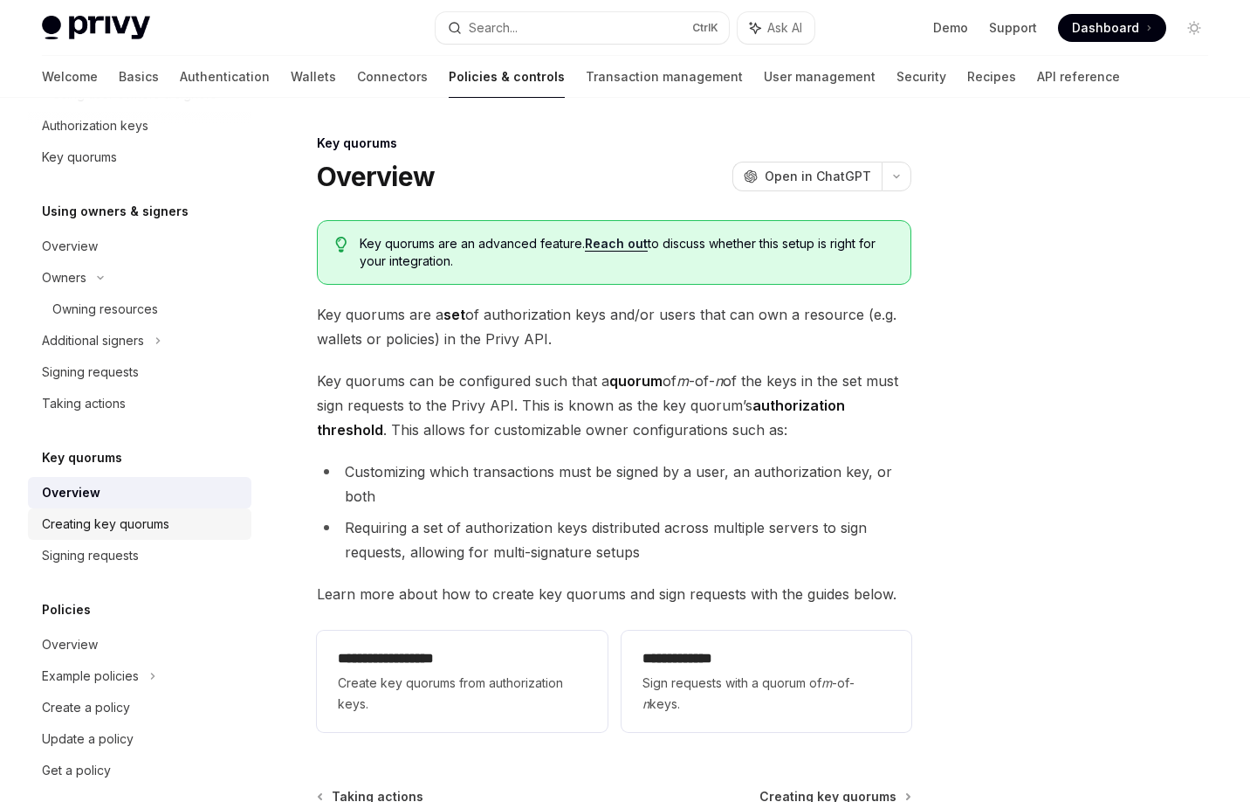
click at [130, 520] on div "Creating key quorums" at bounding box center [105, 523] width 127 height 21
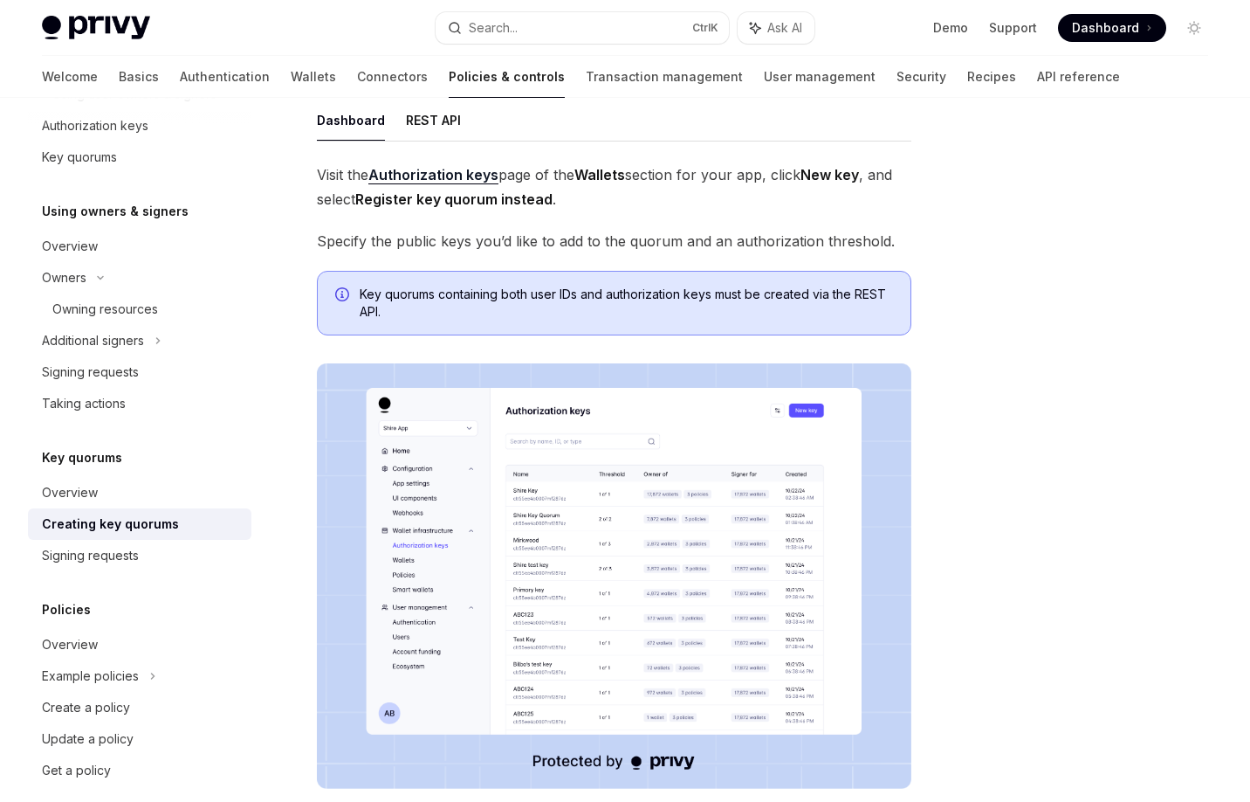
scroll to position [210, 0]
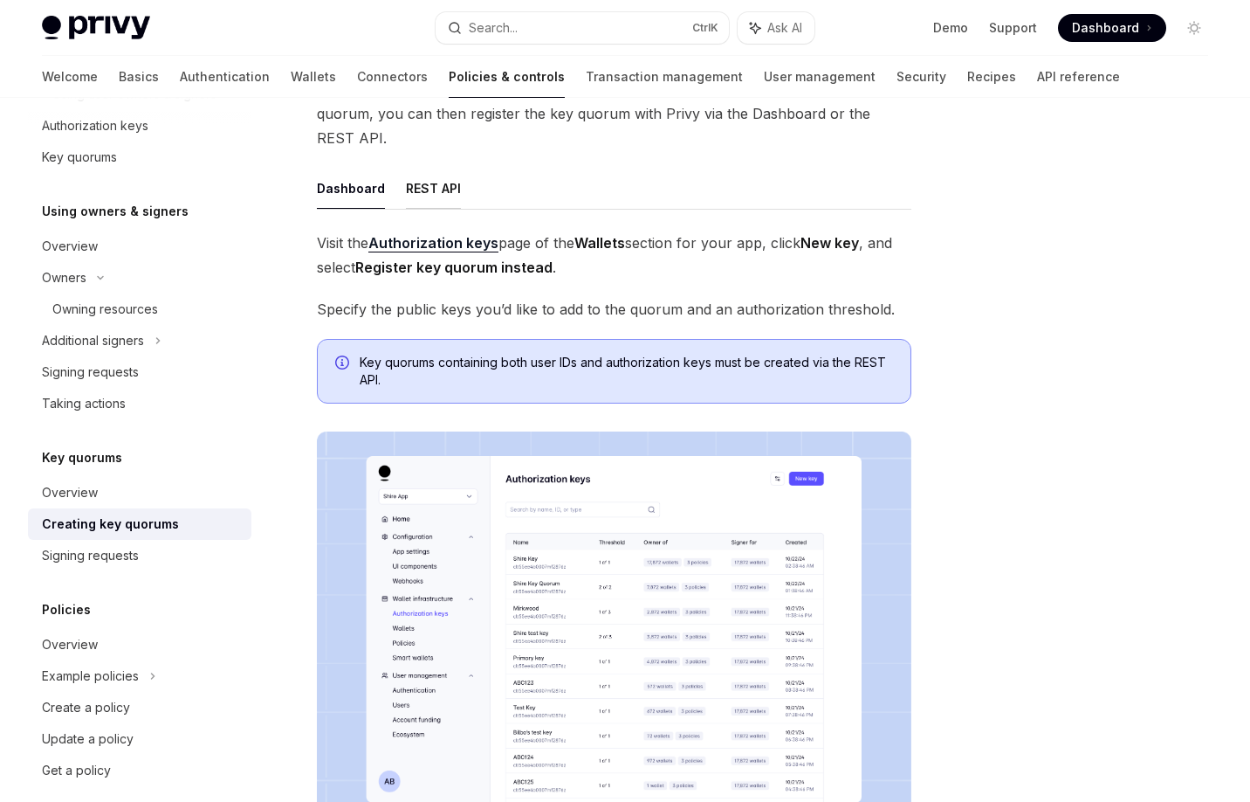
click at [443, 185] on button "REST API" at bounding box center [433, 188] width 55 height 41
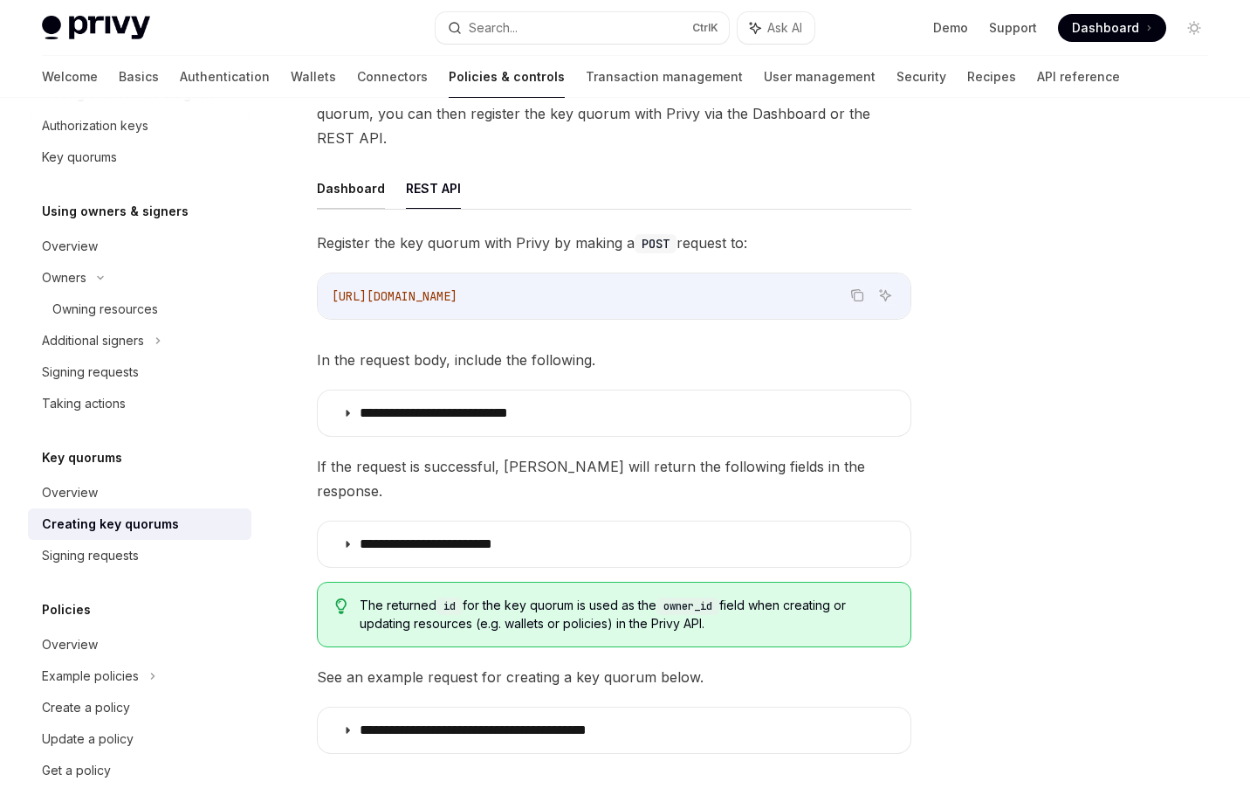
click at [368, 185] on button "Dashboard" at bounding box center [351, 188] width 68 height 41
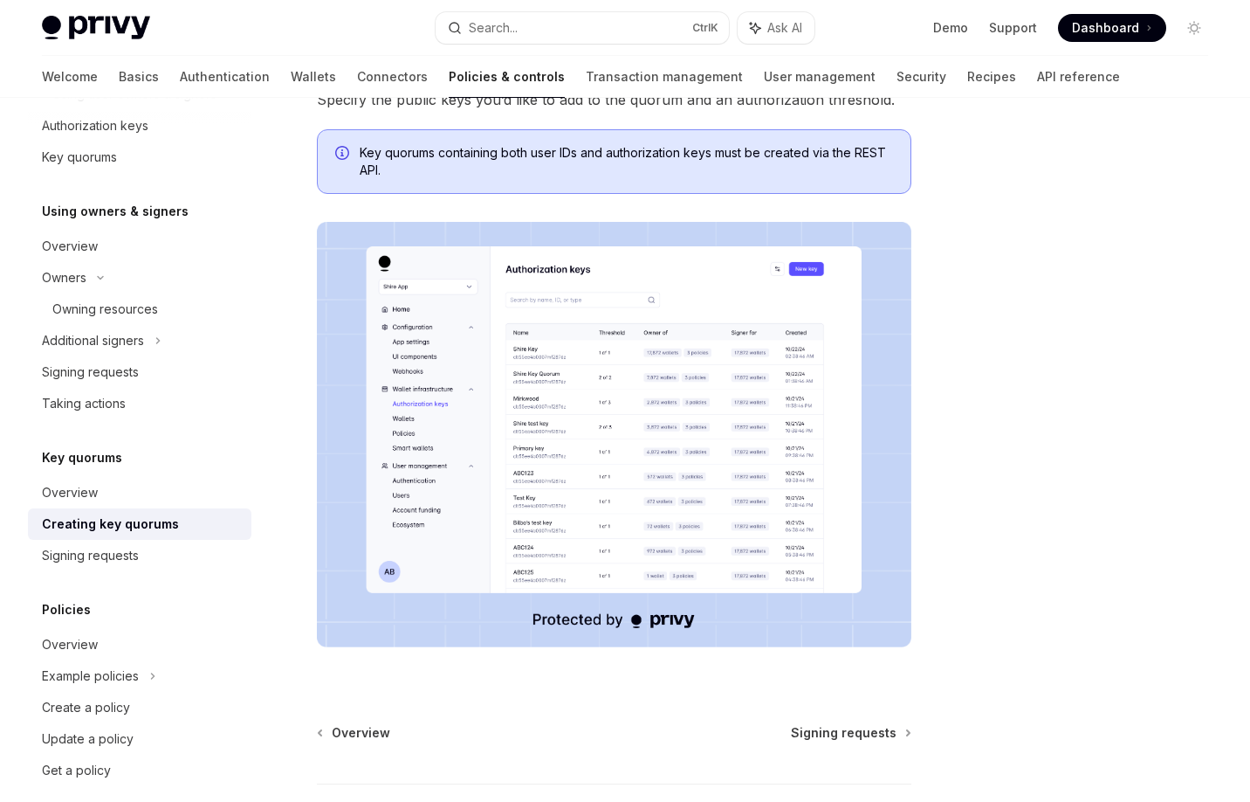
scroll to position [271, 0]
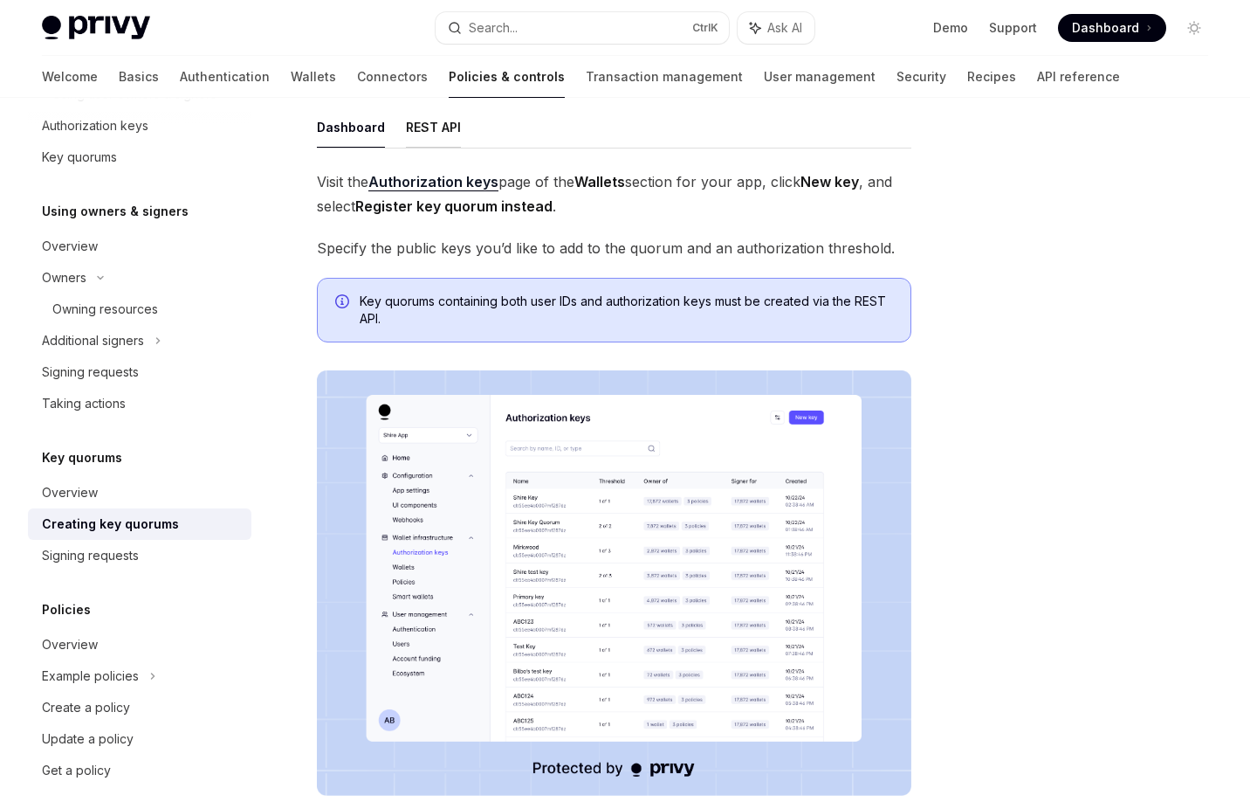
click at [440, 128] on button "REST API" at bounding box center [433, 127] width 55 height 41
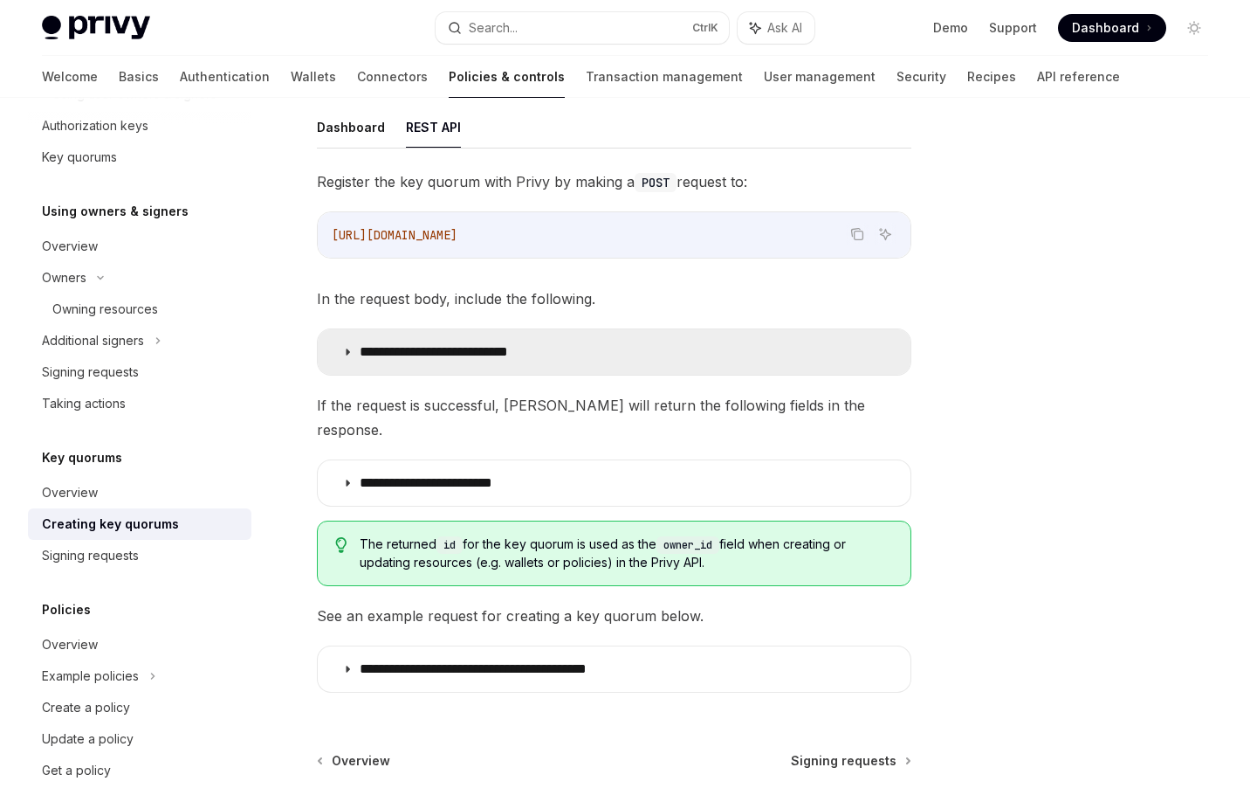
click at [554, 363] on summary "**********" at bounding box center [614, 351] width 593 height 45
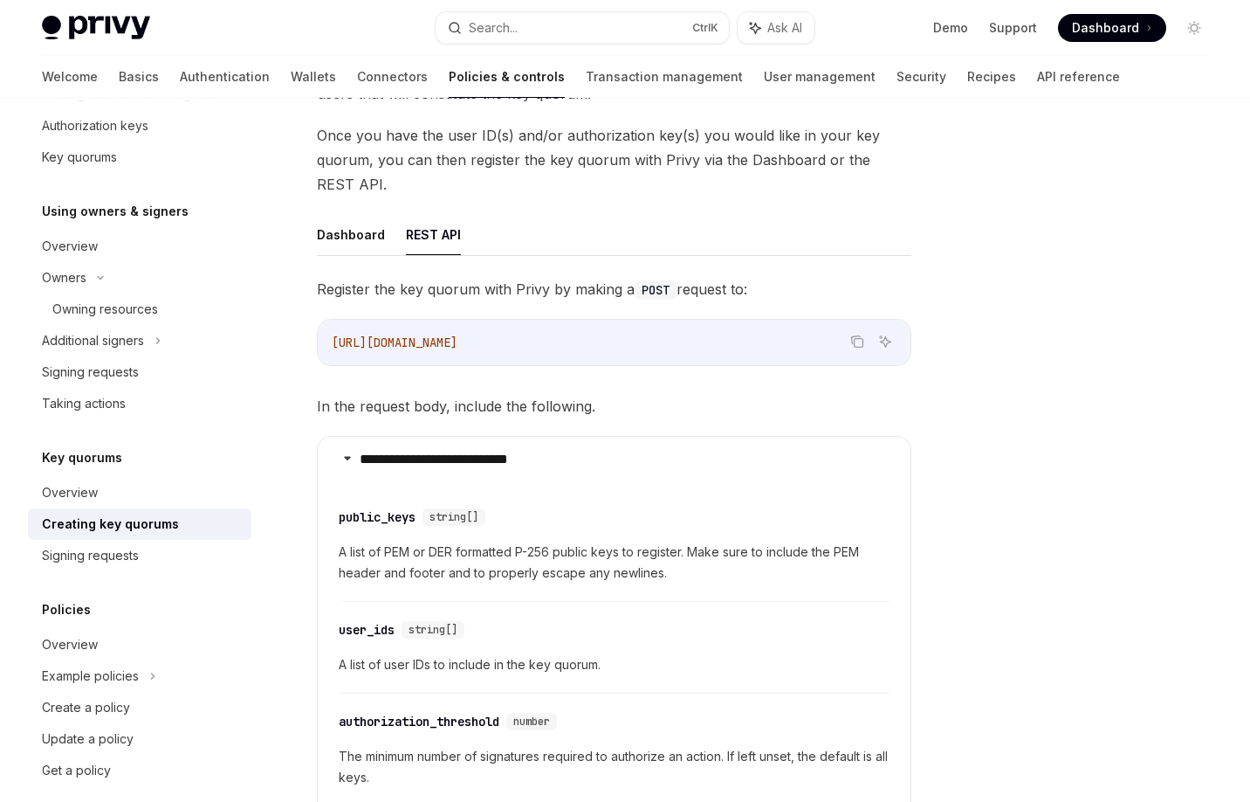
scroll to position [131, 0]
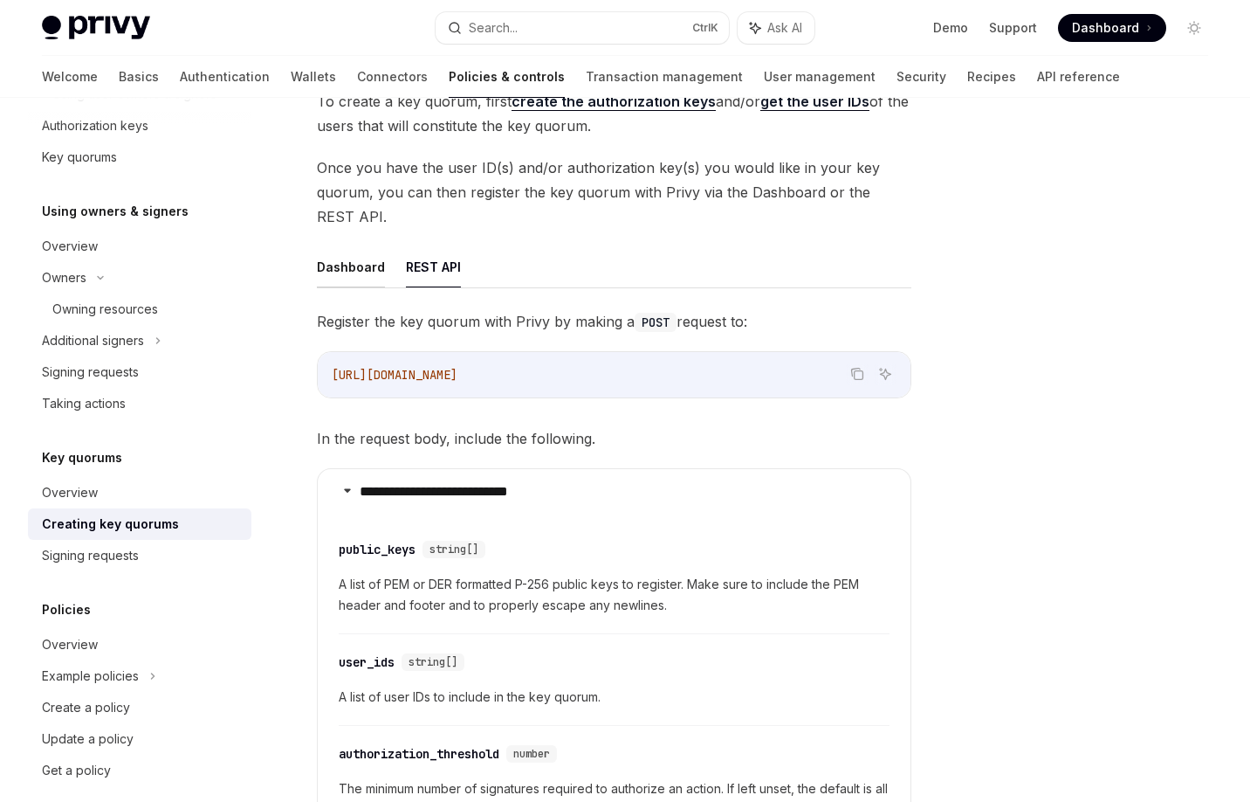
click at [355, 266] on button "Dashboard" at bounding box center [351, 266] width 68 height 41
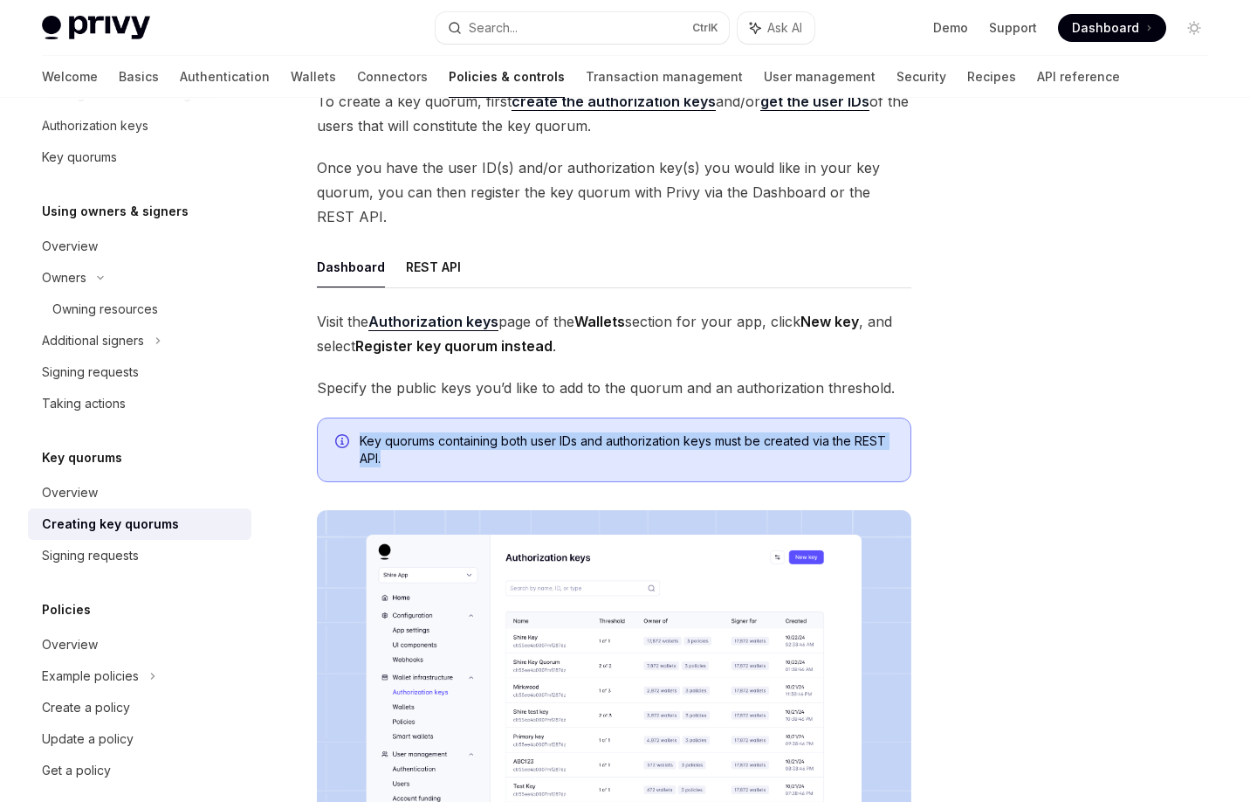
drag, startPoint x: 357, startPoint y: 436, endPoint x: 465, endPoint y: 466, distance: 111.7
click at [465, 466] on div "Key quorums containing both user IDs and authorization keys must be created via…" at bounding box center [614, 449] width 595 height 65
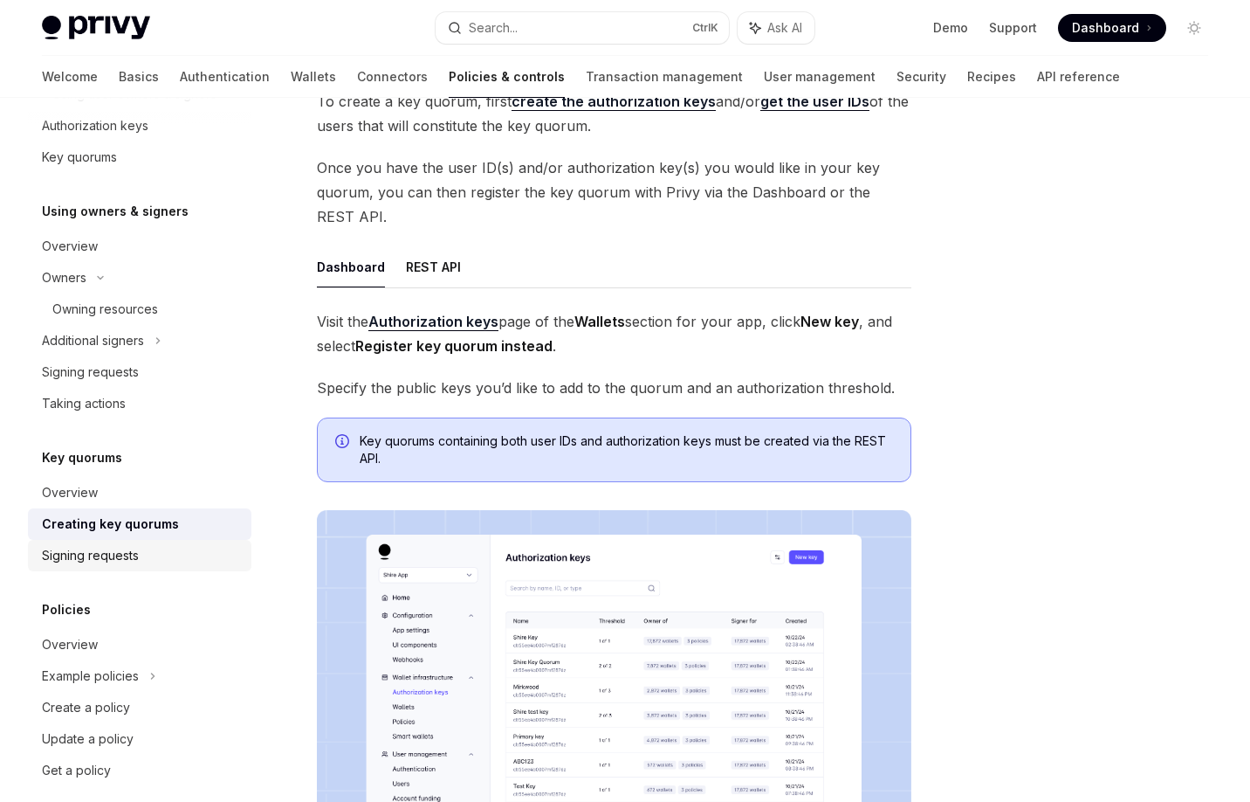
click at [185, 557] on div "Signing requests" at bounding box center [141, 555] width 199 height 21
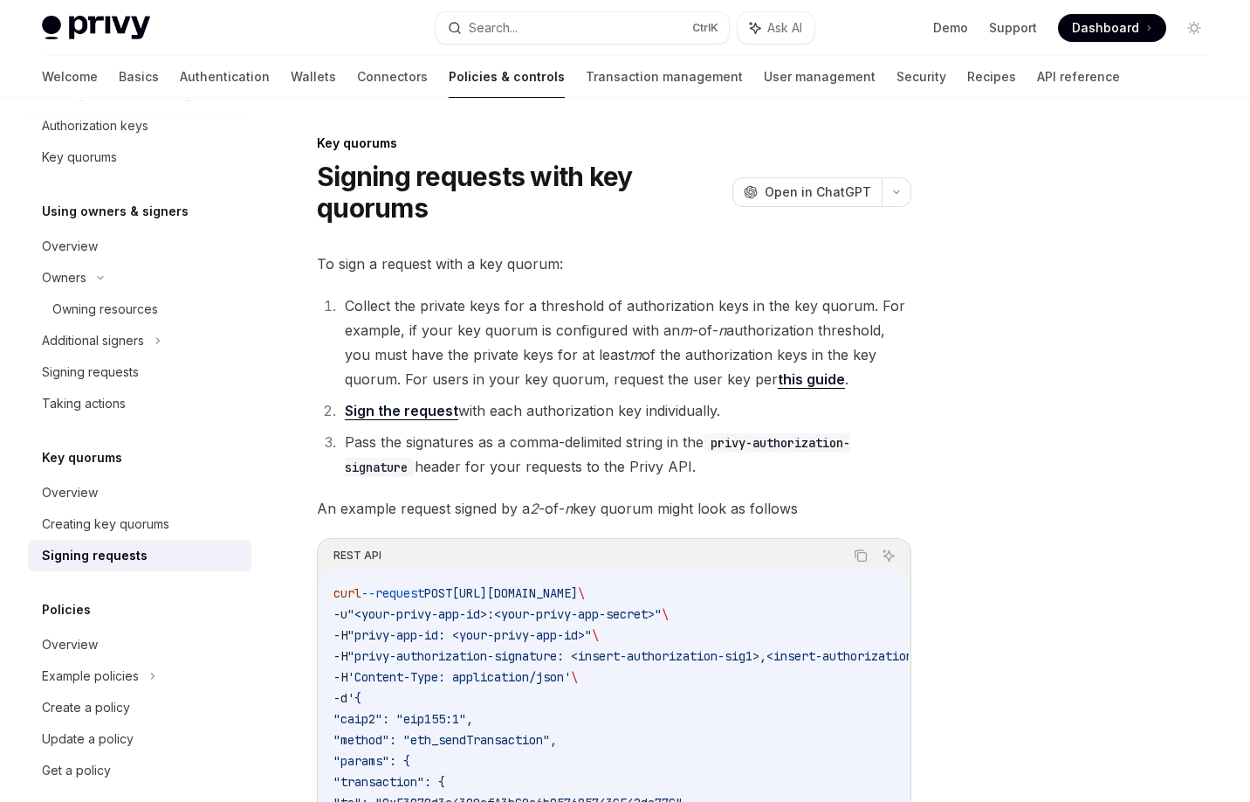
click at [809, 384] on link "this guide" at bounding box center [811, 379] width 67 height 18
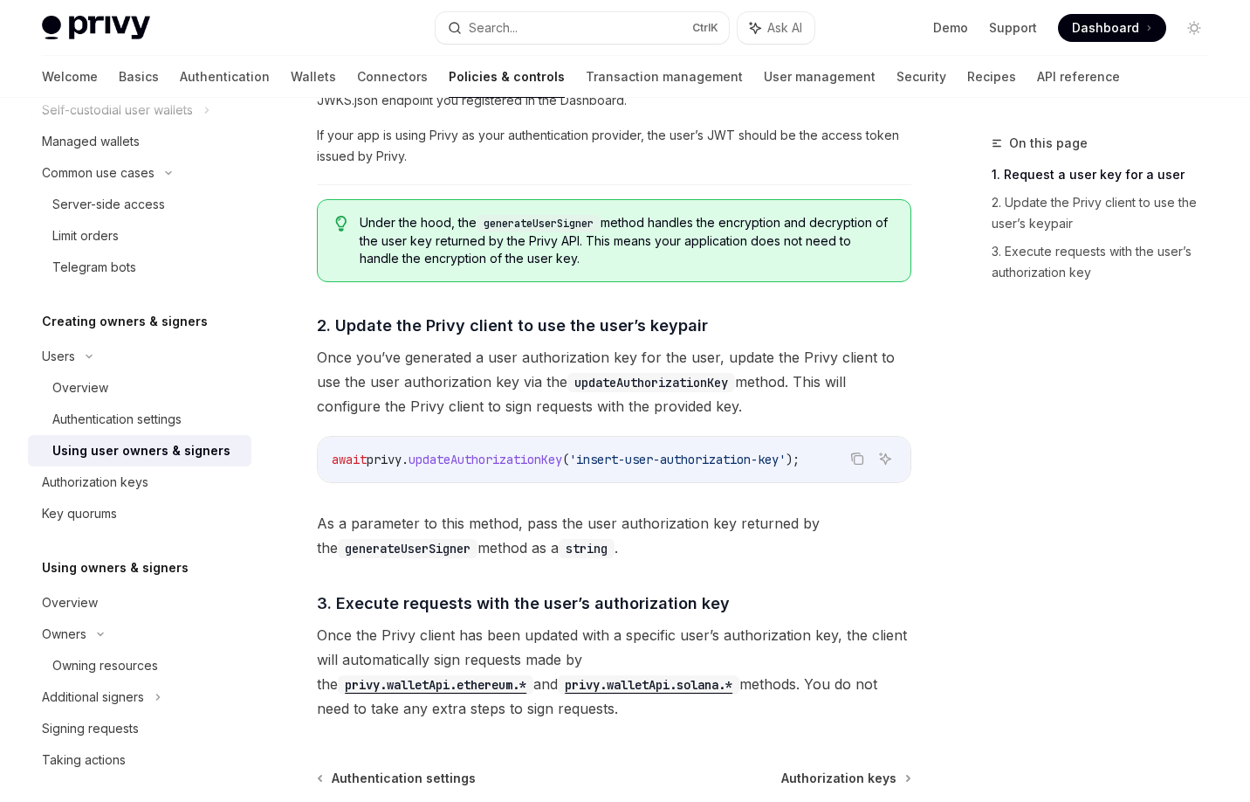
scroll to position [777, 0]
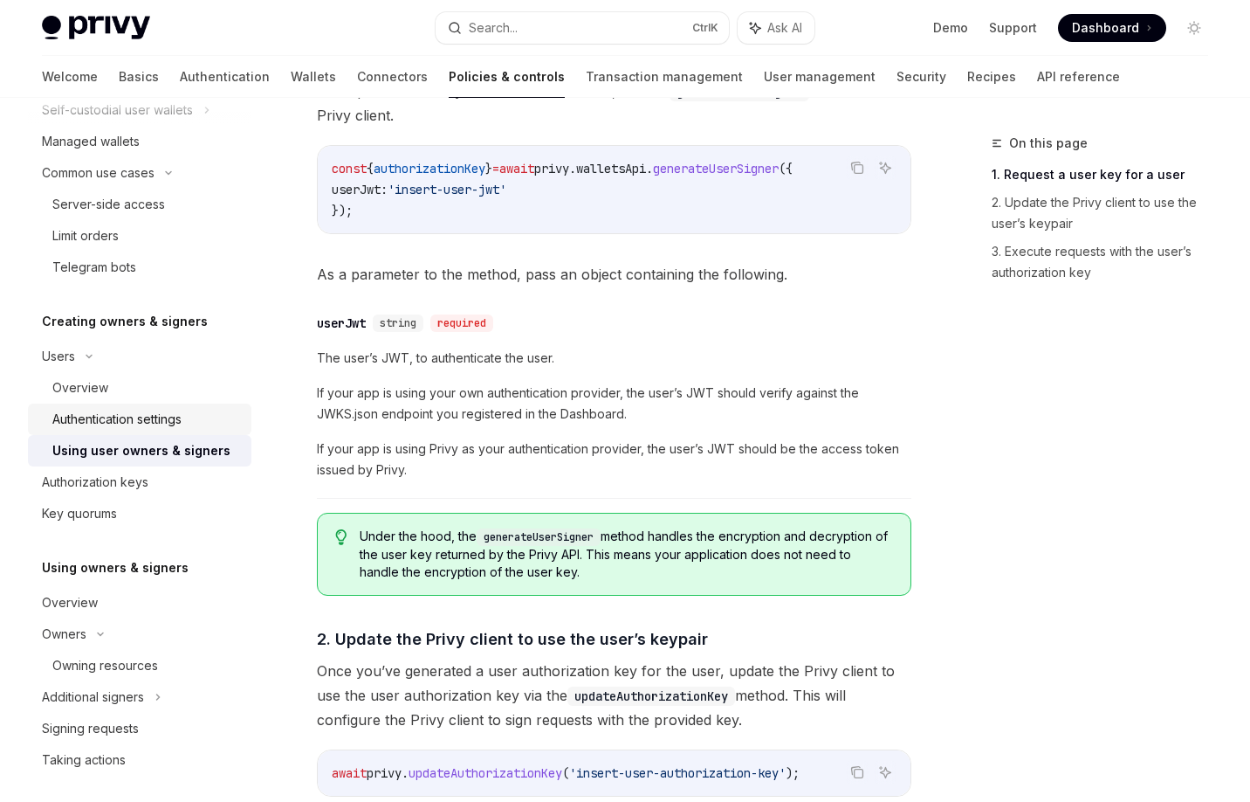
click at [118, 420] on div "Authentication settings" at bounding box center [116, 419] width 129 height 21
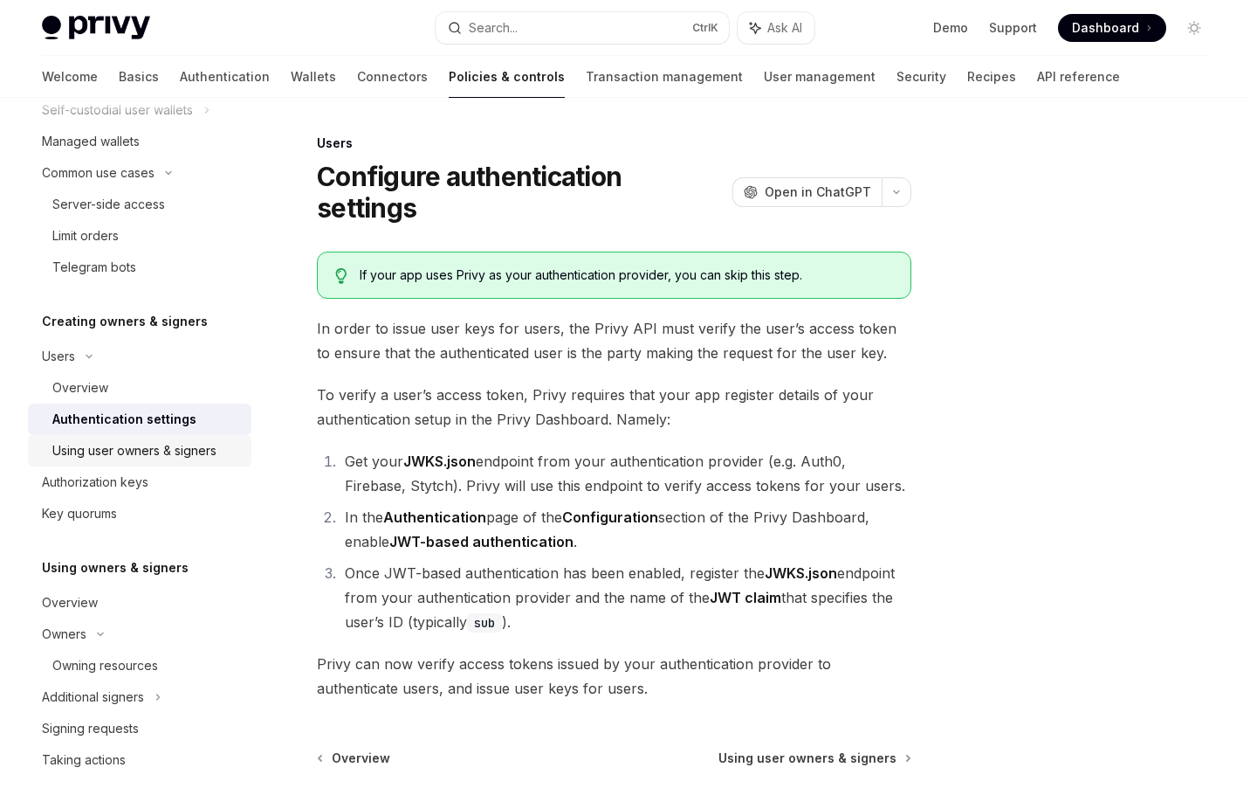
click at [143, 445] on div "Using user owners & signers" at bounding box center [134, 450] width 164 height 21
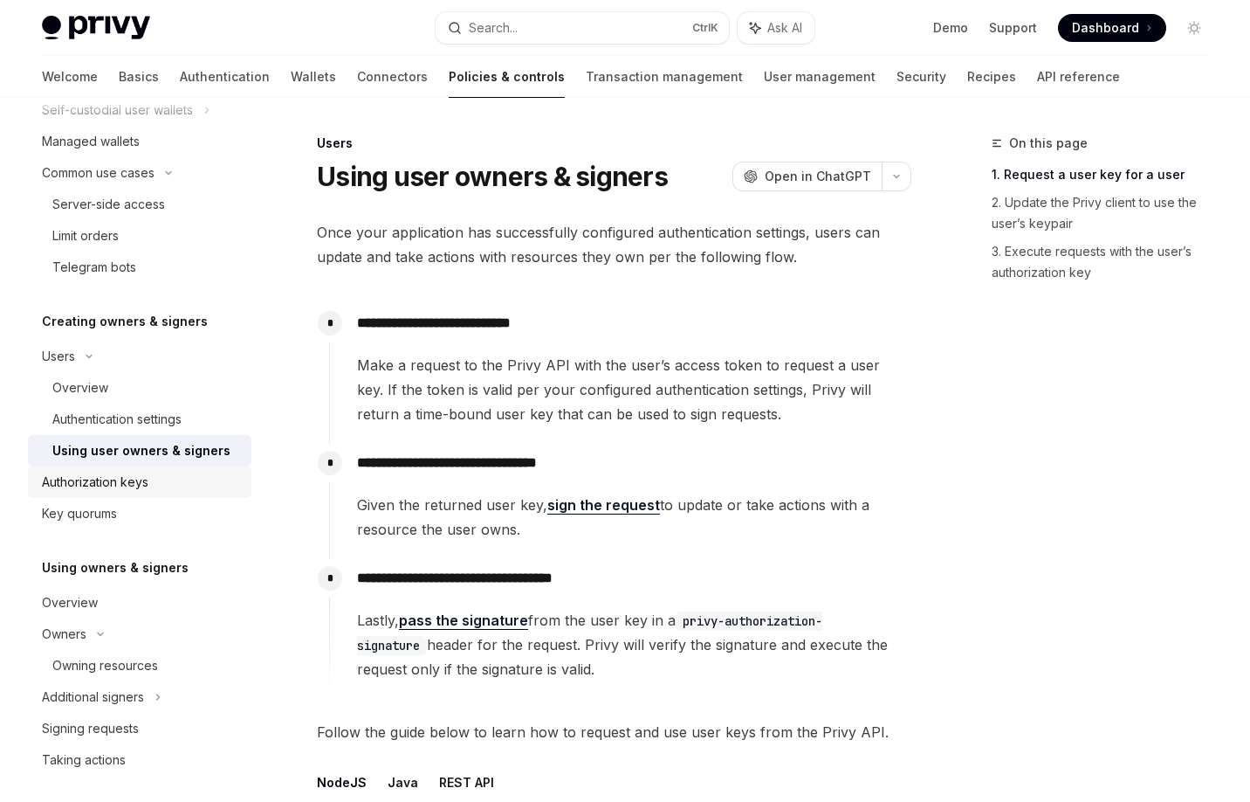
click at [142, 478] on div "Authorization keys" at bounding box center [95, 482] width 107 height 21
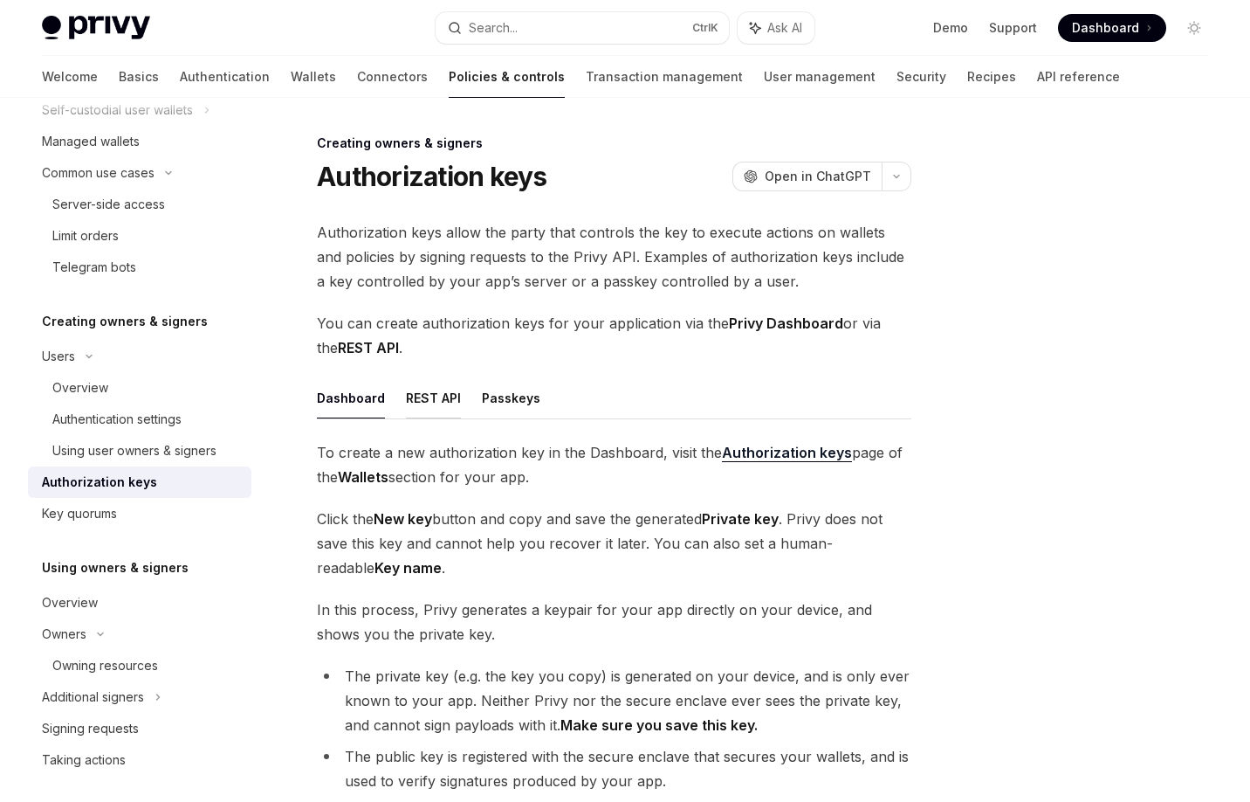
click at [436, 397] on button "REST API" at bounding box center [433, 397] width 55 height 41
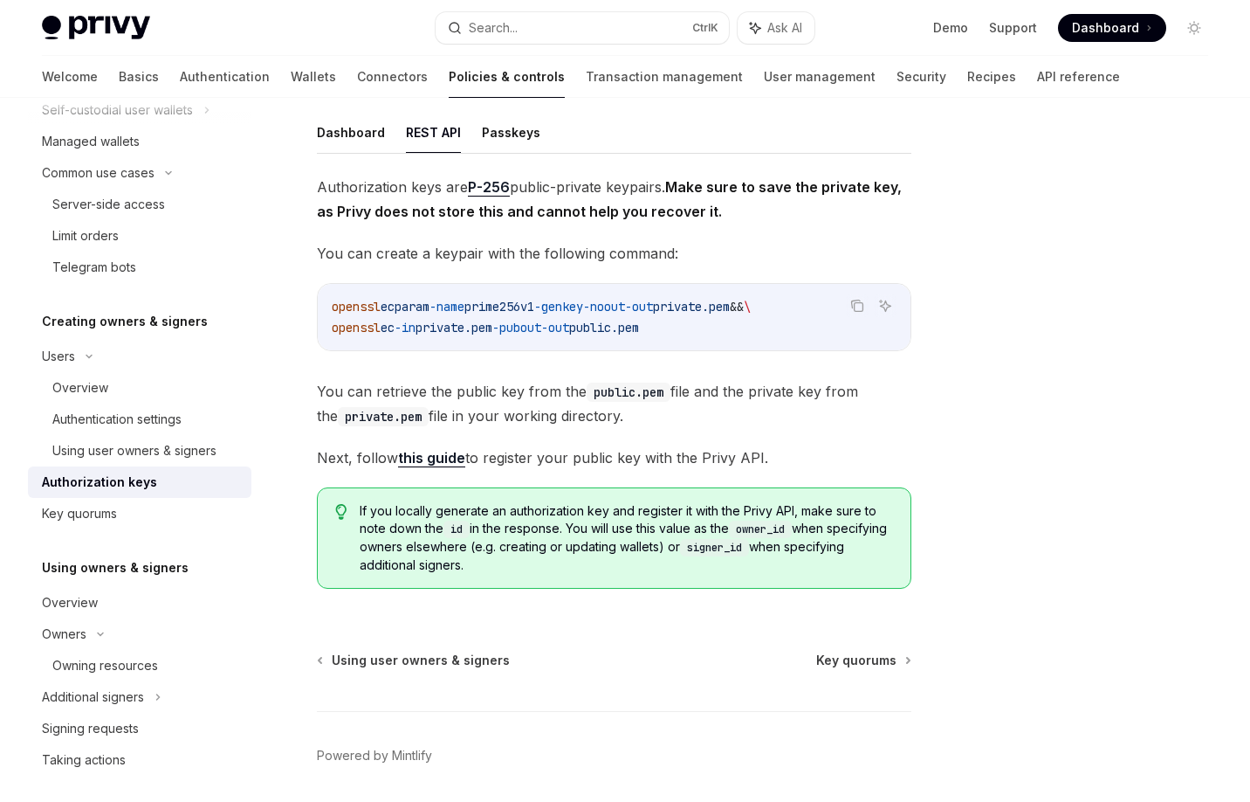
scroll to position [45, 0]
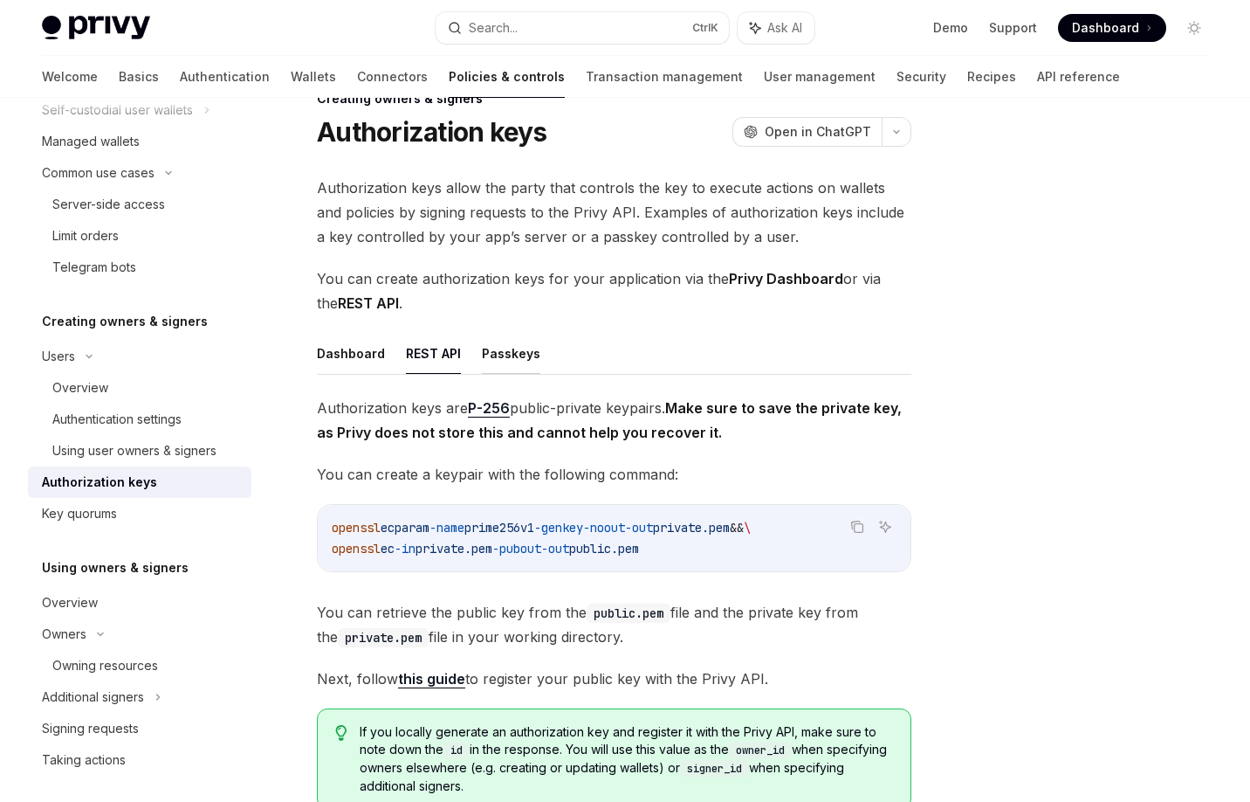
click at [513, 341] on button "Passkeys" at bounding box center [511, 353] width 59 height 41
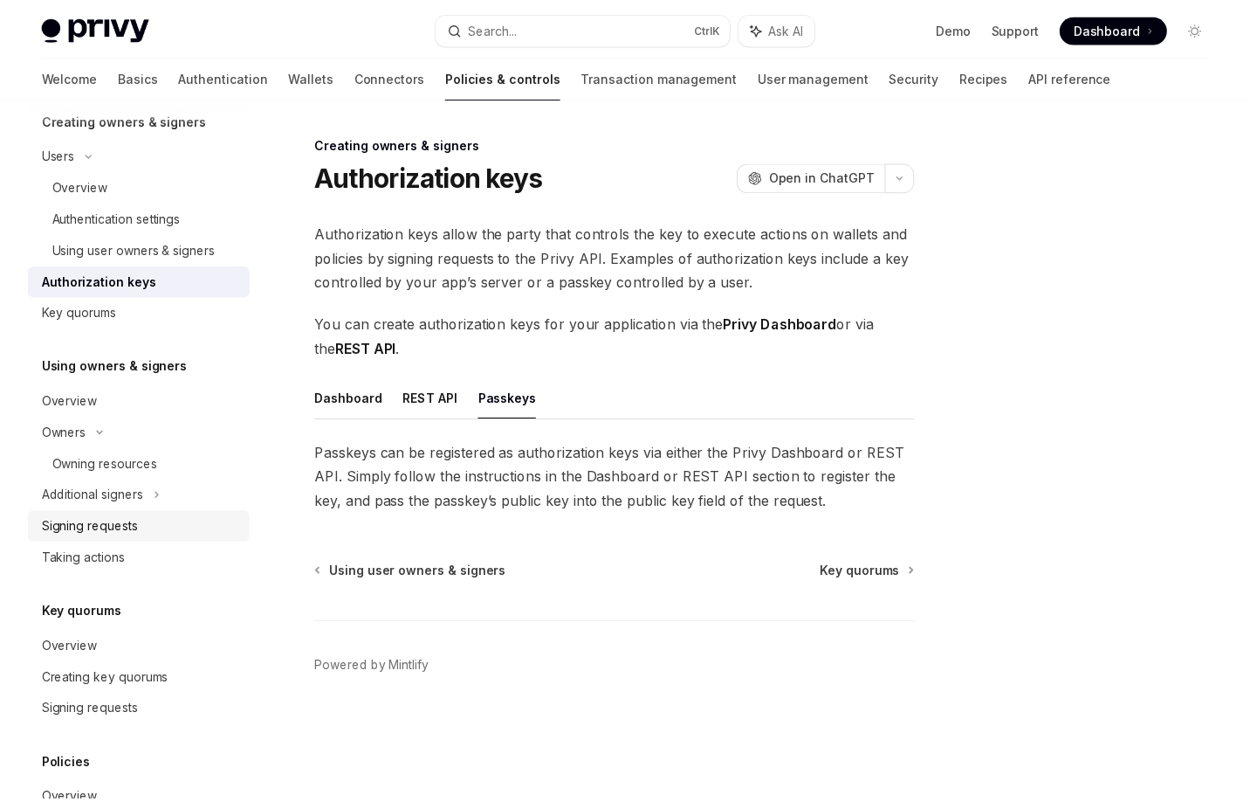
scroll to position [482, 0]
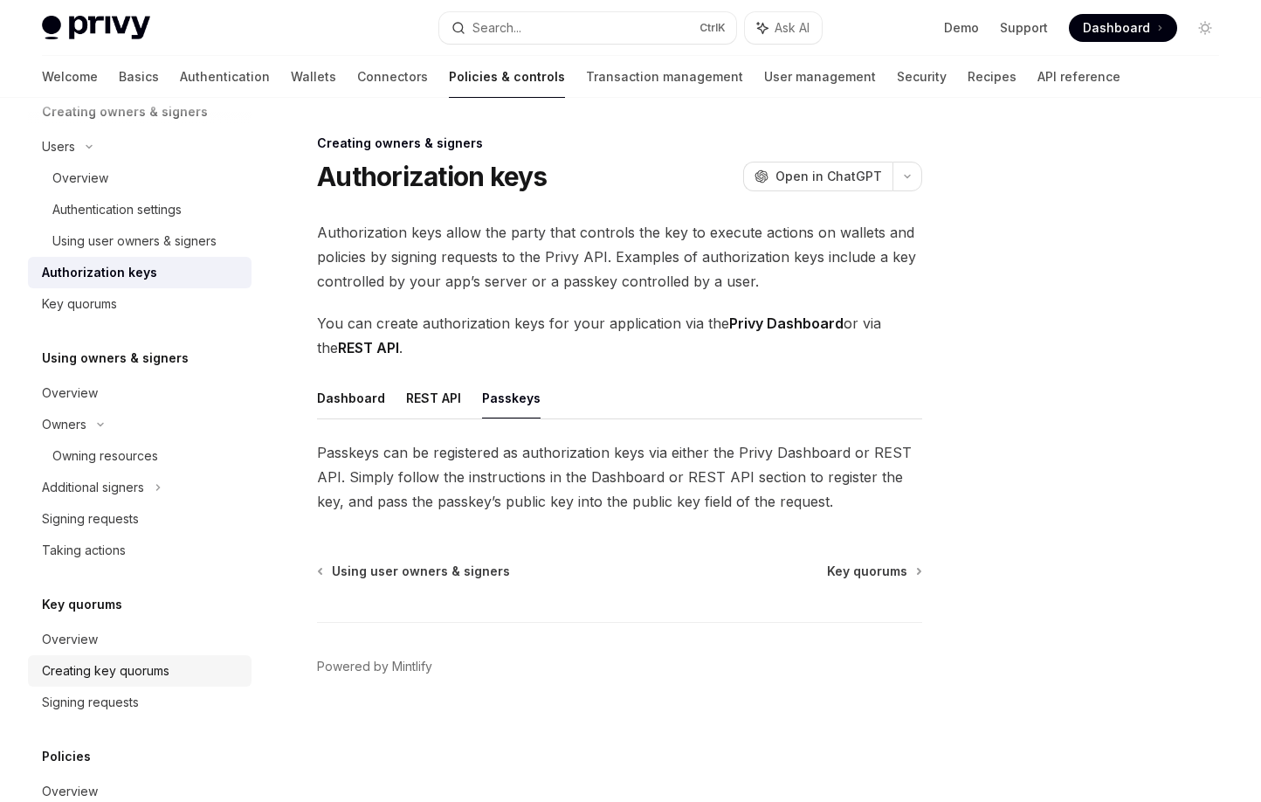
click at [149, 667] on div "Creating key quorums" at bounding box center [105, 670] width 127 height 21
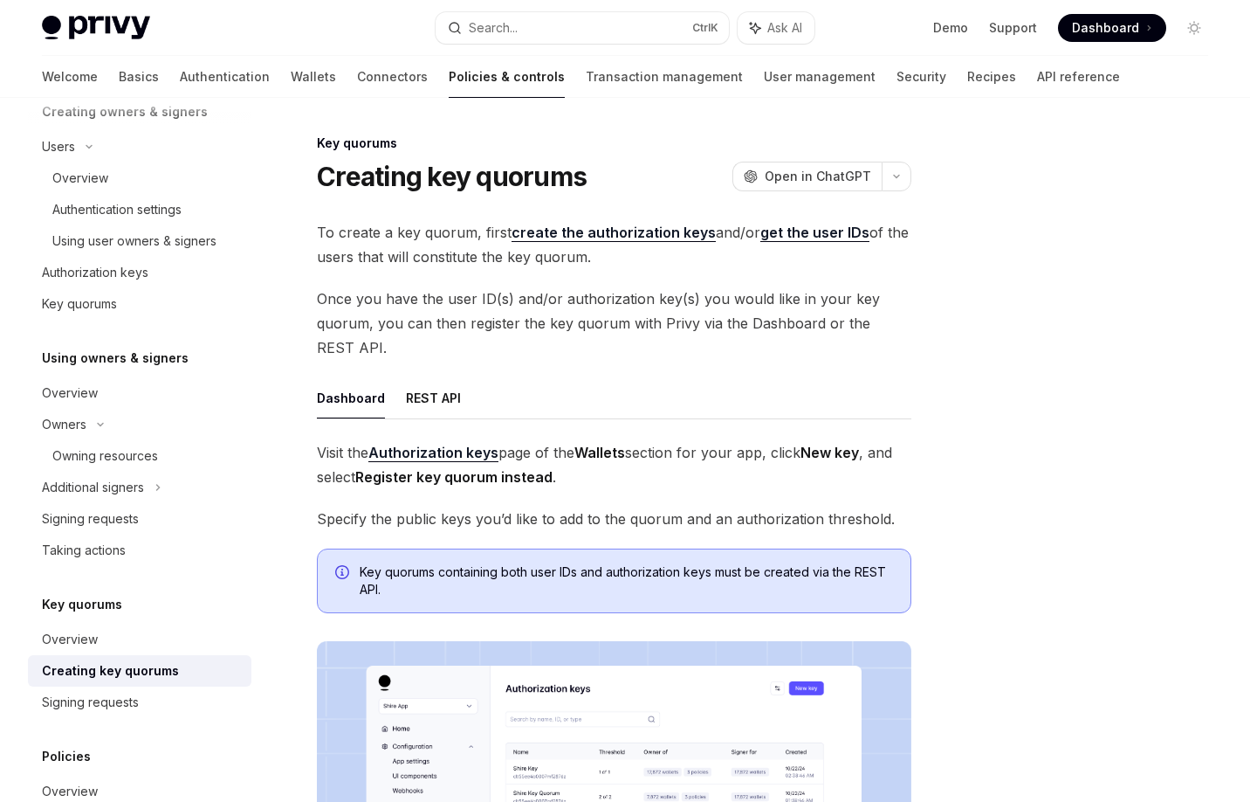
click at [471, 392] on ul "Dashboard REST API" at bounding box center [614, 398] width 595 height 42
click at [458, 396] on ul "Dashboard REST API" at bounding box center [614, 398] width 595 height 42
click at [444, 401] on button "REST API" at bounding box center [433, 397] width 55 height 41
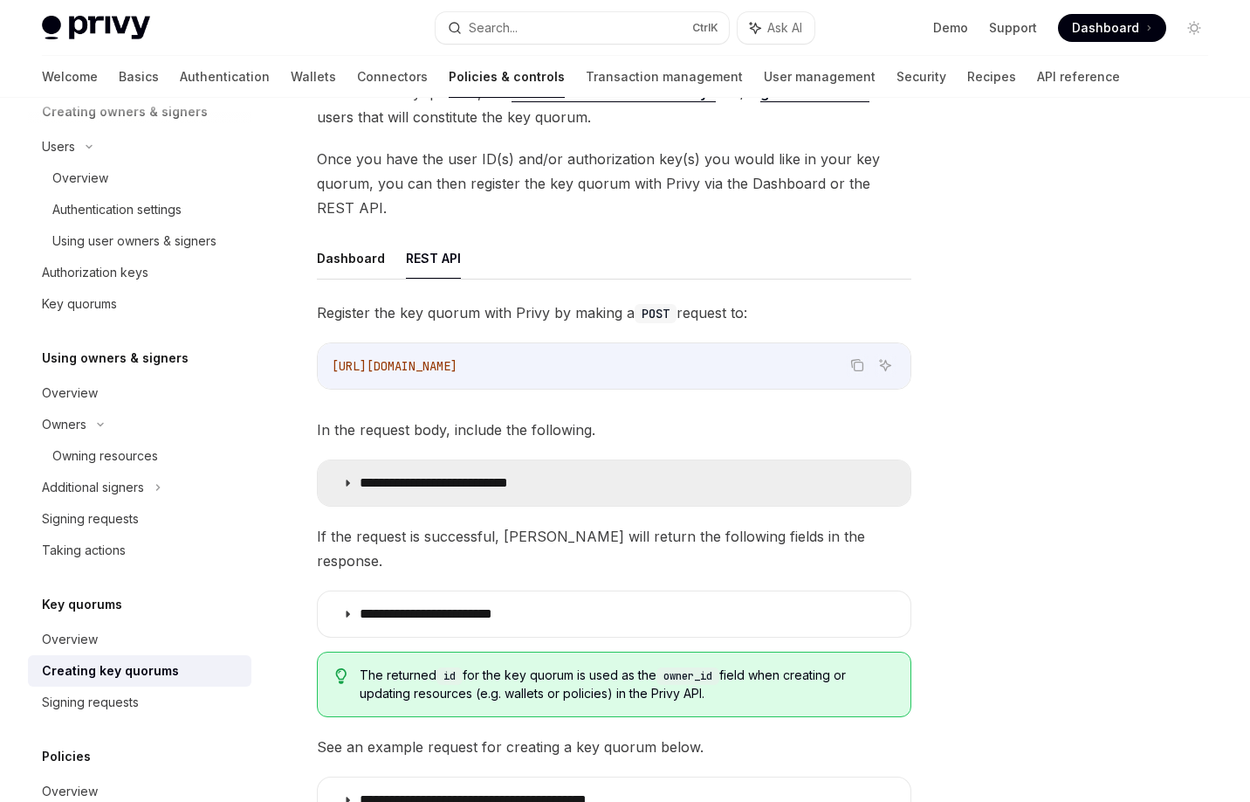
click at [513, 493] on summary "**********" at bounding box center [614, 482] width 593 height 45
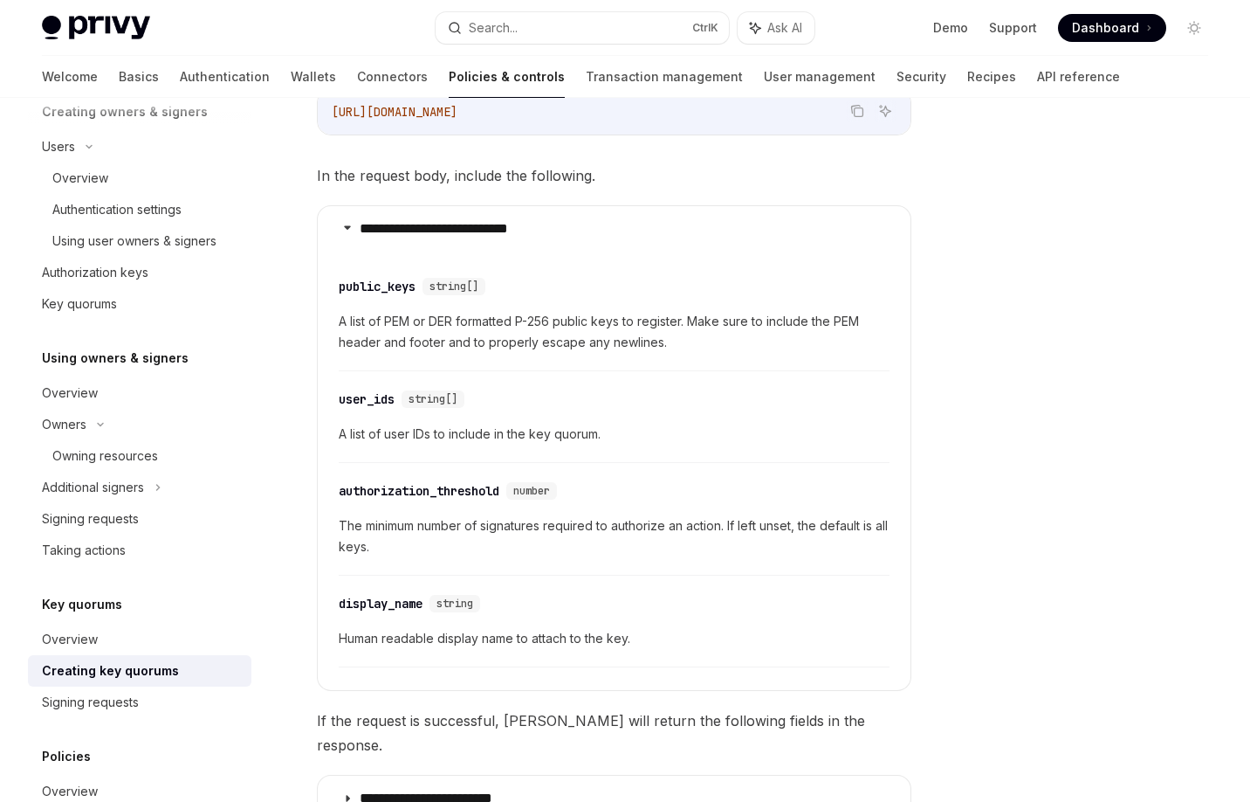
scroll to position [419, 0]
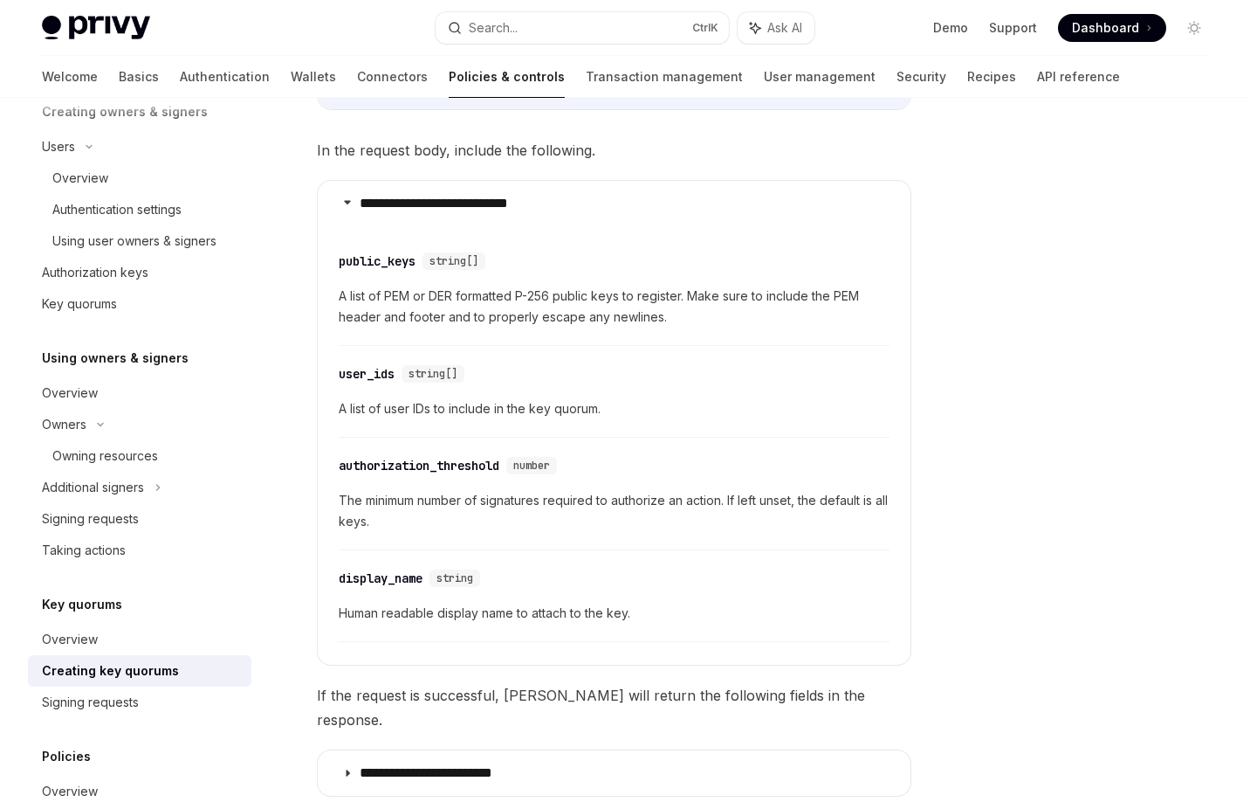
click at [496, 280] on div "​ public_keys string[] A list of PEM or DER formatted P-256 public keys to regi…" at bounding box center [614, 294] width 551 height 104
drag, startPoint x: 531, startPoint y: 304, endPoint x: 572, endPoint y: 327, distance: 46.9
click at [533, 305] on span "A list of PEM or DER formatted P-256 public keys to register. Make sure to incl…" at bounding box center [614, 307] width 551 height 42
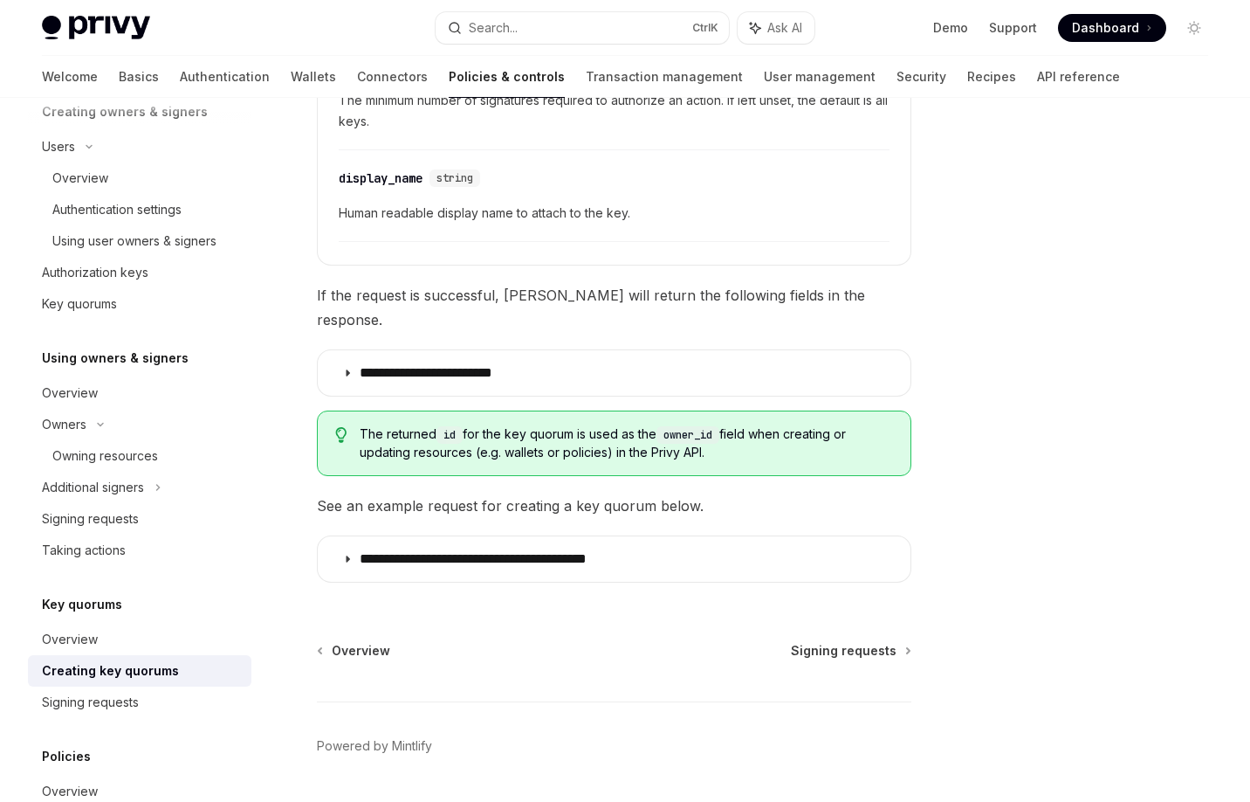
scroll to position [838, 0]
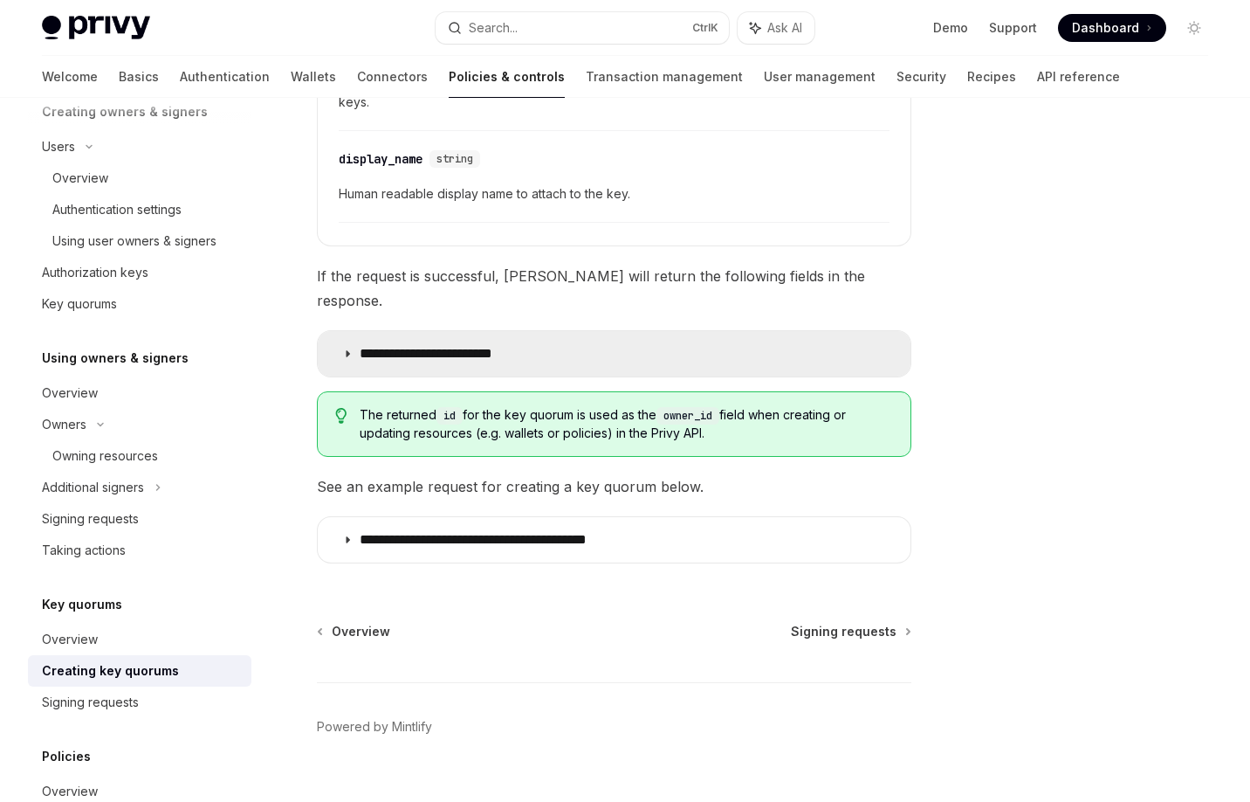
click at [497, 331] on summary "**********" at bounding box center [614, 353] width 593 height 45
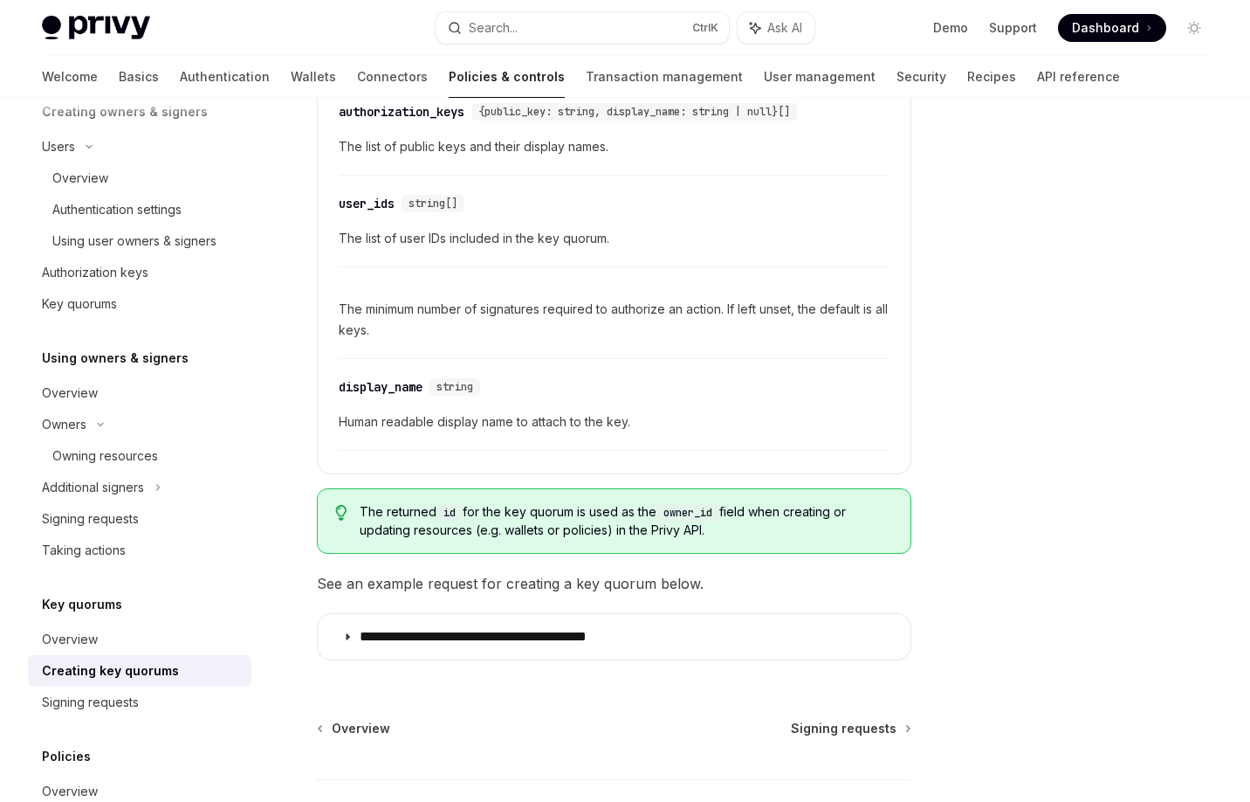
scroll to position [1257, 0]
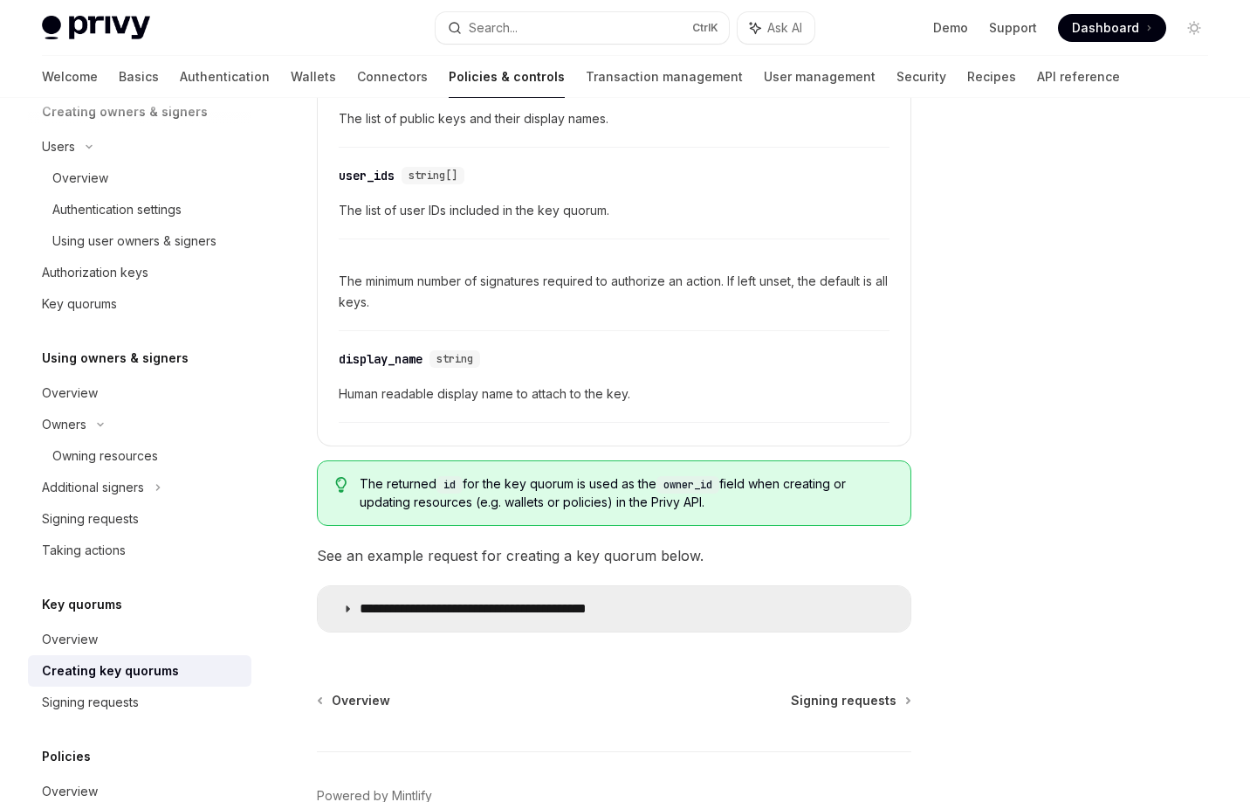
click at [580, 600] on p "**********" at bounding box center [514, 608] width 309 height 17
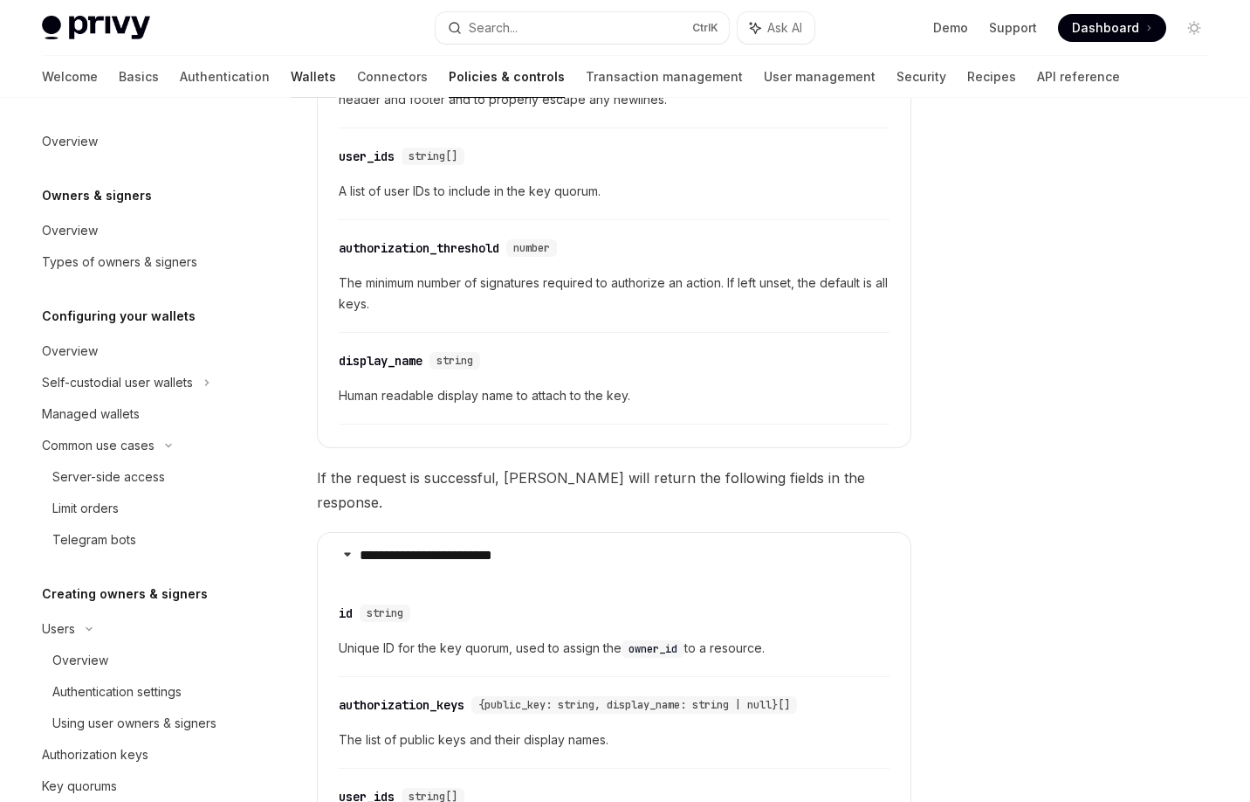
click at [291, 81] on link "Wallets" at bounding box center [313, 77] width 45 height 42
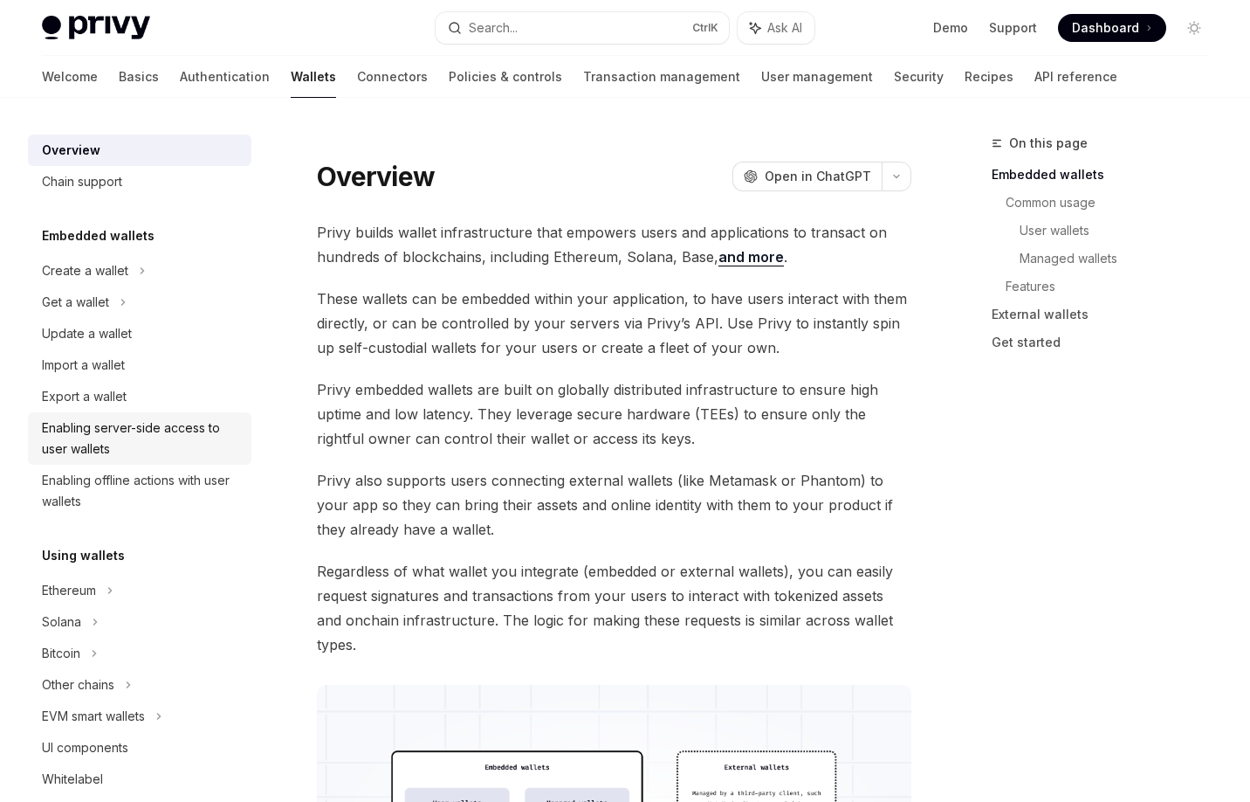
click at [148, 445] on div "Enabling server-side access to user wallets" at bounding box center [141, 438] width 199 height 42
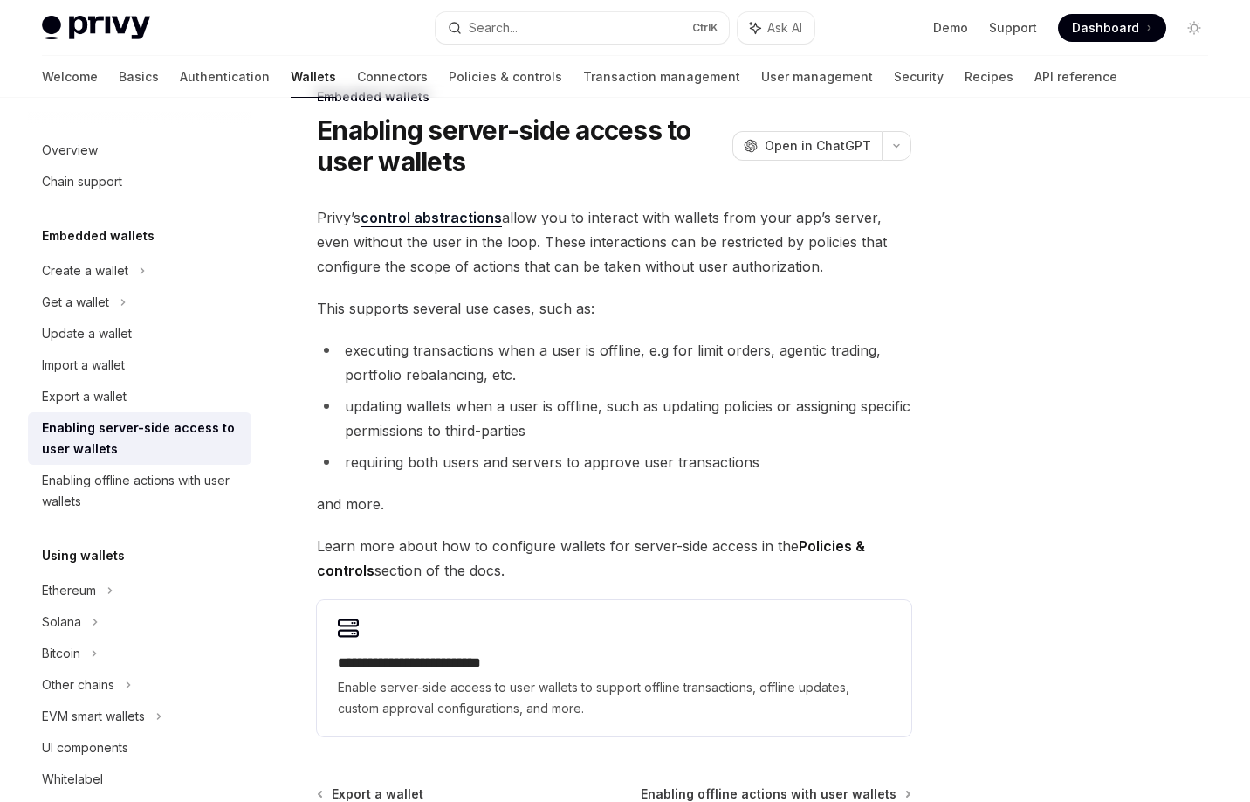
scroll to position [70, 0]
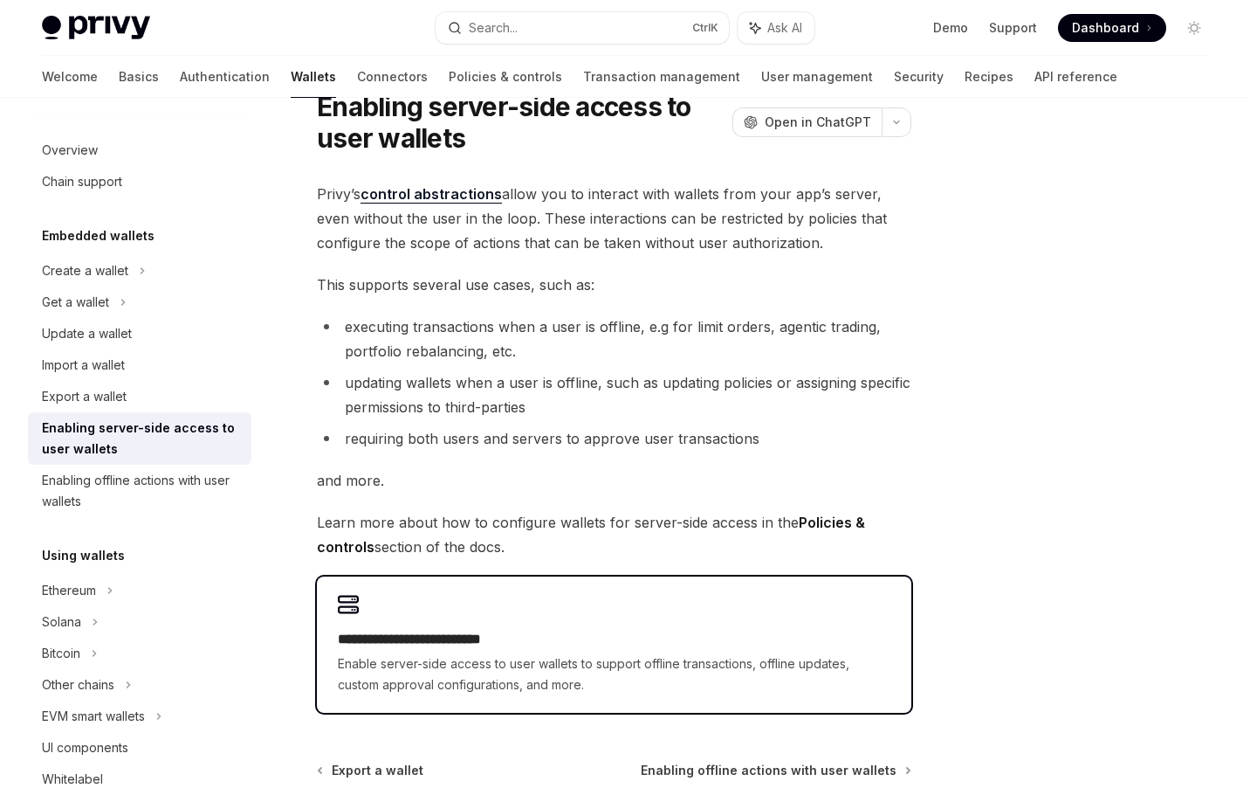
click at [400, 661] on span "Enable server-side access to user wallets to support offline transactions, offl…" at bounding box center [614, 674] width 553 height 42
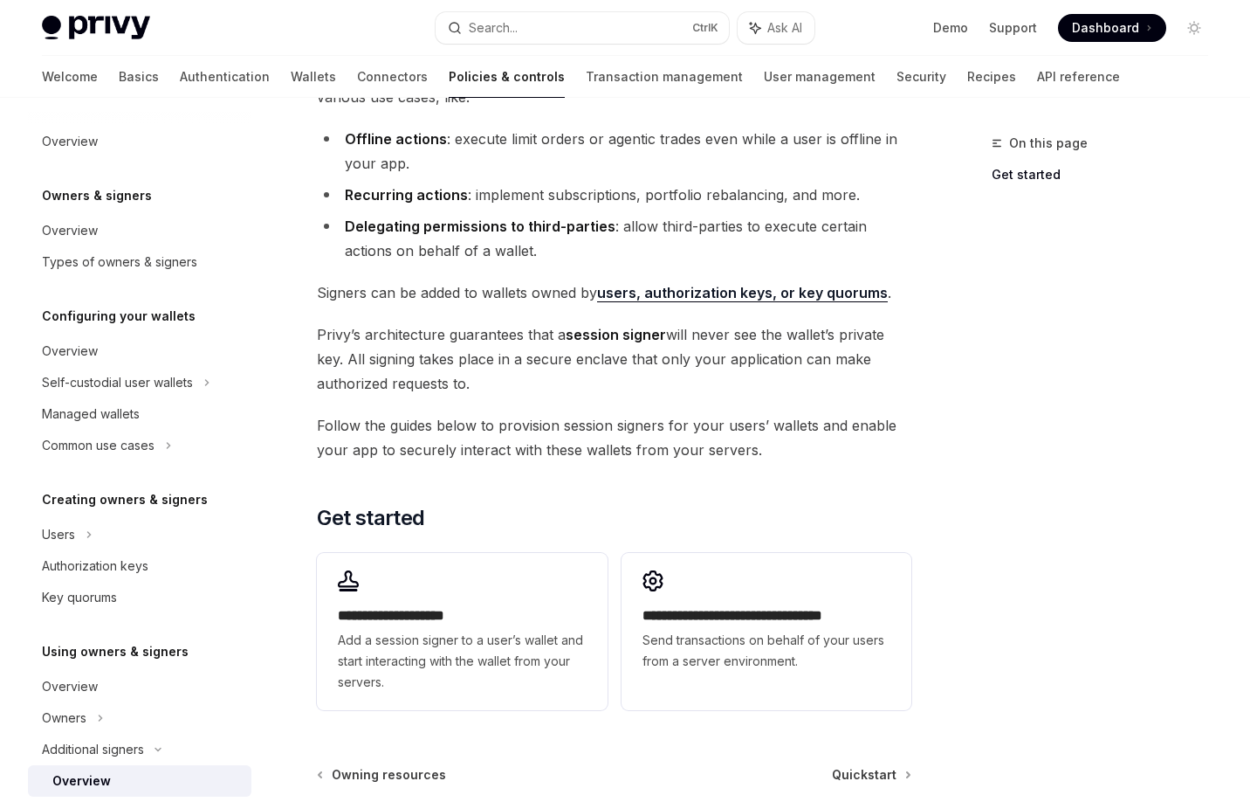
scroll to position [210, 0]
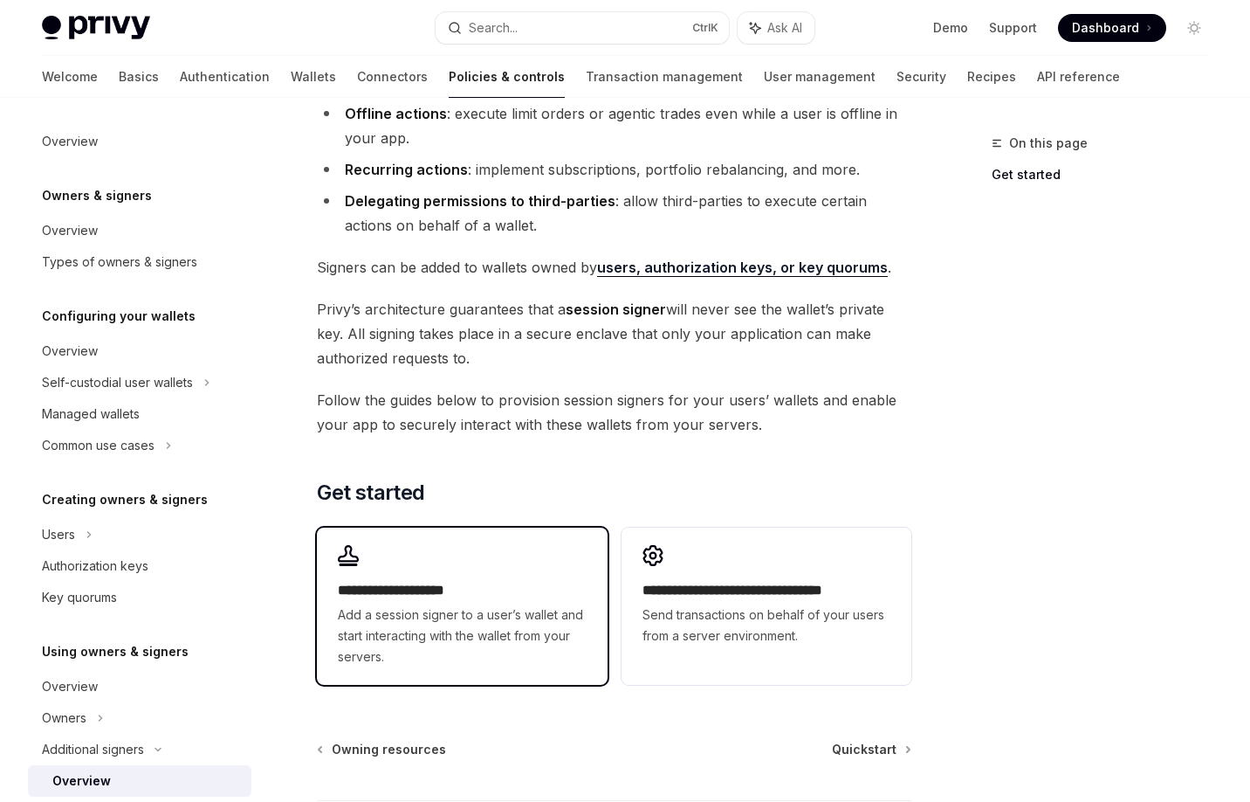
click at [466, 596] on h2 "**********" at bounding box center [462, 590] width 248 height 21
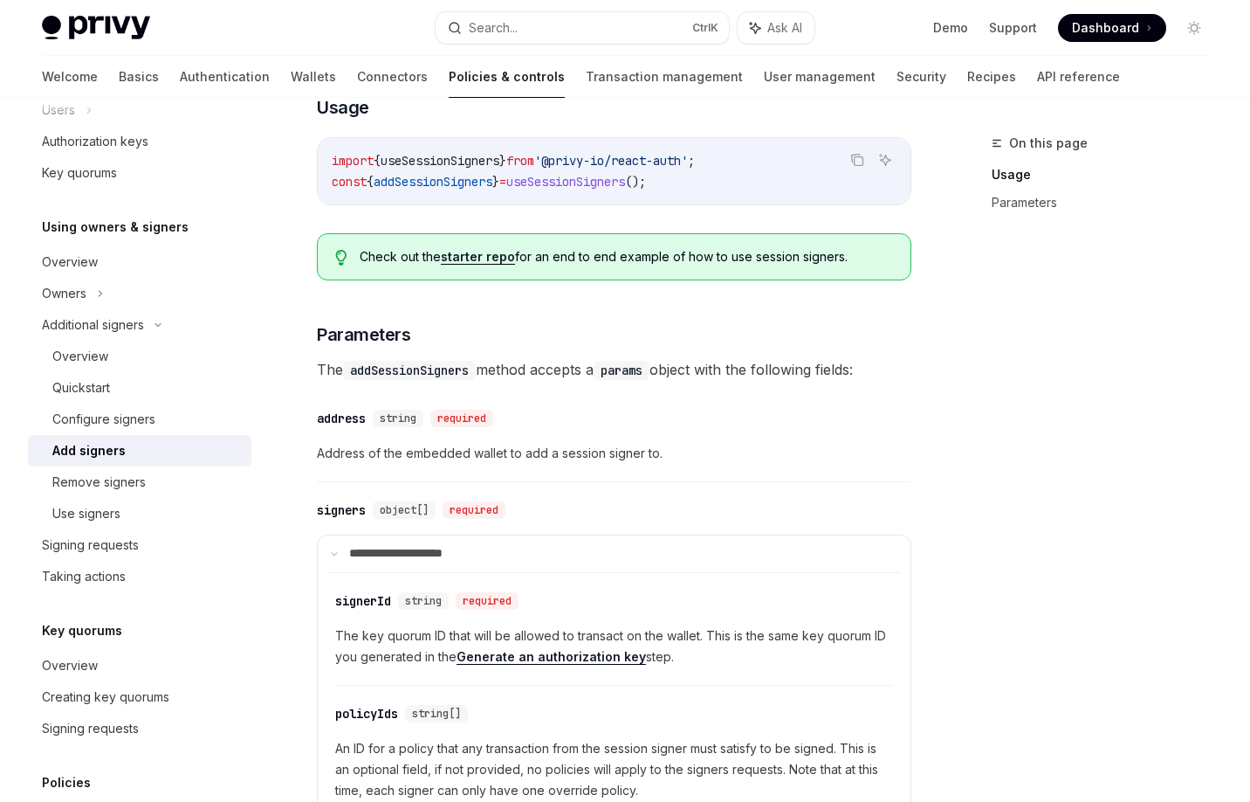
scroll to position [489, 0]
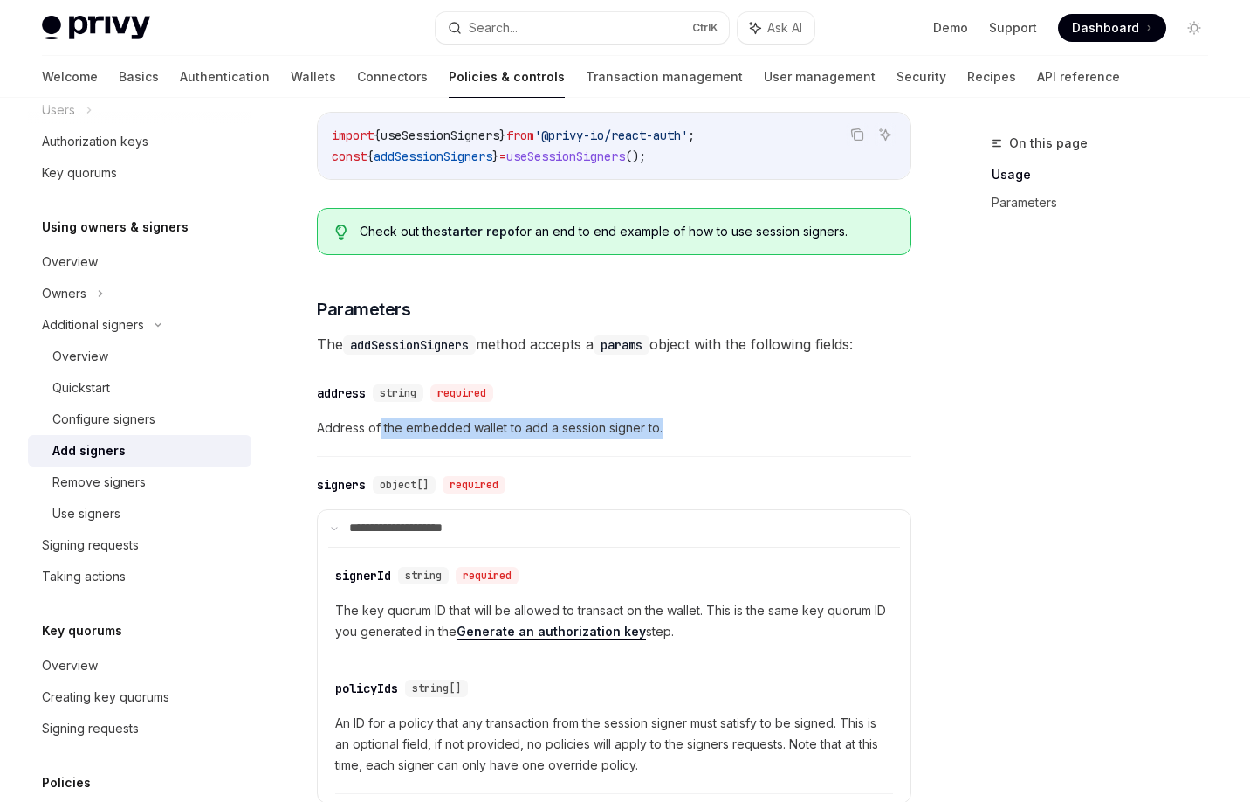
drag, startPoint x: 381, startPoint y: 433, endPoint x: 665, endPoint y: 427, distance: 283.9
click at [665, 427] on span "Address of the embedded wallet to add a session signer to." at bounding box center [614, 427] width 595 height 21
drag, startPoint x: 665, startPoint y: 428, endPoint x: 678, endPoint y: 434, distance: 13.7
click at [667, 430] on span "Address of the embedded wallet to add a session signer to." at bounding box center [614, 427] width 595 height 21
click at [678, 434] on span "Address of the embedded wallet to add a session signer to." at bounding box center [614, 427] width 595 height 21
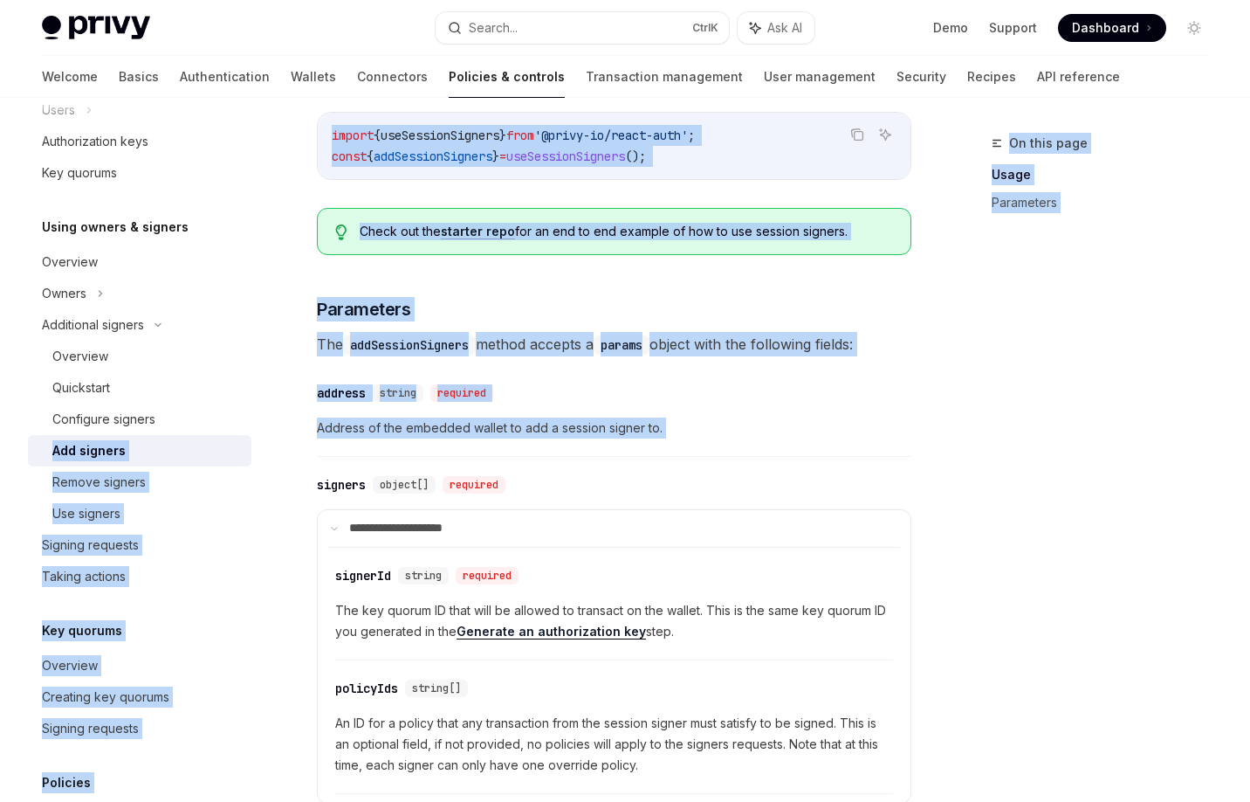
drag, startPoint x: 678, startPoint y: 435, endPoint x: 271, endPoint y: 426, distance: 407.0
click at [271, 426] on div "Overview Owners & signers Overview Types of owners & signers Configuring your w…" at bounding box center [625, 349] width 1250 height 1481
click at [375, 447] on div "​ address string required Address of the embedded wallet to add a session signe…" at bounding box center [614, 415] width 595 height 83
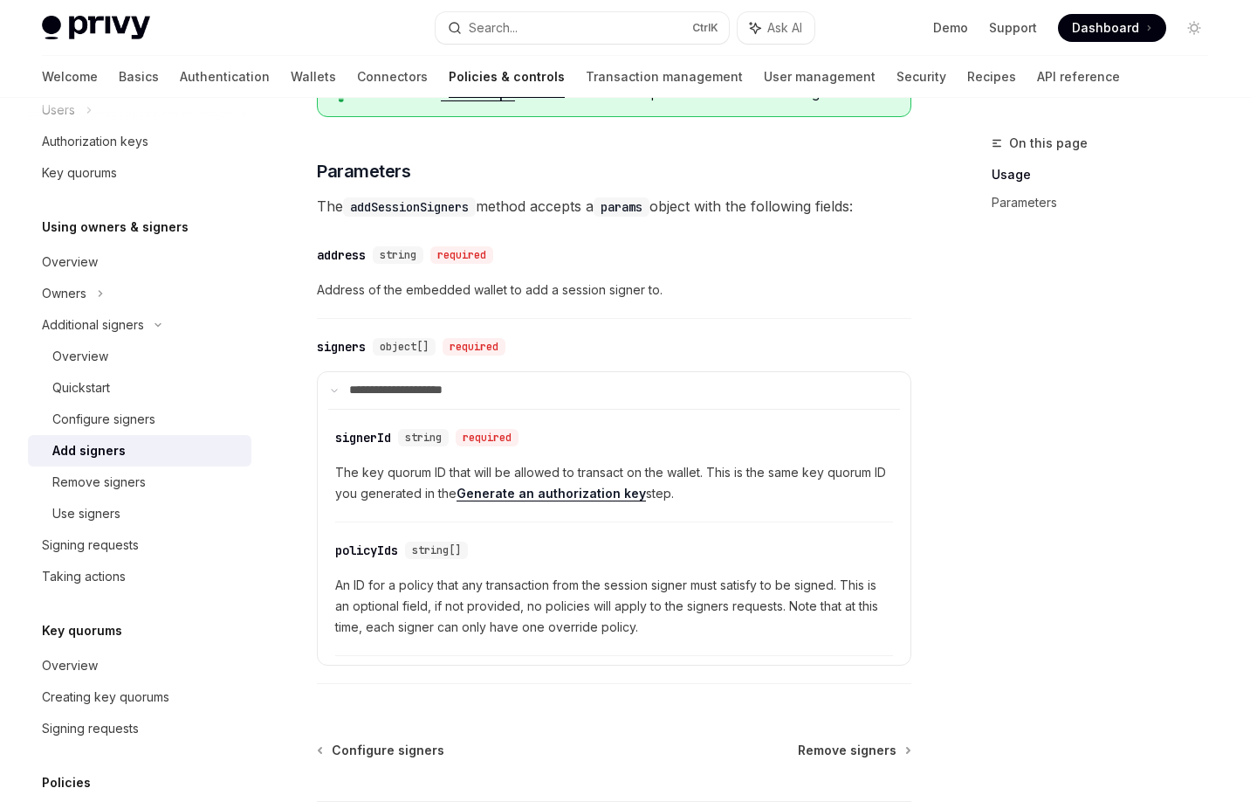
scroll to position [629, 0]
drag, startPoint x: 342, startPoint y: 474, endPoint x: 730, endPoint y: 494, distance: 388.2
click at [730, 494] on span "The key quorum ID that will be allowed to transact on the wallet. This is the s…" at bounding box center [614, 481] width 558 height 42
click at [105, 473] on div "Remove signers" at bounding box center [98, 482] width 93 height 21
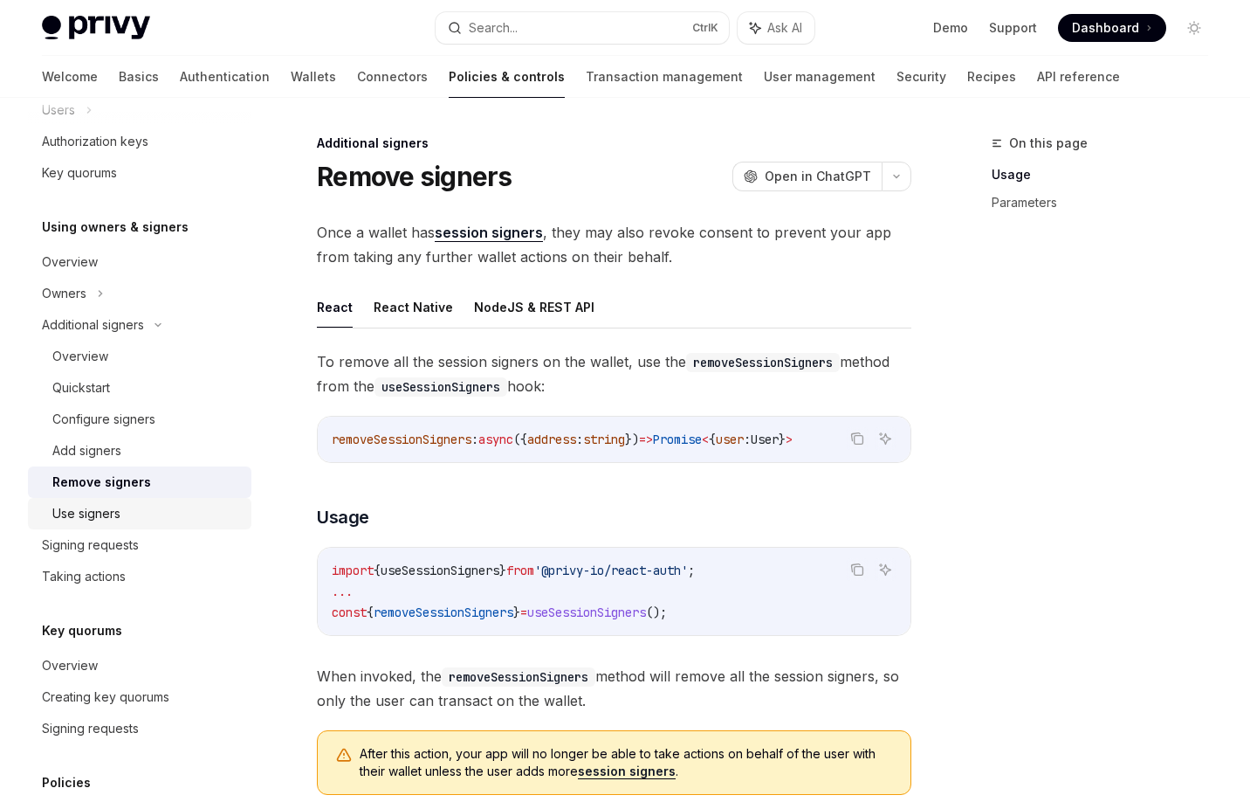
click at [115, 499] on link "Use signers" at bounding box center [140, 513] width 224 height 31
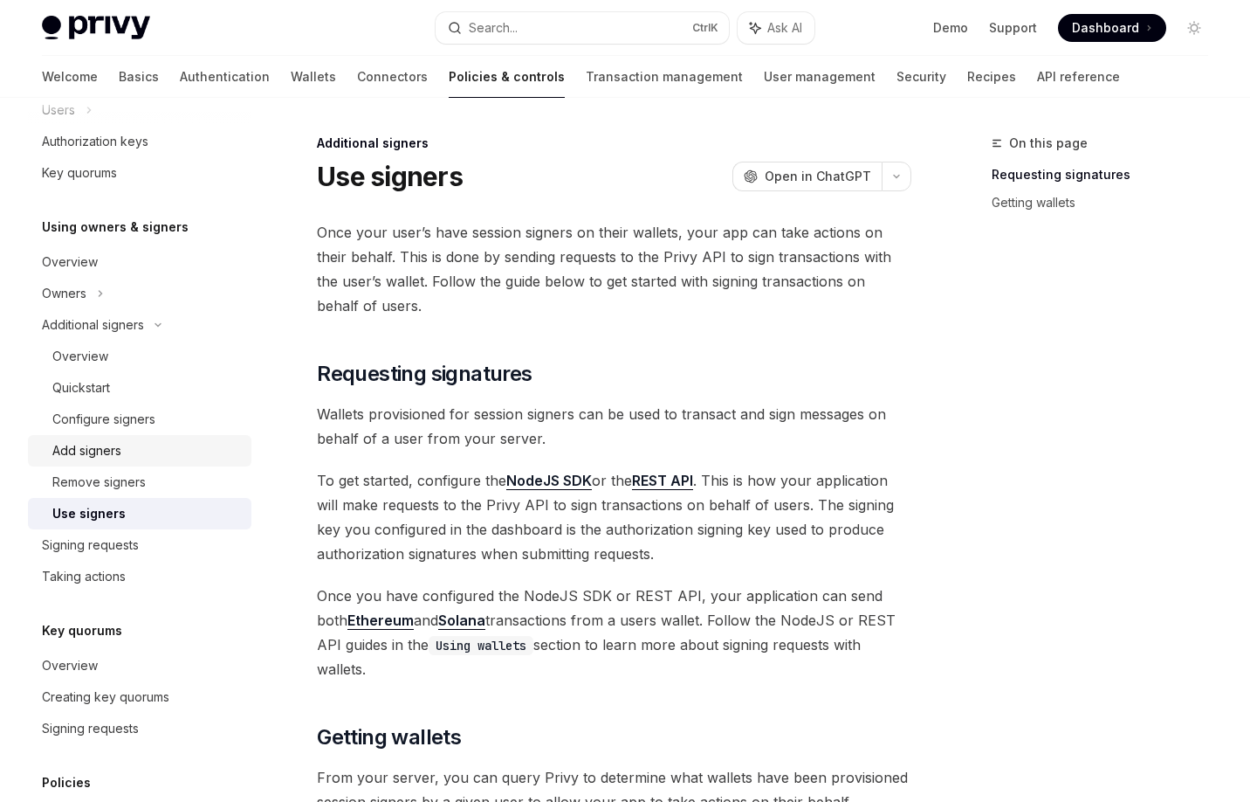
click at [122, 444] on div "Add signers" at bounding box center [146, 450] width 189 height 21
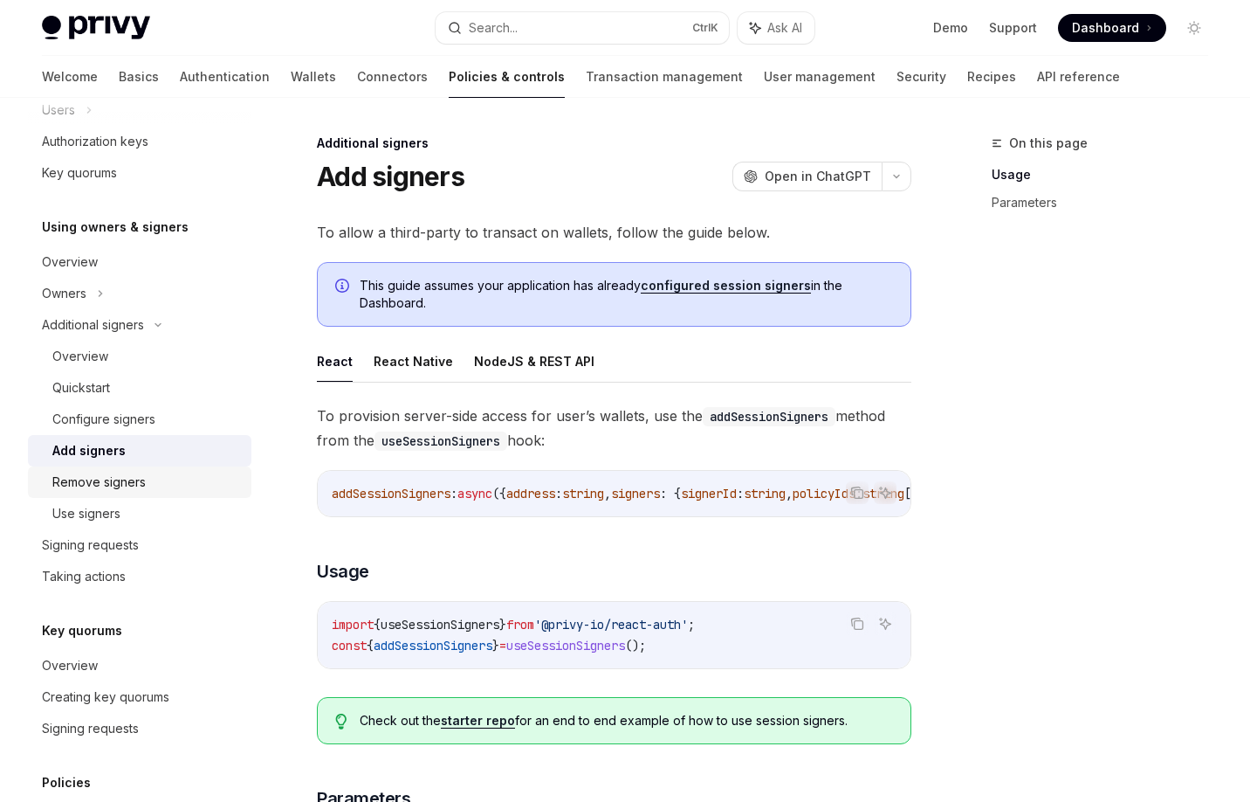
click at [121, 482] on div "Remove signers" at bounding box center [98, 482] width 93 height 21
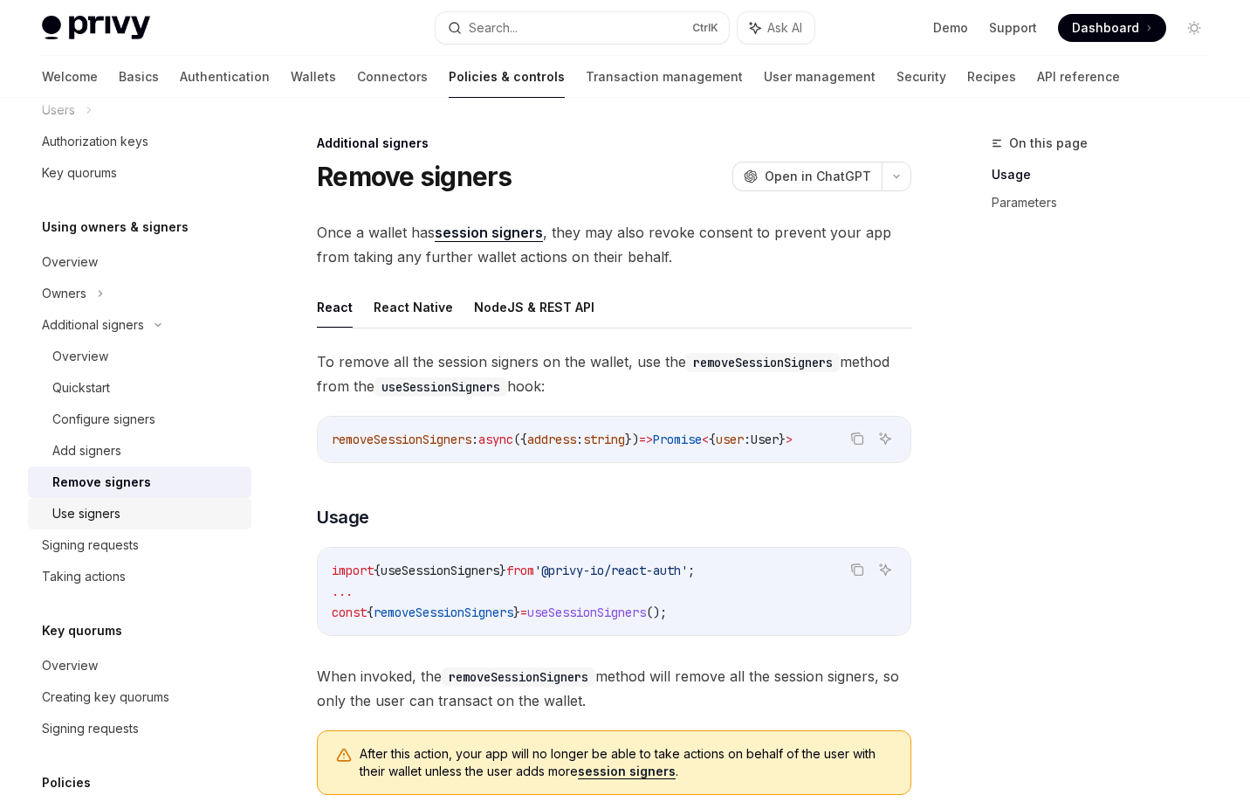
click at [108, 513] on div "Use signers" at bounding box center [86, 513] width 68 height 21
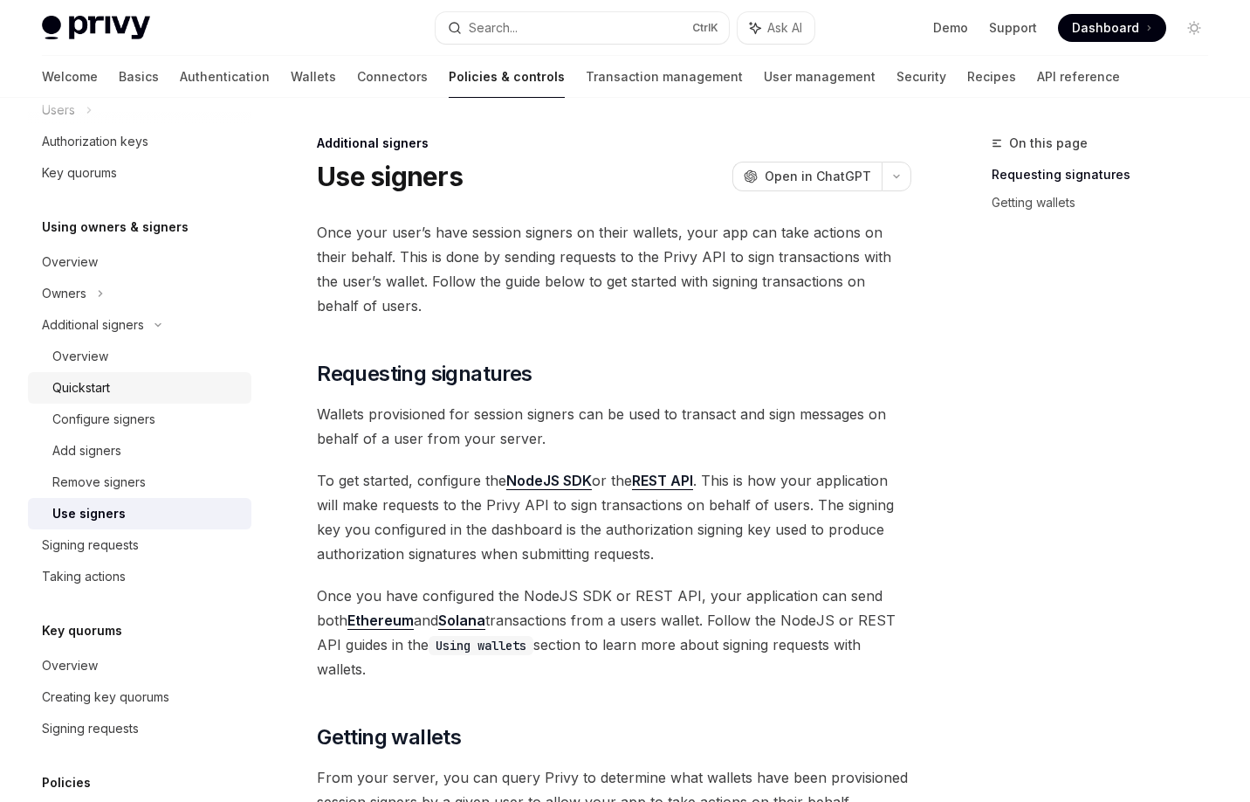
click at [80, 397] on div "Quickstart" at bounding box center [81, 387] width 58 height 21
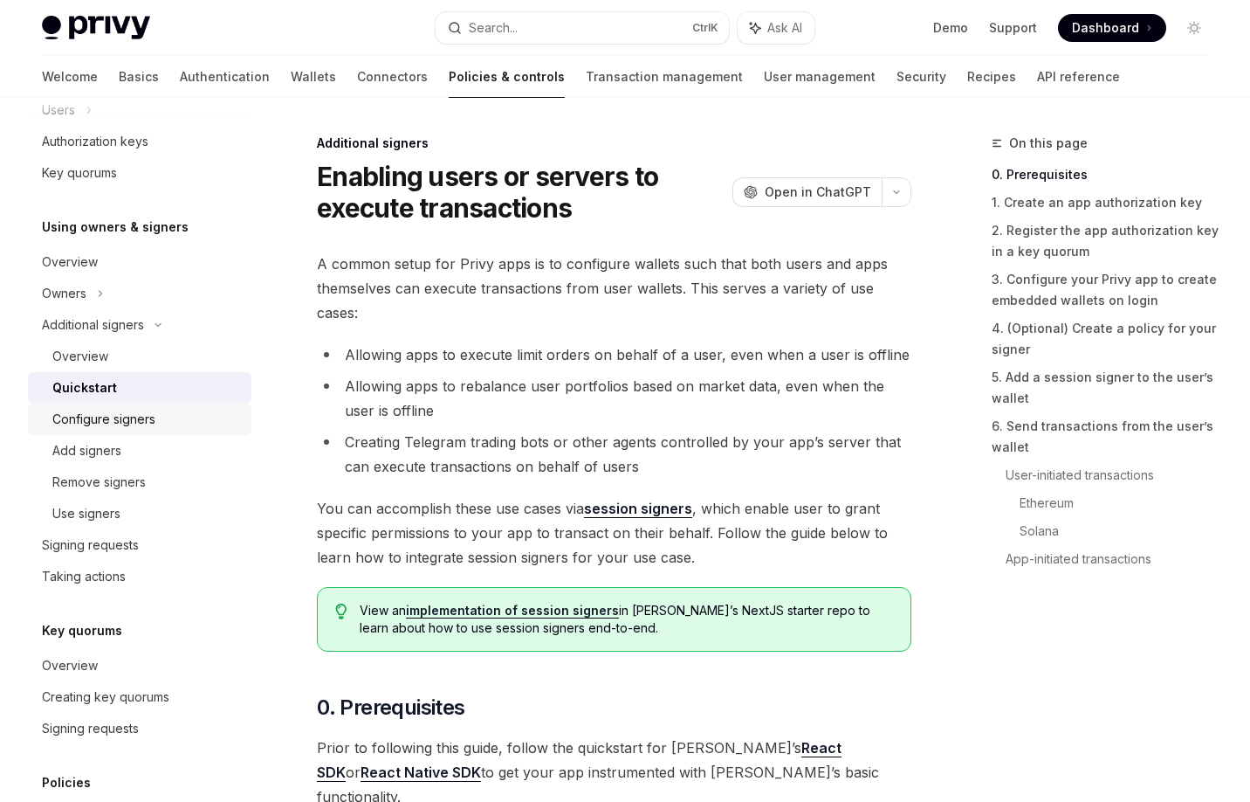
click at [80, 417] on div "Configure signers" at bounding box center [103, 419] width 103 height 21
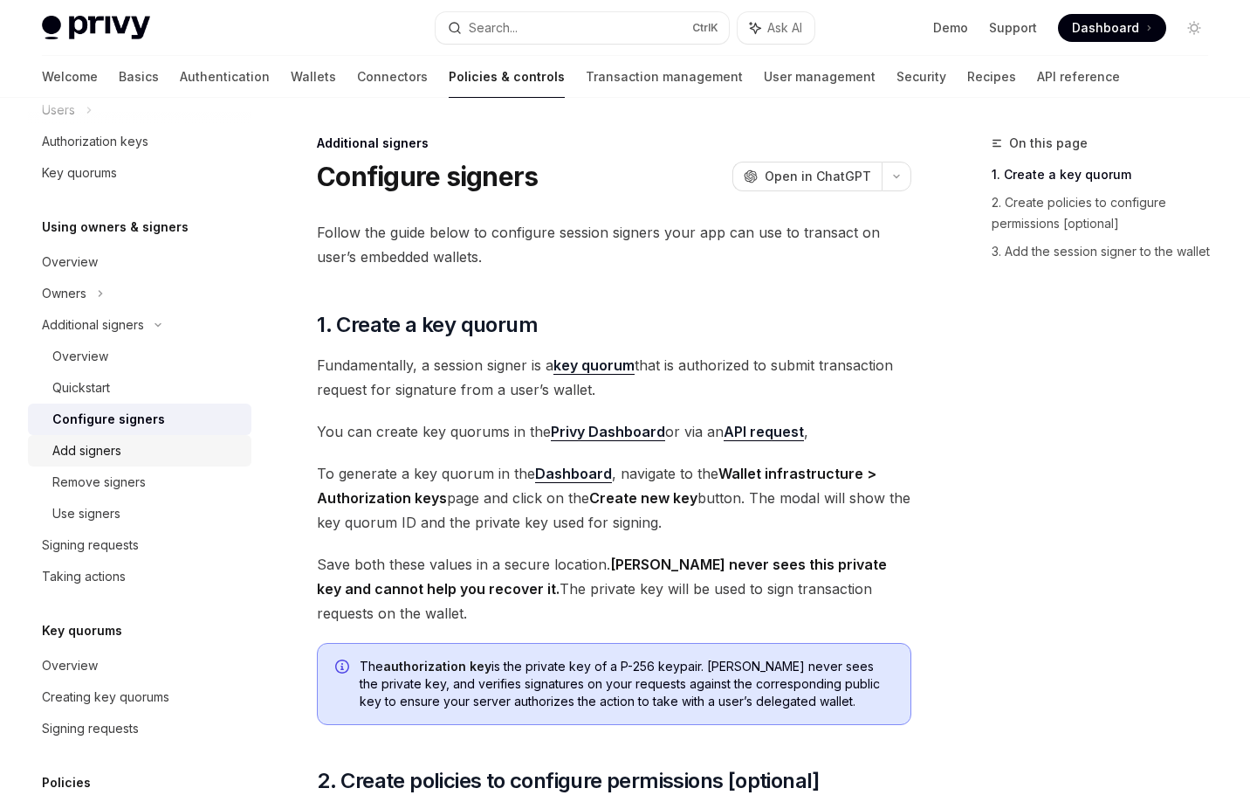
click at [140, 449] on div "Add signers" at bounding box center [146, 450] width 189 height 21
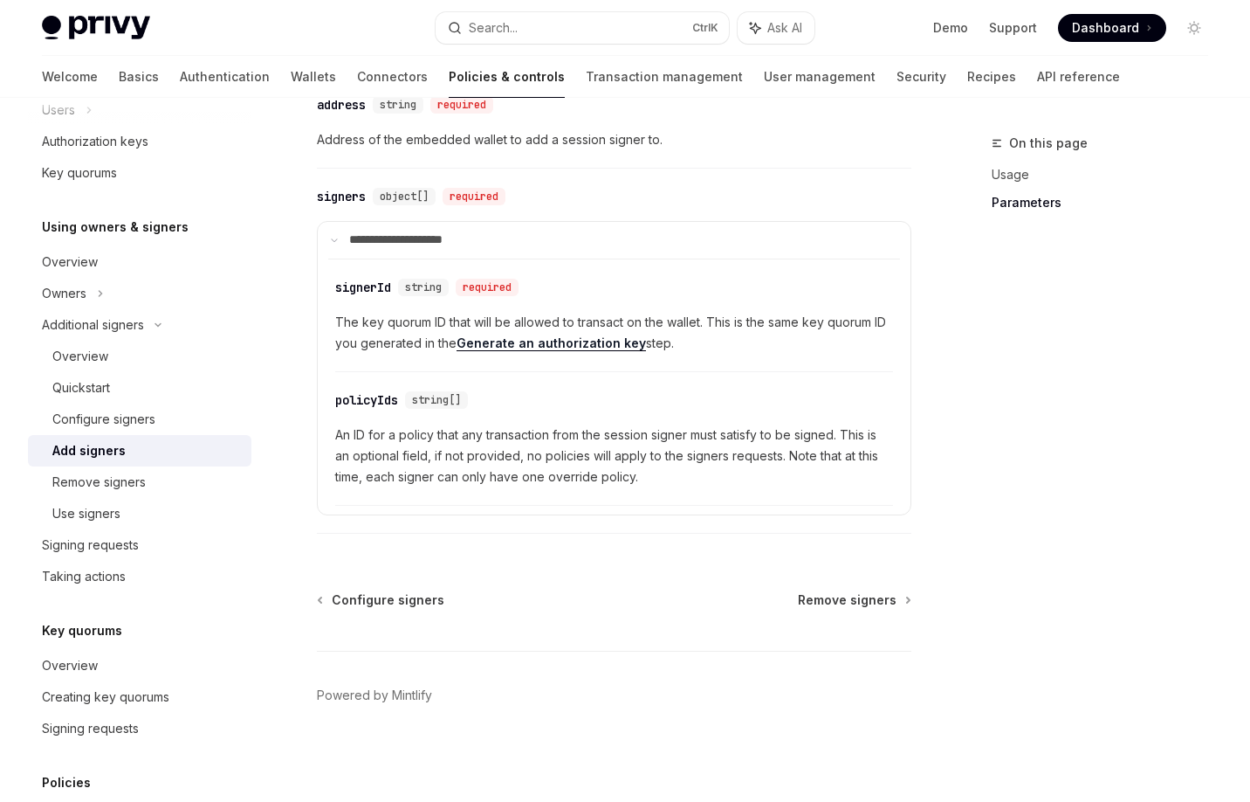
scroll to position [780, 0]
click at [185, 472] on div "Remove signers" at bounding box center [146, 482] width 189 height 21
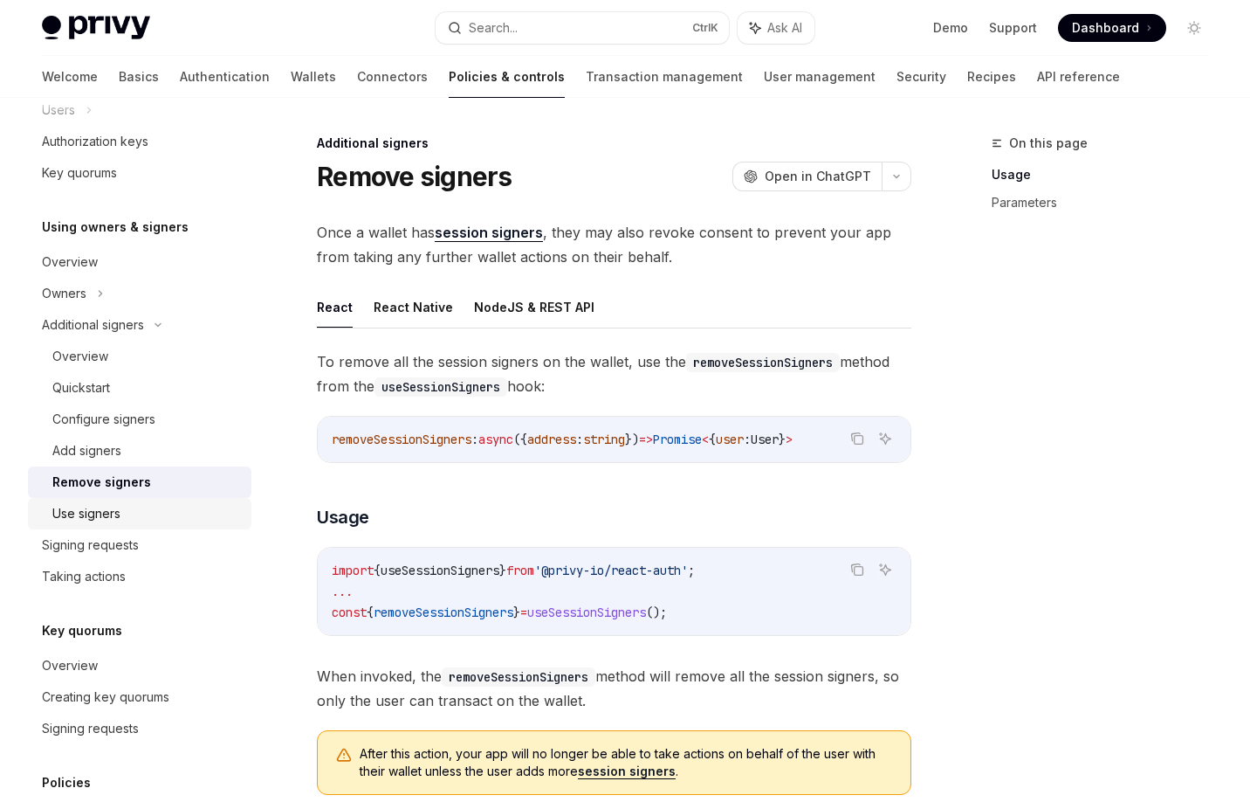
click at [160, 510] on div "Use signers" at bounding box center [146, 513] width 189 height 21
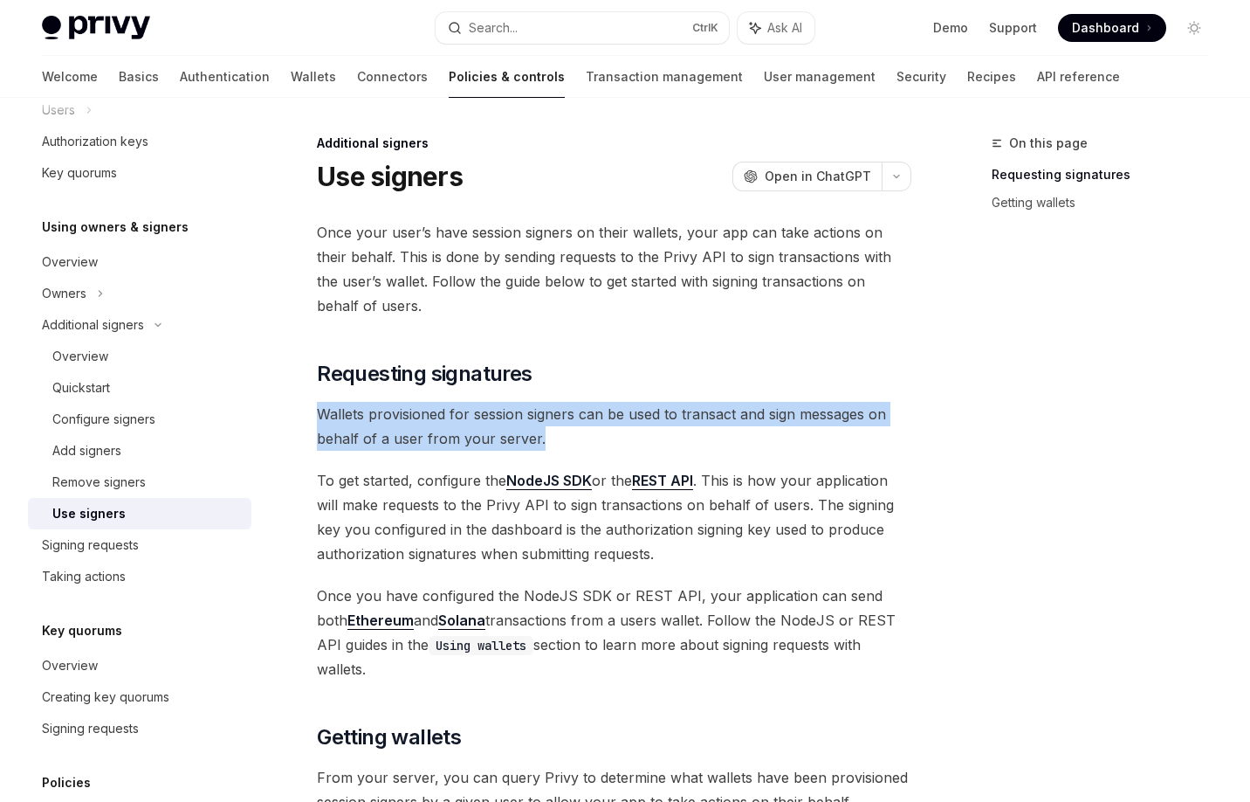
drag, startPoint x: 305, startPoint y: 414, endPoint x: 576, endPoint y: 438, distance: 272.7
click at [576, 438] on span "Wallets provisioned for session signers can be used to transact and sign messag…" at bounding box center [614, 426] width 595 height 49
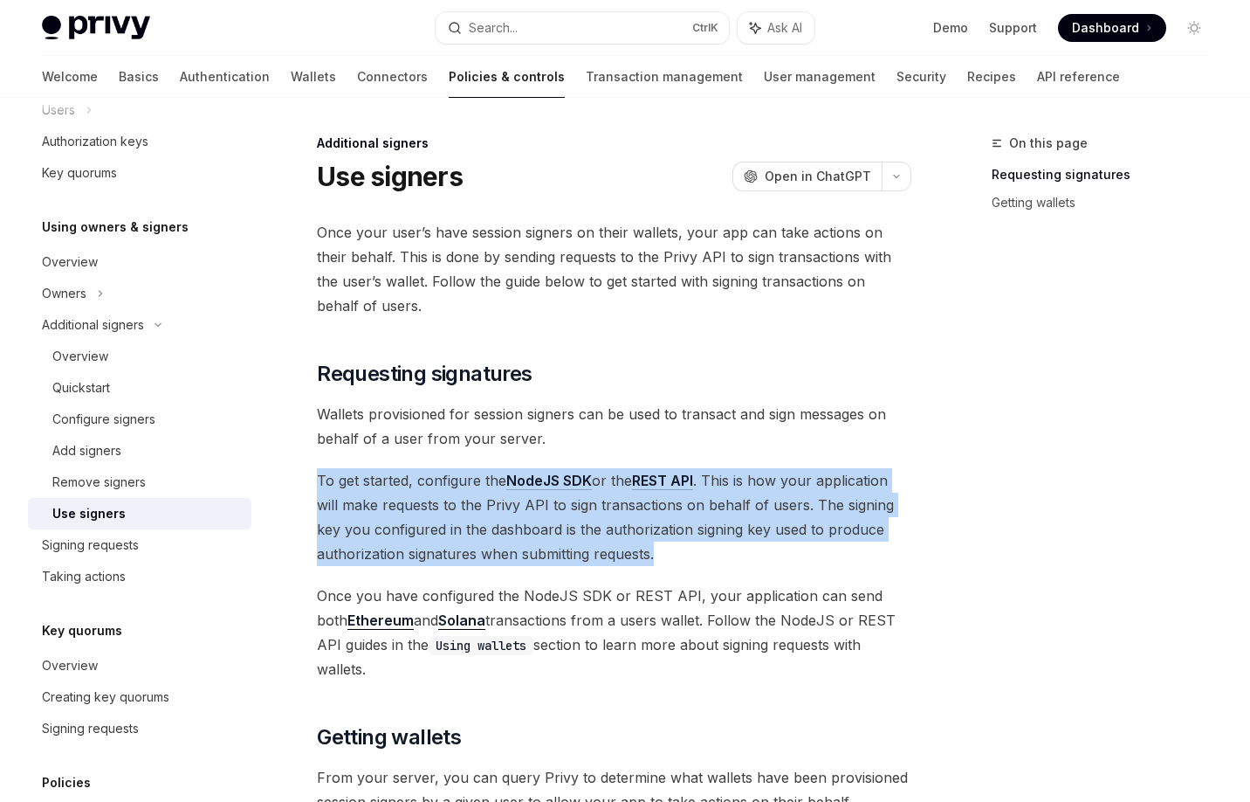
drag, startPoint x: 305, startPoint y: 476, endPoint x: 678, endPoint y: 548, distance: 379.8
click at [678, 548] on span "To get started, configure the NodeJS SDK or the REST API . This is how your app…" at bounding box center [614, 517] width 595 height 98
drag, startPoint x: 678, startPoint y: 555, endPoint x: 315, endPoint y: 473, distance: 371.6
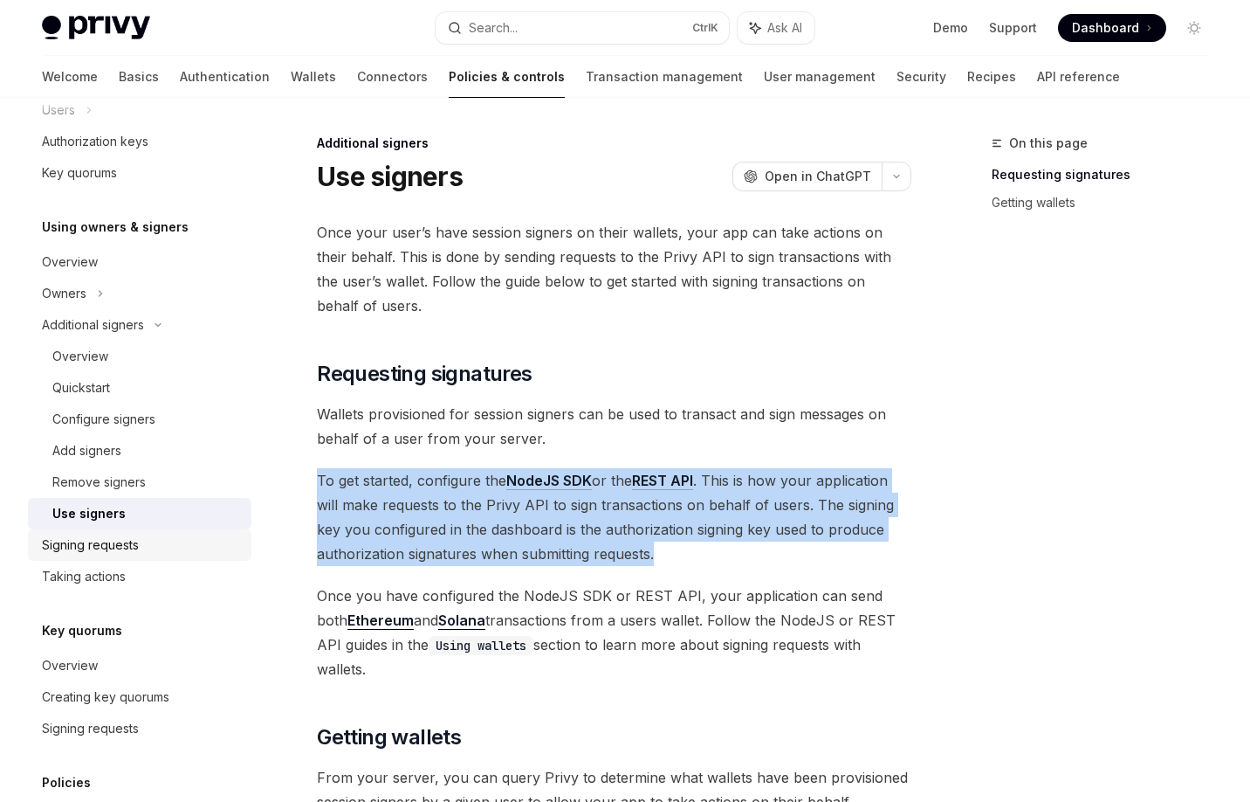
click at [112, 545] on div "Signing requests" at bounding box center [90, 544] width 97 height 21
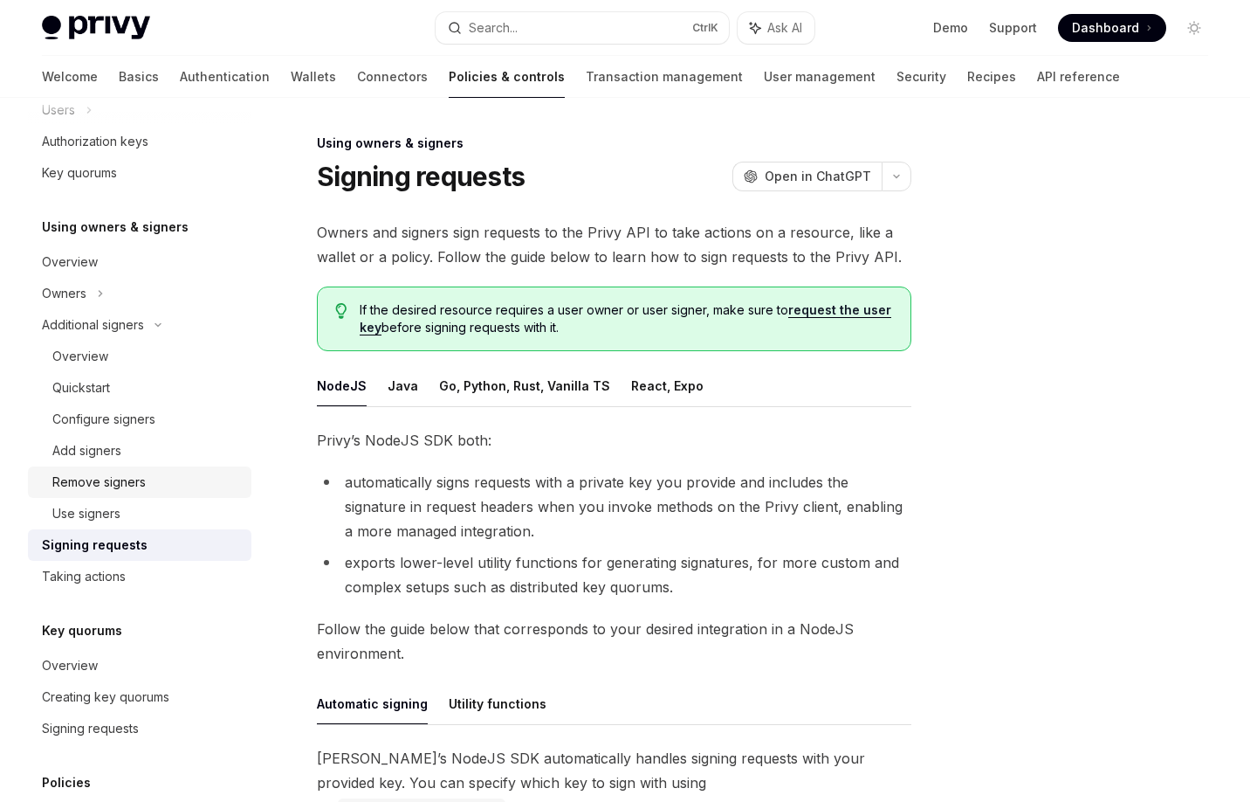
click at [131, 478] on div "Remove signers" at bounding box center [98, 482] width 93 height 21
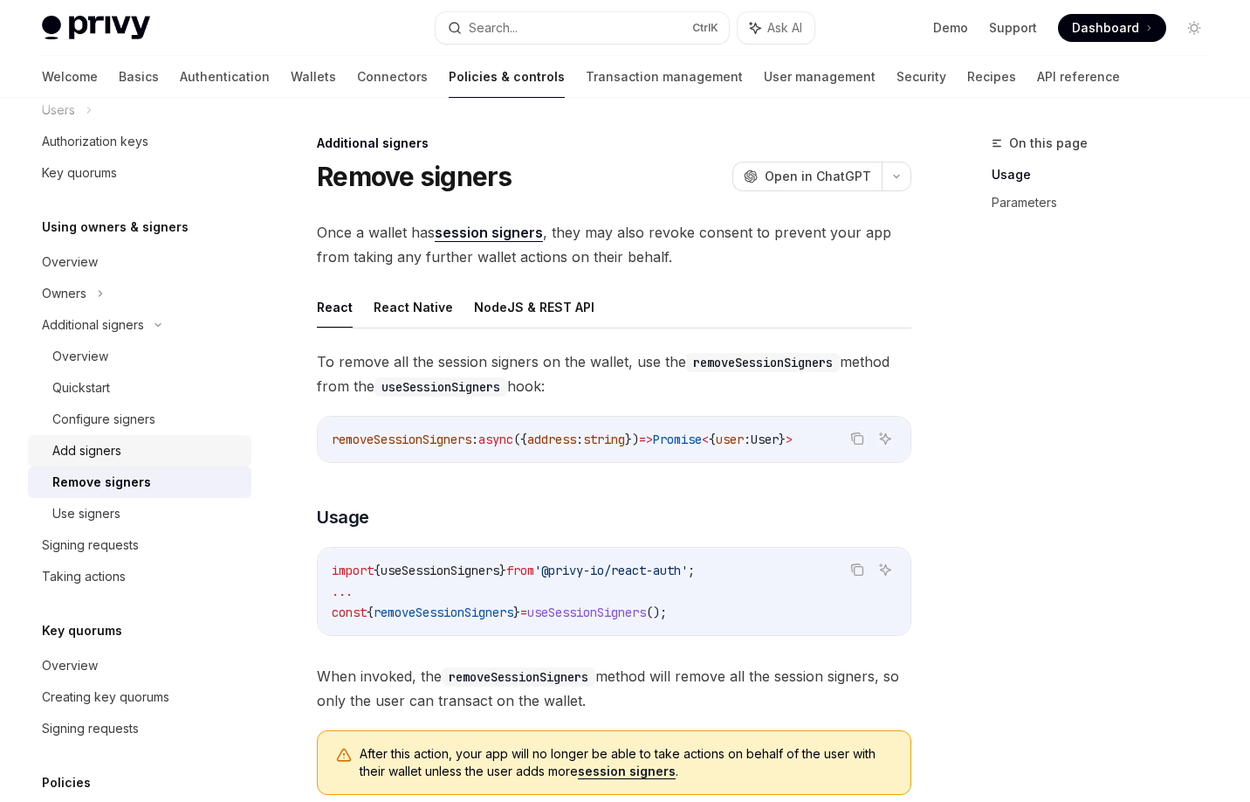
click at [157, 448] on div "Add signers" at bounding box center [146, 450] width 189 height 21
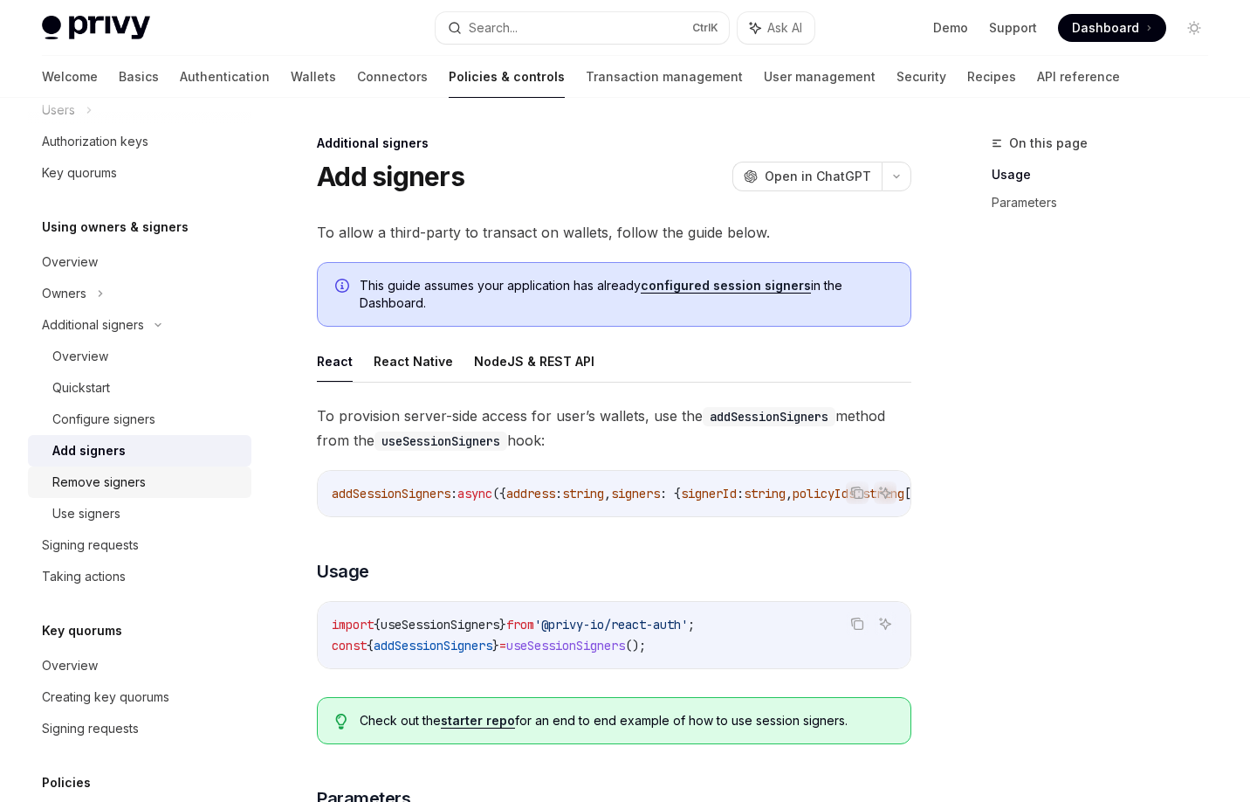
click at [116, 477] on div "Remove signers" at bounding box center [98, 482] width 93 height 21
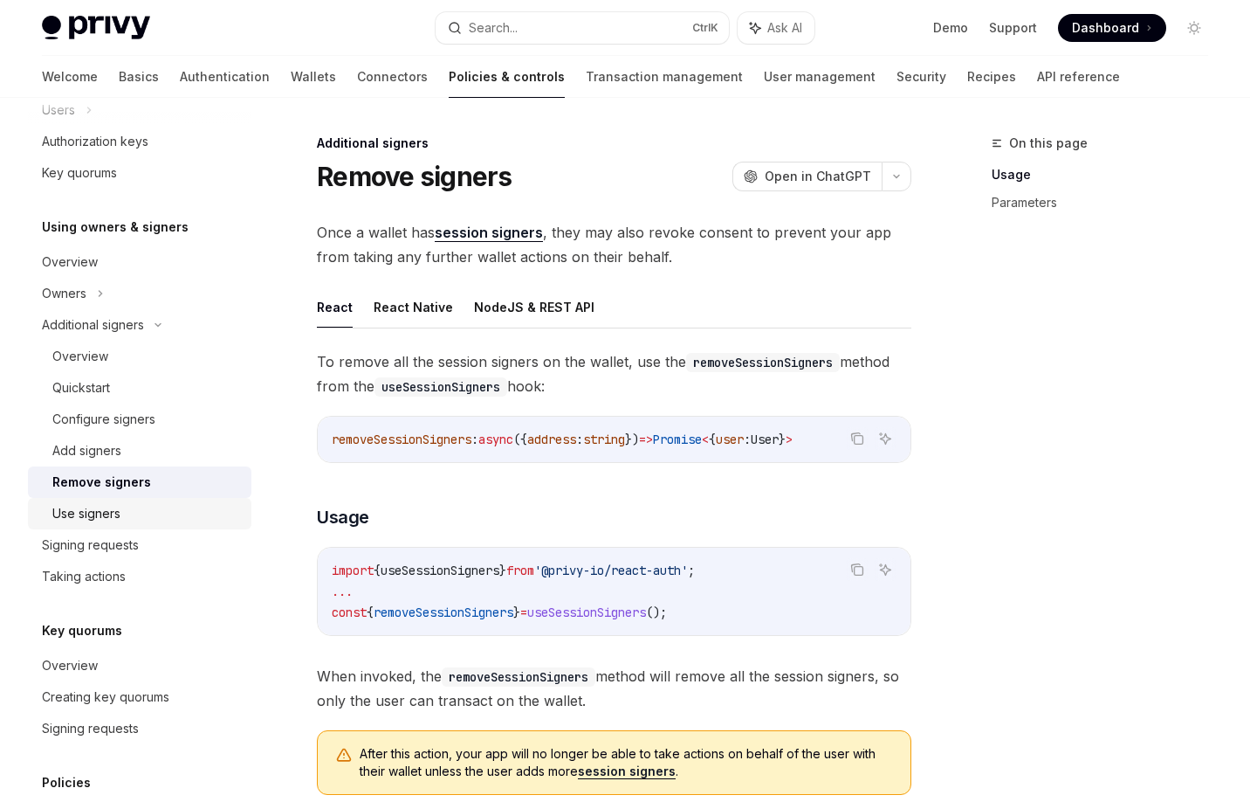
click at [111, 506] on div "Use signers" at bounding box center [86, 513] width 68 height 21
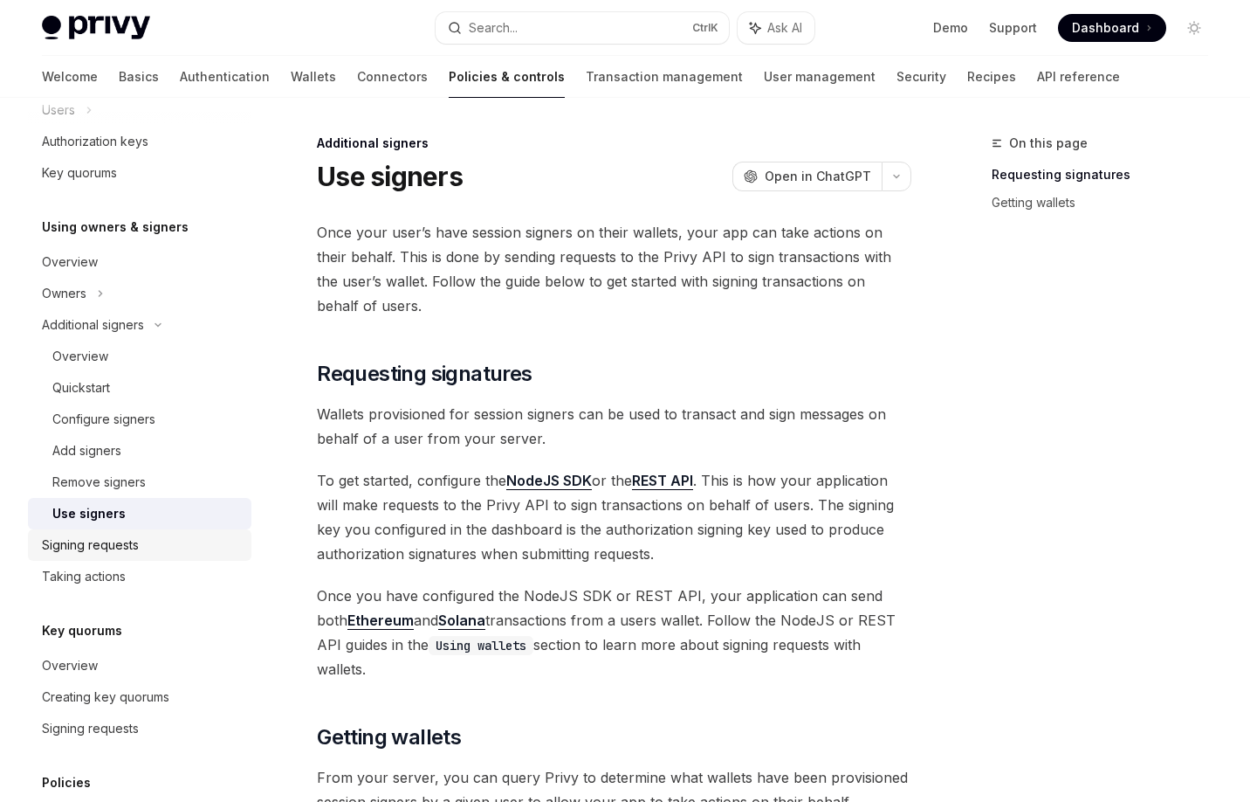
click at [102, 545] on div "Signing requests" at bounding box center [90, 544] width 97 height 21
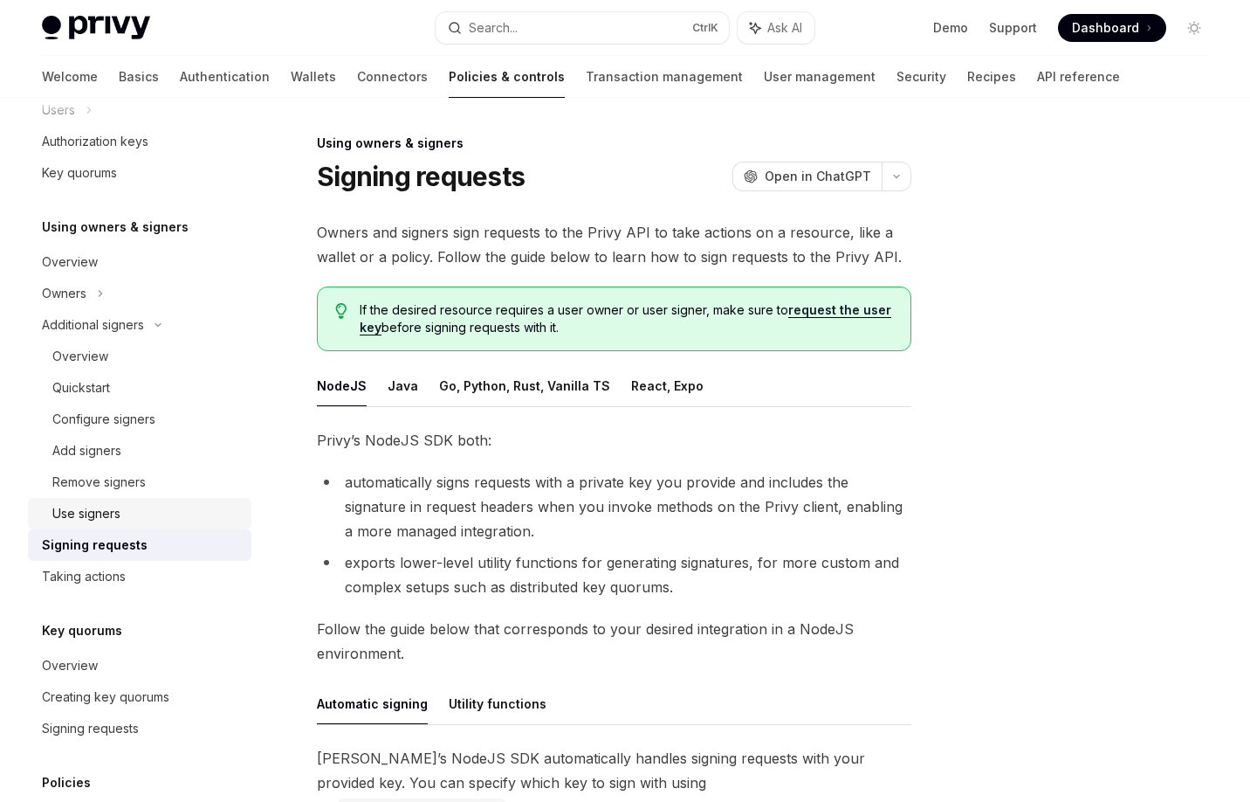
click at [108, 517] on div "Use signers" at bounding box center [86, 513] width 68 height 21
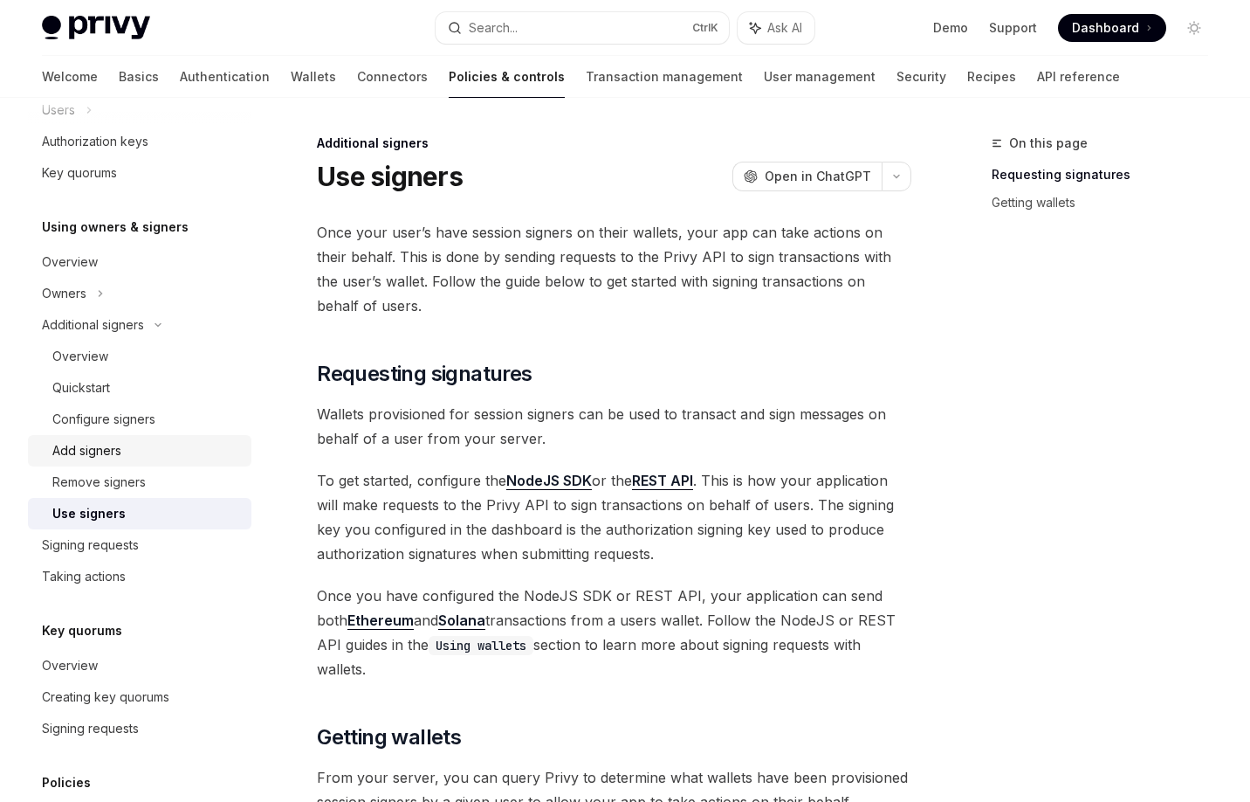
click at [104, 451] on div "Add signers" at bounding box center [86, 450] width 69 height 21
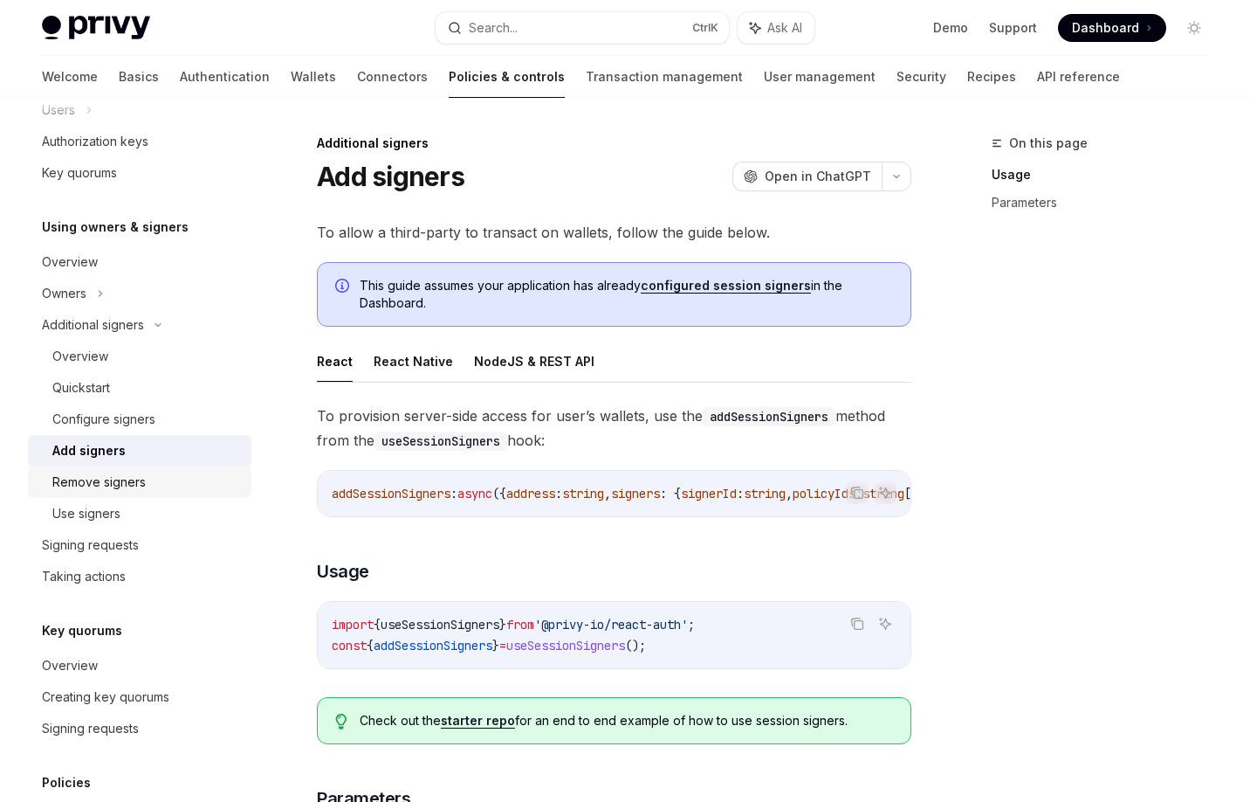
click at [110, 472] on link "Remove signers" at bounding box center [140, 481] width 224 height 31
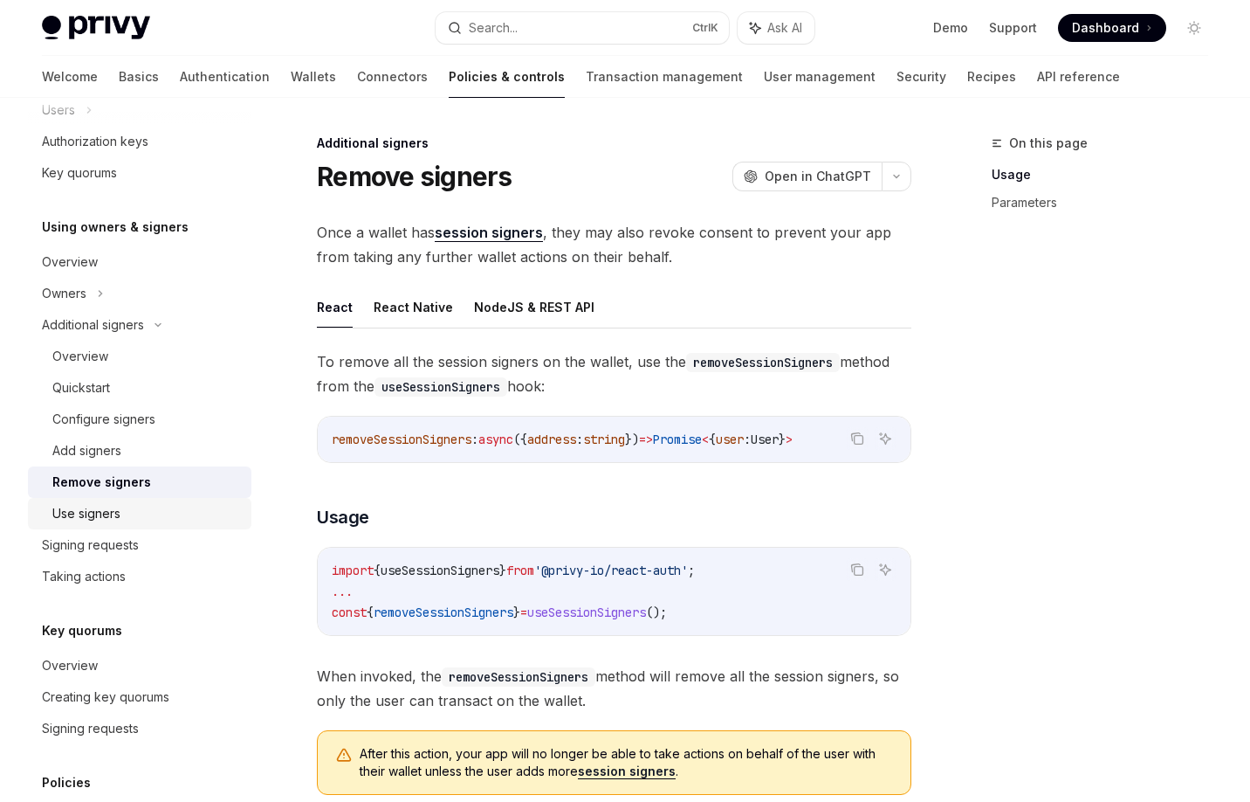
click at [118, 509] on div "Use signers" at bounding box center [86, 513] width 68 height 21
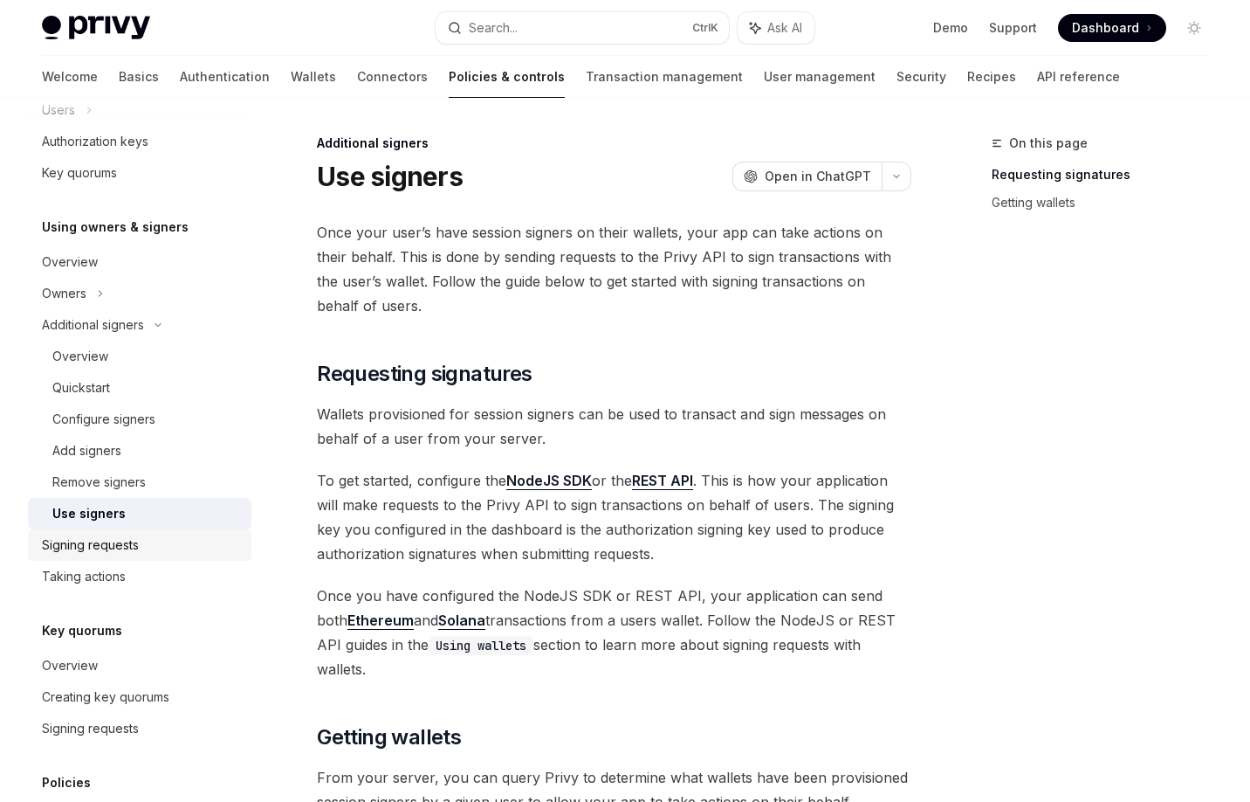
click at [126, 548] on div "Signing requests" at bounding box center [90, 544] width 97 height 21
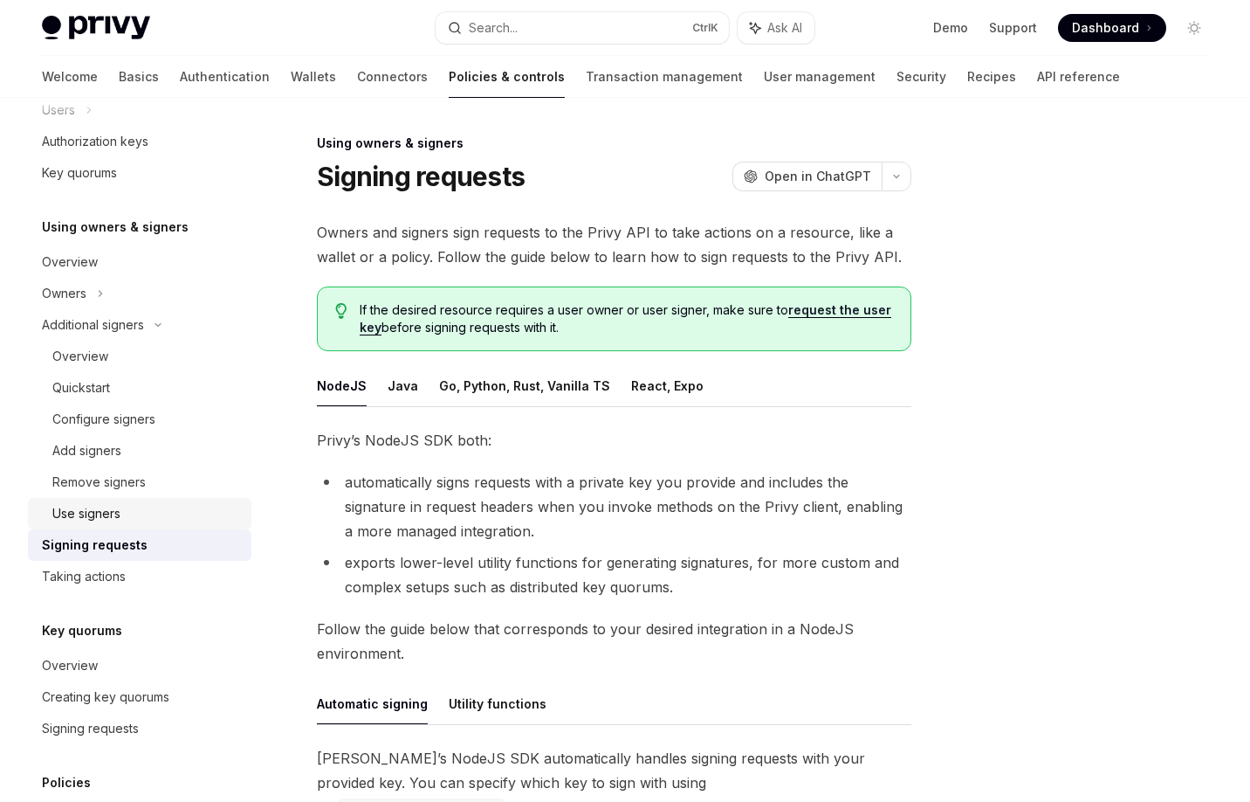
click at [98, 521] on div "Use signers" at bounding box center [86, 513] width 68 height 21
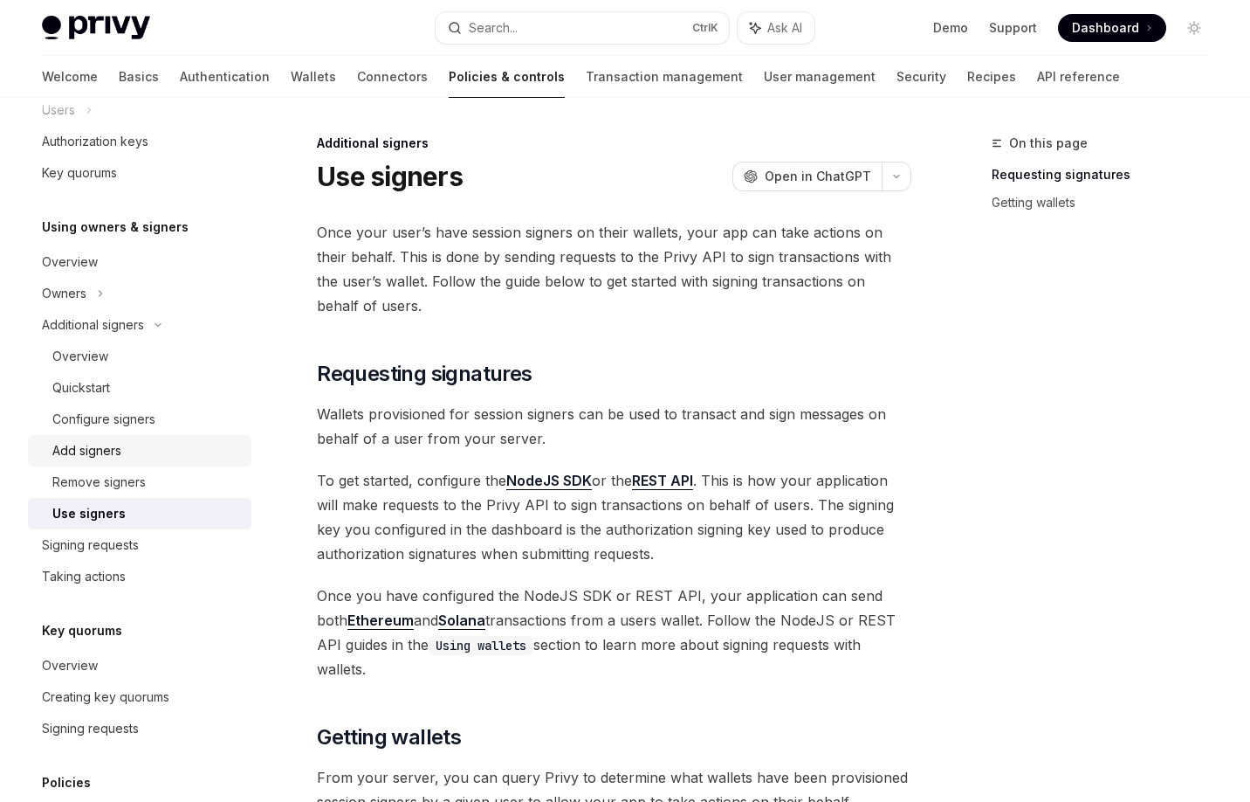
click at [93, 444] on div "Add signers" at bounding box center [86, 450] width 69 height 21
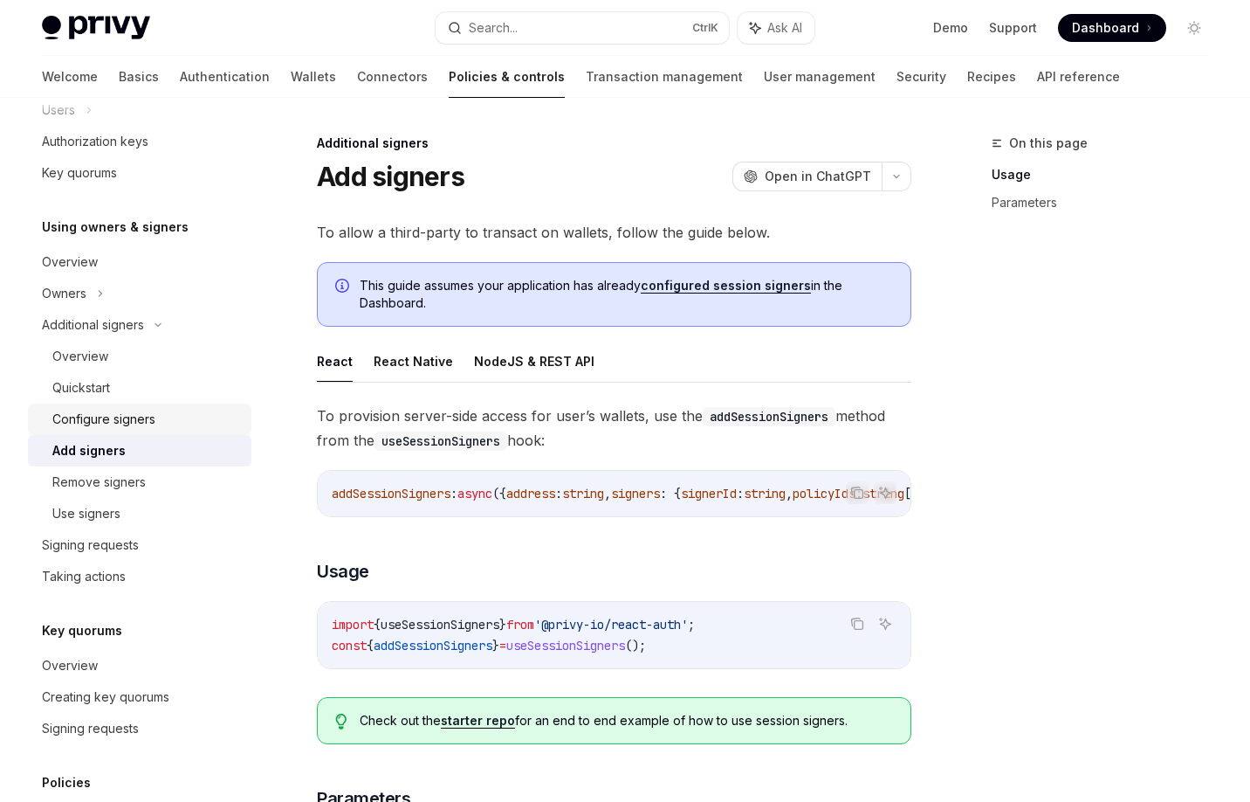
click at [154, 422] on div "Configure signers" at bounding box center [103, 419] width 103 height 21
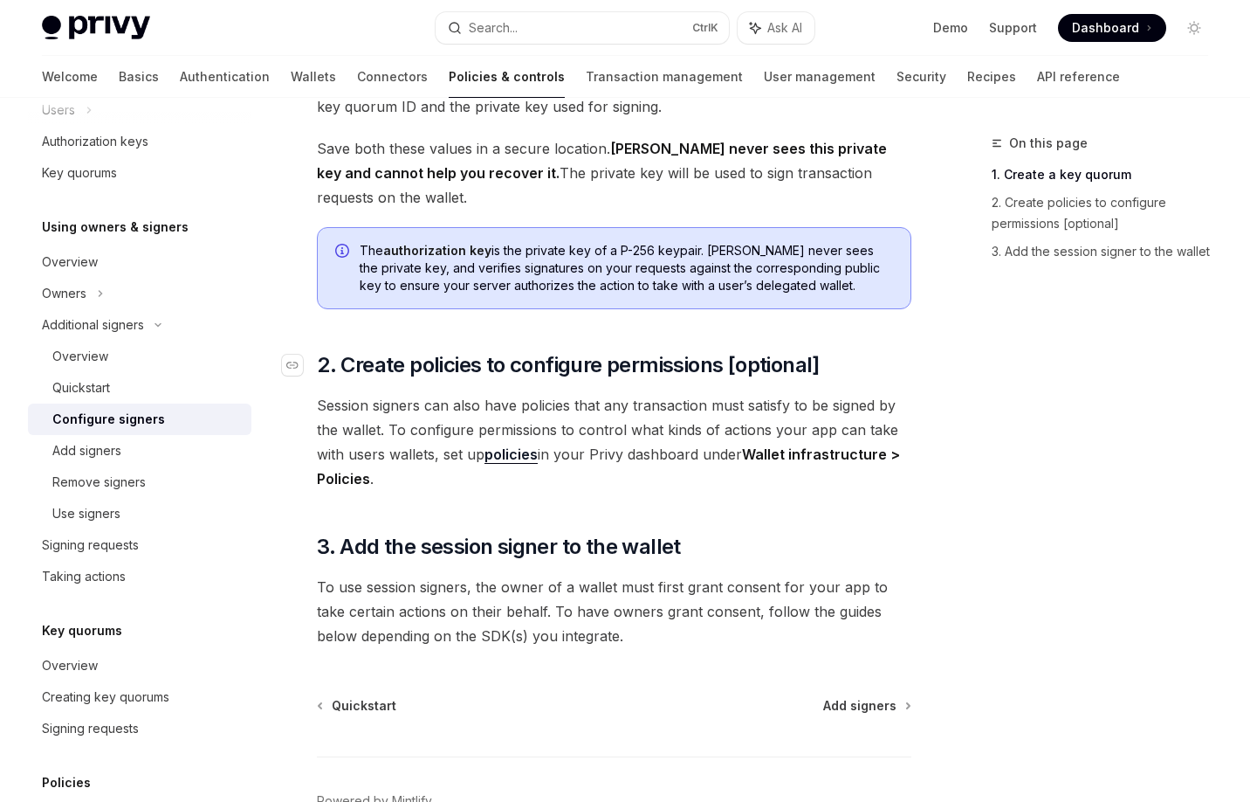
scroll to position [419, 0]
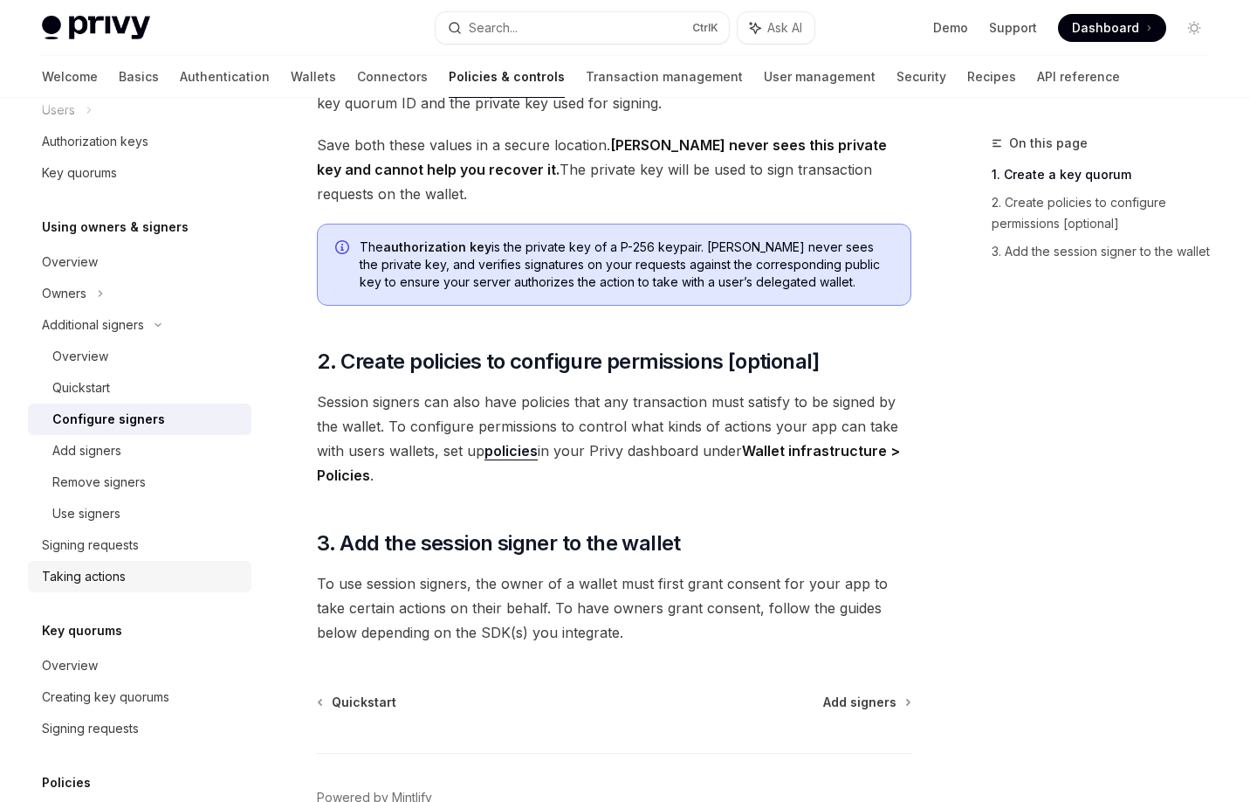
click at [108, 577] on div "Taking actions" at bounding box center [84, 576] width 84 height 21
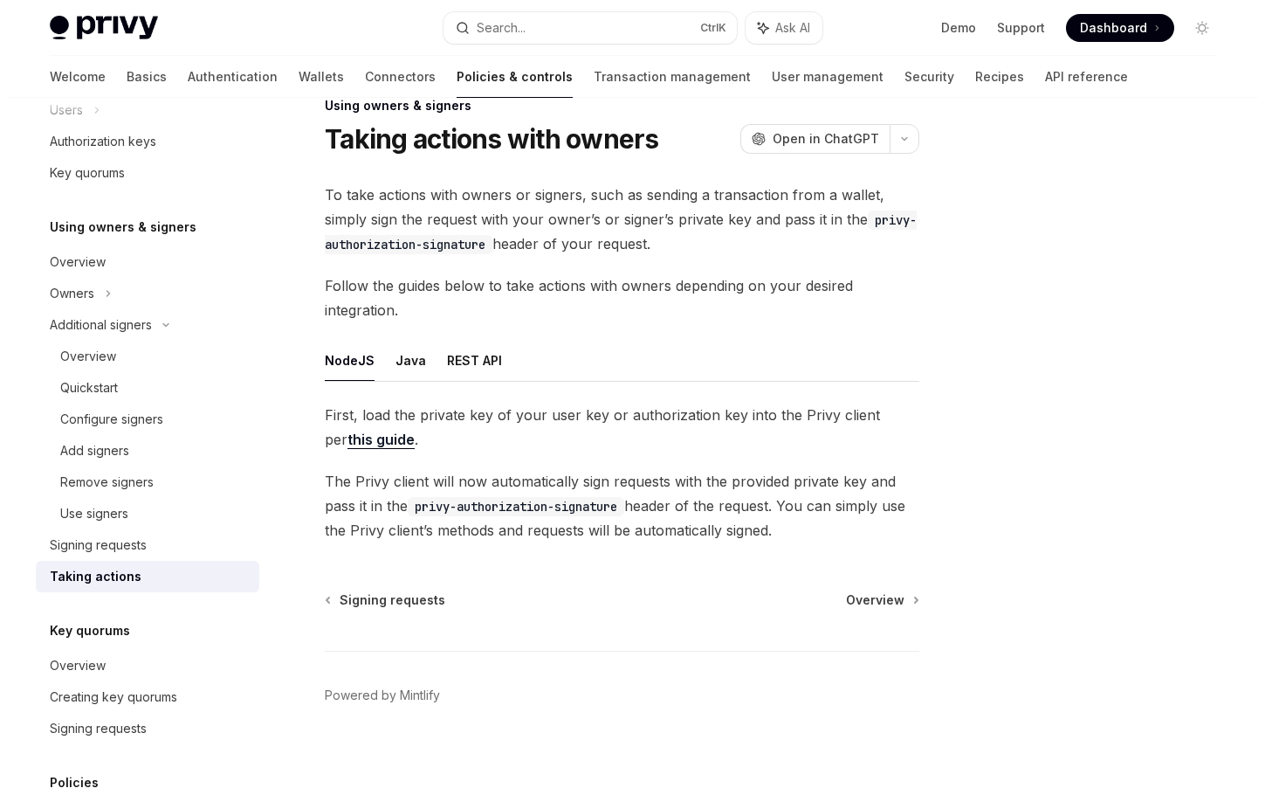
scroll to position [37, 0]
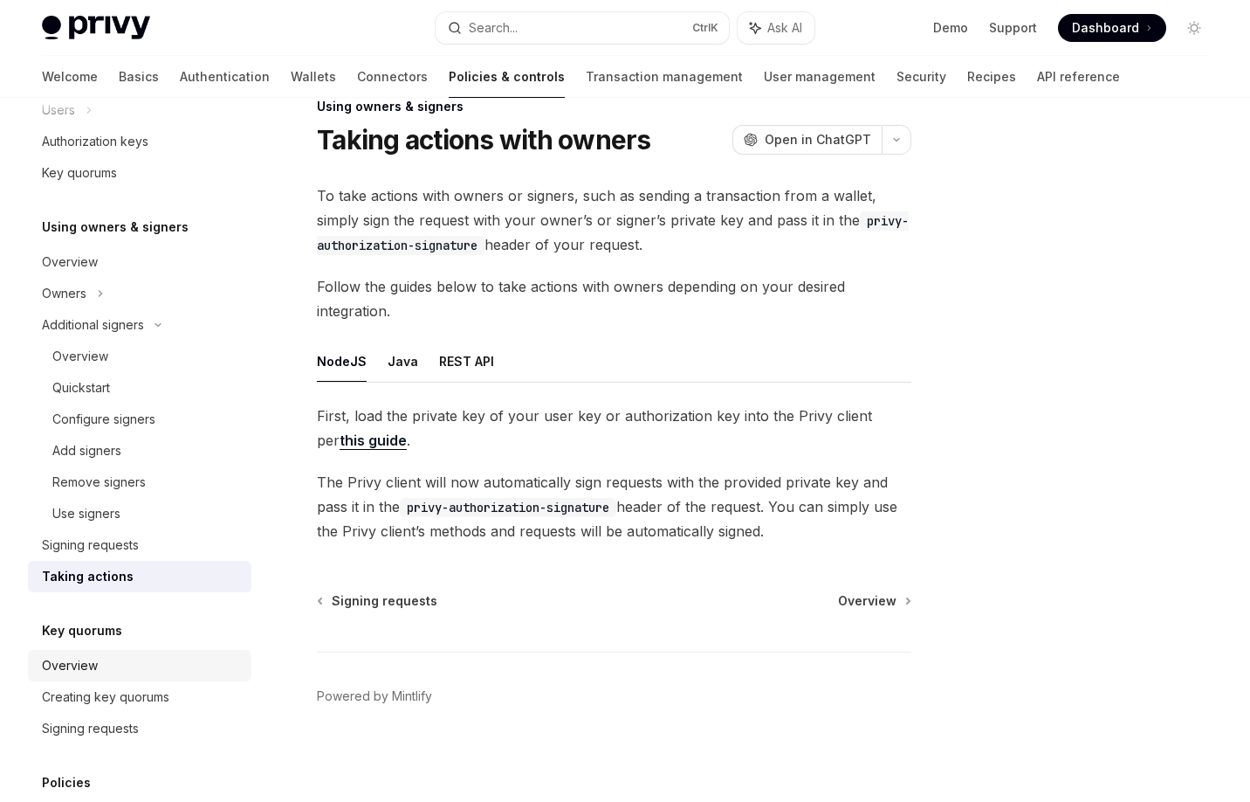
click at [134, 674] on div "Overview" at bounding box center [141, 665] width 199 height 21
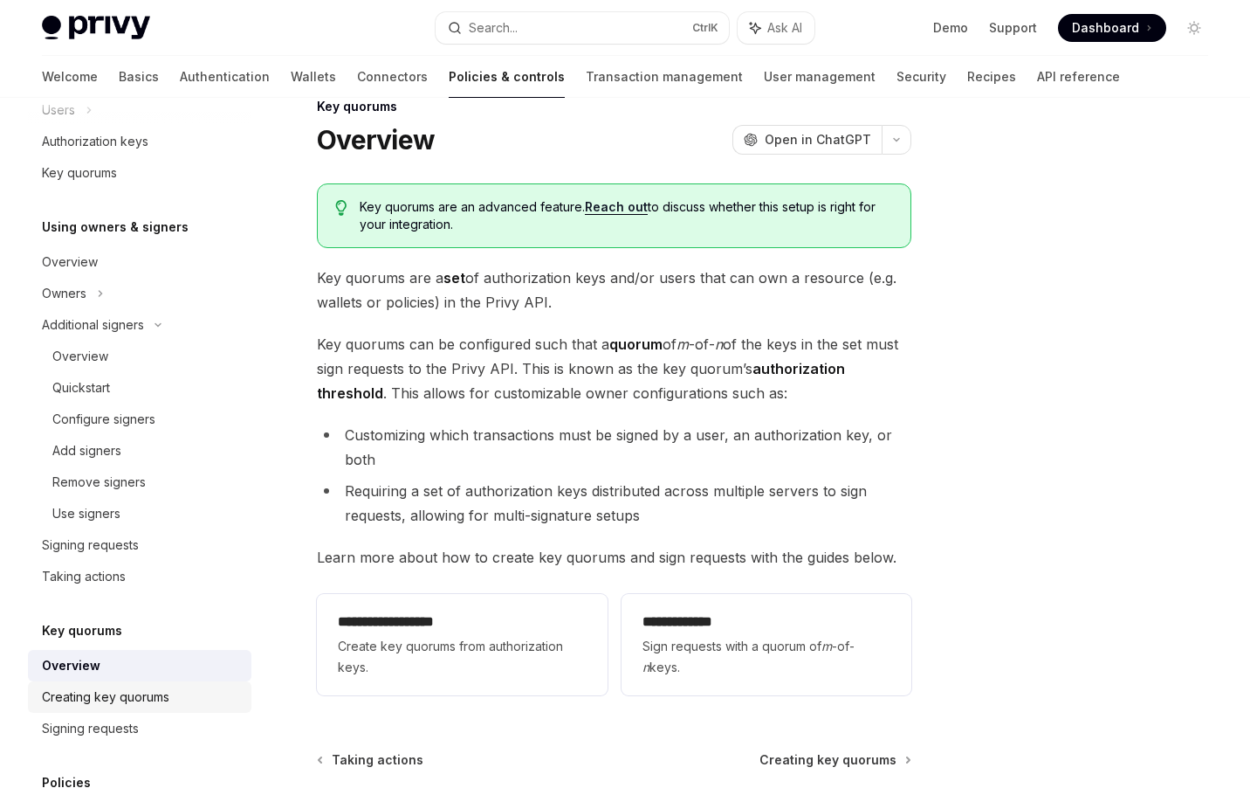
click at [133, 695] on div "Creating key quorums" at bounding box center [105, 696] width 127 height 21
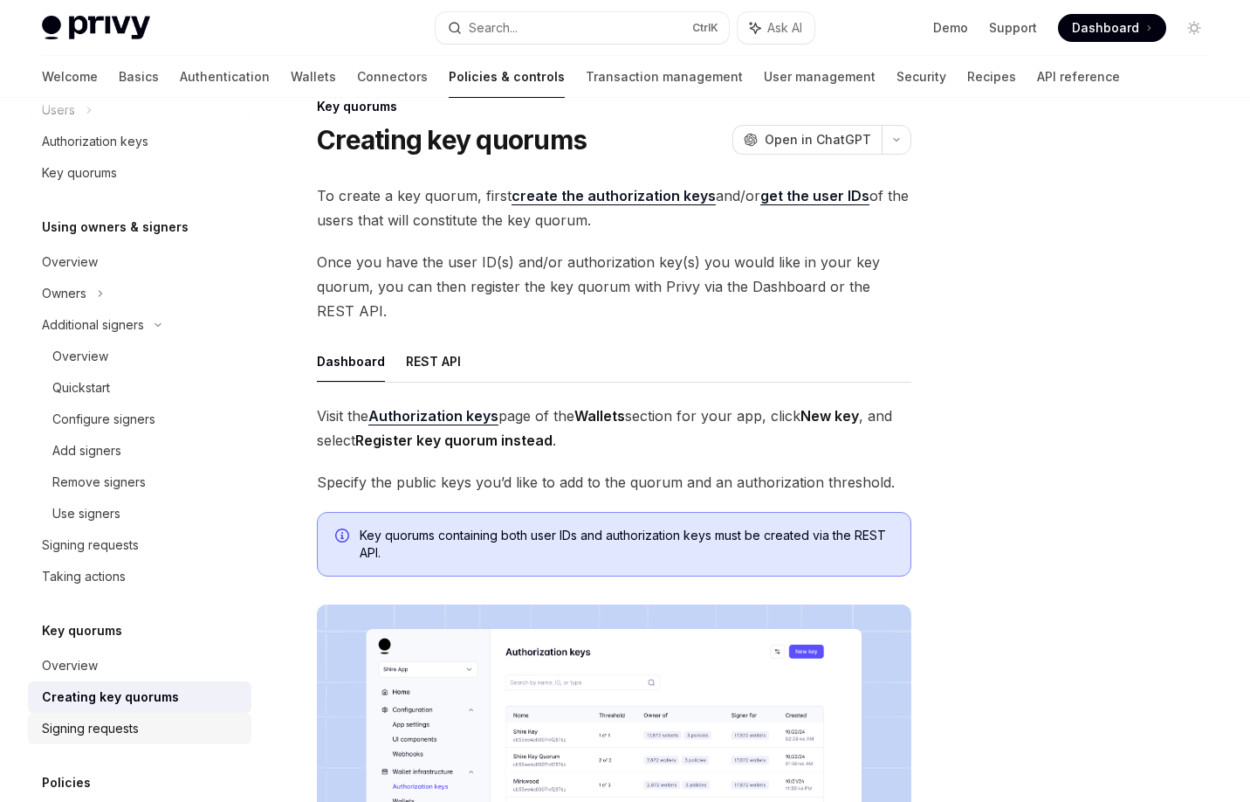
click at [131, 723] on div "Signing requests" at bounding box center [90, 728] width 97 height 21
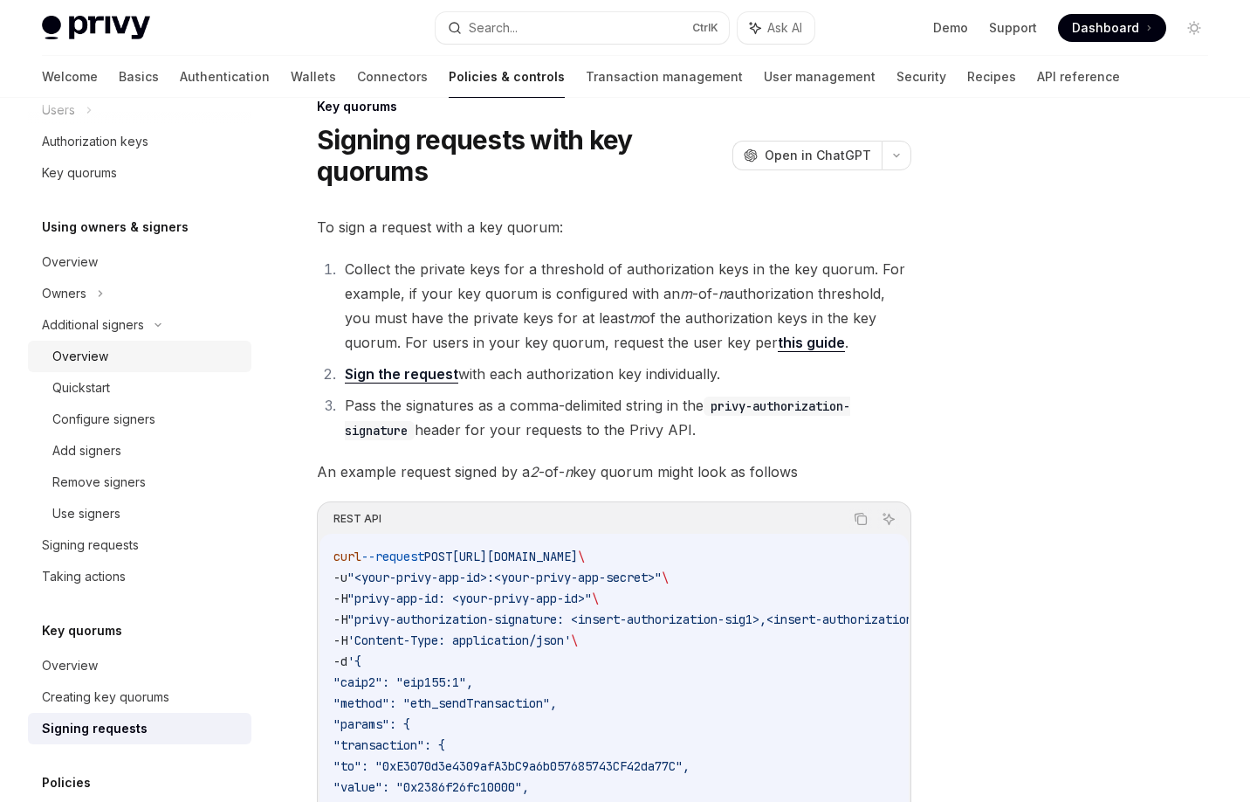
click at [143, 346] on div "Overview" at bounding box center [146, 356] width 189 height 21
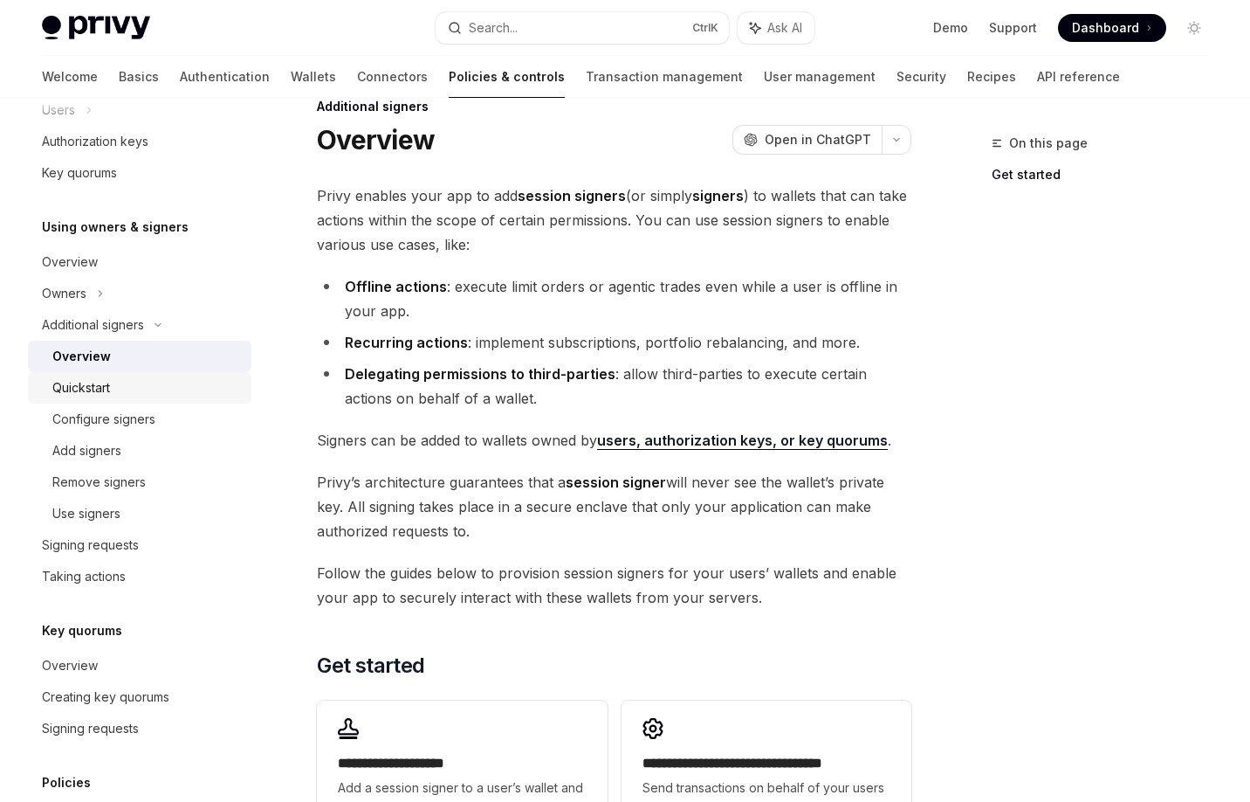
click at [156, 384] on div "Quickstart" at bounding box center [146, 387] width 189 height 21
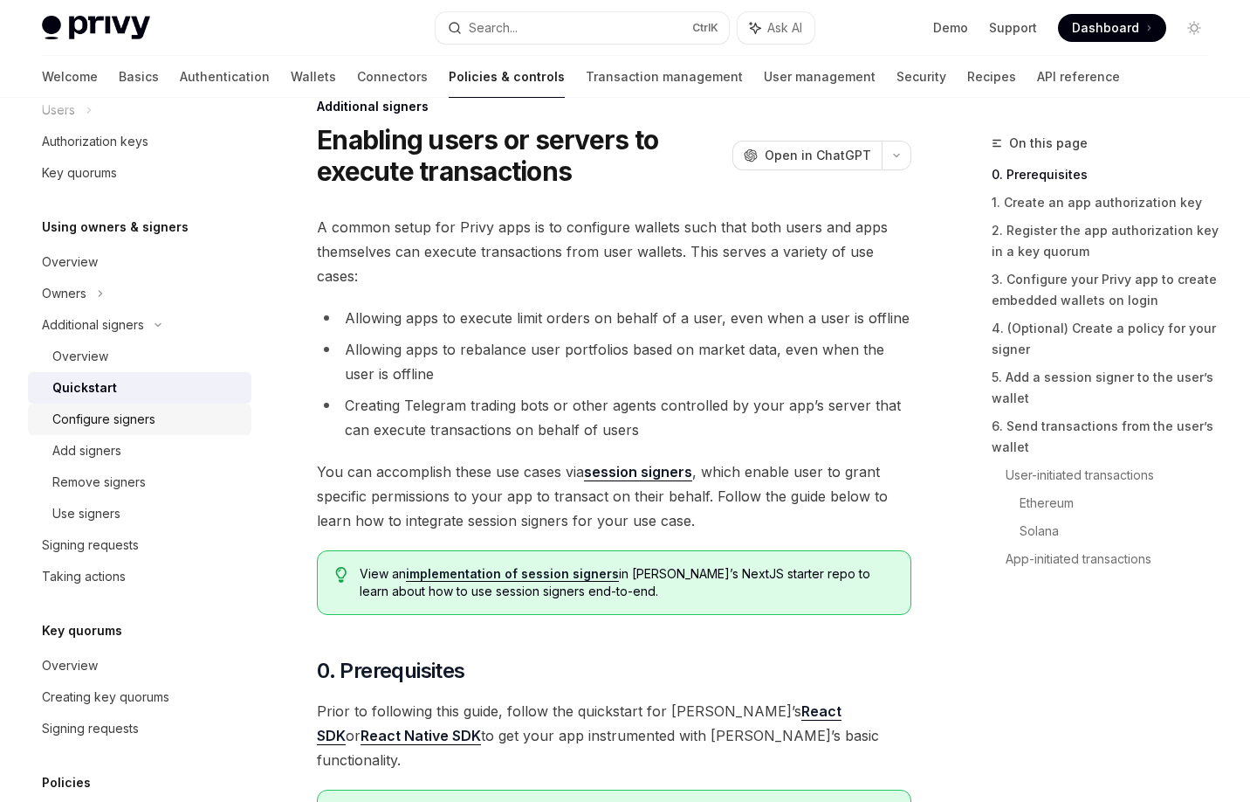
click at [156, 418] on div "Configure signers" at bounding box center [146, 419] width 189 height 21
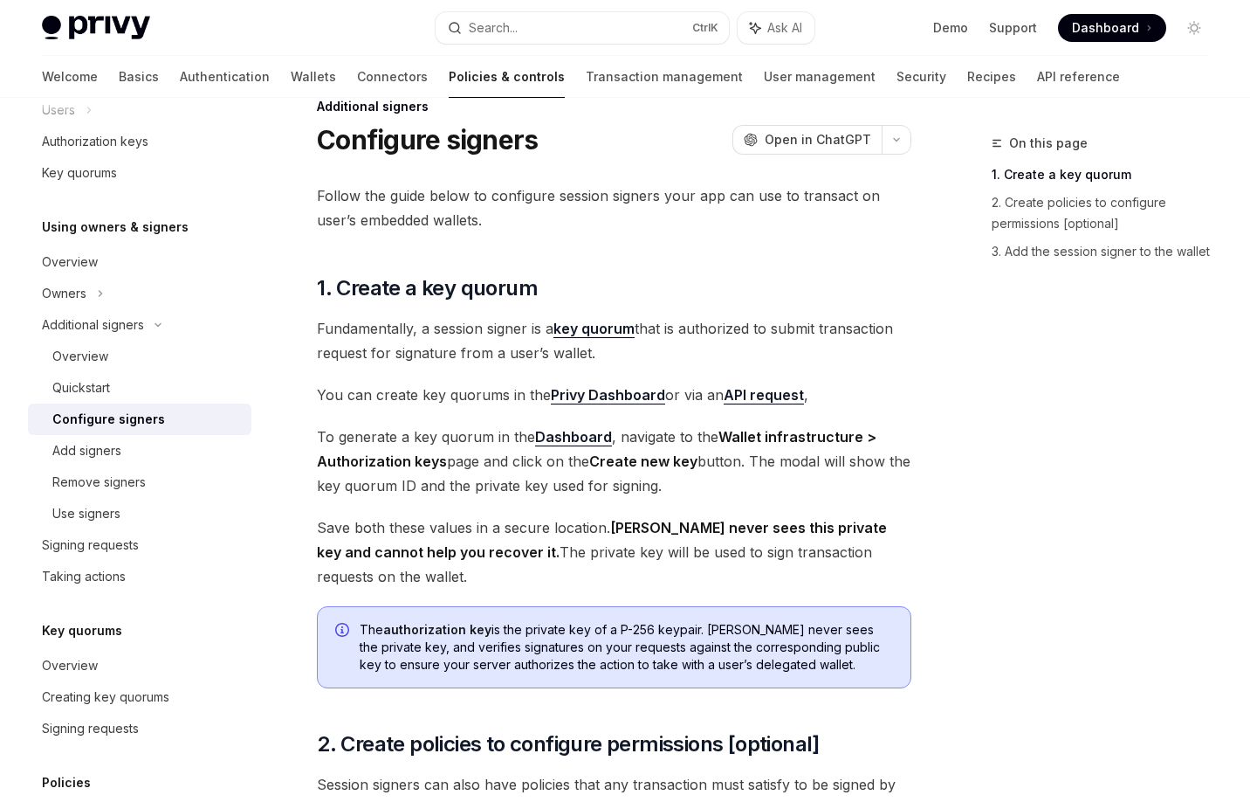
type textarea "*"
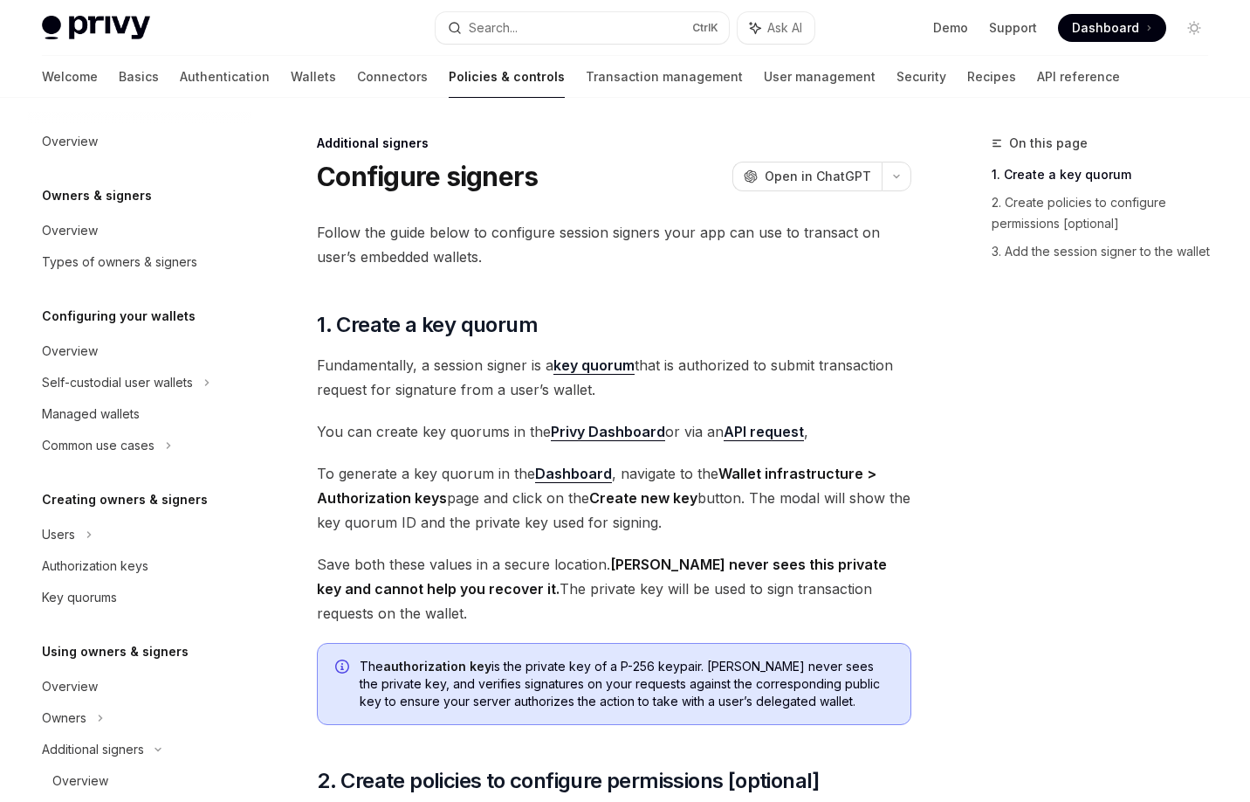
scroll to position [393, 0]
